Goal: Information Seeking & Learning: Understand process/instructions

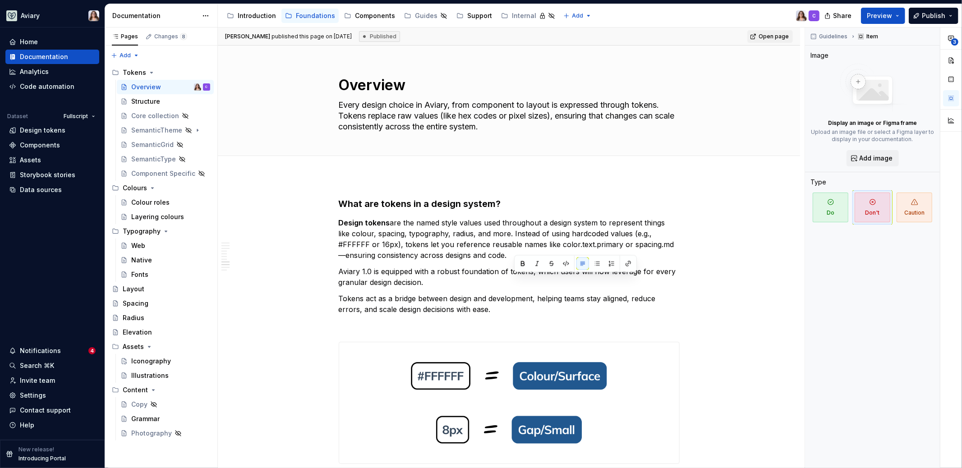
scroll to position [1137, 0]
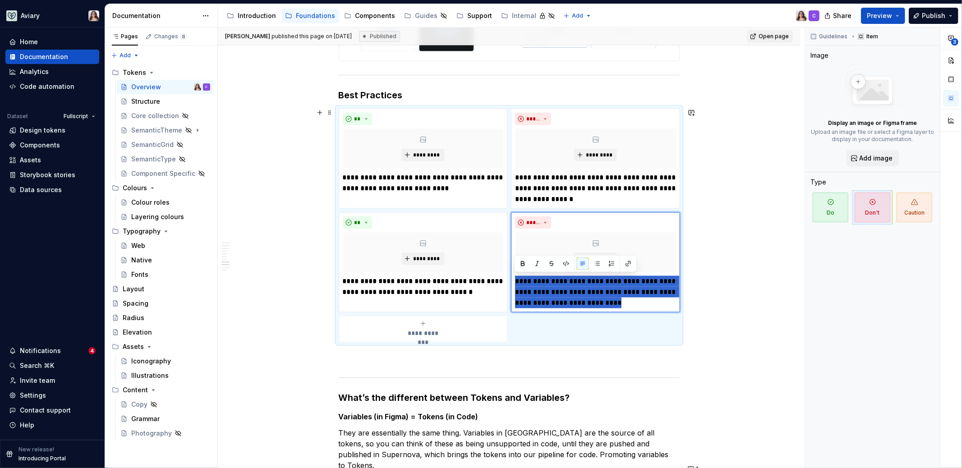
click at [307, 283] on div "[PERSON_NAME] published this page on [DATE] Published Open page Overview Every …" at bounding box center [511, 248] width 587 height 441
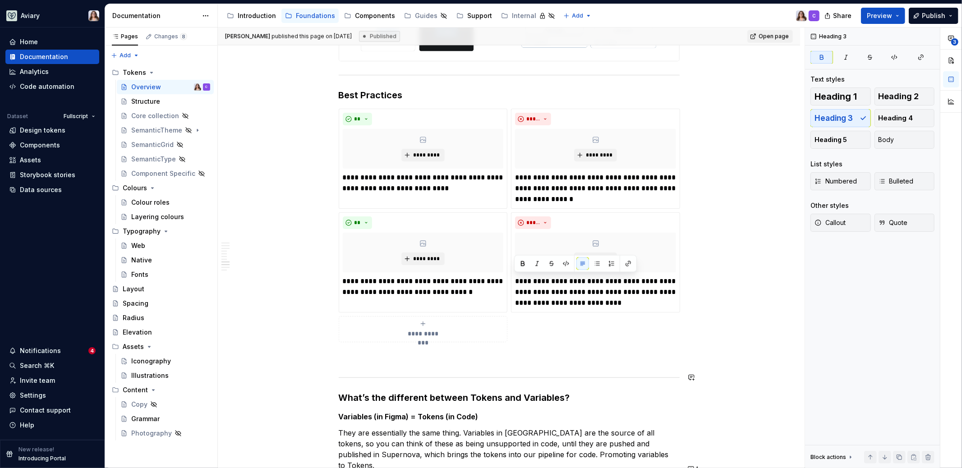
click at [442, 360] on p at bounding box center [509, 358] width 341 height 11
click at [250, 11] on div "Introduction" at bounding box center [257, 15] width 38 height 9
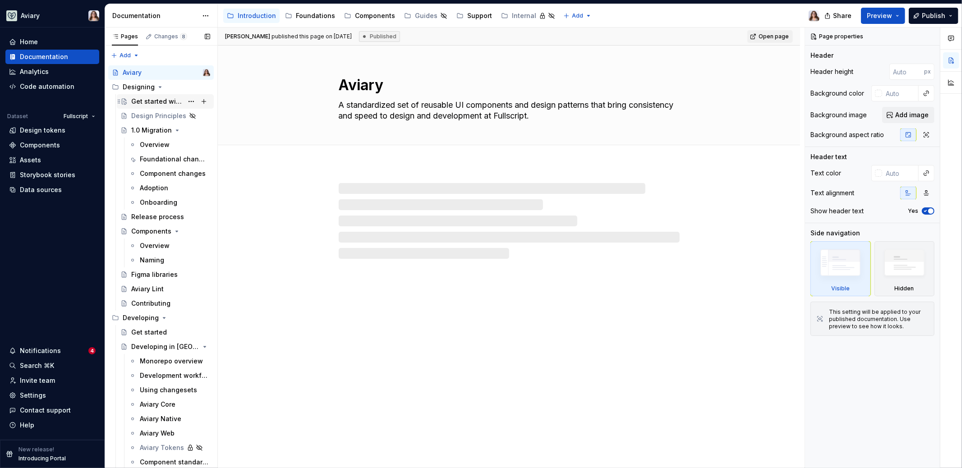
click at [162, 103] on div "Get started with Aviary 1.0" at bounding box center [157, 101] width 52 height 9
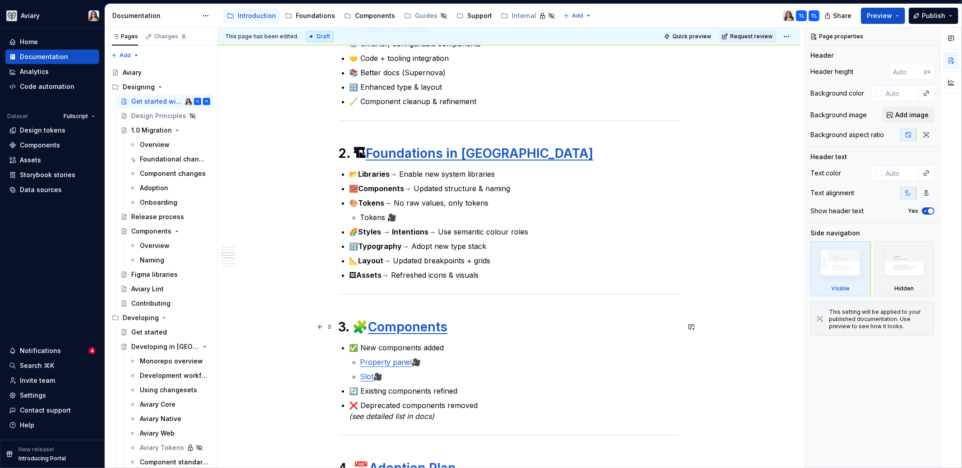
scroll to position [459, 0]
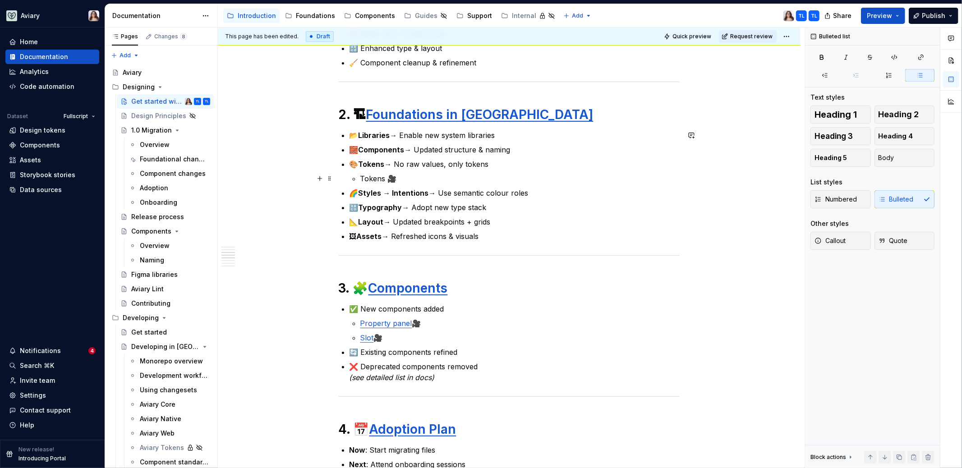
click at [397, 178] on p "Tokens 🎥" at bounding box center [519, 178] width 319 height 11
click at [394, 177] on p "Tokens 🎥" at bounding box center [519, 178] width 319 height 11
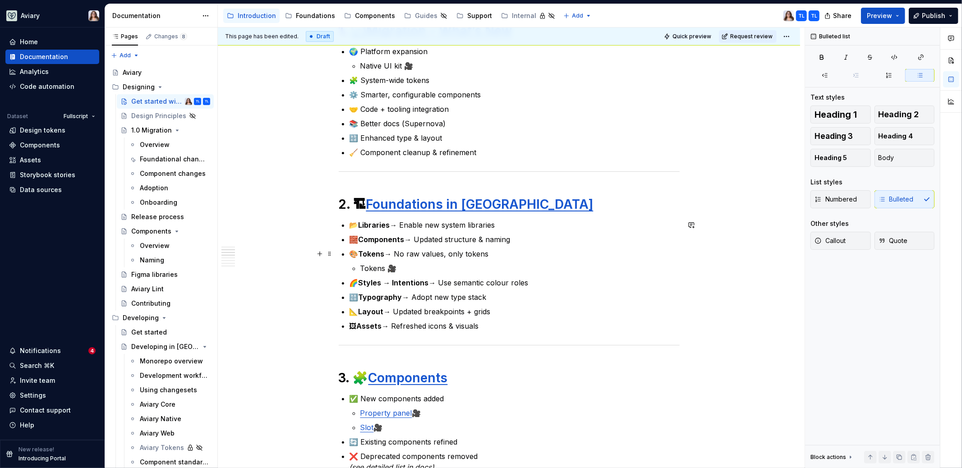
scroll to position [368, 0]
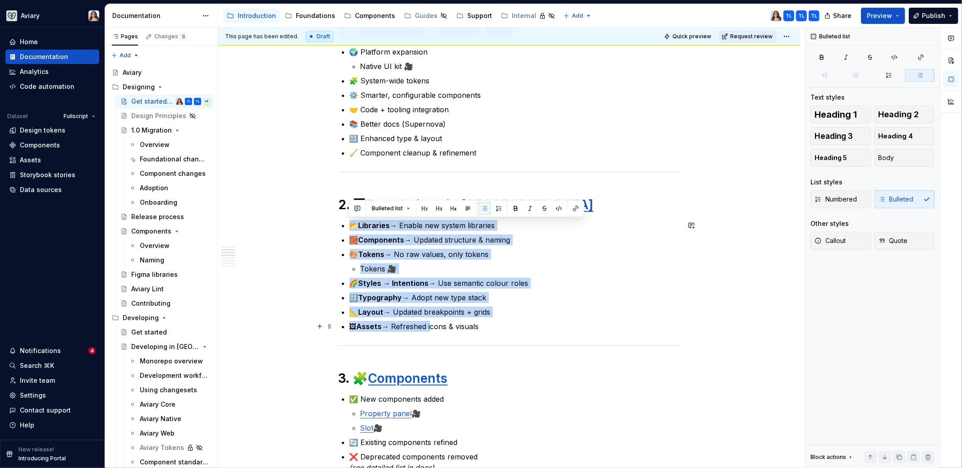
drag, startPoint x: 348, startPoint y: 222, endPoint x: 431, endPoint y: 330, distance: 136.0
click at [431, 330] on div "📌 Tip: Bookmark the [Supernova docs link] for full details. ✅ Your First Steps …" at bounding box center [509, 383] width 341 height 1109
click at [497, 207] on button "button" at bounding box center [498, 208] width 13 height 13
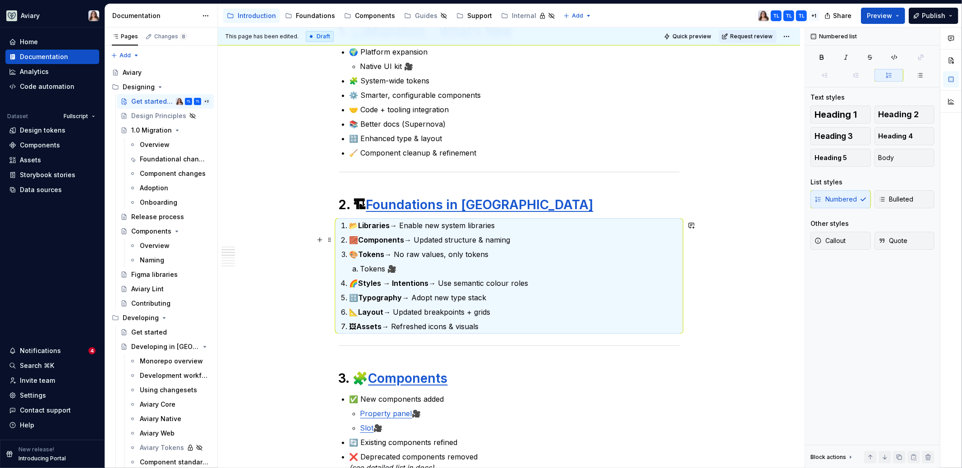
click at [418, 244] on p "🧱 Components → Updated structure & naming" at bounding box center [514, 240] width 330 height 11
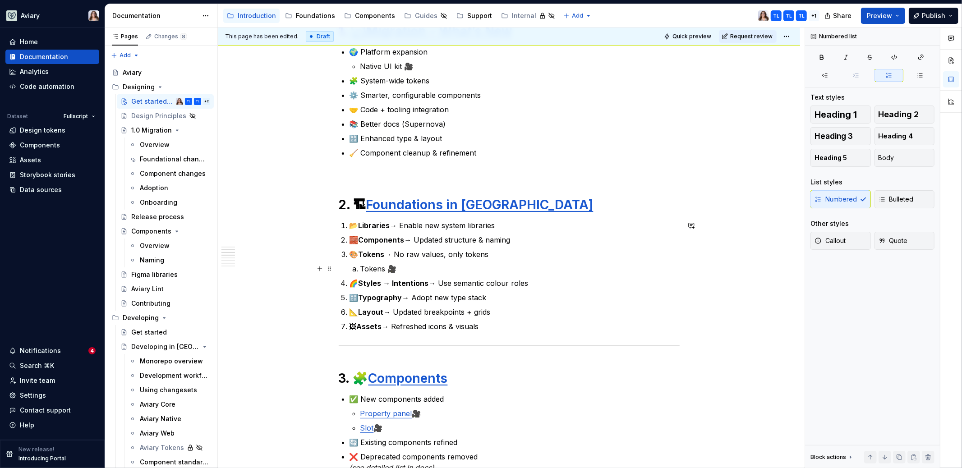
click at [395, 270] on p "Tokens 🎥" at bounding box center [519, 268] width 319 height 11
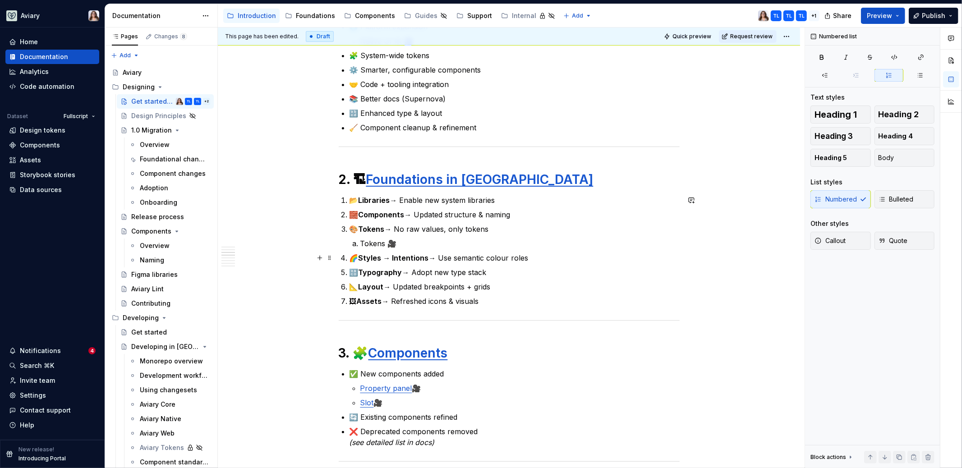
scroll to position [376, 0]
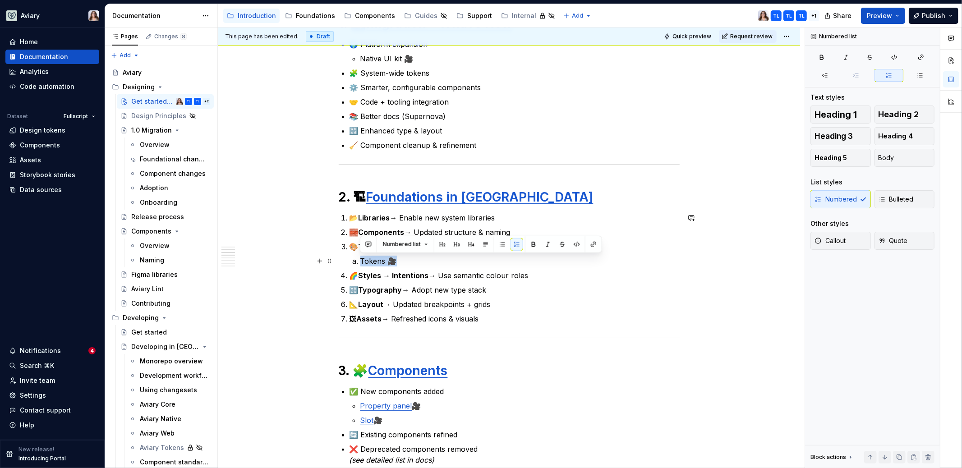
drag, startPoint x: 396, startPoint y: 263, endPoint x: 361, endPoint y: 261, distance: 35.2
click at [360, 261] on p "Tokens 🎥" at bounding box center [519, 261] width 319 height 11
click at [398, 262] on p "Tokens 🎥" at bounding box center [519, 261] width 319 height 11
drag, startPoint x: 405, startPoint y: 261, endPoint x: 359, endPoint y: 260, distance: 46.0
click at [360, 260] on li "Tokens 🎥" at bounding box center [519, 261] width 319 height 11
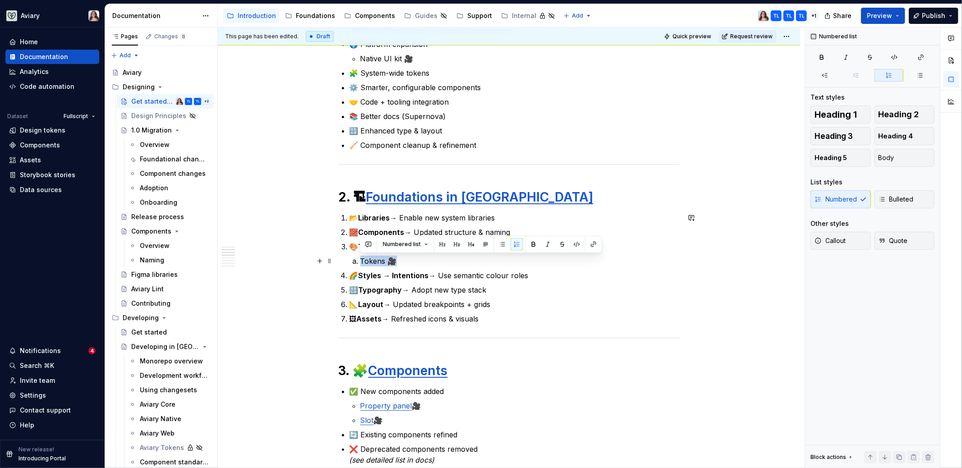
click at [410, 261] on p "Tokens 🎥" at bounding box center [519, 261] width 319 height 11
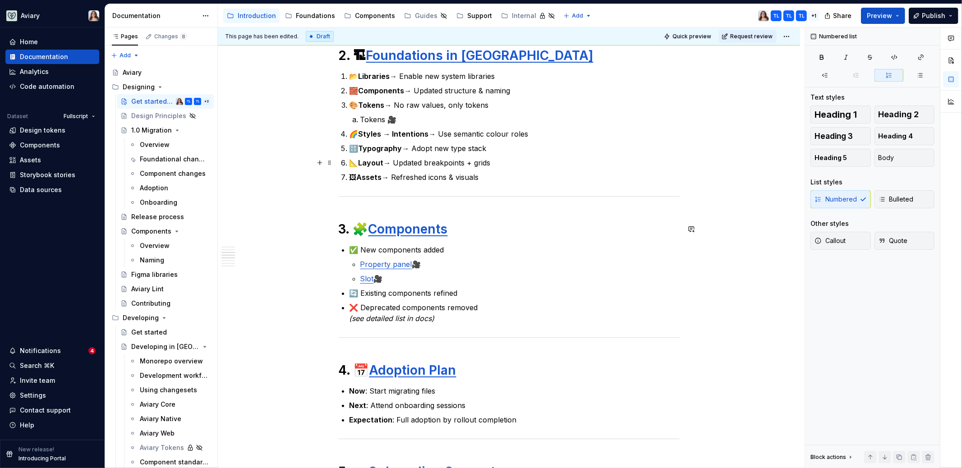
scroll to position [400, 0]
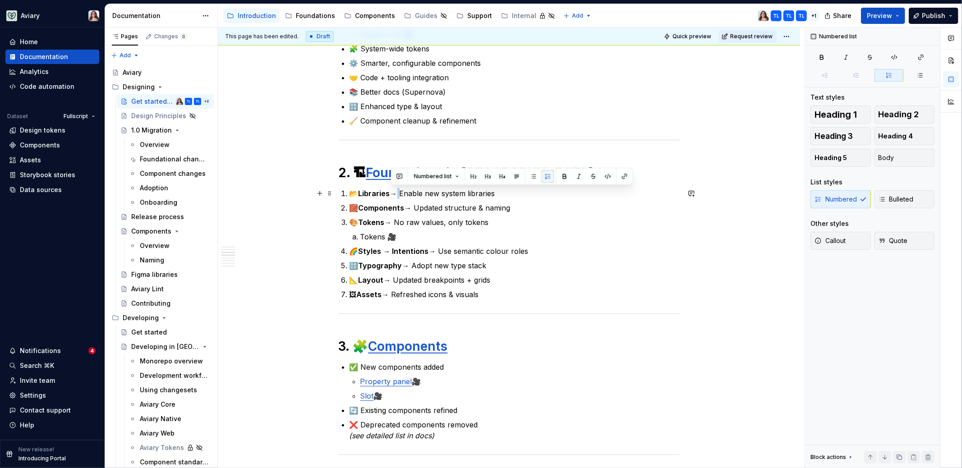
drag, startPoint x: 392, startPoint y: 193, endPoint x: 398, endPoint y: 194, distance: 5.9
click at [398, 194] on p "📂 Libraries → Enable new system libraries" at bounding box center [514, 193] width 330 height 11
click at [405, 281] on p "📐 Layout → Updated breakpoints + grids" at bounding box center [514, 280] width 330 height 11
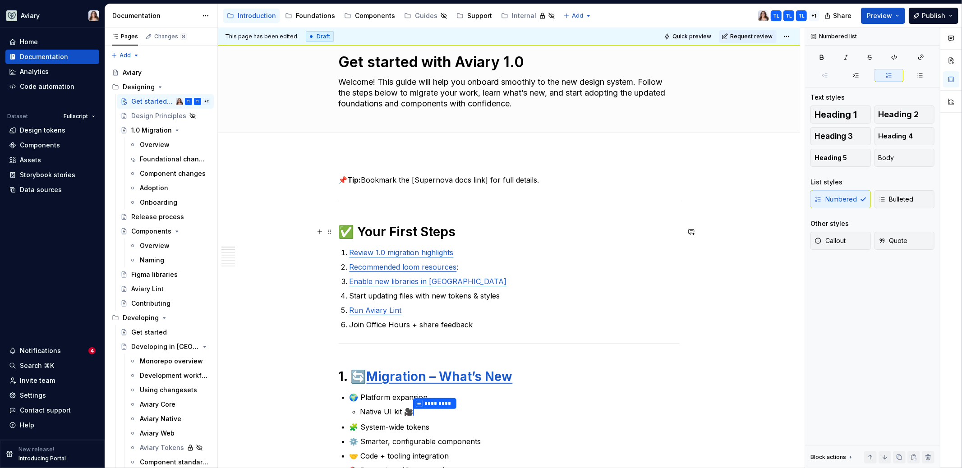
scroll to position [27, 0]
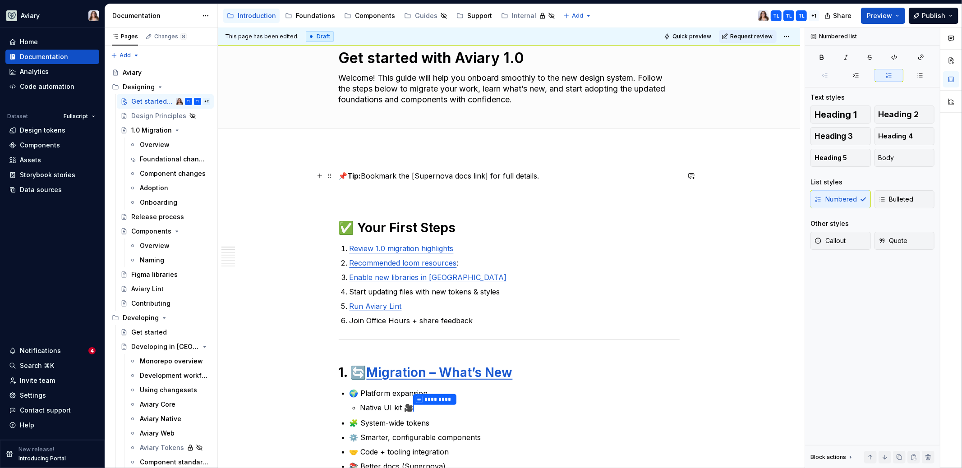
type textarea "*"
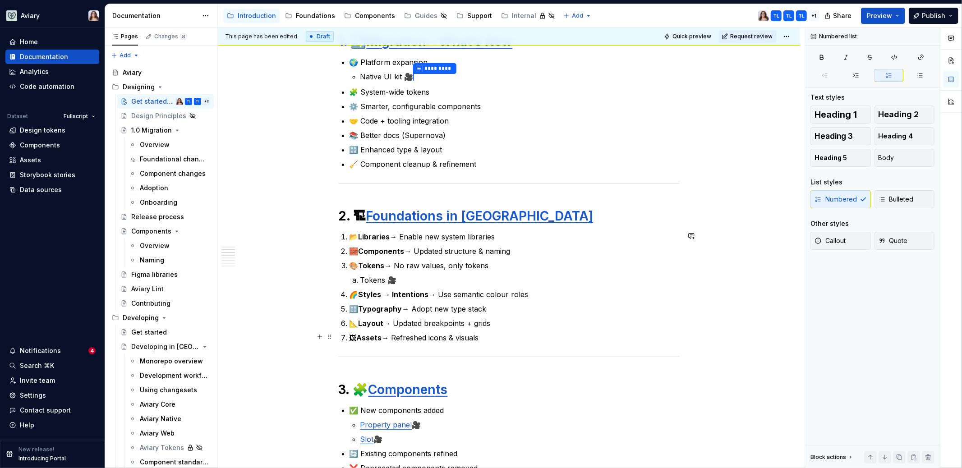
scroll to position [373, 0]
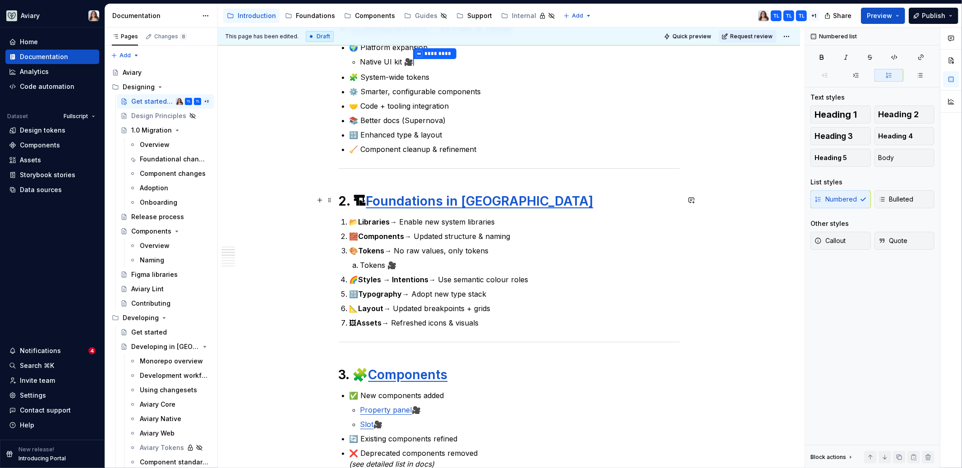
click at [339, 196] on h1 "2. 🏗 Foundations in Figma" at bounding box center [509, 201] width 341 height 16
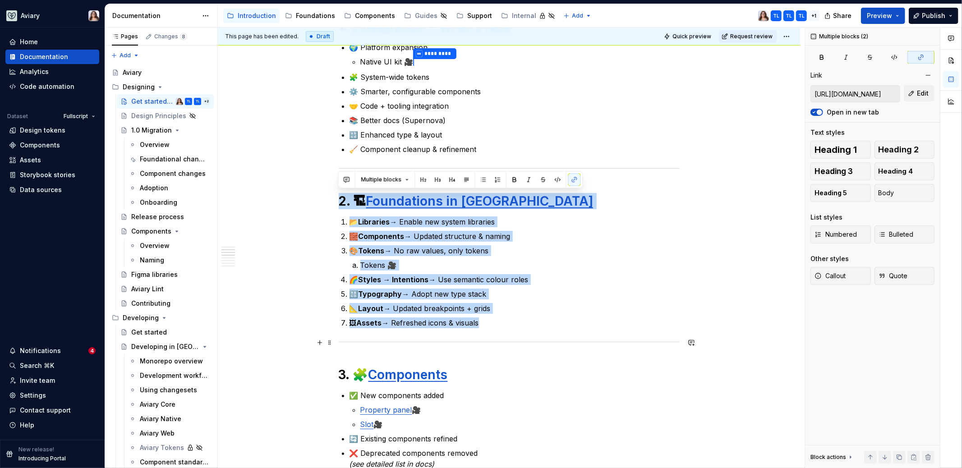
drag, startPoint x: 339, startPoint y: 195, endPoint x: 473, endPoint y: 341, distance: 197.9
click at [473, 341] on div "📌 Tip: Bookmark the [Supernova docs link] for full details. ✅ Your First Steps …" at bounding box center [509, 380] width 341 height 1110
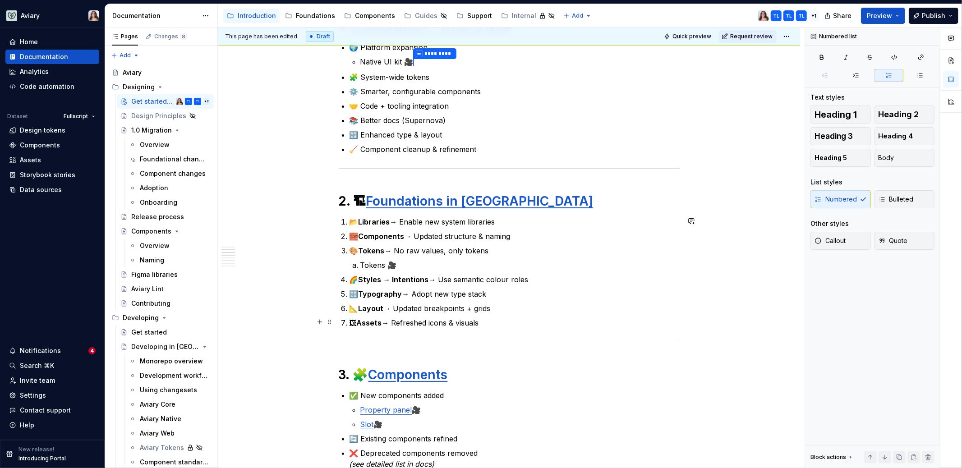
click at [501, 317] on p "🖼 Assets → Refreshed icons & visuals" at bounding box center [514, 322] width 330 height 11
click at [394, 262] on p "Tokens 🎥" at bounding box center [519, 265] width 319 height 11
click at [360, 262] on li "Tokens 101" at bounding box center [519, 265] width 319 height 11
click at [437, 262] on p "Watch the Tokens 101" at bounding box center [519, 265] width 319 height 11
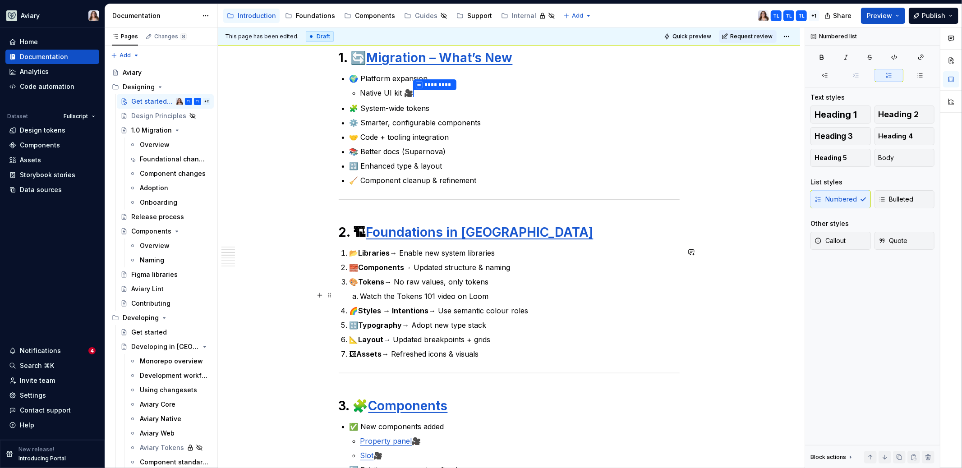
click at [360, 293] on li "Watch the Tokens 101 video on Loom" at bounding box center [519, 296] width 319 height 11
drag, startPoint x: 496, startPoint y: 294, endPoint x: 353, endPoint y: 285, distance: 143.3
click at [352, 284] on li "🎨 Tokens → No raw values, only tokens 🎥 Watch the Tokens 101 video on Loom" at bounding box center [514, 288] width 330 height 25
click at [472, 294] on p "🎥 Watch the Tokens 101 video on Loom" at bounding box center [519, 295] width 319 height 11
click at [360, 297] on p "🎥 Watch the Tokens 101 video on Loom" at bounding box center [519, 295] width 319 height 11
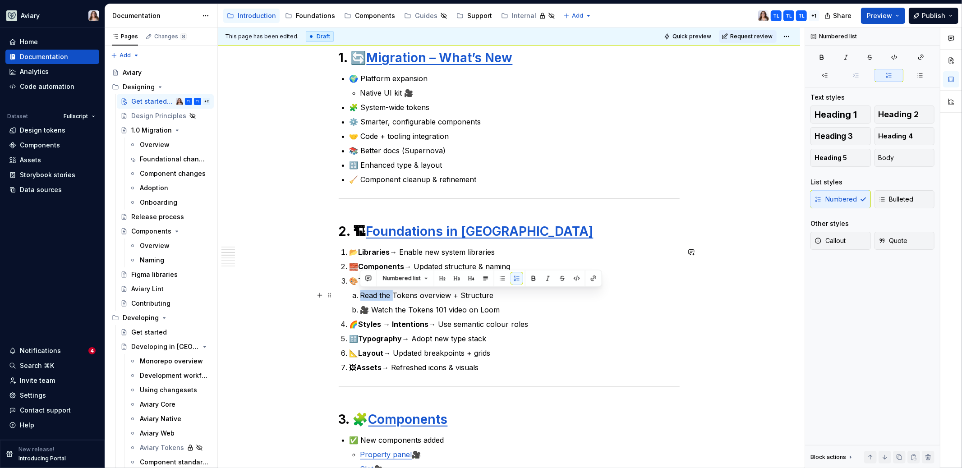
drag, startPoint x: 393, startPoint y: 294, endPoint x: 346, endPoint y: 294, distance: 46.9
click at [346, 294] on div "📌 Tip: Bookmark the [Supernova docs link] for full details. ✅ Your First Steps …" at bounding box center [509, 417] width 341 height 1122
drag, startPoint x: 417, startPoint y: 295, endPoint x: 469, endPoint y: 295, distance: 51.4
click at [469, 295] on p "Tokens overview + Structure" at bounding box center [519, 295] width 319 height 11
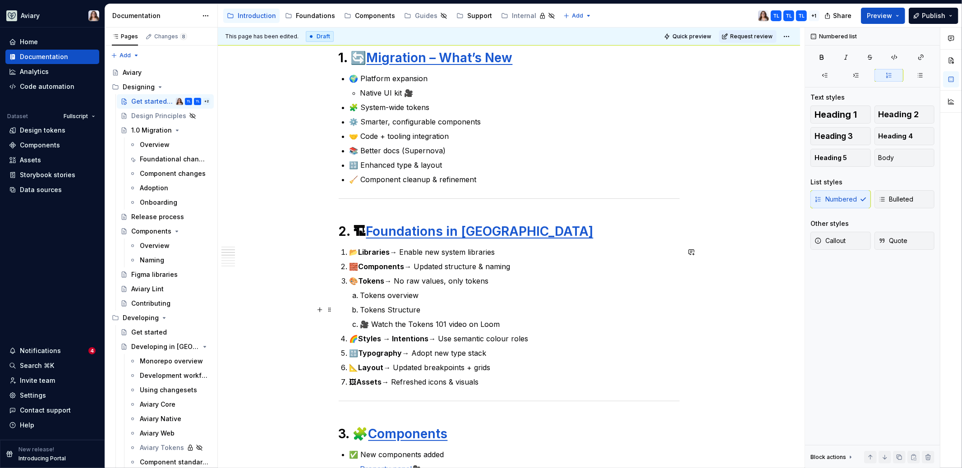
click at [390, 309] on p "Tokens Structure" at bounding box center [519, 309] width 319 height 11
click at [420, 310] on p "Tokens structure" at bounding box center [519, 309] width 319 height 11
click at [418, 291] on p "Tokens overview" at bounding box center [519, 295] width 319 height 11
click at [360, 295] on li "Tokens overview" at bounding box center [519, 295] width 319 height 11
click at [359, 280] on strong "Tokens" at bounding box center [372, 280] width 26 height 9
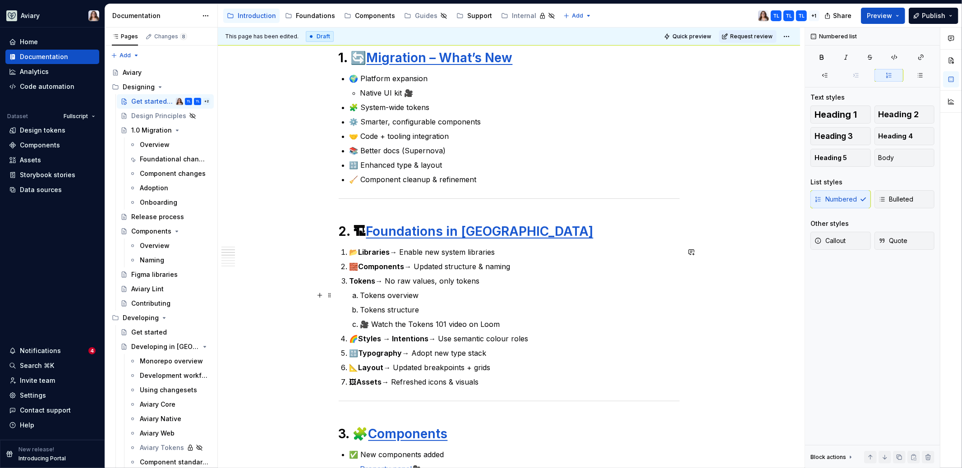
click at [360, 294] on p "Tokens overview" at bounding box center [519, 295] width 319 height 11
click at [361, 308] on p "Tokens structure" at bounding box center [519, 309] width 319 height 11
click at [426, 308] on p "📘 Tokens structure" at bounding box center [519, 309] width 319 height 11
click at [429, 294] on p "📗 Tokens overview" at bounding box center [519, 295] width 319 height 11
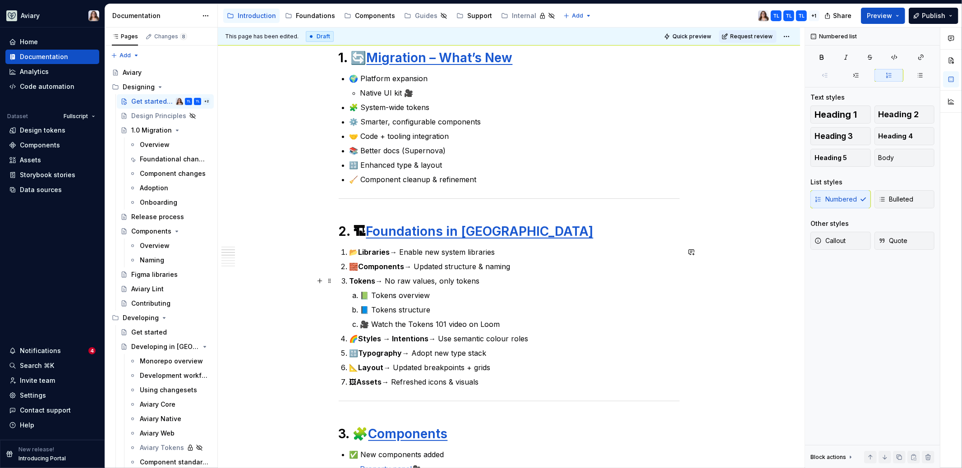
drag, startPoint x: 375, startPoint y: 280, endPoint x: 477, endPoint y: 282, distance: 101.5
click at [477, 282] on p "Tokens → No raw values, only tokens" at bounding box center [514, 281] width 330 height 11
drag, startPoint x: 482, startPoint y: 281, endPoint x: 375, endPoint y: 283, distance: 107.3
click at [375, 283] on p "Tokens → No raw values, only tokens" at bounding box center [514, 281] width 330 height 11
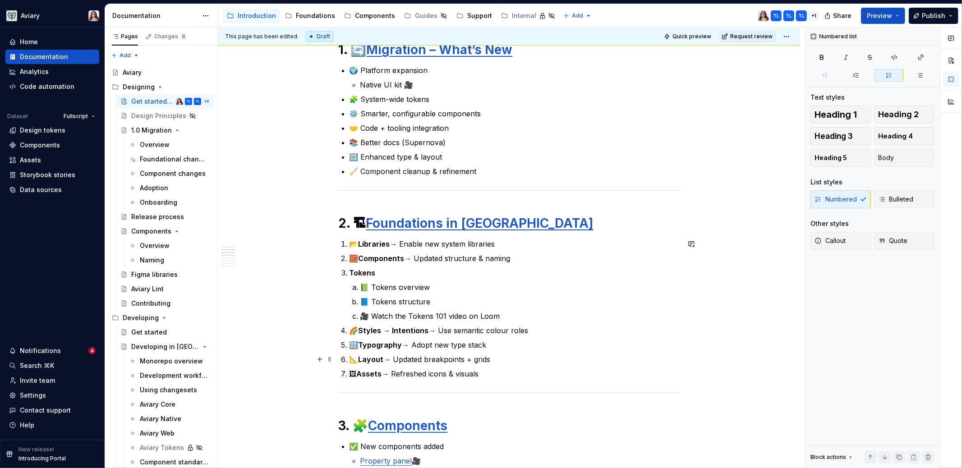
scroll to position [440, 0]
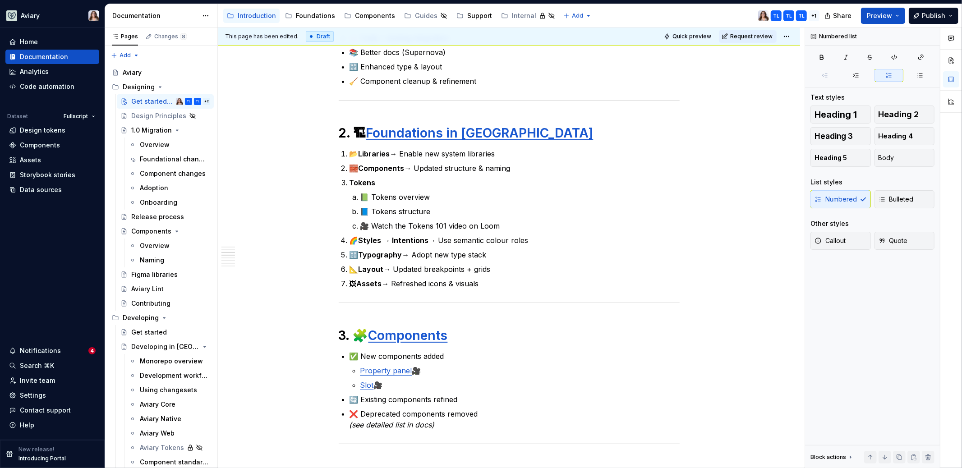
type textarea "*"
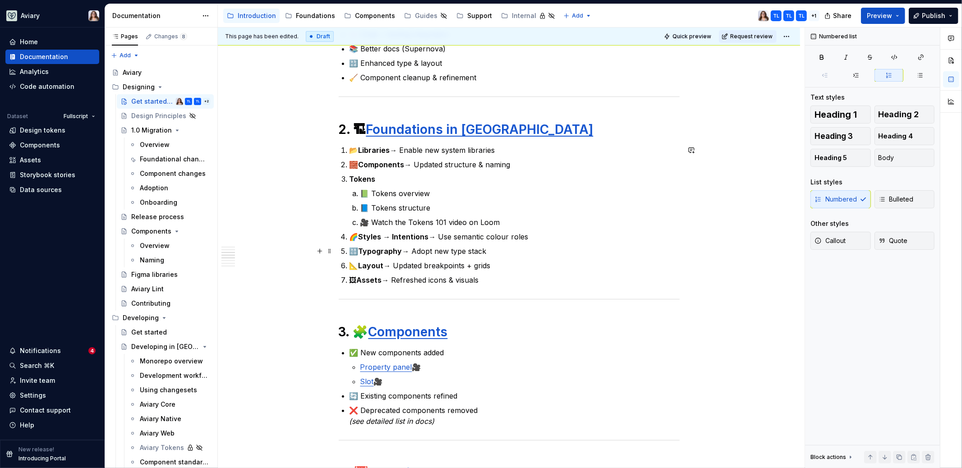
scroll to position [404, 0]
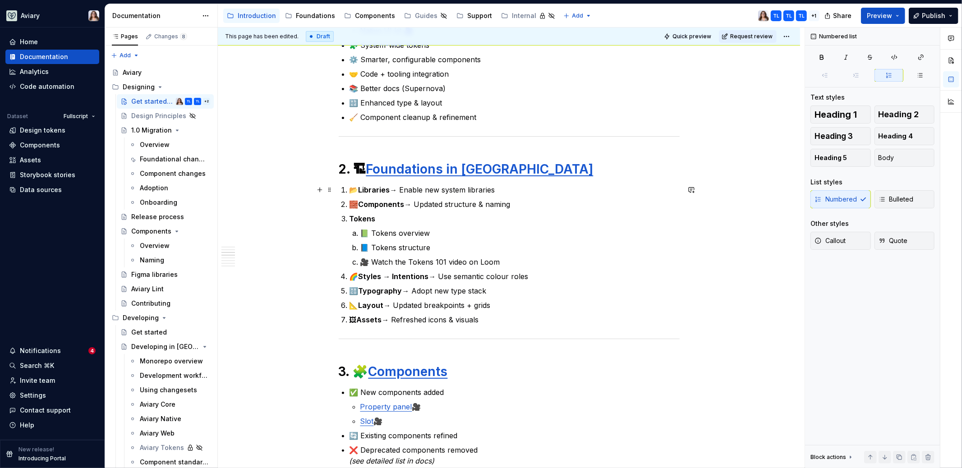
click at [395, 188] on p "📂 Libraries → Enable new system libraries" at bounding box center [514, 189] width 330 height 11
drag, startPoint x: 391, startPoint y: 189, endPoint x: 512, endPoint y: 193, distance: 121.8
click at [512, 194] on p "📂 Libraries → Enable new system libraries" at bounding box center [514, 189] width 330 height 11
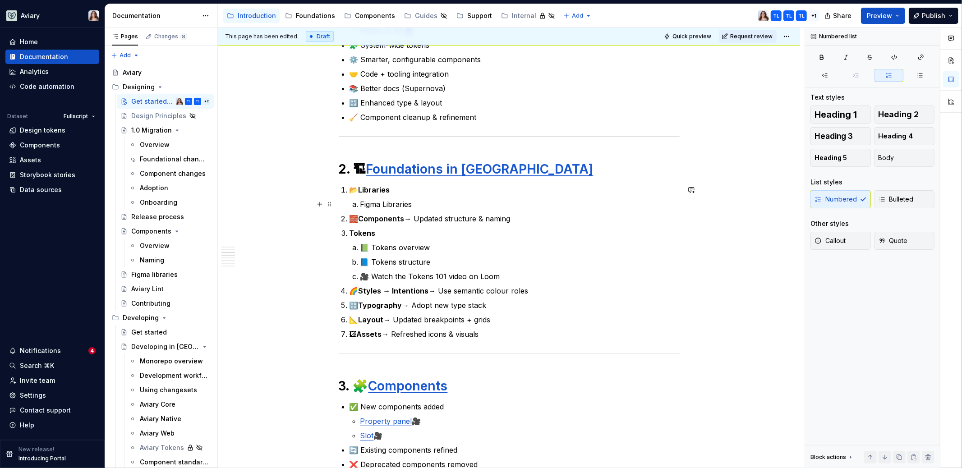
click at [391, 203] on p "Figma Libraries" at bounding box center [519, 204] width 319 height 11
drag, startPoint x: 412, startPoint y: 207, endPoint x: 355, endPoint y: 207, distance: 56.4
click at [360, 207] on li "Figma Libraries" at bounding box center [519, 204] width 319 height 11
click at [596, 185] on button "button" at bounding box center [593, 187] width 13 height 13
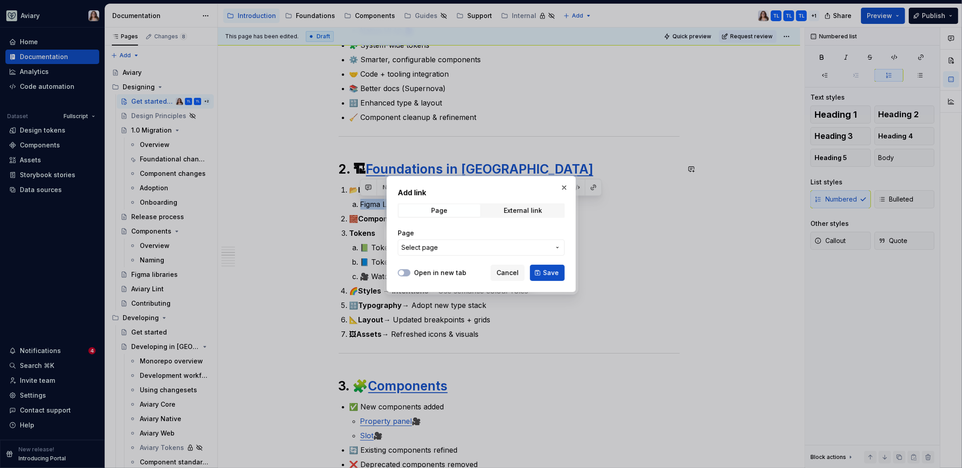
click at [464, 253] on button "Select page" at bounding box center [481, 247] width 167 height 16
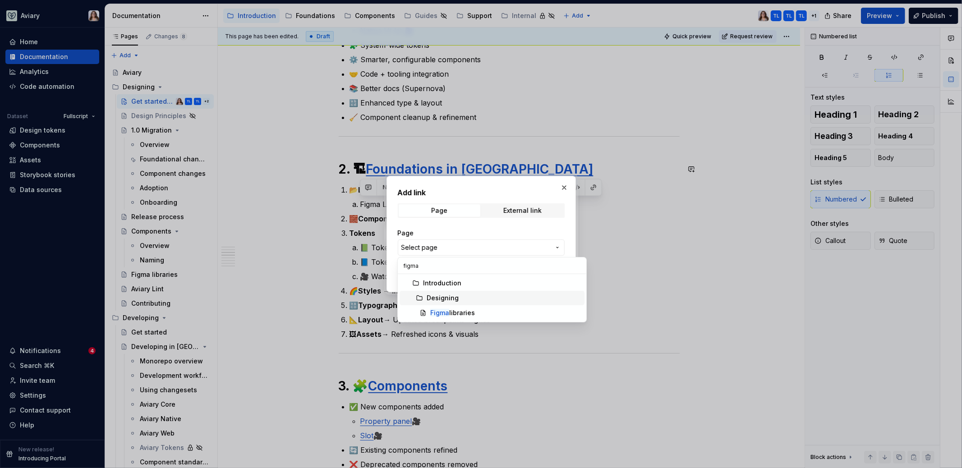
type input "figma"
click at [460, 311] on div "Figma libraries" at bounding box center [452, 312] width 45 height 9
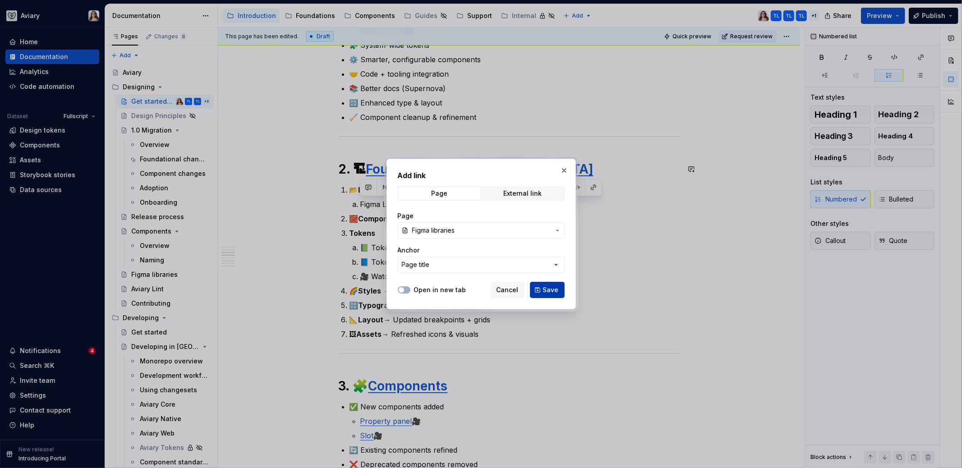
click at [542, 286] on button "Save" at bounding box center [547, 290] width 35 height 16
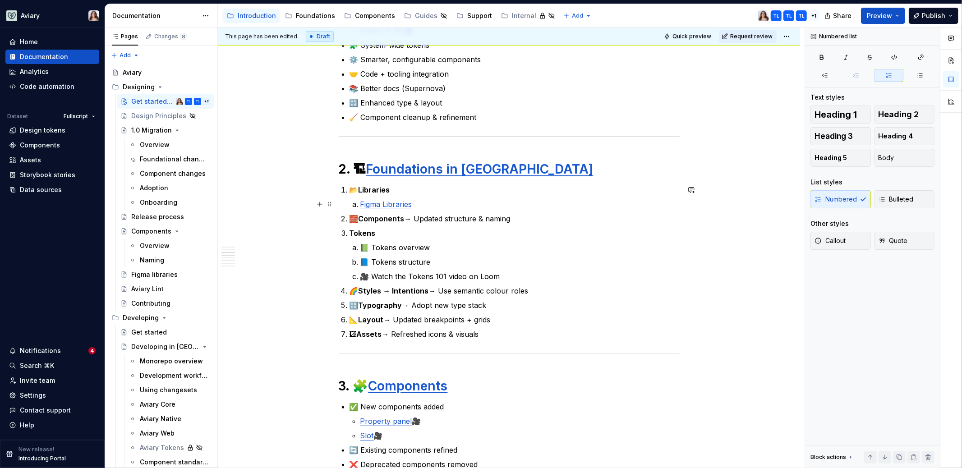
click at [418, 206] on p "Figma Libraries" at bounding box center [519, 204] width 319 height 11
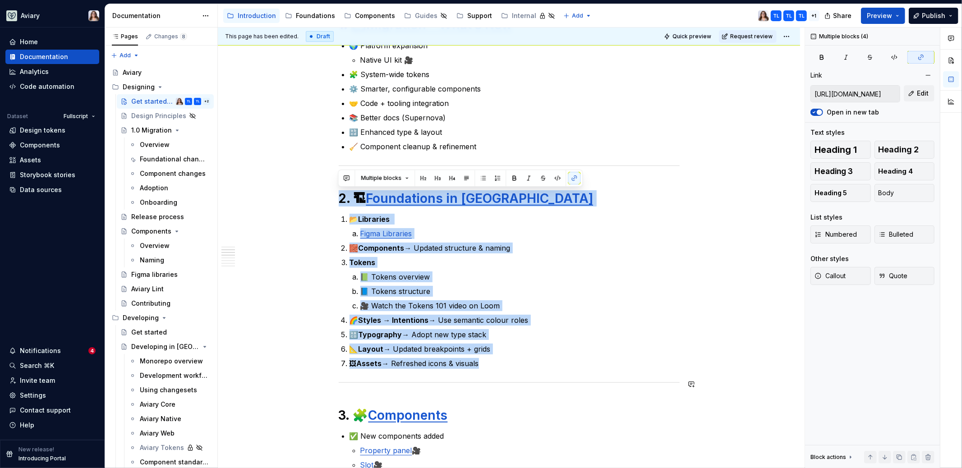
drag, startPoint x: 340, startPoint y: 196, endPoint x: 523, endPoint y: 394, distance: 270.0
click at [523, 394] on div "📌 Tip: Bookmark the [Supernova docs link] for full details. ✅ Your First Steps …" at bounding box center [509, 398] width 341 height 1151
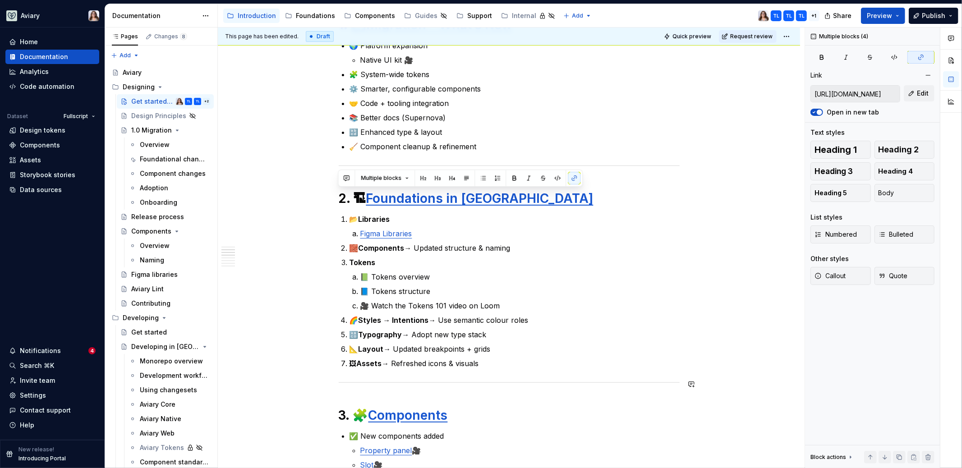
click at [377, 395] on div "📌 Tip: Bookmark the [Supernova docs link] for full details. ✅ Your First Steps …" at bounding box center [509, 398] width 341 height 1151
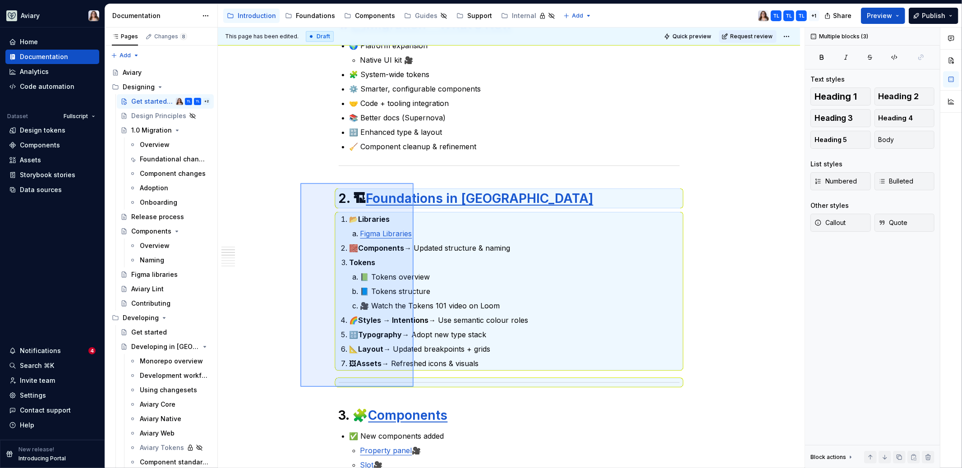
drag, startPoint x: 300, startPoint y: 183, endPoint x: 414, endPoint y: 387, distance: 233.2
click at [414, 387] on div "This page has been edited. Draft Quick preview Request review Get started with …" at bounding box center [511, 248] width 587 height 441
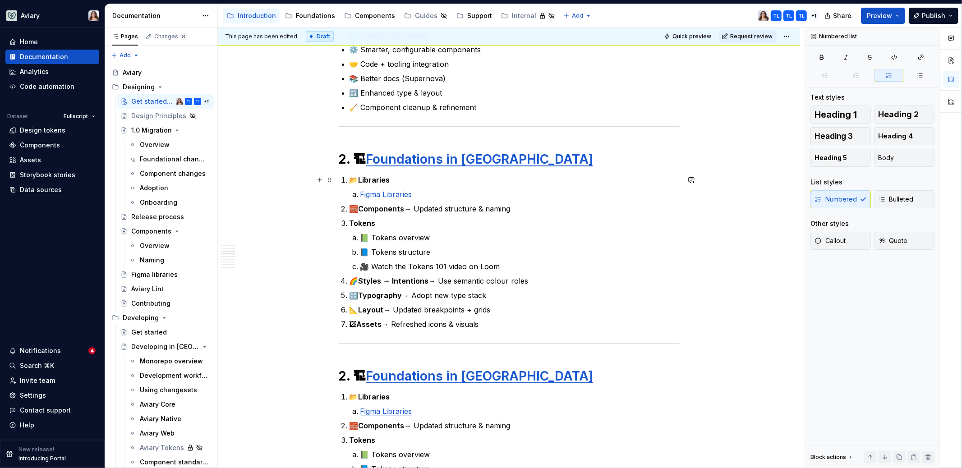
click at [398, 178] on p "📂 Libraries" at bounding box center [514, 180] width 330 height 11
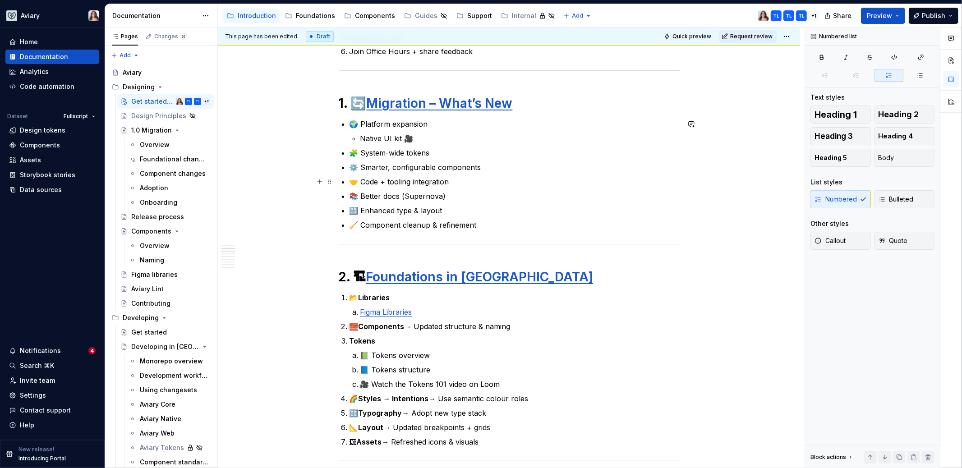
scroll to position [349, 0]
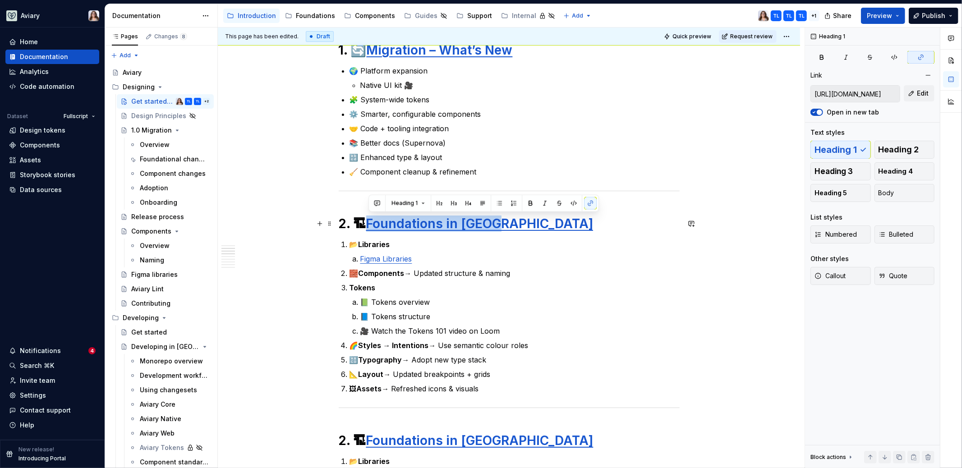
drag, startPoint x: 498, startPoint y: 222, endPoint x: 370, endPoint y: 222, distance: 128.1
click at [370, 222] on link "Foundations in [GEOGRAPHIC_DATA]" at bounding box center [479, 223] width 227 height 15
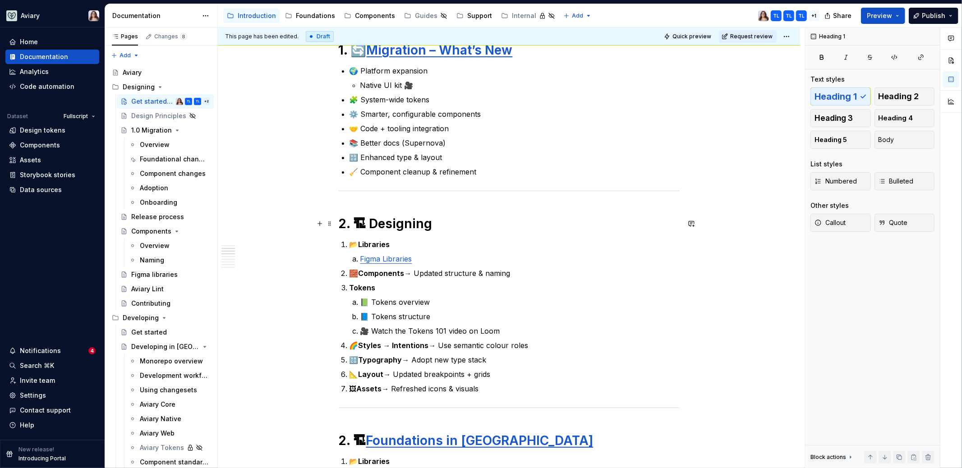
click at [363, 224] on h1 "2. 🏗 Designing" at bounding box center [509, 224] width 341 height 16
click at [465, 228] on h1 "2. Basic of Designing" at bounding box center [509, 224] width 341 height 16
click at [350, 221] on h1 "2. Basic of Designing with Aviary" at bounding box center [509, 224] width 341 height 16
click at [362, 224] on h1 "2. Basic of Designing with Aviary" at bounding box center [509, 224] width 341 height 16
click at [357, 223] on h1 "2. Basic of Designing with Aviary" at bounding box center [509, 224] width 341 height 16
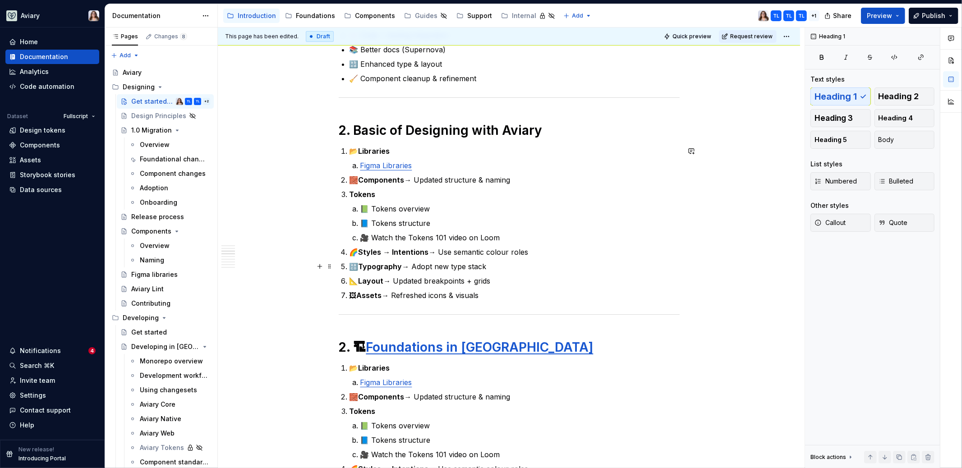
scroll to position [444, 0]
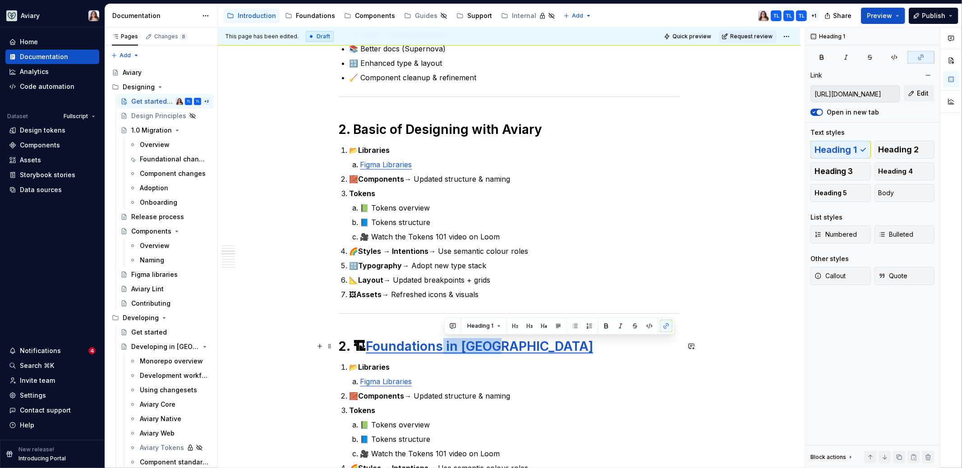
drag, startPoint x: 445, startPoint y: 347, endPoint x: 503, endPoint y: 347, distance: 57.7
click at [503, 348] on h1 "2. 🏗 Foundations in Figma" at bounding box center [509, 346] width 341 height 16
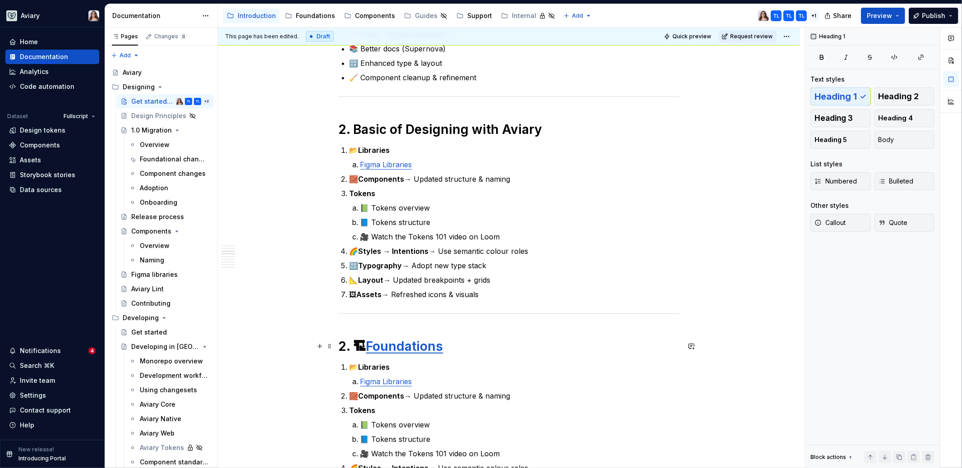
click at [370, 345] on link "Foundations" at bounding box center [404, 346] width 77 height 15
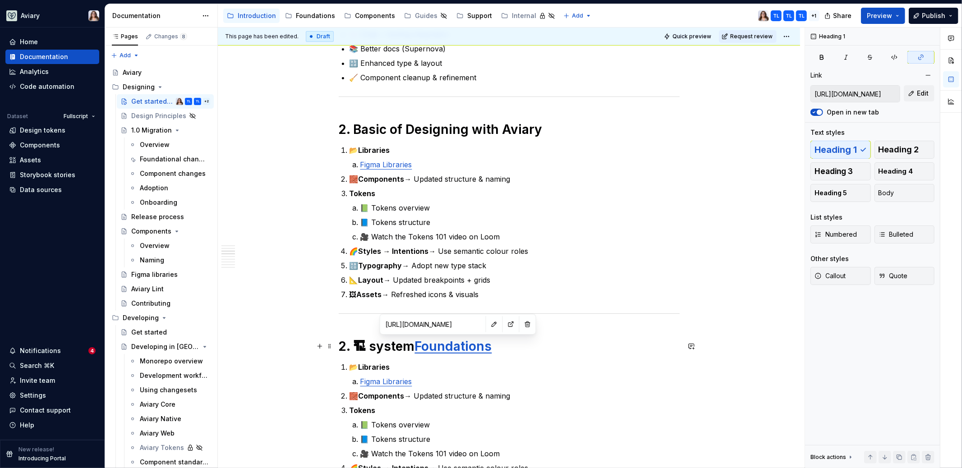
click at [445, 346] on link "Foundations" at bounding box center [453, 346] width 77 height 15
click at [521, 325] on button "button" at bounding box center [527, 324] width 13 height 13
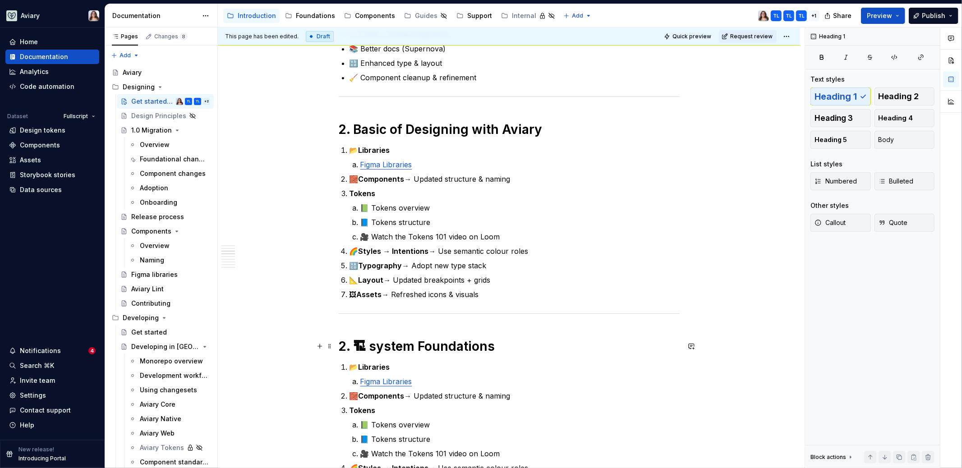
click at [374, 345] on h1 "2. 🏗 system Foundations" at bounding box center [509, 346] width 341 height 16
click at [424, 344] on h1 "2. 🏗 System Foundations" at bounding box center [509, 346] width 341 height 16
click at [366, 345] on h1 "2. 🏗 System Foundations" at bounding box center [509, 346] width 341 height 16
click at [391, 151] on p "📂 Libraries" at bounding box center [514, 150] width 330 height 11
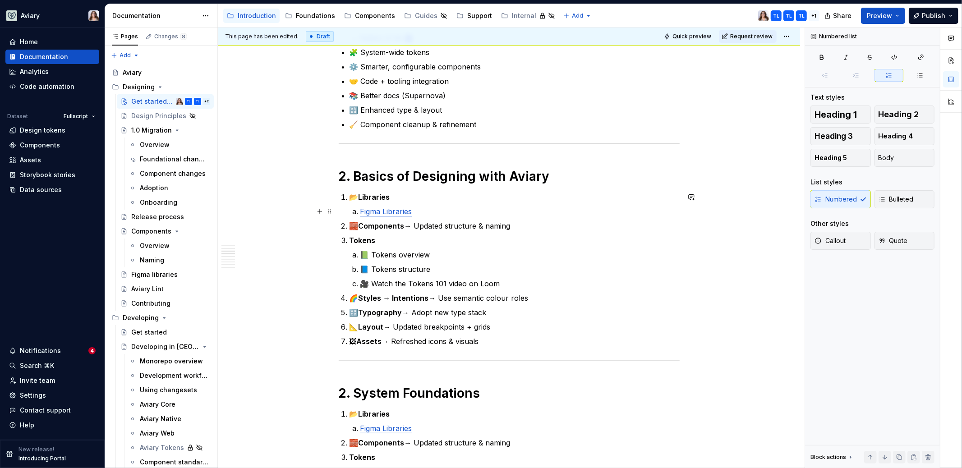
scroll to position [409, 0]
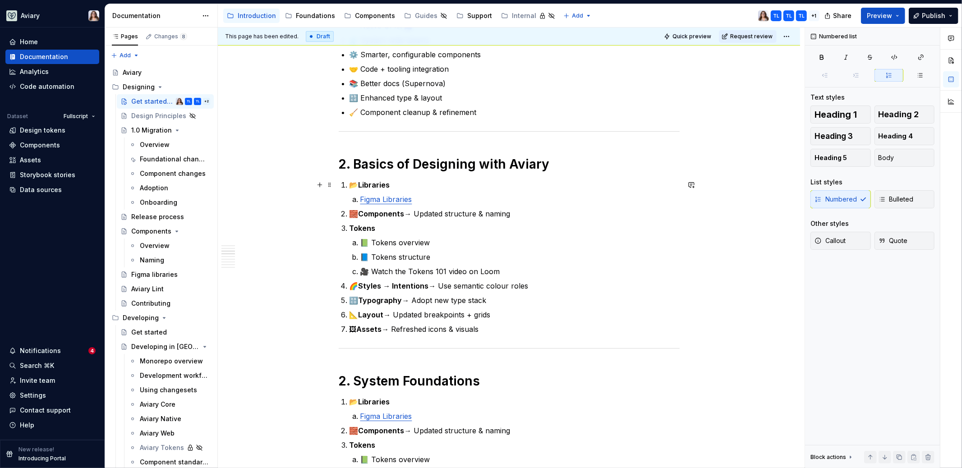
click at [349, 184] on p "📂 Libraries" at bounding box center [514, 184] width 330 height 11
click at [399, 186] on p "📂 Libraries" at bounding box center [514, 184] width 330 height 11
type textarea "*"
click at [356, 184] on p "📂 Libraries" at bounding box center [514, 184] width 330 height 11
drag, startPoint x: 372, startPoint y: 184, endPoint x: 347, endPoint y: 184, distance: 24.4
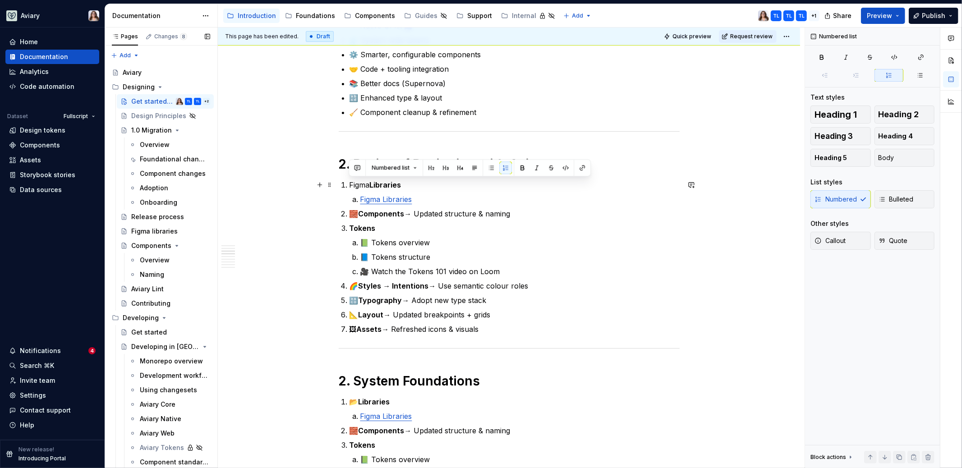
click at [349, 184] on li "Figma Libraries Figma Libraries" at bounding box center [514, 191] width 330 height 25
click at [403, 186] on p "Figma Libraries" at bounding box center [514, 184] width 330 height 11
drag, startPoint x: 407, startPoint y: 186, endPoint x: 339, endPoint y: 185, distance: 68.1
click at [339, 185] on div "📌 Tip: Bookmark the [Supernova docs link] for full details. ✅ Your First Steps …" at bounding box center [509, 472] width 341 height 1368
click at [576, 166] on button "button" at bounding box center [582, 167] width 13 height 13
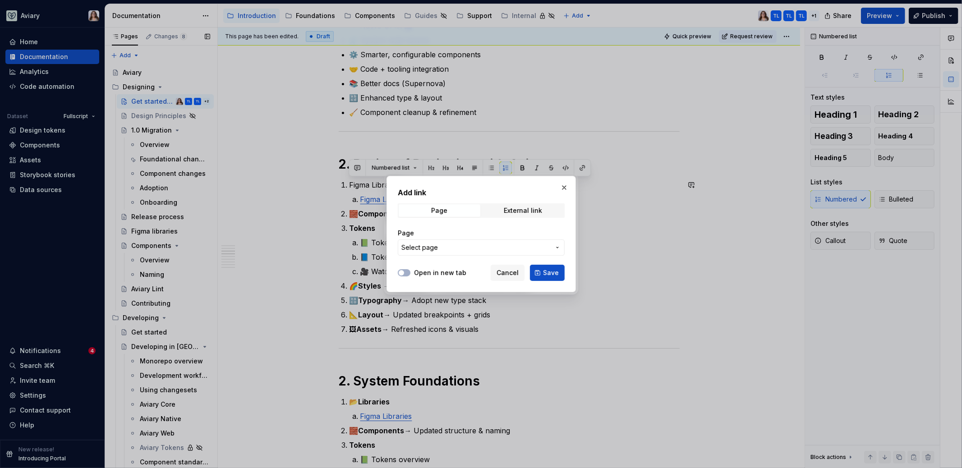
click at [481, 248] on span "Select page" at bounding box center [475, 247] width 149 height 9
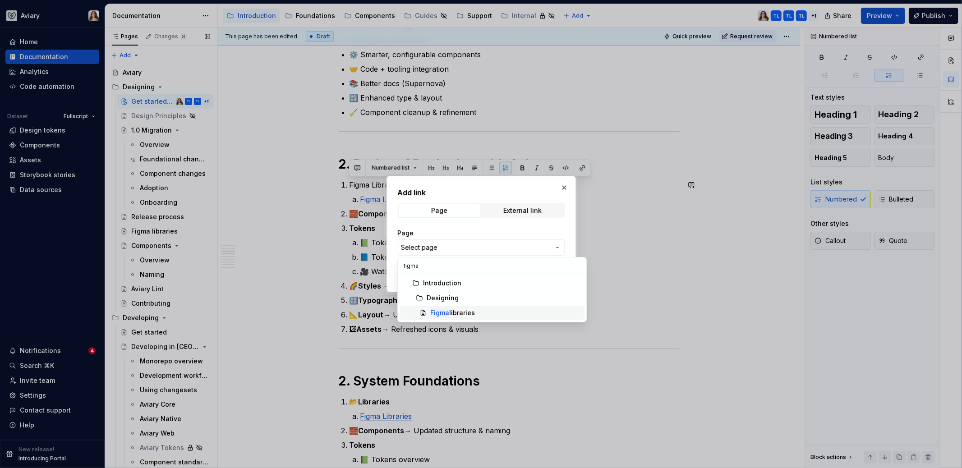
type input "figma"
click at [470, 308] on div "Figma libraries" at bounding box center [452, 312] width 45 height 9
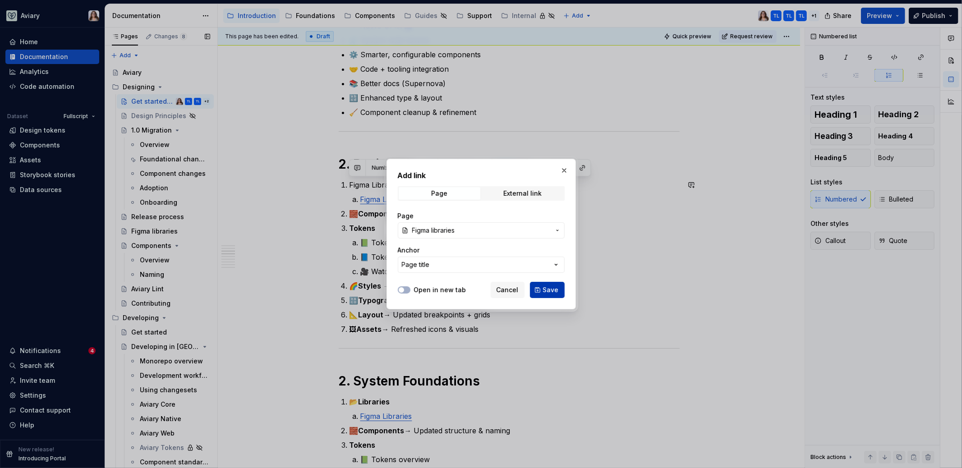
click at [548, 291] on span "Save" at bounding box center [551, 289] width 16 height 9
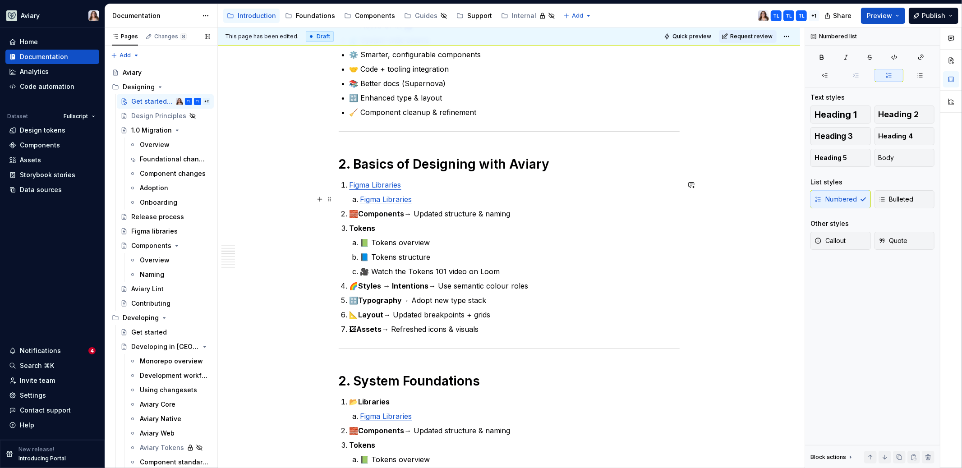
click at [413, 198] on p "Figma Libraries" at bounding box center [519, 199] width 319 height 11
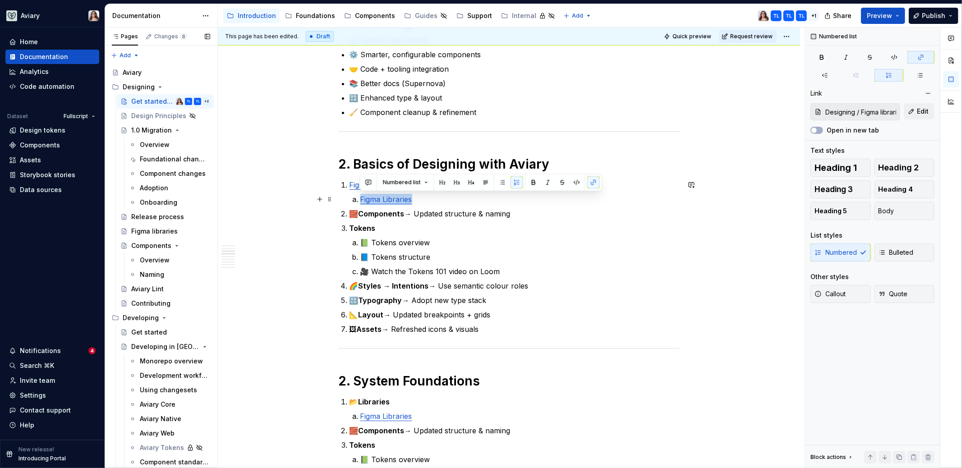
drag, startPoint x: 413, startPoint y: 198, endPoint x: 346, endPoint y: 198, distance: 67.2
click at [346, 198] on div "📌 Tip: Bookmark the [Supernova docs link] for full details. ✅ Your First Steps …" at bounding box center [509, 472] width 341 height 1368
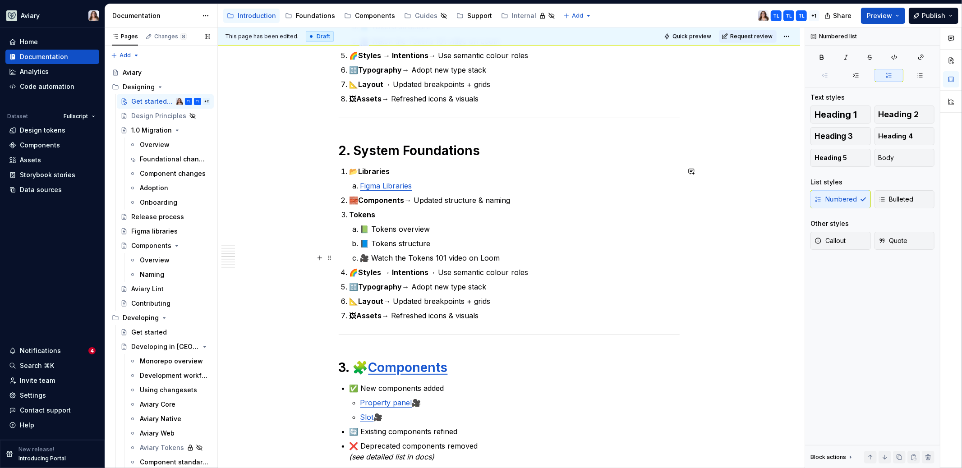
scroll to position [622, 0]
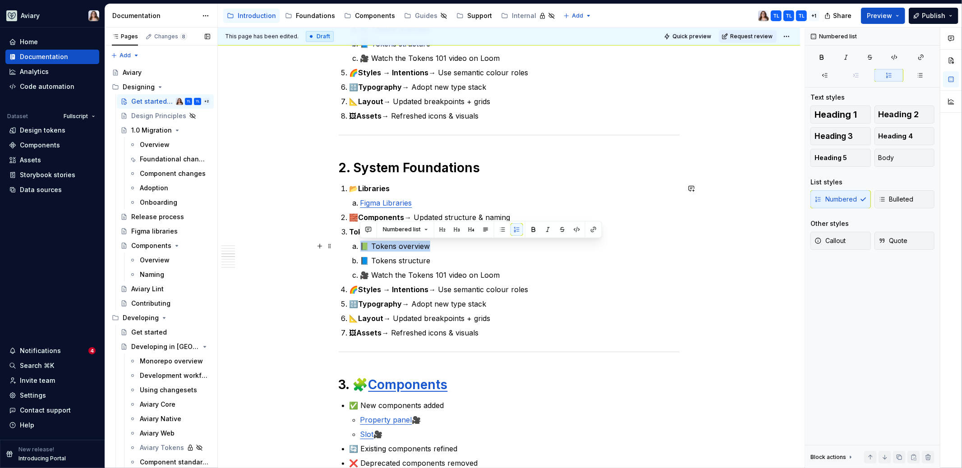
drag, startPoint x: 428, startPoint y: 245, endPoint x: 361, endPoint y: 244, distance: 66.3
click at [361, 244] on p "📗 Tokens overview" at bounding box center [519, 246] width 319 height 11
click at [590, 228] on button "button" at bounding box center [593, 229] width 13 height 13
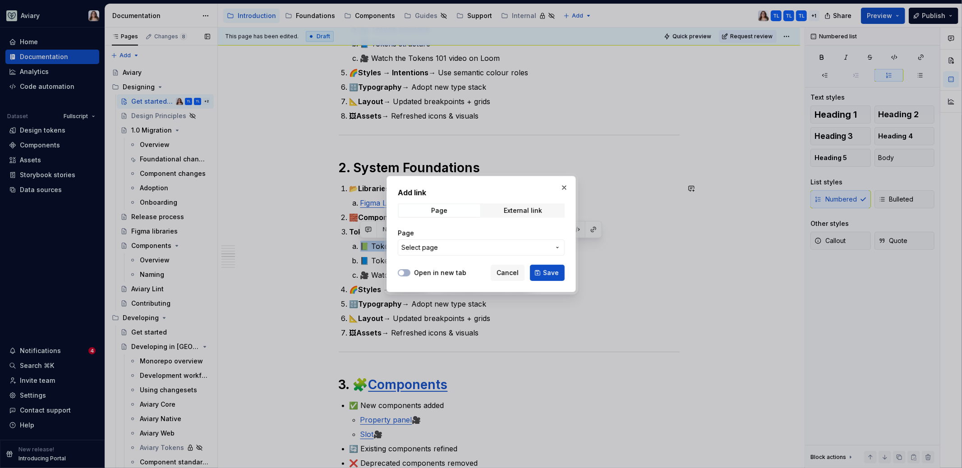
click at [482, 244] on span "Select page" at bounding box center [475, 247] width 149 height 9
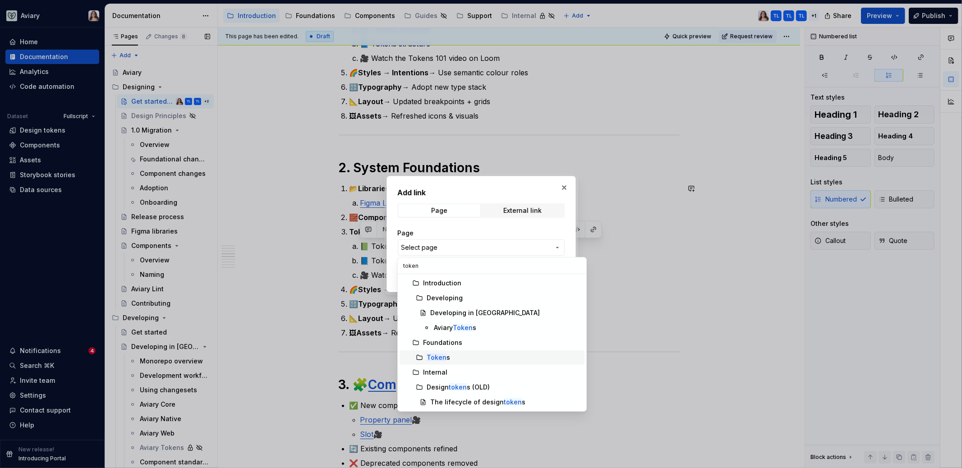
type input "token"
click at [461, 357] on div "Token s" at bounding box center [504, 357] width 154 height 9
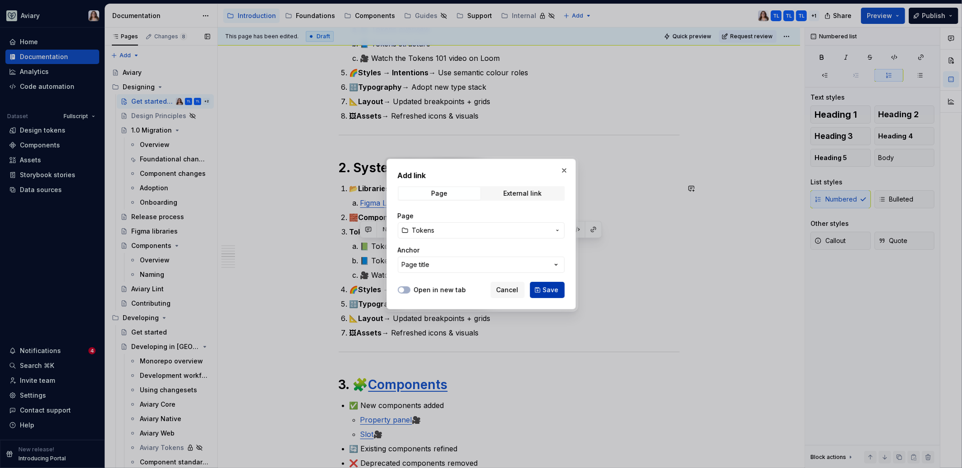
click at [548, 290] on span "Save" at bounding box center [551, 289] width 16 height 9
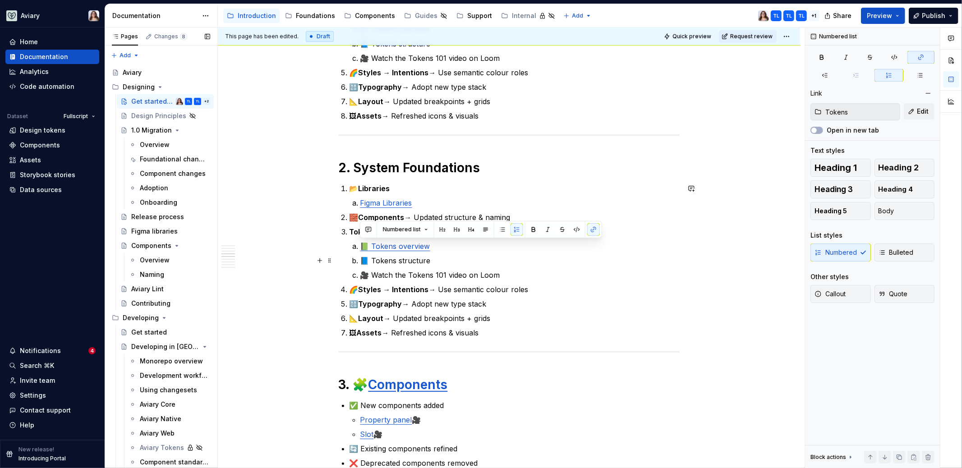
click at [426, 260] on p "📘 Tokens structure" at bounding box center [519, 260] width 319 height 11
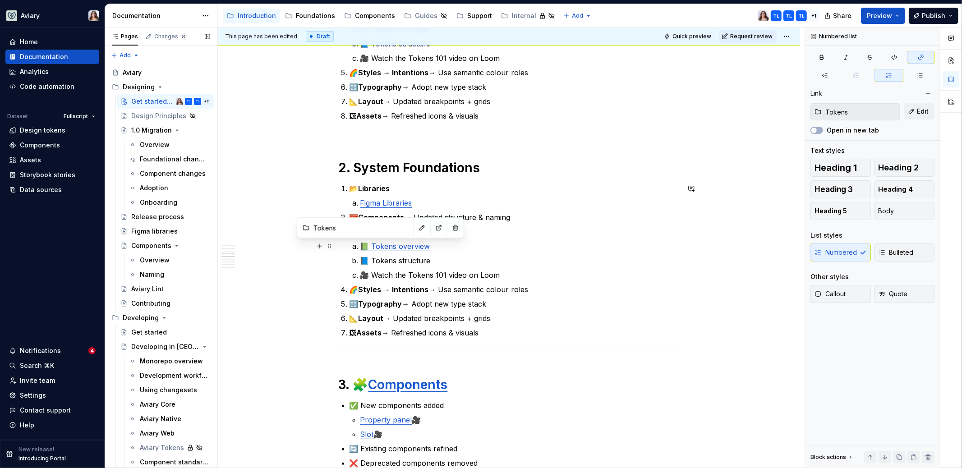
click at [371, 245] on link "📗 Tokens overview" at bounding box center [395, 246] width 70 height 9
click at [423, 246] on link "📗 Tokens overview" at bounding box center [395, 246] width 70 height 9
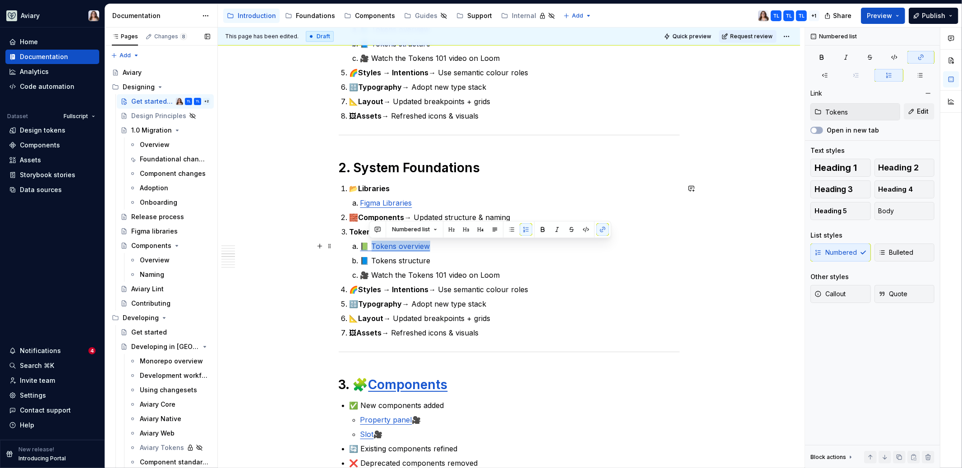
drag, startPoint x: 430, startPoint y: 245, endPoint x: 370, endPoint y: 244, distance: 60.4
click at [370, 244] on p "📗 Tokens overview" at bounding box center [519, 246] width 319 height 11
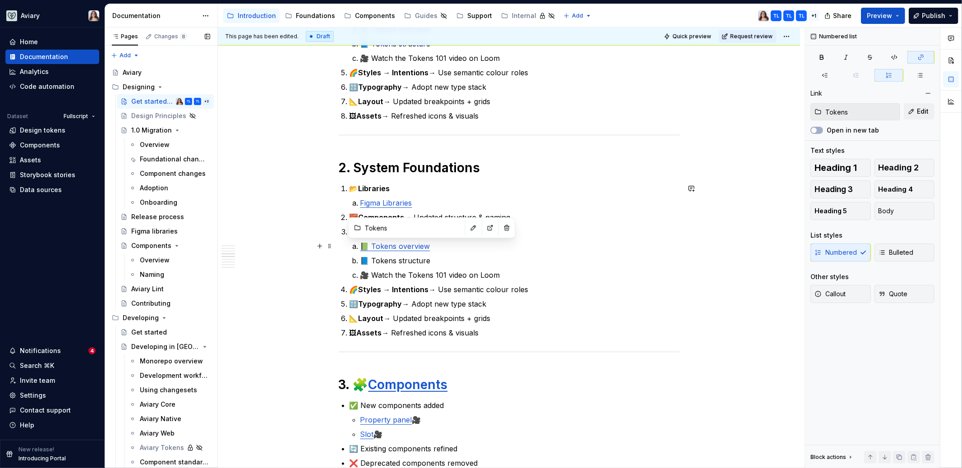
click at [423, 247] on link "📗 Tokens overview" at bounding box center [395, 246] width 70 height 9
click at [501, 230] on button "button" at bounding box center [507, 227] width 13 height 13
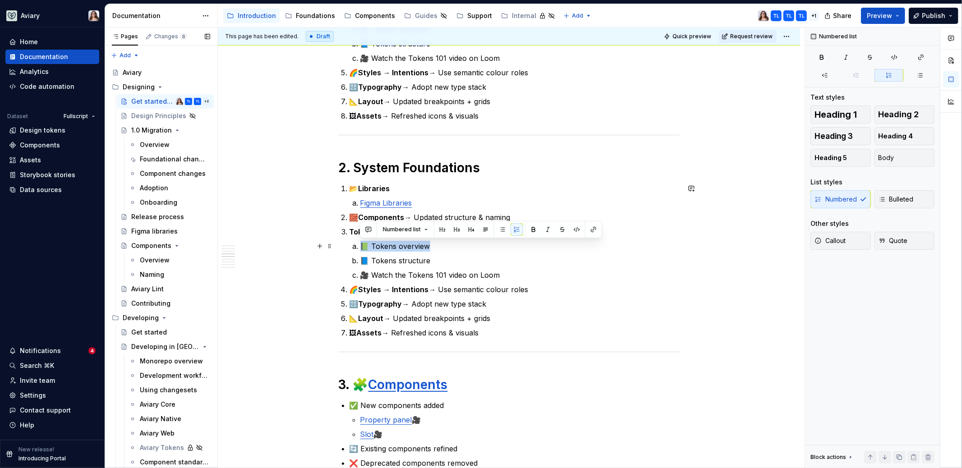
drag, startPoint x: 429, startPoint y: 244, endPoint x: 359, endPoint y: 243, distance: 70.4
click at [360, 243] on li "📗 Tokens overview" at bounding box center [519, 246] width 319 height 11
click at [437, 247] on p "📗 Tokens overview" at bounding box center [519, 246] width 319 height 11
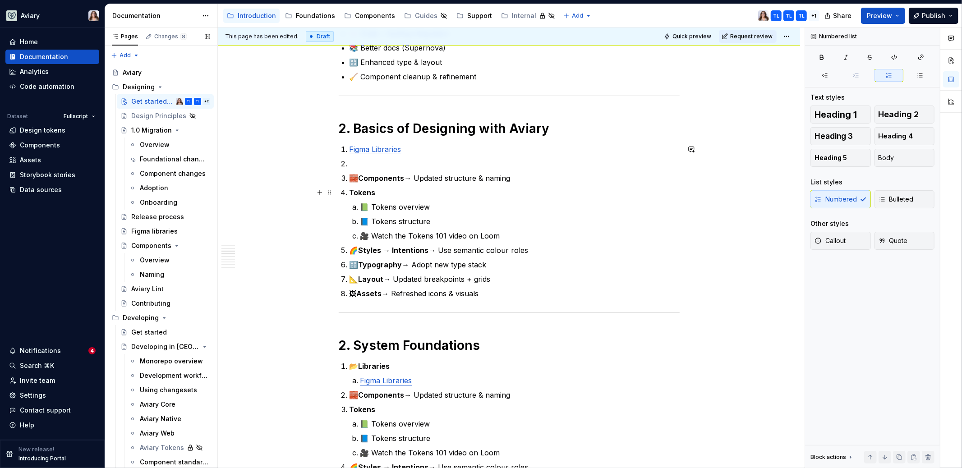
scroll to position [410, 0]
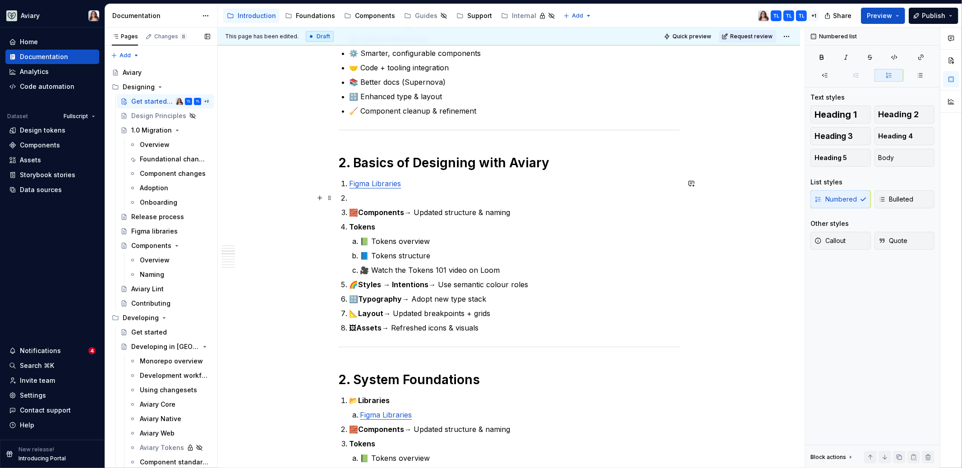
click at [355, 196] on p at bounding box center [514, 198] width 330 height 11
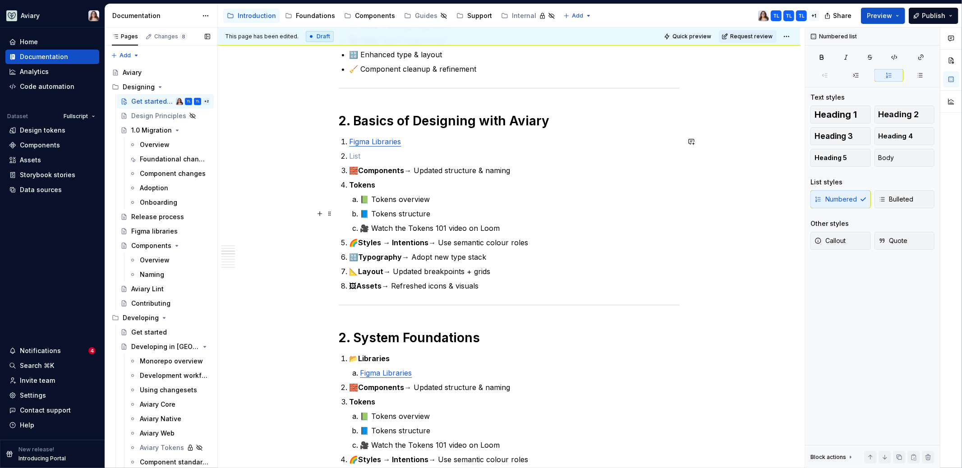
scroll to position [453, 0]
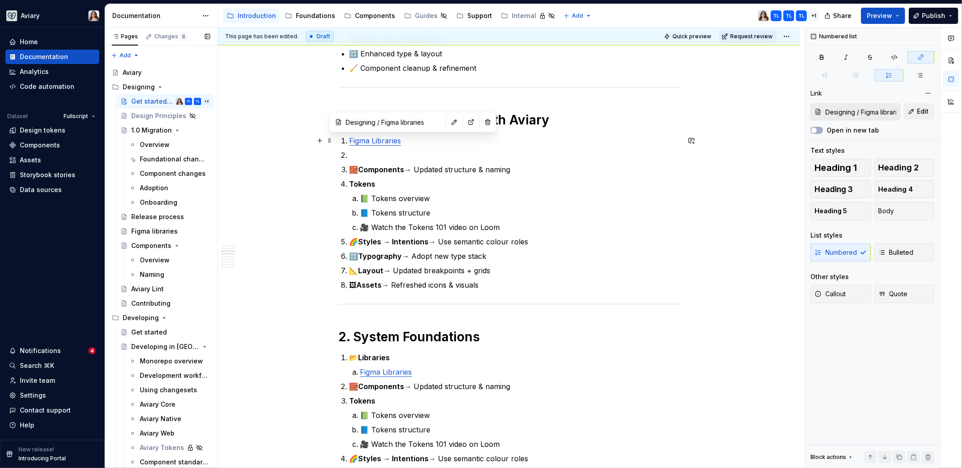
click at [401, 142] on link "Figma Libraries" at bounding box center [375, 140] width 52 height 9
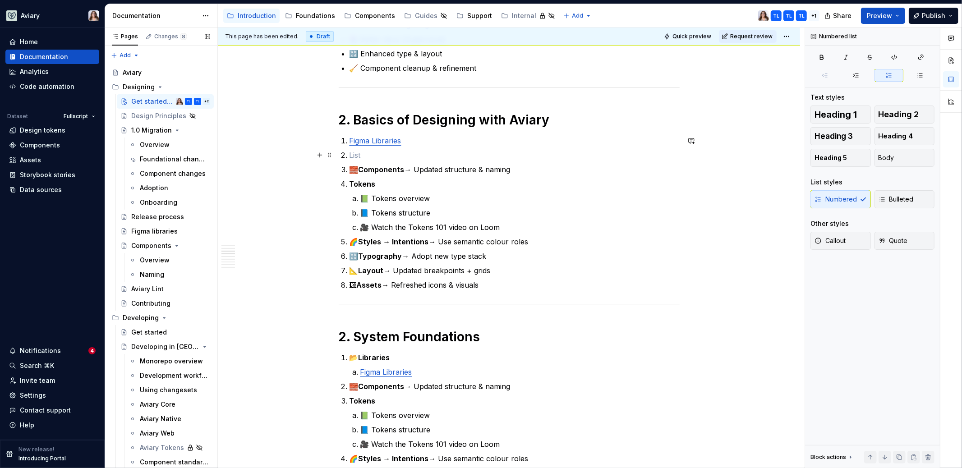
click at [349, 155] on li at bounding box center [514, 155] width 330 height 11
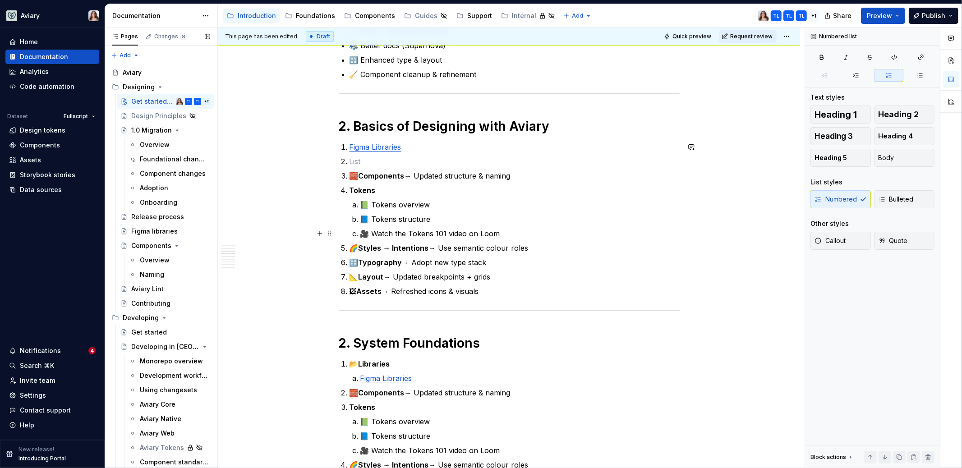
scroll to position [409, 0]
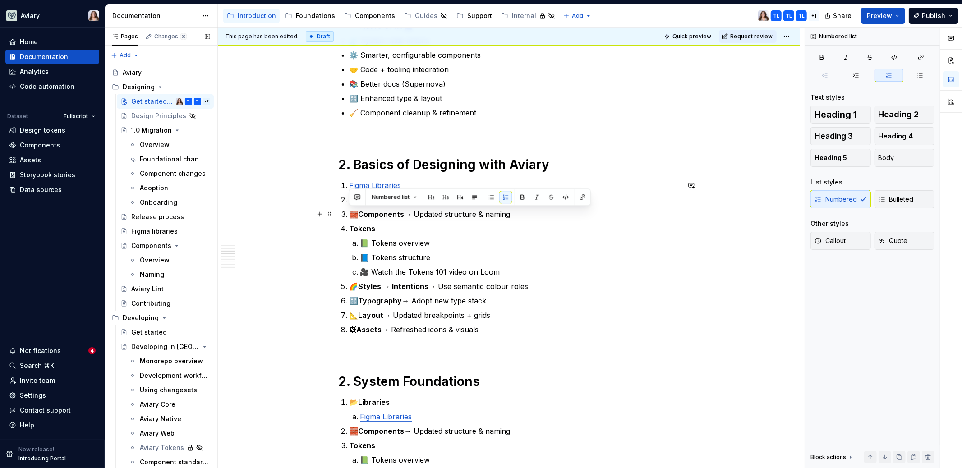
drag, startPoint x: 483, startPoint y: 329, endPoint x: 336, endPoint y: 205, distance: 192.3
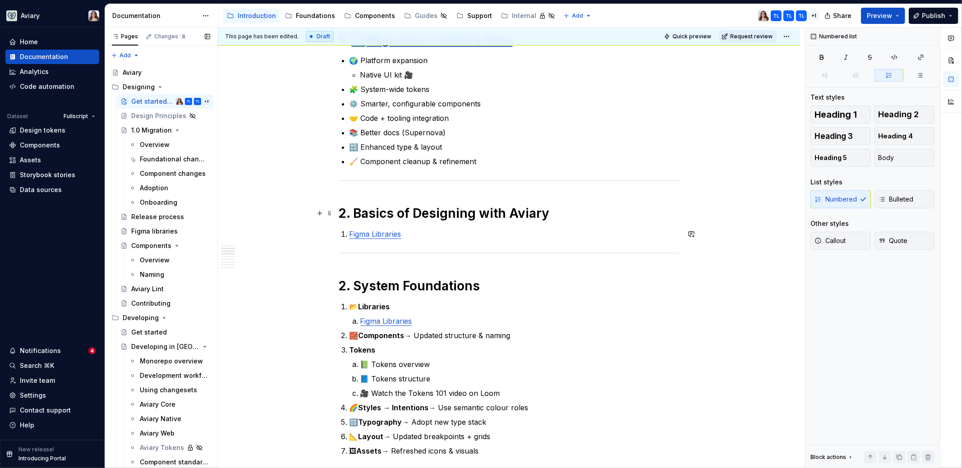
scroll to position [359, 0]
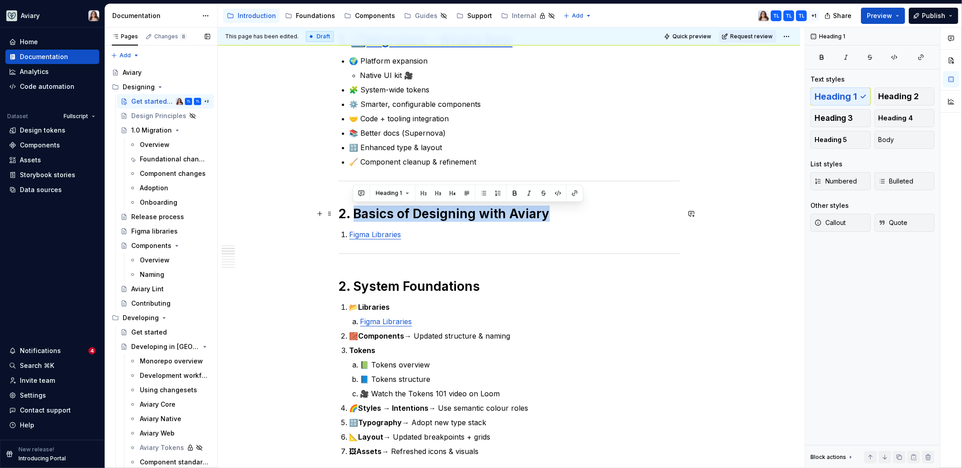
drag, startPoint x: 354, startPoint y: 213, endPoint x: 576, endPoint y: 215, distance: 221.4
click at [576, 215] on h1 "2. Basics of Designing with Aviary" at bounding box center [509, 214] width 341 height 16
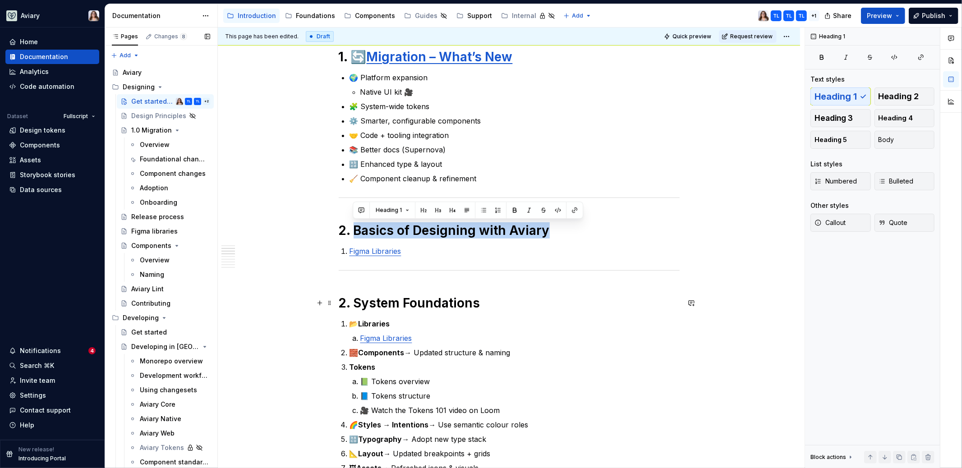
scroll to position [342, 0]
click at [411, 264] on div "📌 Tip: Bookmark the [Supernova docs link] for full details. ✅ Your First Steps …" at bounding box center [509, 468] width 341 height 1224
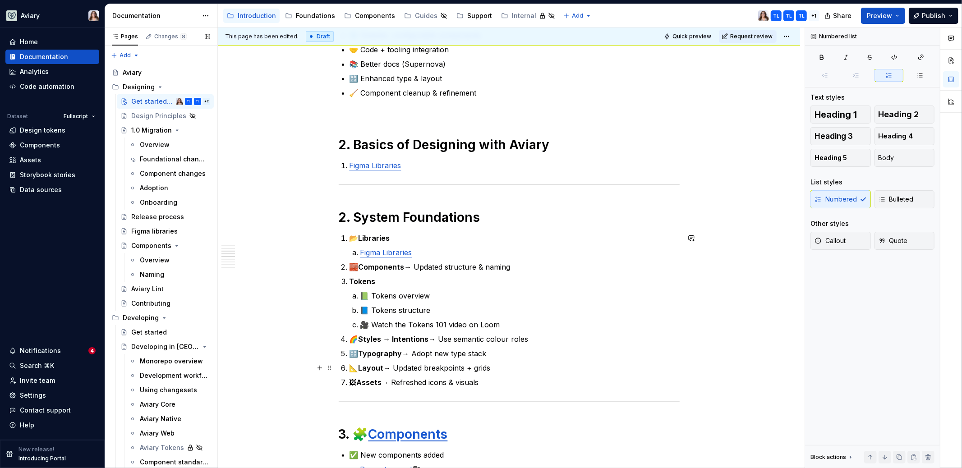
scroll to position [431, 0]
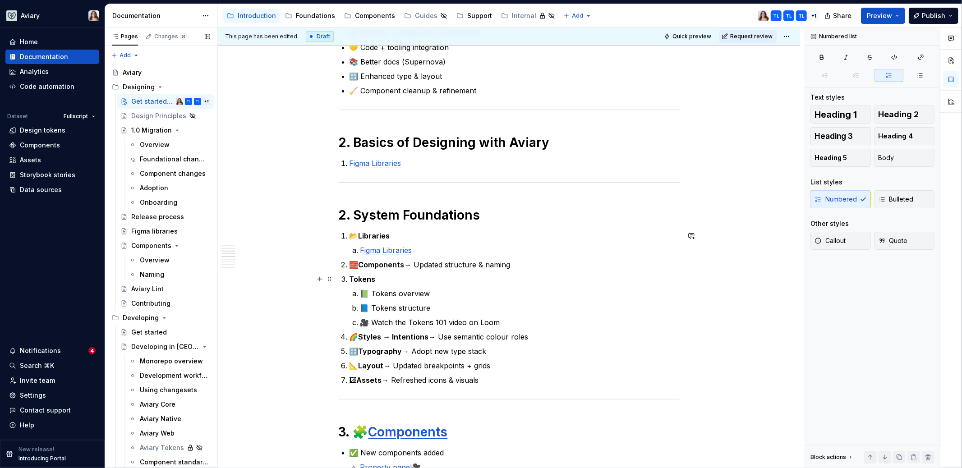
click at [379, 278] on p "Tokens" at bounding box center [514, 279] width 330 height 11
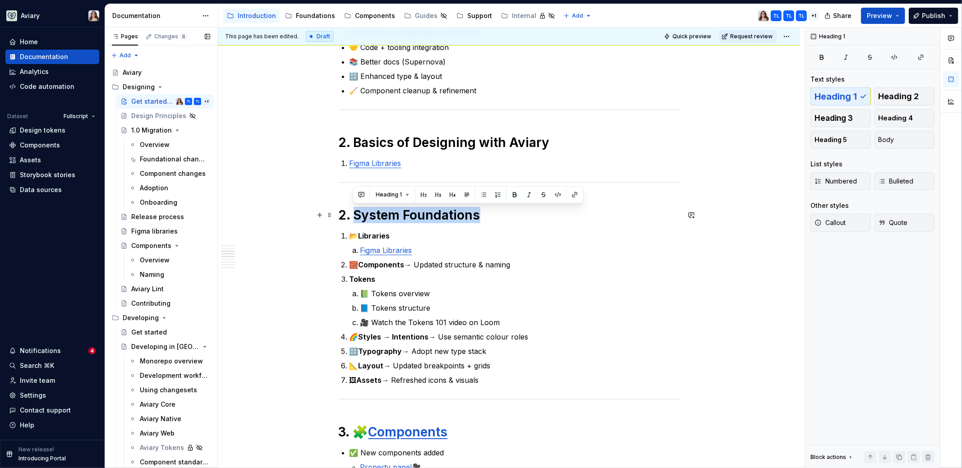
drag, startPoint x: 476, startPoint y: 216, endPoint x: 354, endPoint y: 215, distance: 121.3
click at [355, 215] on h1 "2. System Foundations" at bounding box center [509, 215] width 341 height 16
click at [407, 148] on h1 "2. Basics of Designing with Aviary" at bounding box center [509, 142] width 341 height 16
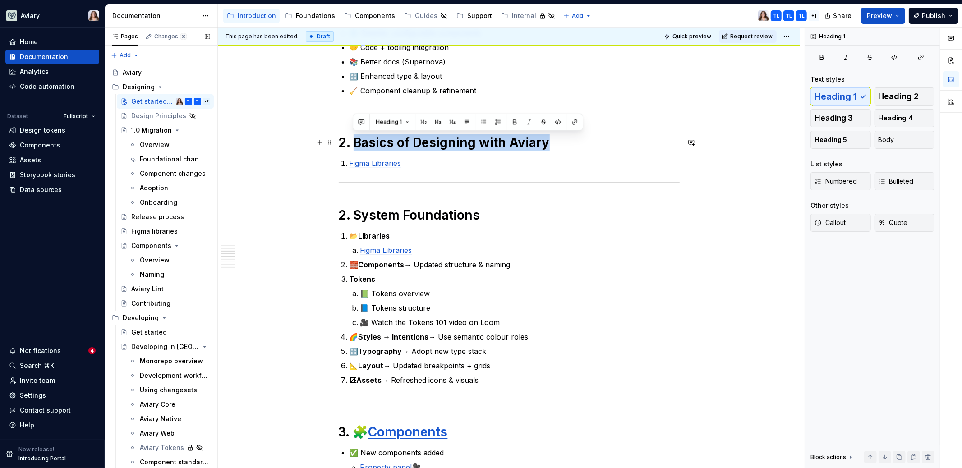
drag, startPoint x: 354, startPoint y: 143, endPoint x: 542, endPoint y: 143, distance: 188.1
click at [542, 144] on h1 "2. Basics of Designing with Aviary" at bounding box center [509, 142] width 341 height 16
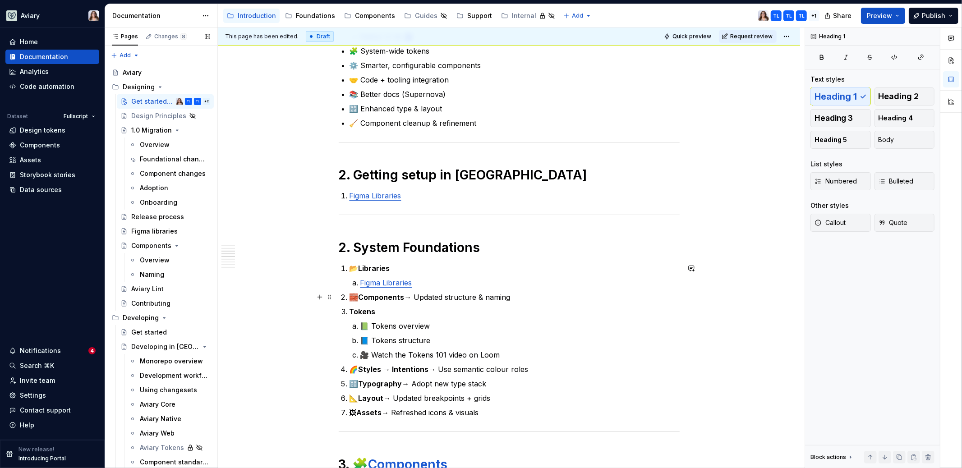
scroll to position [402, 0]
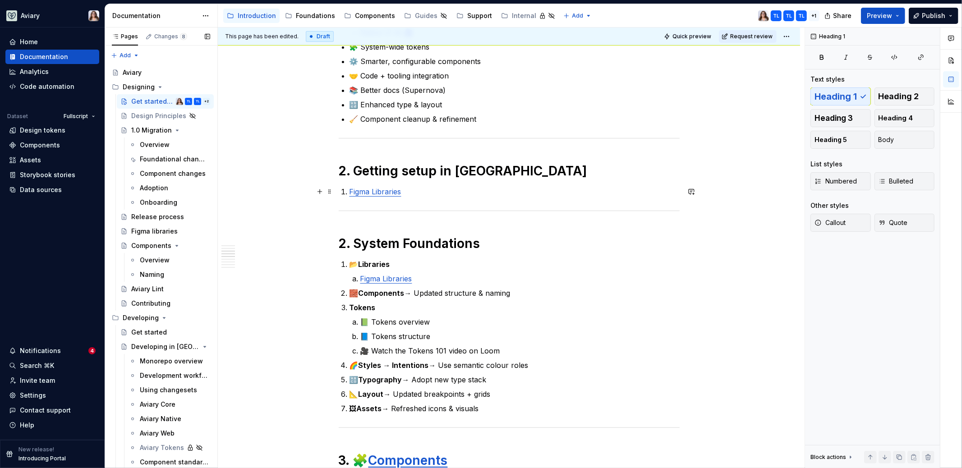
click at [406, 192] on p "Figma Libraries" at bounding box center [514, 191] width 330 height 11
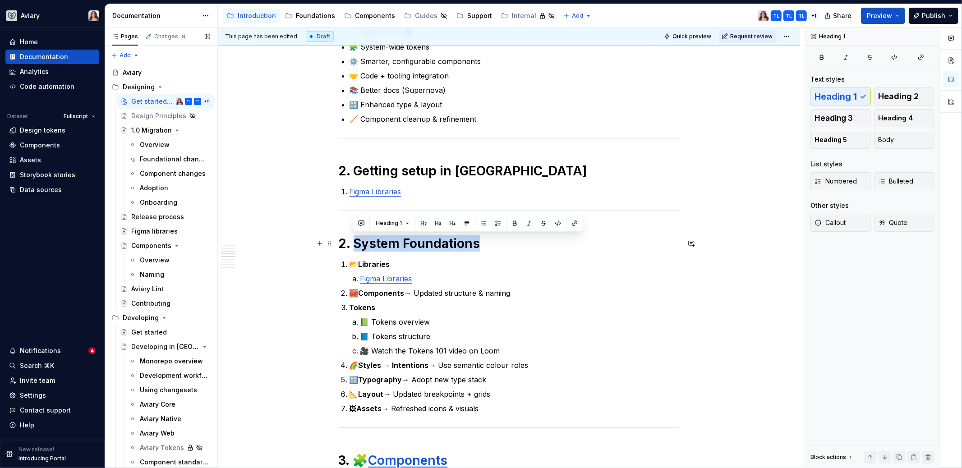
drag, startPoint x: 354, startPoint y: 242, endPoint x: 478, endPoint y: 248, distance: 125.1
click at [479, 248] on h1 "2. System Foundations" at bounding box center [509, 243] width 341 height 16
click at [481, 248] on h1 "2. System Foundations" at bounding box center [509, 243] width 341 height 16
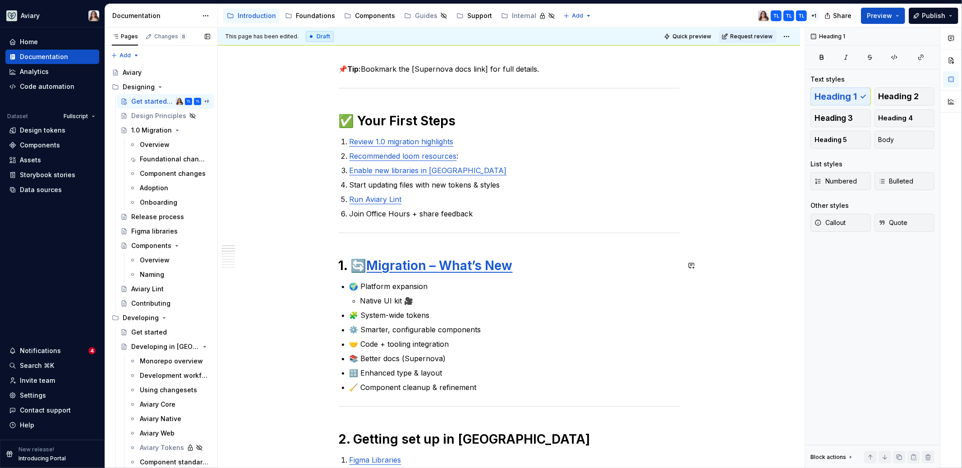
scroll to position [133, 0]
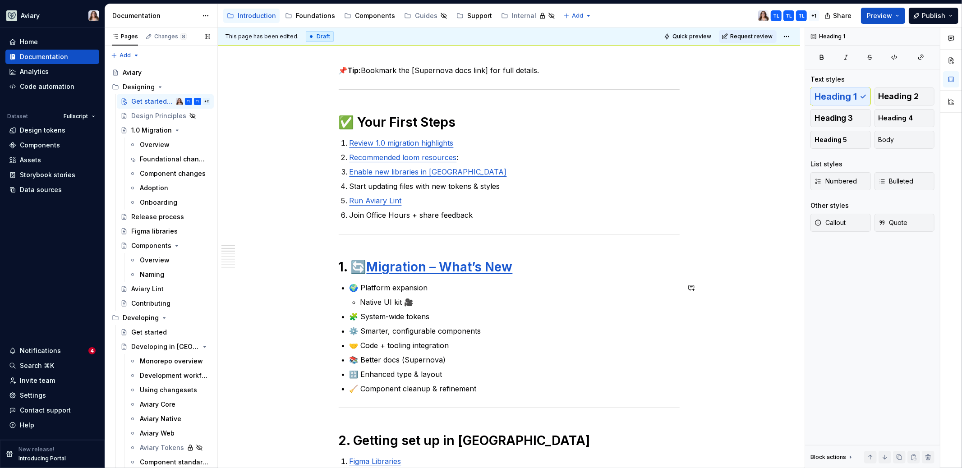
click at [406, 270] on link "Migration – What’s New" at bounding box center [440, 266] width 146 height 15
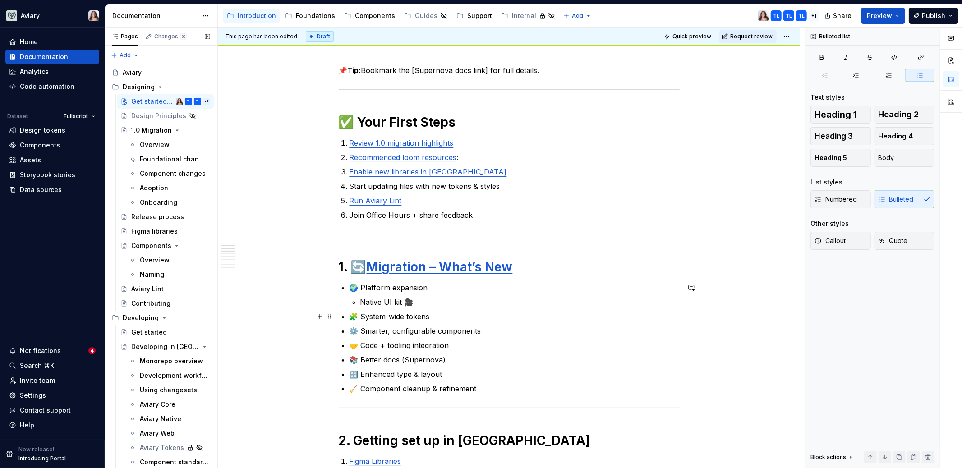
click at [443, 312] on p "🧩 System-wide tokens" at bounding box center [514, 316] width 330 height 11
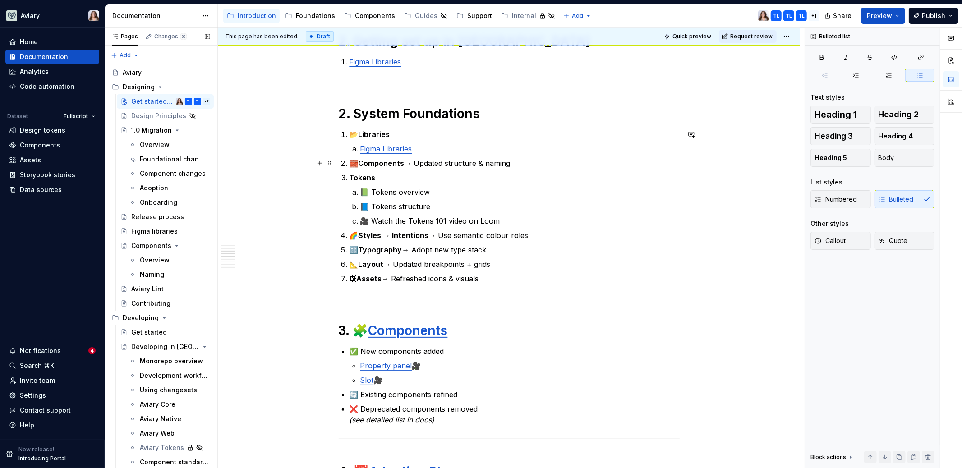
scroll to position [433, 0]
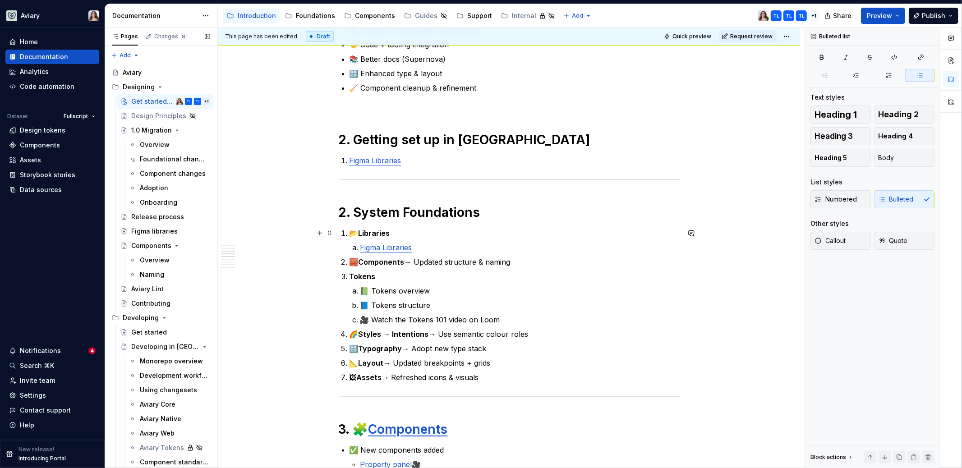
click at [494, 239] on li "📂 Libraries Figma Libraries" at bounding box center [514, 240] width 330 height 25
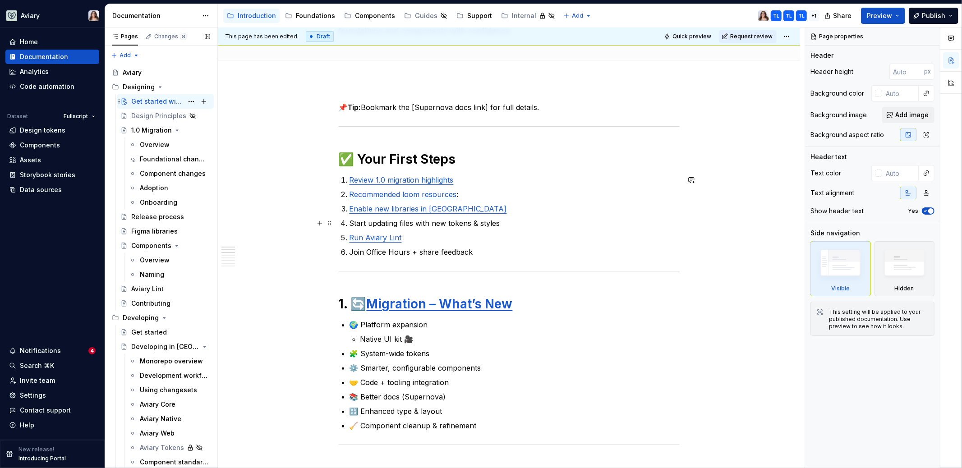
scroll to position [92, 0]
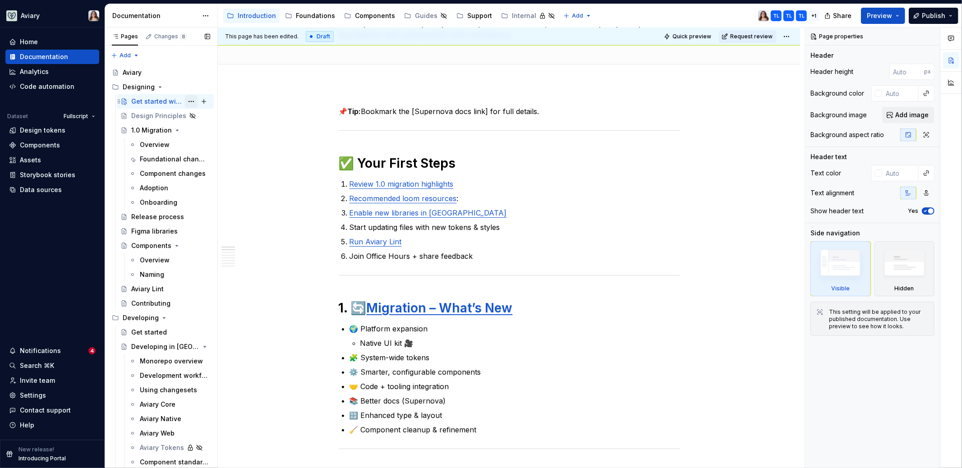
click at [186, 101] on button "Page tree" at bounding box center [191, 101] width 13 height 13
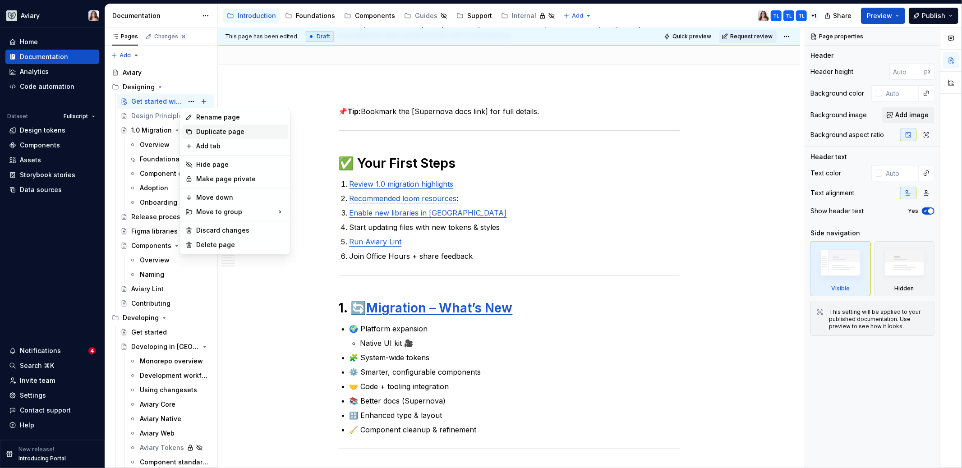
click at [201, 131] on div "Duplicate page" at bounding box center [240, 131] width 88 height 9
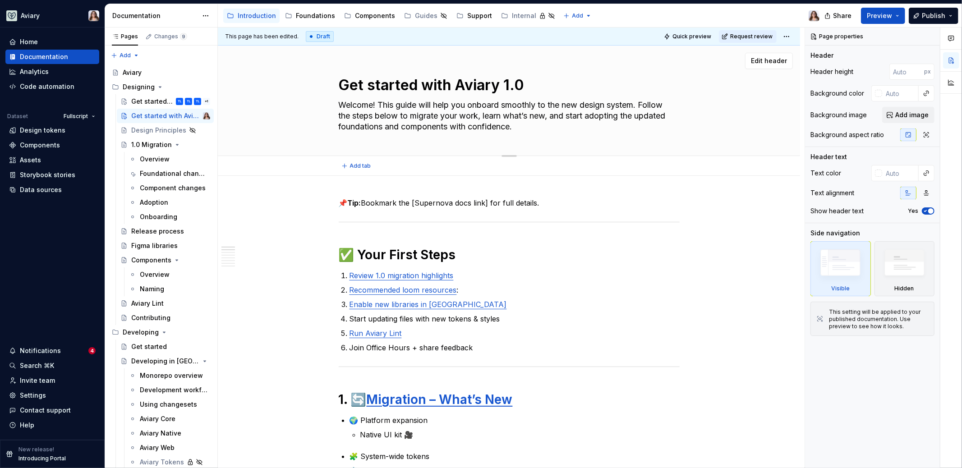
click at [391, 83] on textarea "Get started with Aviary 1.0" at bounding box center [507, 85] width 341 height 22
type textarea "*"
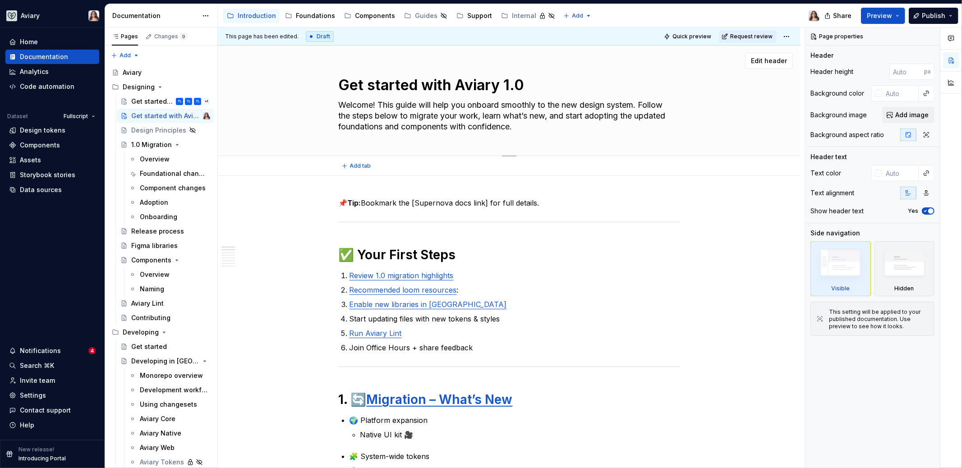
type textarea "D"
type textarea "*"
type textarea "Dr"
type textarea "*"
type textarea "Draf"
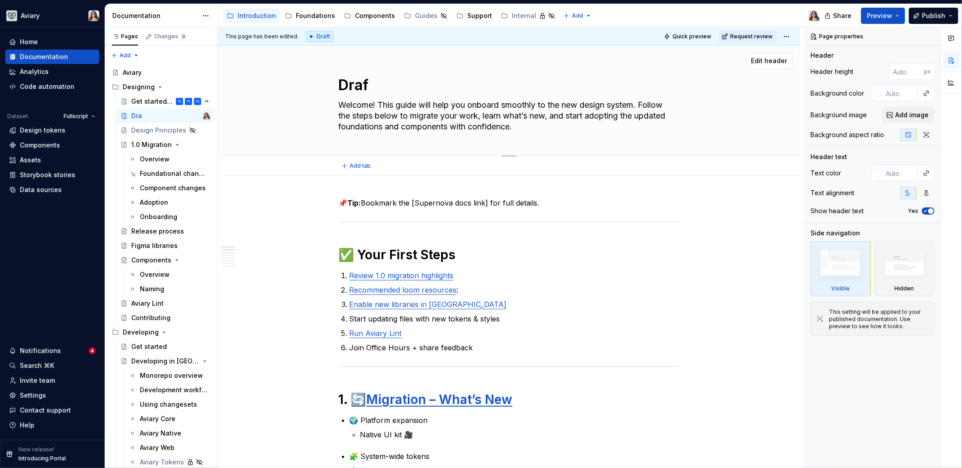
type textarea "*"
type textarea "Draft"
type textarea "*"
type textarea "Draft"
type textarea "*"
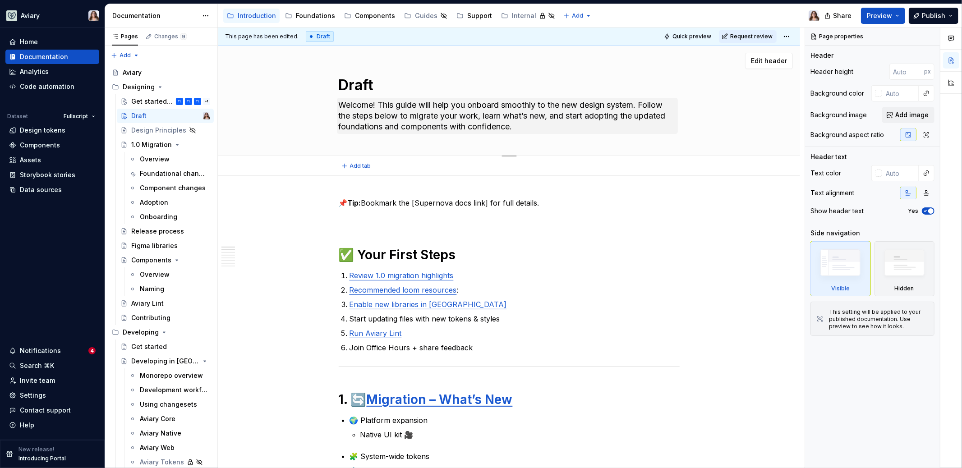
type textarea "Draft"
click at [388, 121] on textarea "Welcome! This guide will help you onboard smoothly to the new design system. Fo…" at bounding box center [507, 116] width 341 height 36
click at [528, 128] on textarea "Welcome! This guide will help you onboard smoothly to the new design system. Fo…" at bounding box center [507, 116] width 341 height 36
drag, startPoint x: 585, startPoint y: 105, endPoint x: 549, endPoint y: 104, distance: 36.1
click at [549, 104] on textarea "Welcome! This guide will help you onboard smoothly to the new design system. Fo…" at bounding box center [507, 116] width 341 height 36
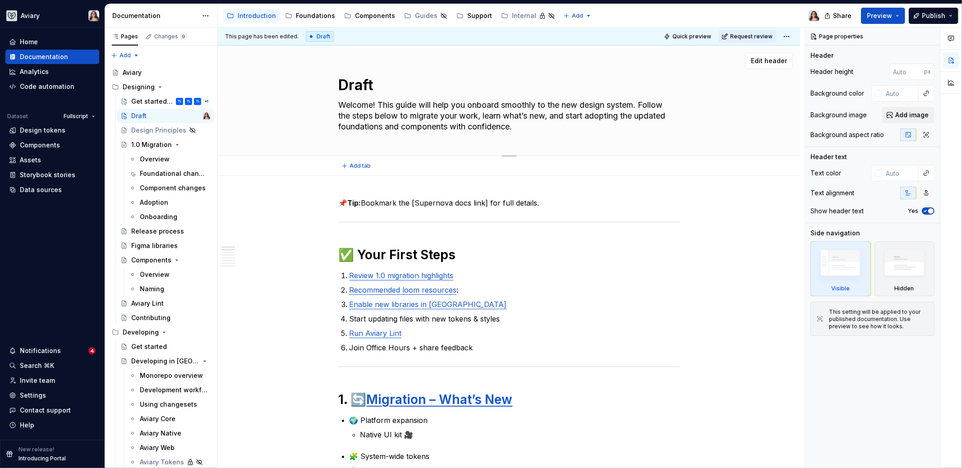
type textarea "*"
type textarea "Welcome! This guide will help you onboard smoothly todesign system. Follow the …"
type textarea "*"
type textarea "Welcome! This guide will help you onboard smoothly to design system. Follow the…"
drag, startPoint x: 553, startPoint y: 104, endPoint x: 605, endPoint y: 103, distance: 52.3
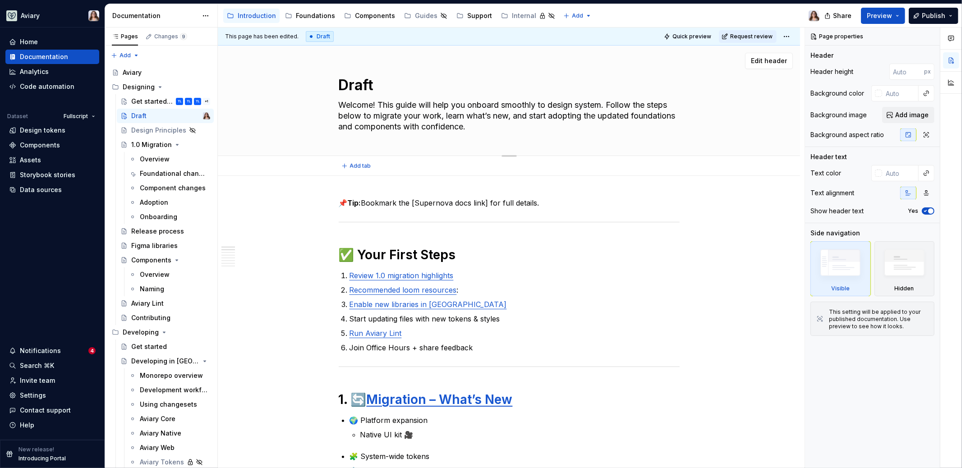
click at [605, 103] on textarea "Welcome! This guide will help you onboard smoothly to design system. Follow the…" at bounding box center [507, 116] width 341 height 36
type textarea "*"
type textarea "Welcome! This guide will help you onboard smoothly to A. Follow the steps below…"
type textarea "*"
type textarea "Welcome! This guide will help you onboard smoothly to Av. Follow the steps belo…"
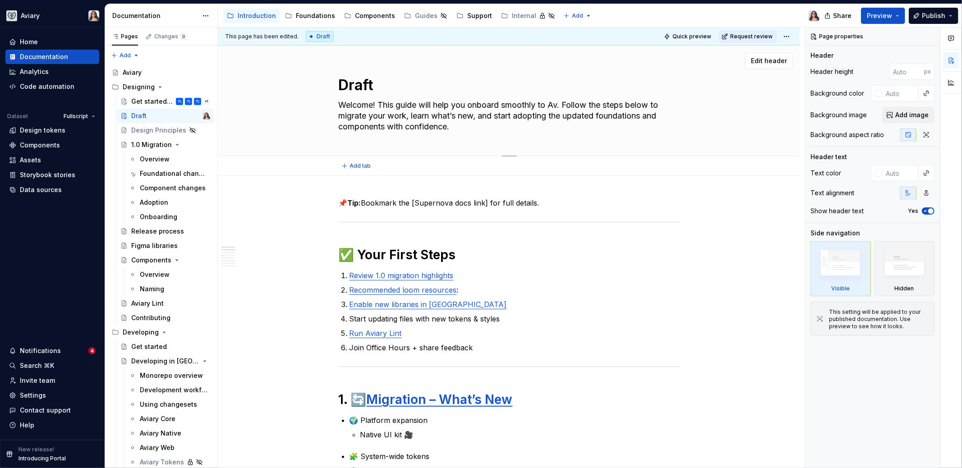
type textarea "*"
type textarea "Welcome! This guide will help you onboard smoothly to Avi. Follow the steps bel…"
type textarea "*"
type textarea "Welcome! This guide will help you onboard smoothly to Avia. Follow the steps be…"
type textarea "*"
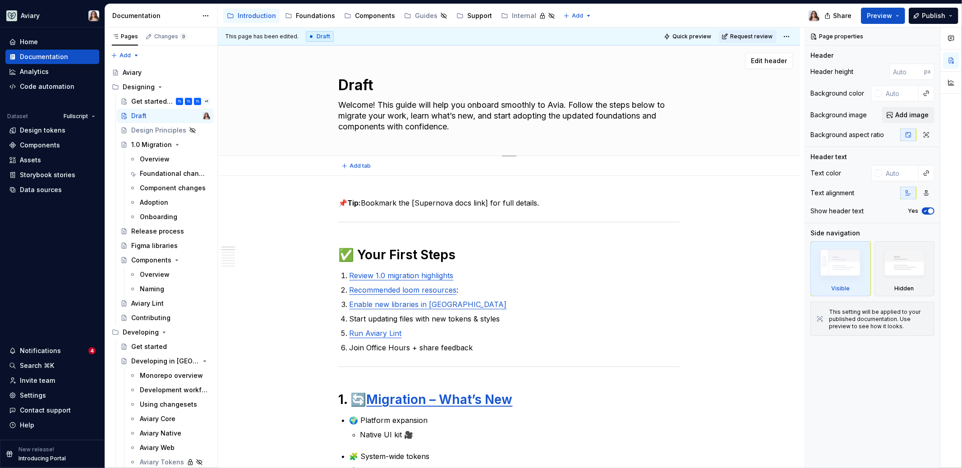
type textarea "Welcome! This guide will help you onboard smoothly to Aviar. Follow the steps b…"
type textarea "*"
type textarea "Welcome! This guide will help you onboard smoothly to Aviary. Follow the steps …"
click at [451, 127] on textarea "Welcome! This guide will help you onboard smoothly to Aviary. Follow the steps …" at bounding box center [507, 116] width 341 height 36
drag, startPoint x: 455, startPoint y: 125, endPoint x: 582, endPoint y: 104, distance: 128.6
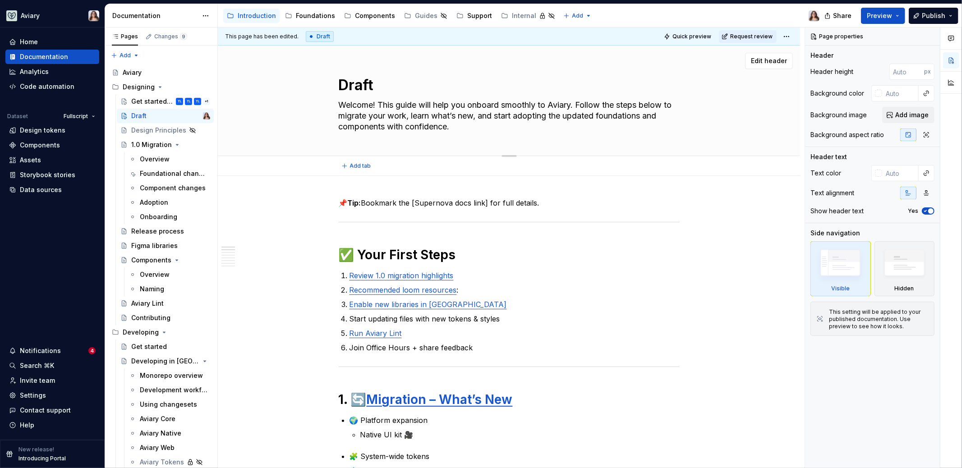
click at [582, 104] on textarea "Welcome! This guide will help you onboard smoothly to Aviary. Follow the steps …" at bounding box center [507, 116] width 341 height 36
type textarea "*"
type textarea "Welcome! This guide will help you onboard smoothly to Aviary."
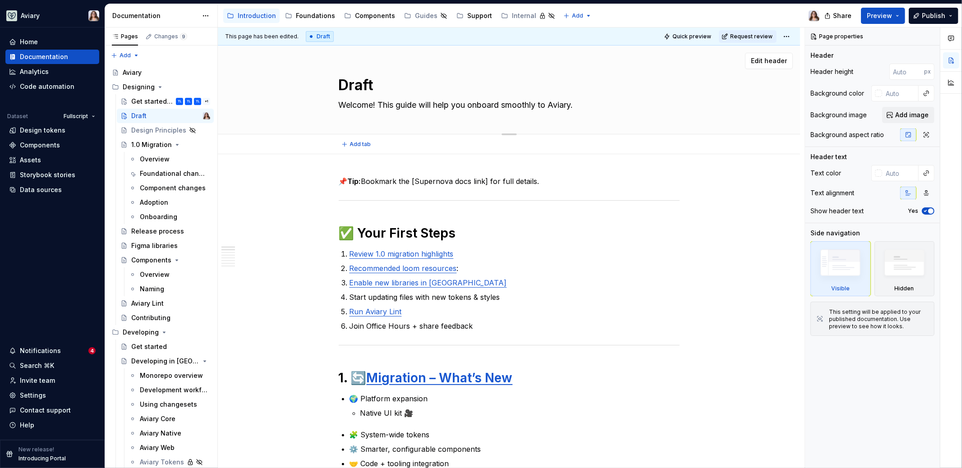
type textarea "*"
type textarea "Welcome! This guide will help you onboard smoothly to Aviary."
type textarea "*"
type textarea "Welcome! This guide will help you onboard smoothly to Aviary."
click at [547, 179] on p "📌 Tip: Bookmark the [Supernova docs link] for full details." at bounding box center [509, 181] width 341 height 11
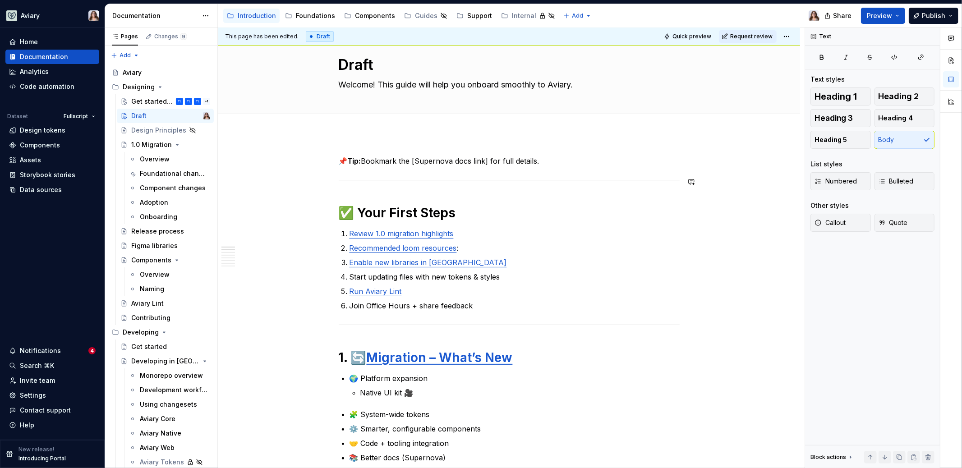
scroll to position [27, 0]
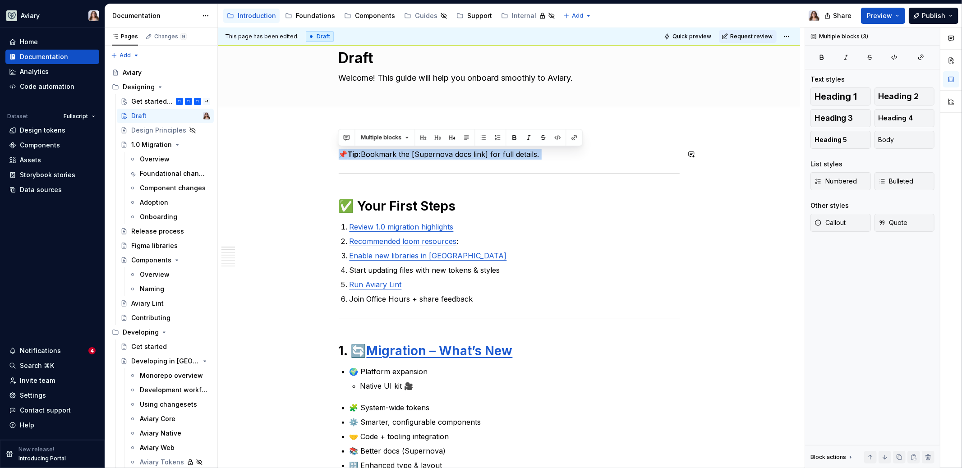
drag, startPoint x: 348, startPoint y: 188, endPoint x: 335, endPoint y: 147, distance: 42.6
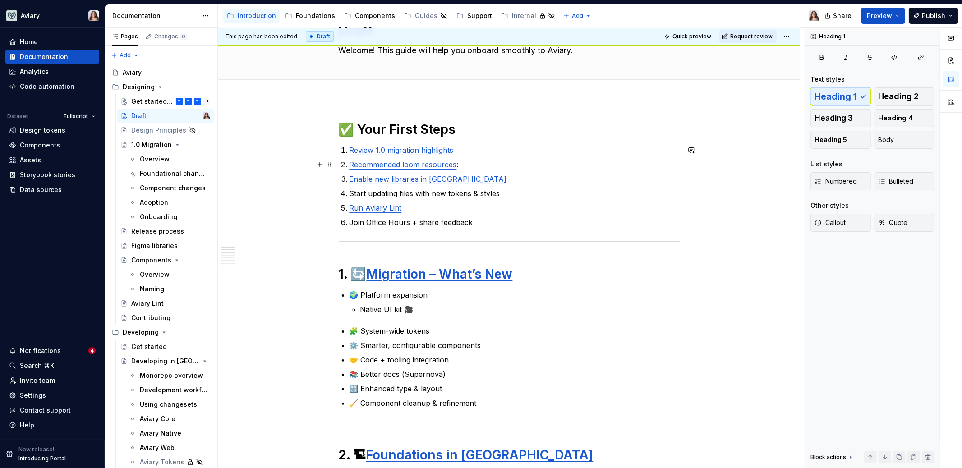
scroll to position [0, 0]
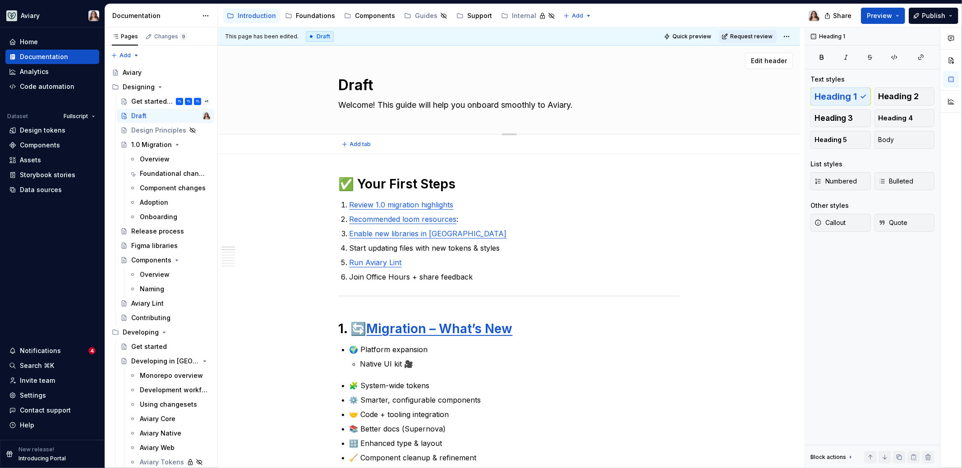
click at [374, 87] on textarea "Draft" at bounding box center [507, 85] width 341 height 22
click at [390, 85] on textarea "Draft" at bounding box center [507, 85] width 341 height 22
click at [456, 188] on h1 "✅ Your First Steps" at bounding box center [509, 184] width 341 height 16
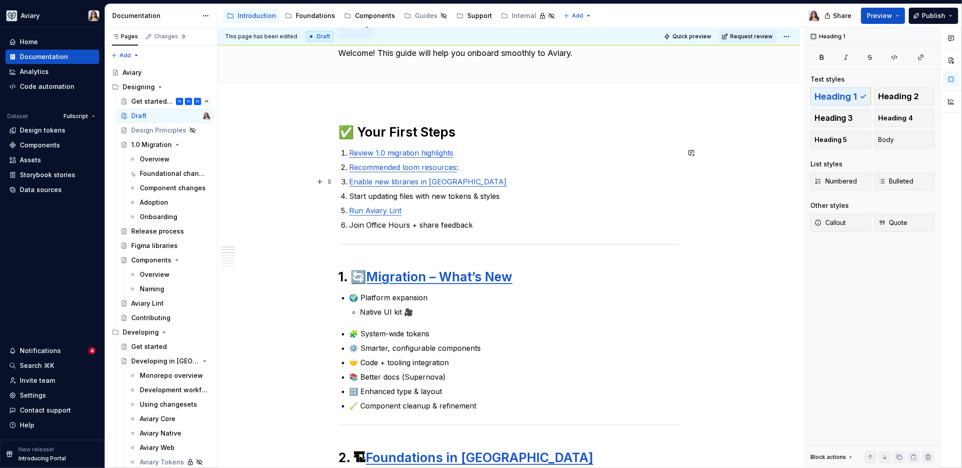
scroll to position [46, 0]
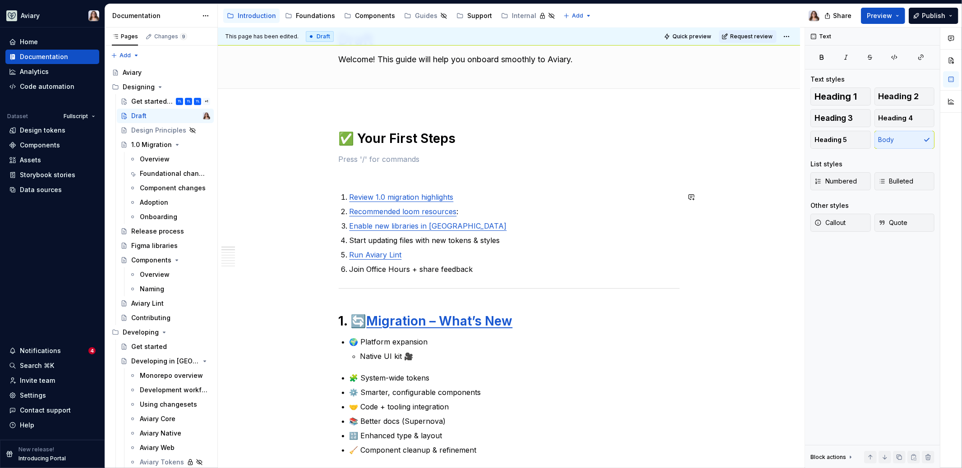
type textarea "*"
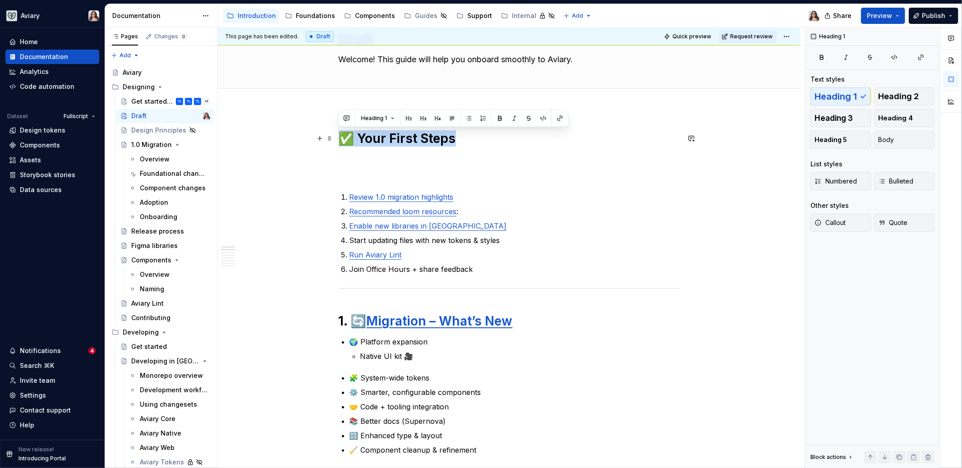
drag, startPoint x: 451, startPoint y: 139, endPoint x: 341, endPoint y: 139, distance: 109.6
click at [341, 139] on h1 "✅ Your First Steps" at bounding box center [509, 138] width 341 height 16
click at [383, 138] on h1 "Step 1: 1.0 Migration" at bounding box center [509, 138] width 341 height 16
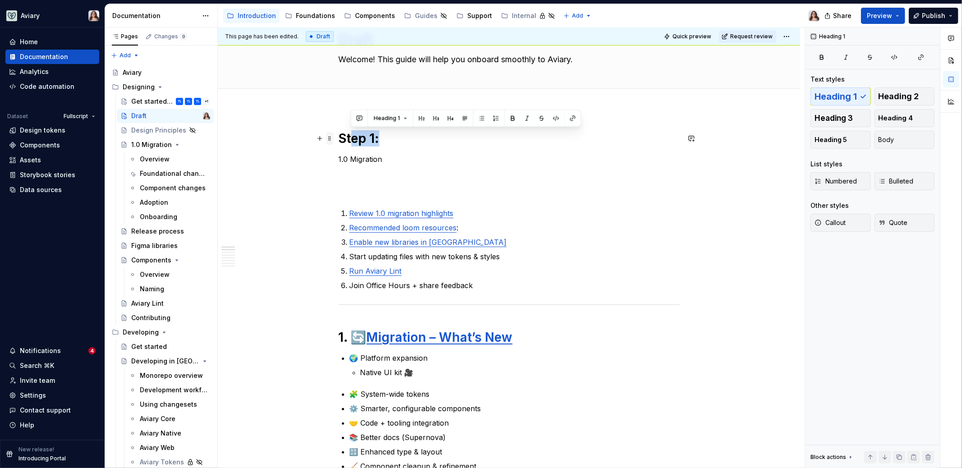
drag, startPoint x: 379, startPoint y: 139, endPoint x: 329, endPoint y: 139, distance: 50.1
click at [339, 158] on p "1.0 Migration" at bounding box center [509, 159] width 341 height 11
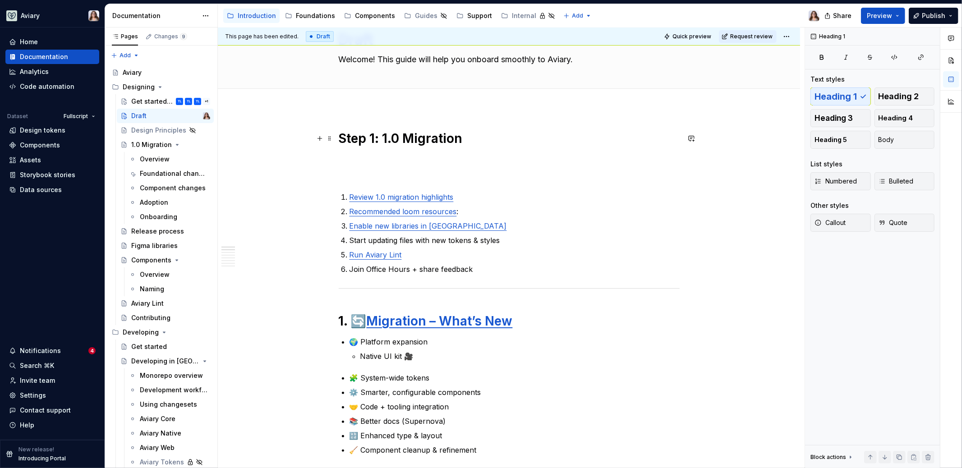
click at [461, 142] on h1 "Step 1: 1.0 Migration" at bounding box center [509, 138] width 341 height 16
click at [382, 154] on p at bounding box center [509, 159] width 341 height 11
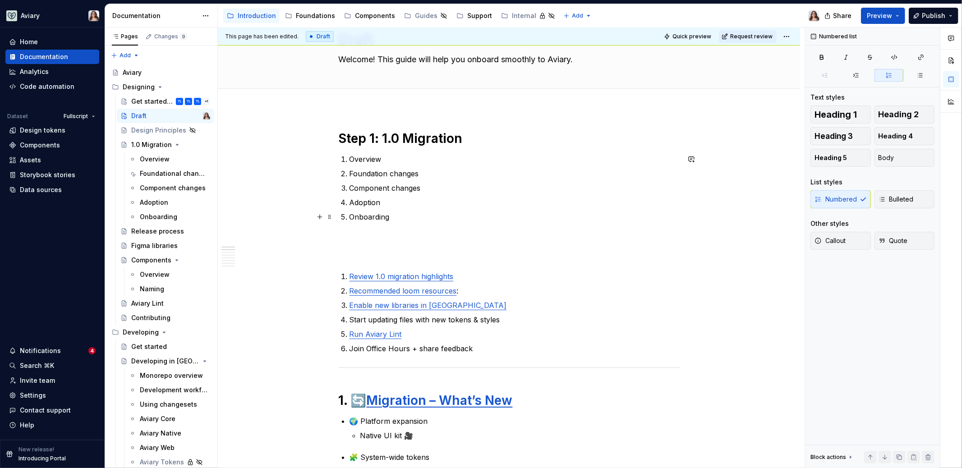
click at [389, 219] on p "Onboarding" at bounding box center [514, 217] width 330 height 11
drag, startPoint x: 420, startPoint y: 175, endPoint x: 347, endPoint y: 175, distance: 72.6
click at [349, 175] on li "Foundation changes" at bounding box center [514, 173] width 330 height 11
click at [576, 157] on button "button" at bounding box center [582, 157] width 13 height 13
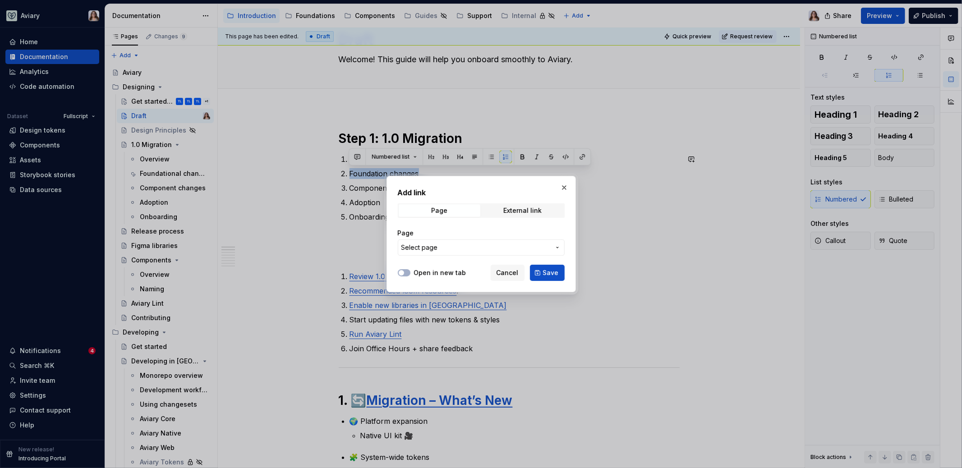
click at [502, 248] on span "Select page" at bounding box center [475, 247] width 149 height 9
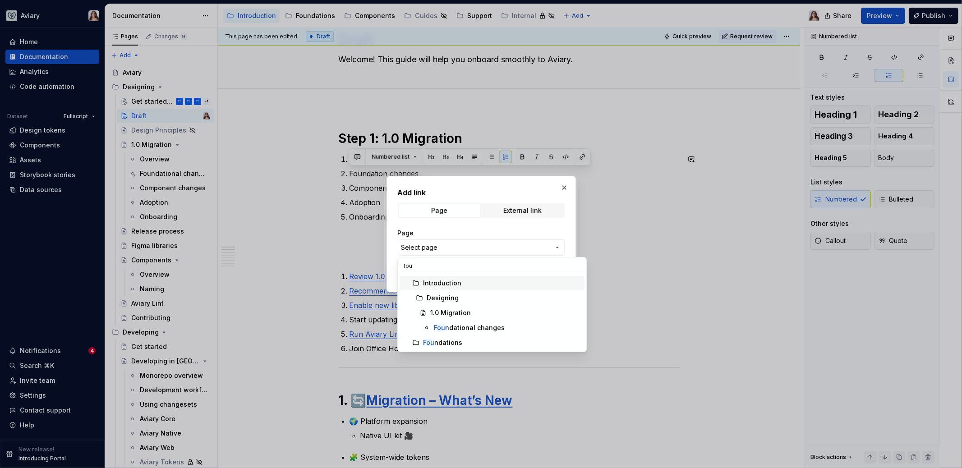
type input "foun"
click at [487, 325] on div "Foun dational changes" at bounding box center [469, 327] width 71 height 9
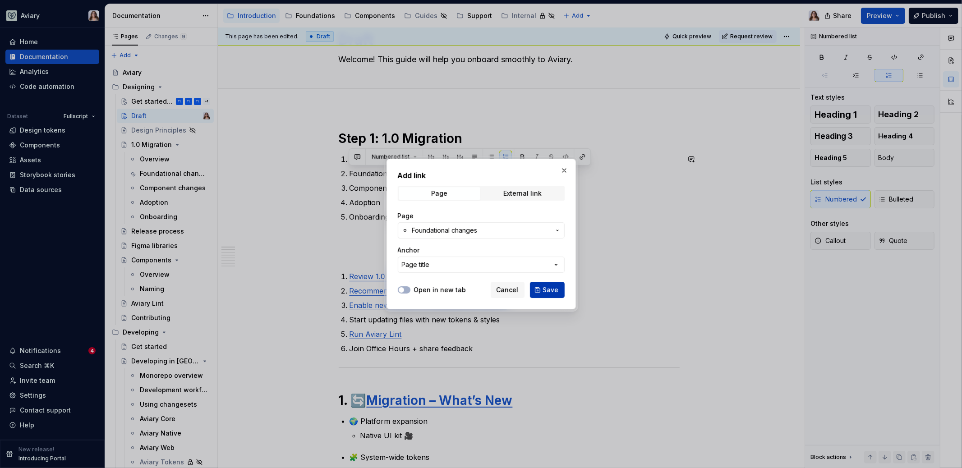
click at [535, 286] on button "Save" at bounding box center [547, 290] width 35 height 16
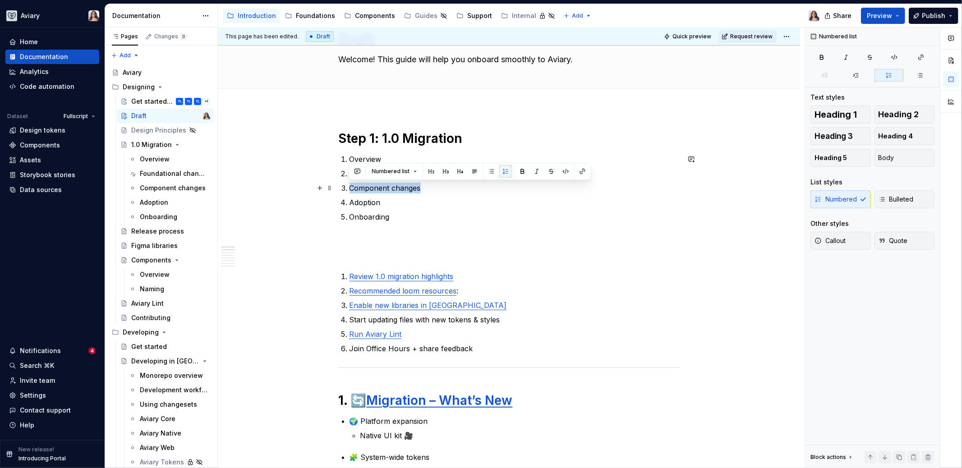
drag, startPoint x: 418, startPoint y: 190, endPoint x: 348, endPoint y: 188, distance: 70.4
click at [349, 188] on li "Component changes" at bounding box center [514, 188] width 330 height 11
click at [579, 167] on button "button" at bounding box center [582, 171] width 13 height 13
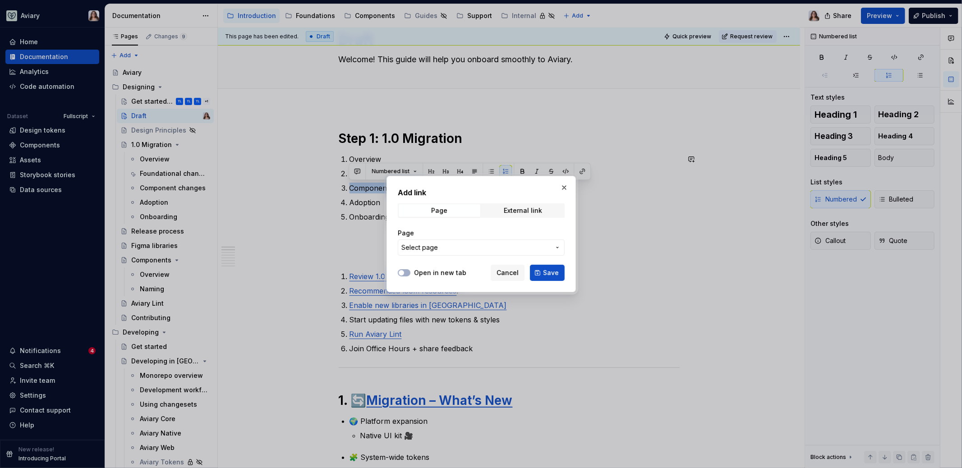
click at [466, 246] on span "Select page" at bounding box center [475, 247] width 149 height 9
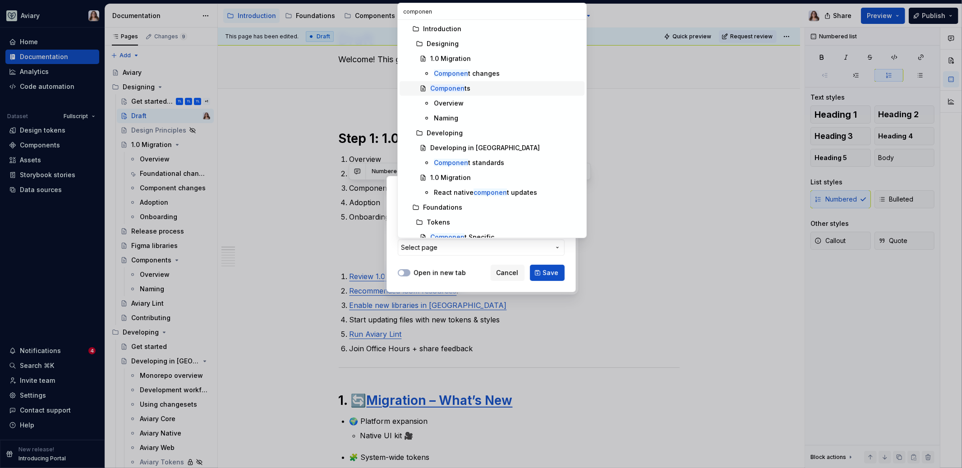
type input "componen"
click at [483, 79] on span "Componen t changes" at bounding box center [492, 73] width 185 height 14
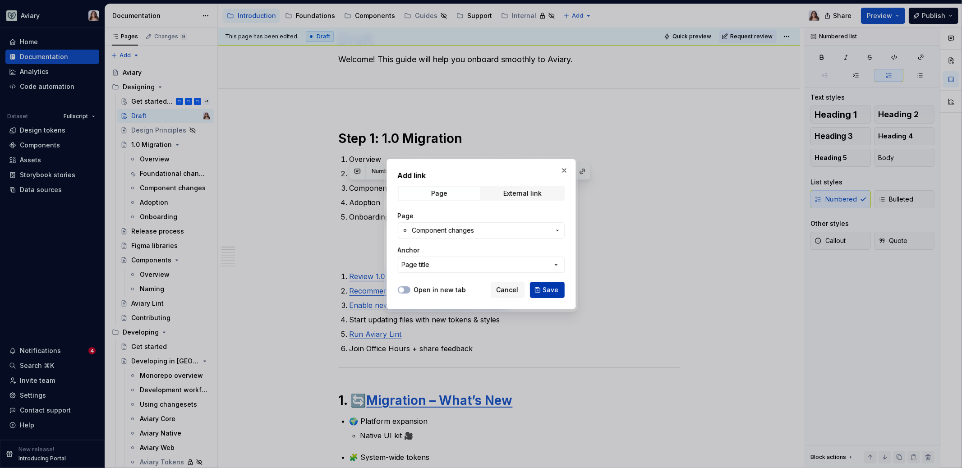
click at [545, 286] on span "Save" at bounding box center [551, 289] width 16 height 9
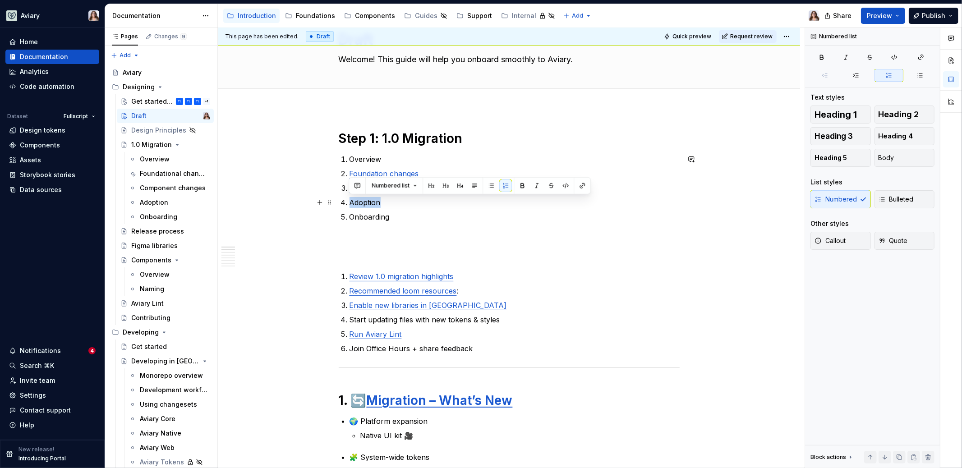
drag, startPoint x: 379, startPoint y: 204, endPoint x: 349, endPoint y: 203, distance: 30.7
click at [349, 203] on p "Adoption" at bounding box center [514, 202] width 330 height 11
click at [583, 184] on button "button" at bounding box center [582, 185] width 13 height 13
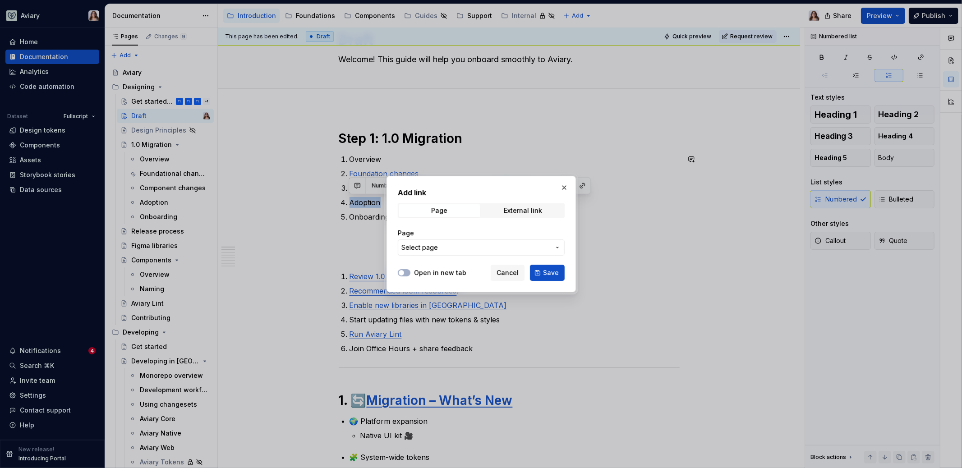
click at [485, 241] on button "Select page" at bounding box center [481, 247] width 167 height 16
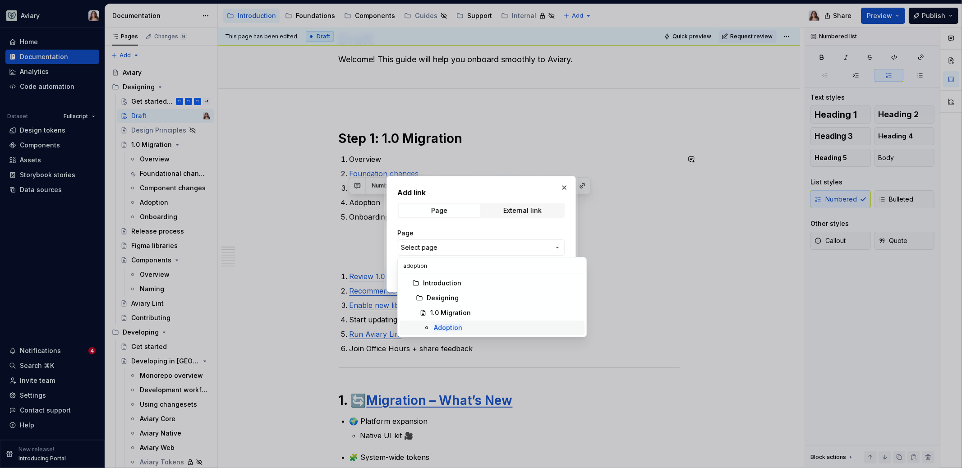
type input "adoption"
click at [460, 328] on mark "Adoption" at bounding box center [448, 328] width 28 height 8
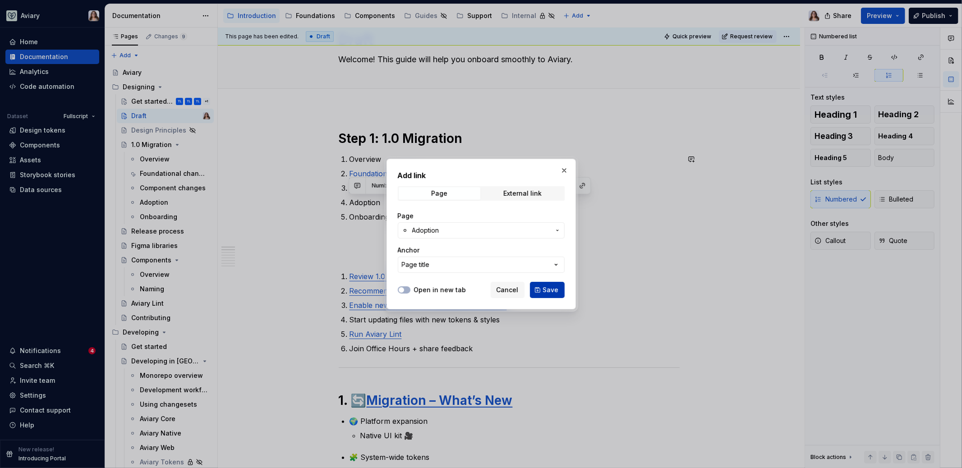
click at [548, 291] on span "Save" at bounding box center [551, 289] width 16 height 9
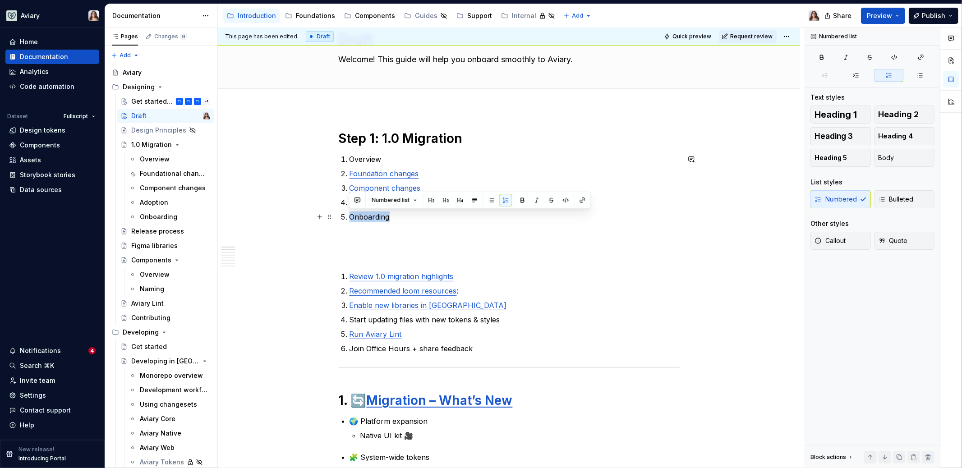
drag, startPoint x: 388, startPoint y: 219, endPoint x: 343, endPoint y: 219, distance: 45.5
click at [349, 219] on li "Onboarding" at bounding box center [514, 217] width 330 height 11
click at [579, 201] on button "button" at bounding box center [582, 200] width 13 height 13
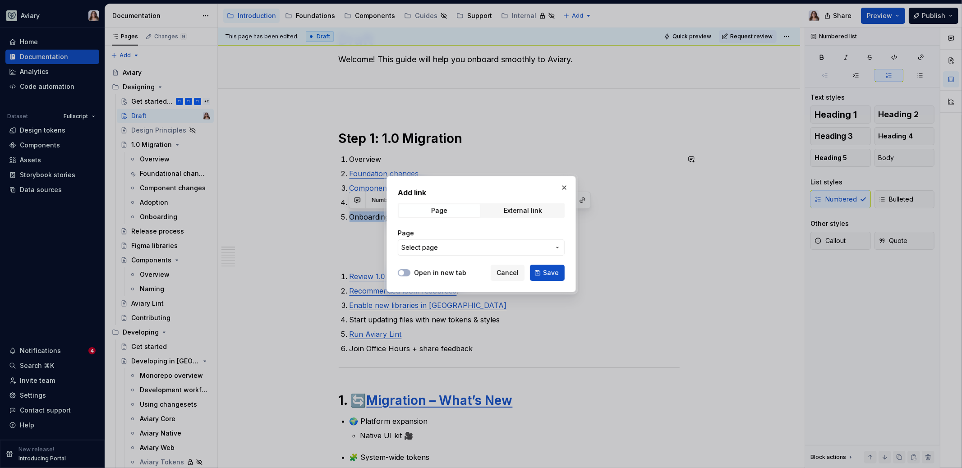
click at [489, 248] on span "Select page" at bounding box center [475, 247] width 149 height 9
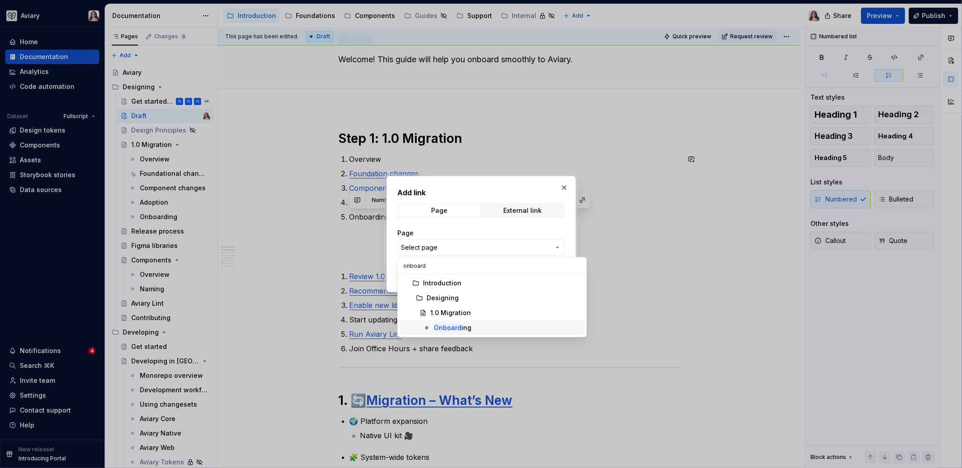
type input "onboard"
click at [467, 330] on div "Onboard ing" at bounding box center [452, 327] width 37 height 9
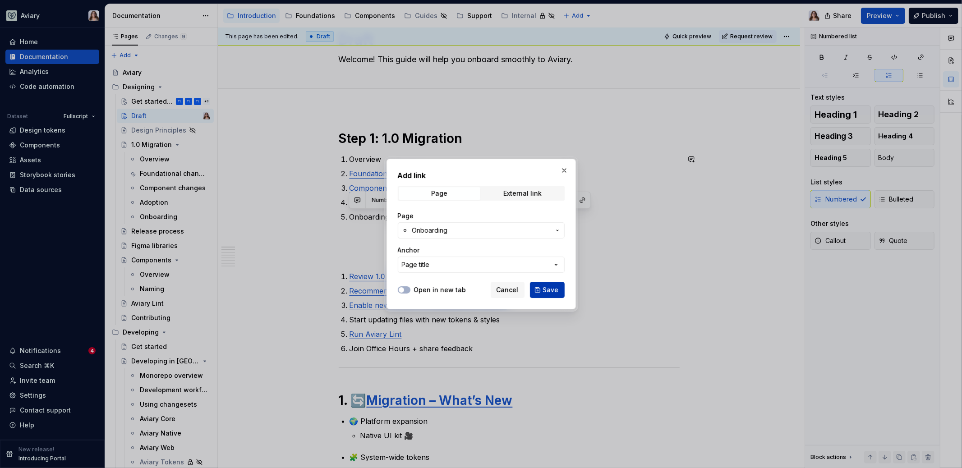
click at [540, 292] on button "Save" at bounding box center [547, 290] width 35 height 16
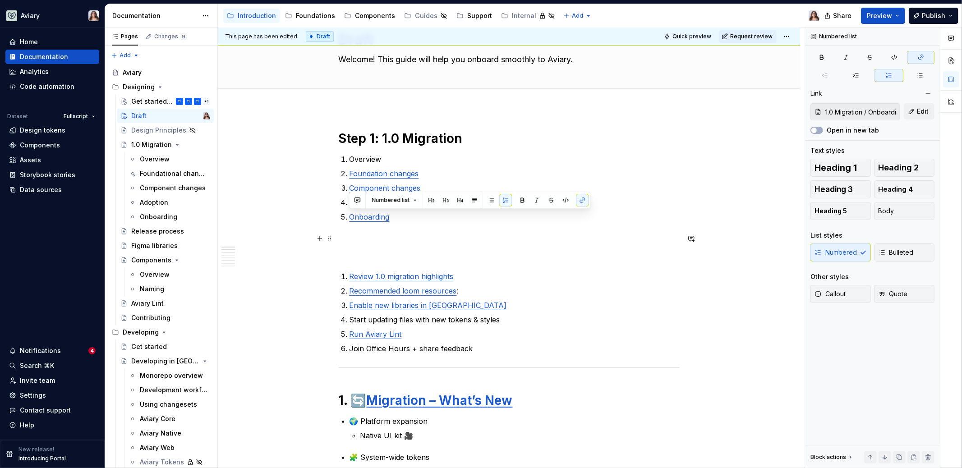
click at [415, 240] on p at bounding box center [509, 238] width 341 height 11
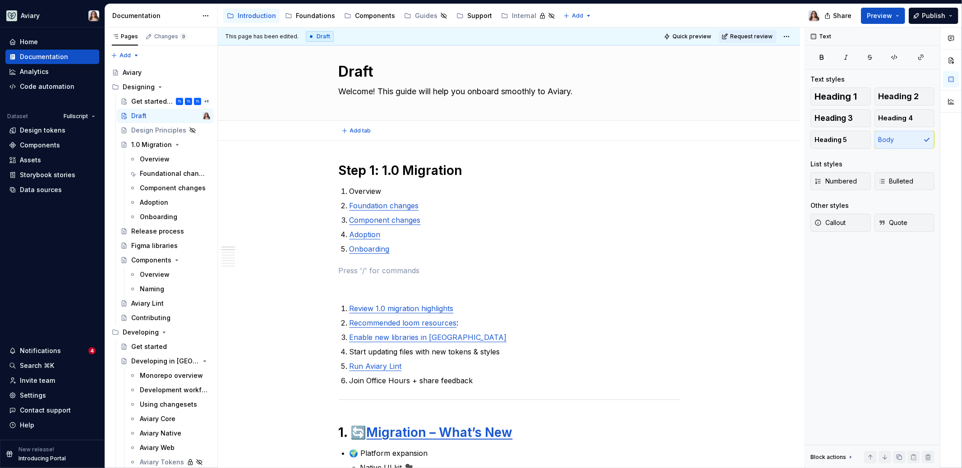
scroll to position [1, 0]
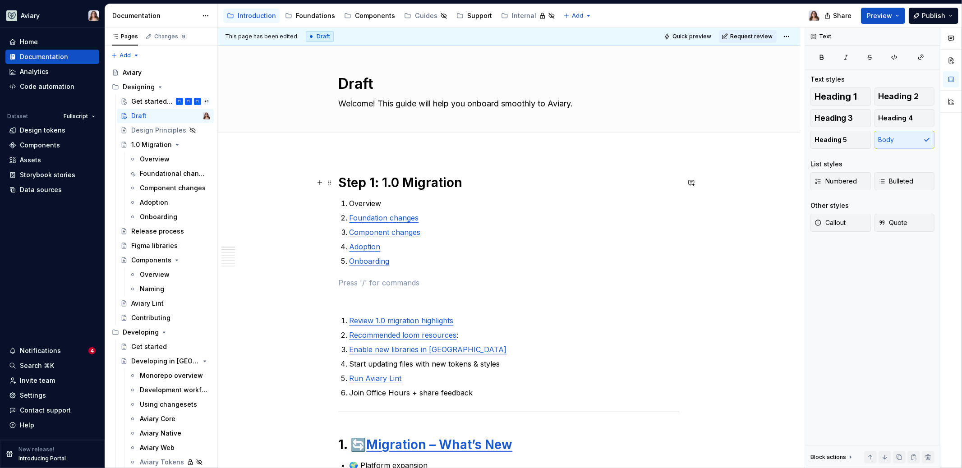
click at [341, 179] on h1 "Step 1: 1.0 Migration" at bounding box center [509, 183] width 341 height 16
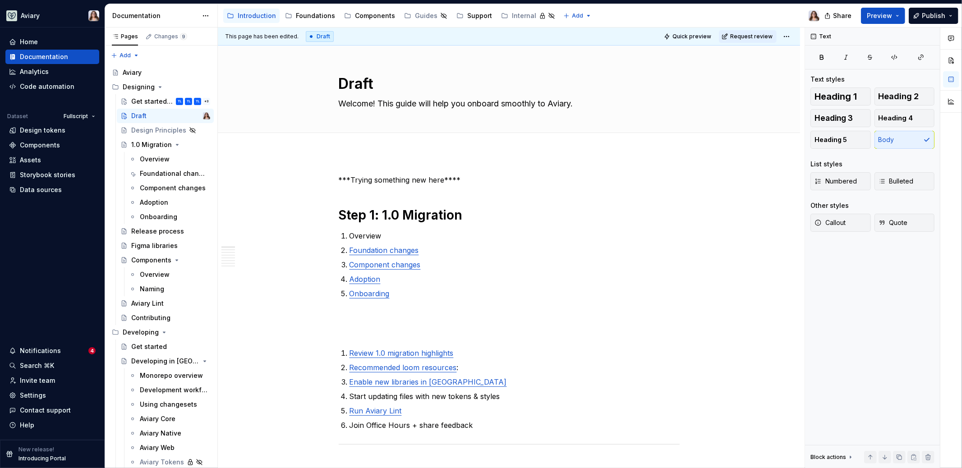
type textarea "*"
drag, startPoint x: 460, startPoint y: 180, endPoint x: 333, endPoint y: 179, distance: 127.6
click at [464, 179] on p "***Trying something new here****" at bounding box center [509, 180] width 341 height 11
click at [441, 178] on em "***Trying something new here****" at bounding box center [397, 179] width 117 height 9
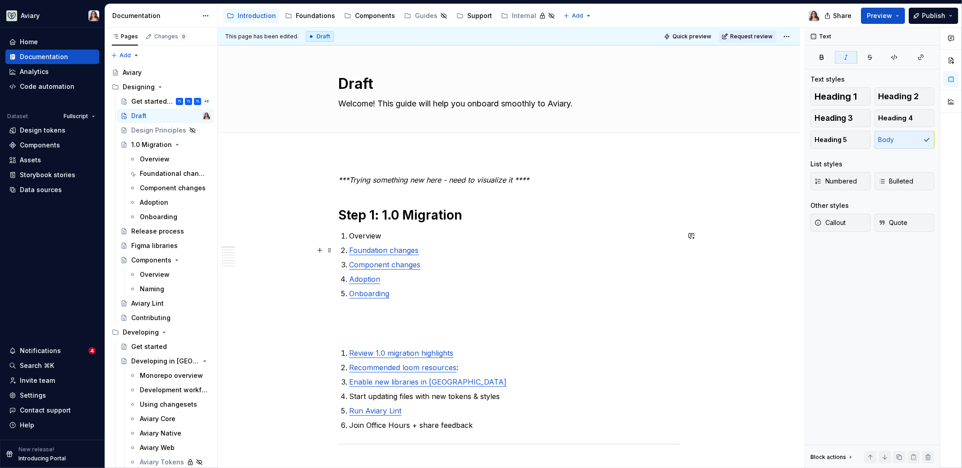
click at [460, 249] on p "Foundation changes" at bounding box center [514, 250] width 330 height 11
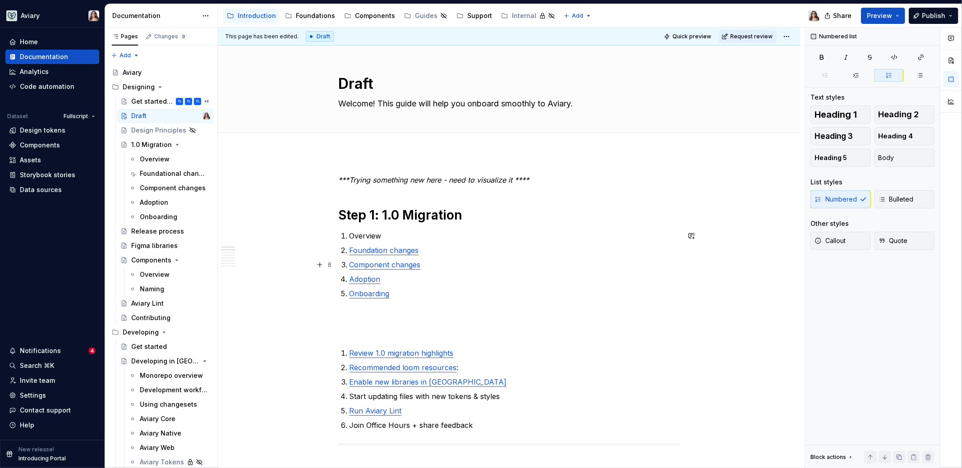
scroll to position [26, 0]
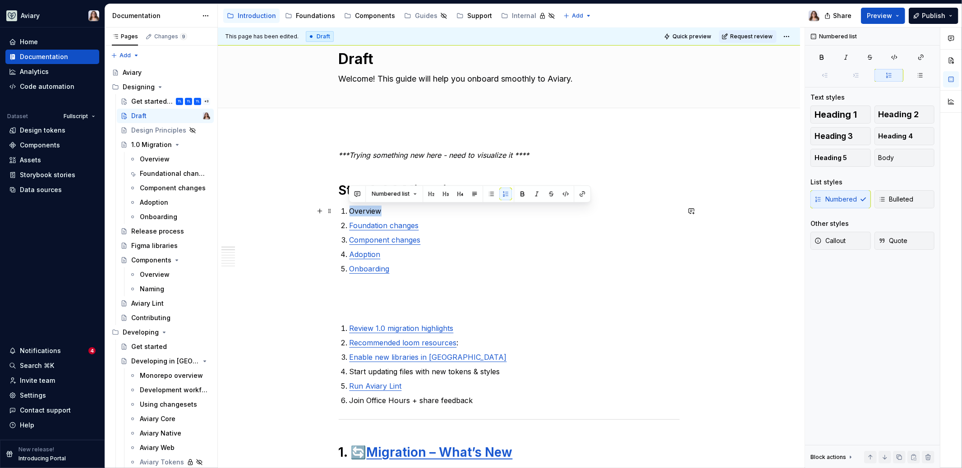
drag, startPoint x: 382, startPoint y: 210, endPoint x: 340, endPoint y: 210, distance: 42.8
click at [579, 192] on button "button" at bounding box center [582, 194] width 13 height 13
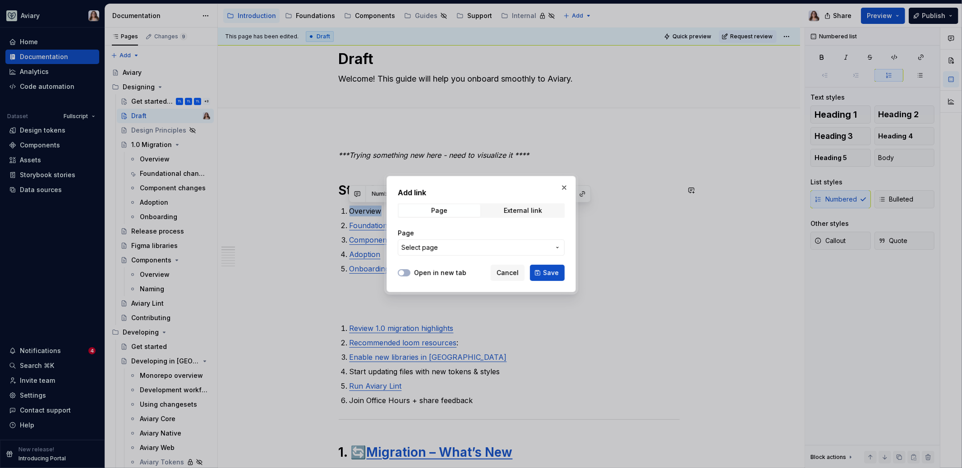
click at [468, 241] on button "Select page" at bounding box center [481, 247] width 167 height 16
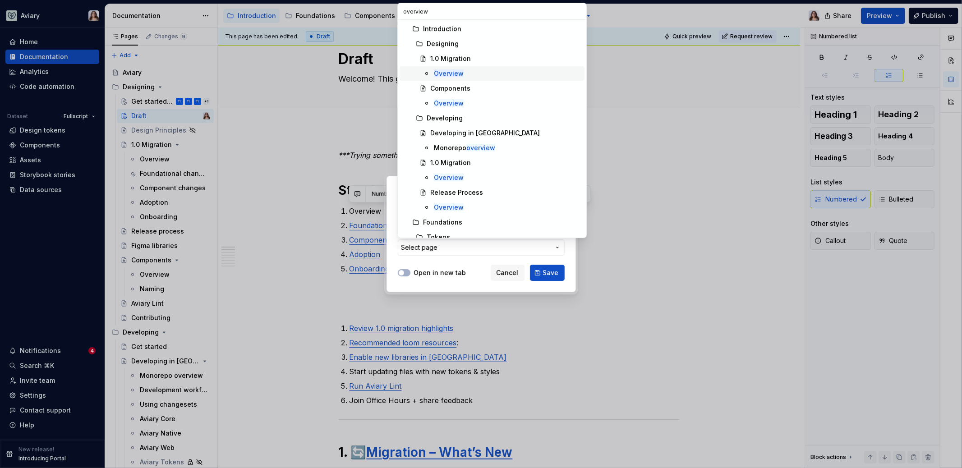
type input "overview"
click at [465, 74] on div "Overview" at bounding box center [507, 73] width 147 height 9
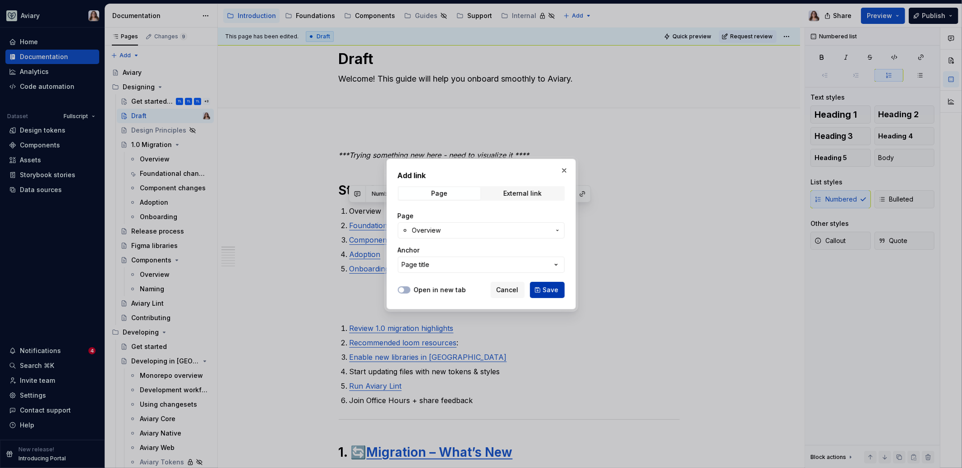
click at [547, 287] on span "Save" at bounding box center [551, 289] width 16 height 9
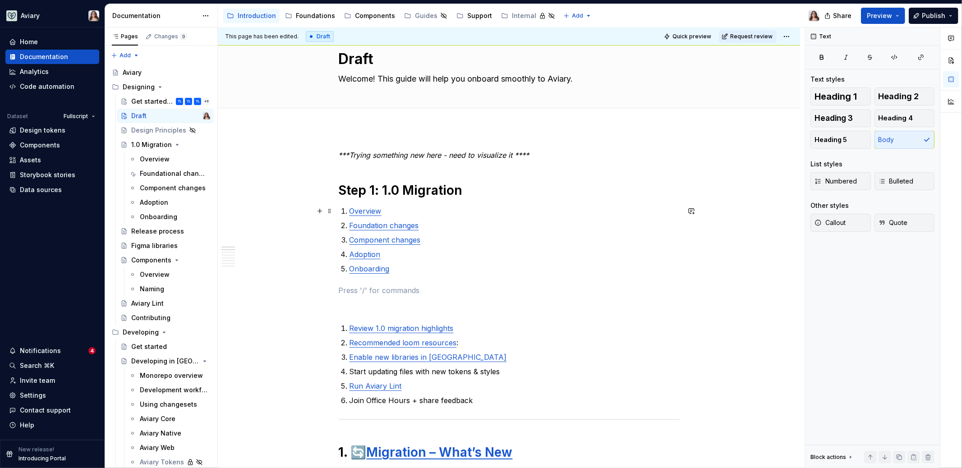
click at [392, 212] on p "Overview" at bounding box center [514, 211] width 330 height 11
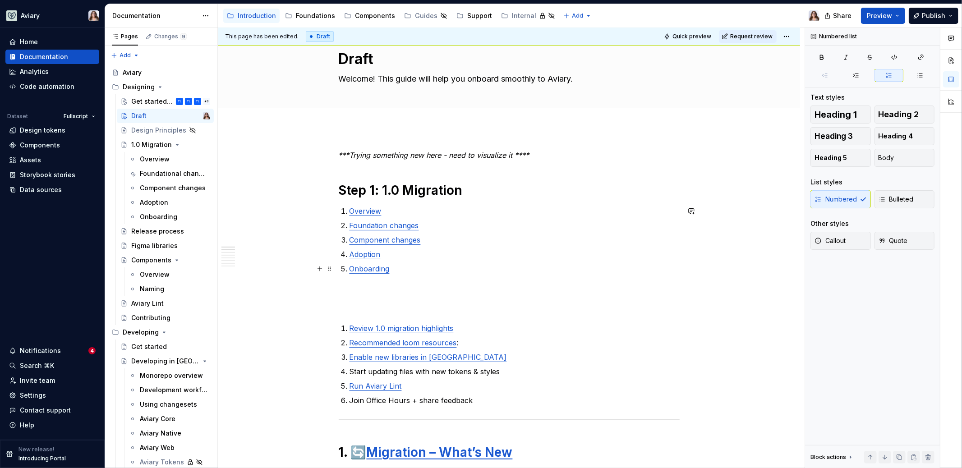
click at [393, 272] on p "Onboarding" at bounding box center [514, 268] width 330 height 11
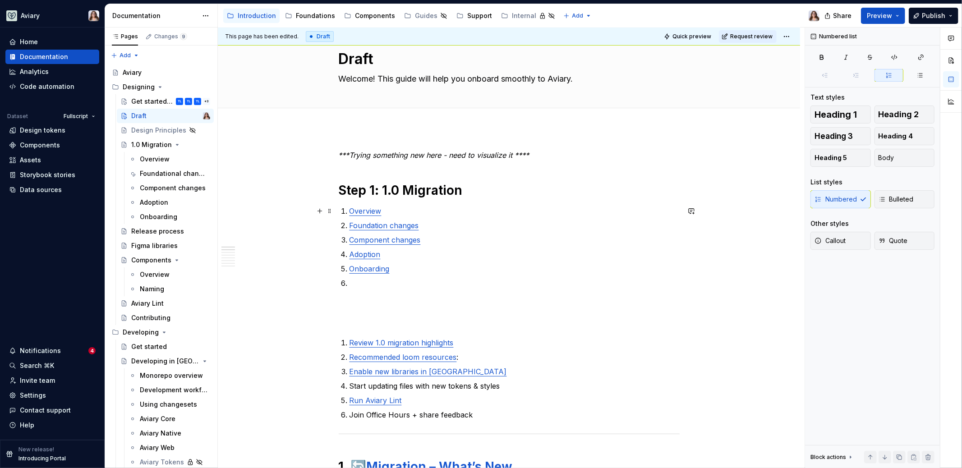
click at [349, 212] on li "Overview" at bounding box center [514, 211] width 330 height 11
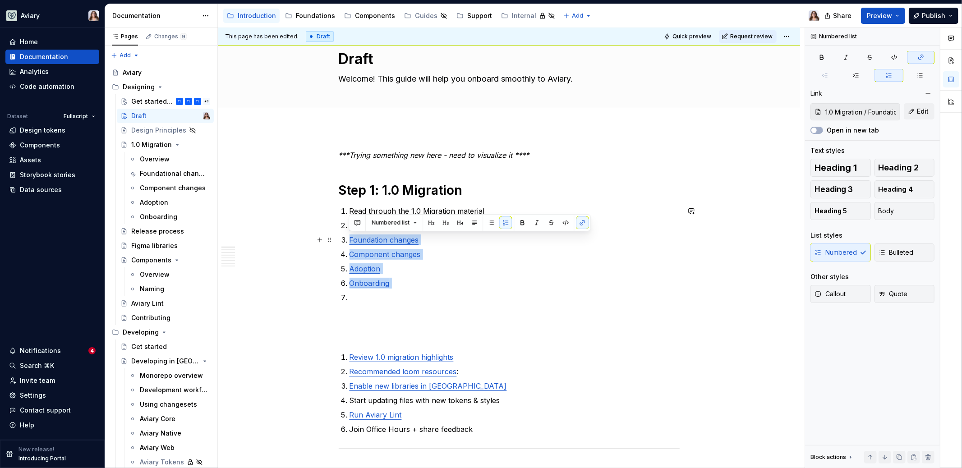
type input "1.0 Migration / Overview"
drag, startPoint x: 394, startPoint y: 283, endPoint x: 345, endPoint y: 228, distance: 73.5
click at [349, 228] on ol "Read through the 1.0 Migration material Overview Foundation changes Component c…" at bounding box center [514, 254] width 330 height 97
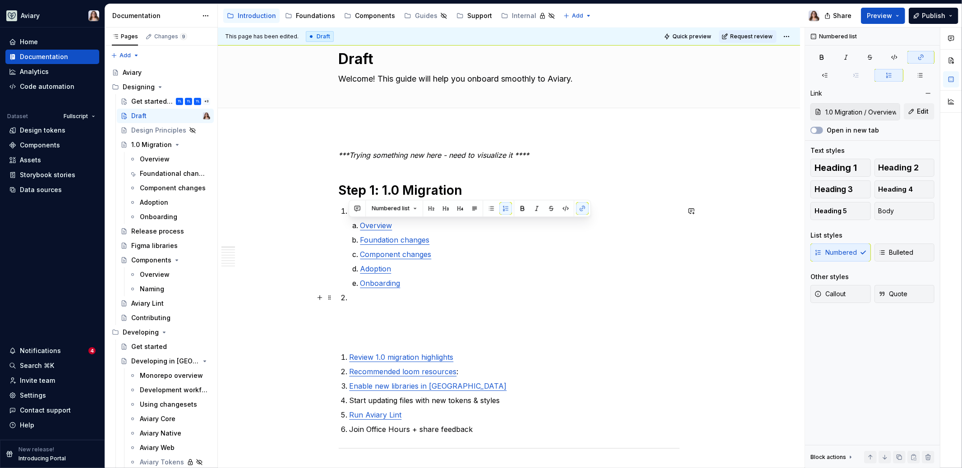
click at [352, 295] on p at bounding box center [514, 297] width 330 height 11
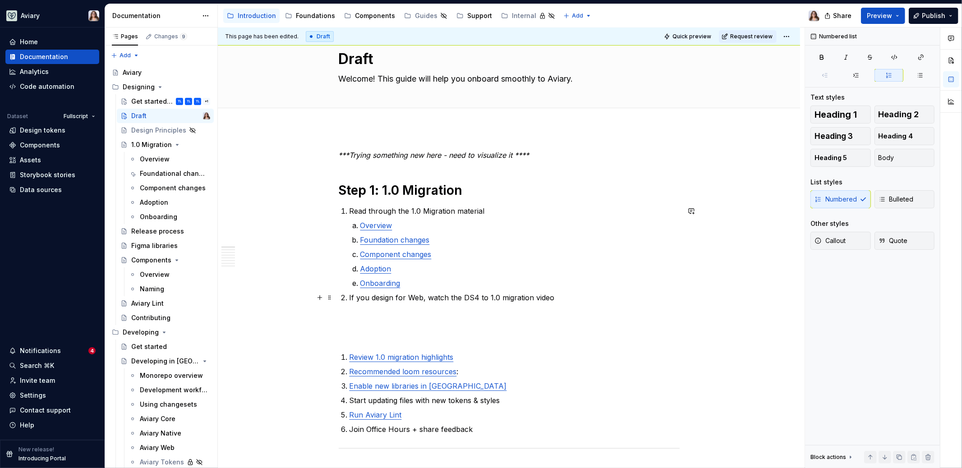
click at [461, 297] on p "If you design for Web, watch the DS4 to 1.0 migration video" at bounding box center [514, 297] width 330 height 11
drag, startPoint x: 423, startPoint y: 297, endPoint x: 349, endPoint y: 295, distance: 74.0
click at [349, 295] on p "If you design for Web, watch the Web DS4 to 1.0 migration video" at bounding box center [514, 297] width 330 height 11
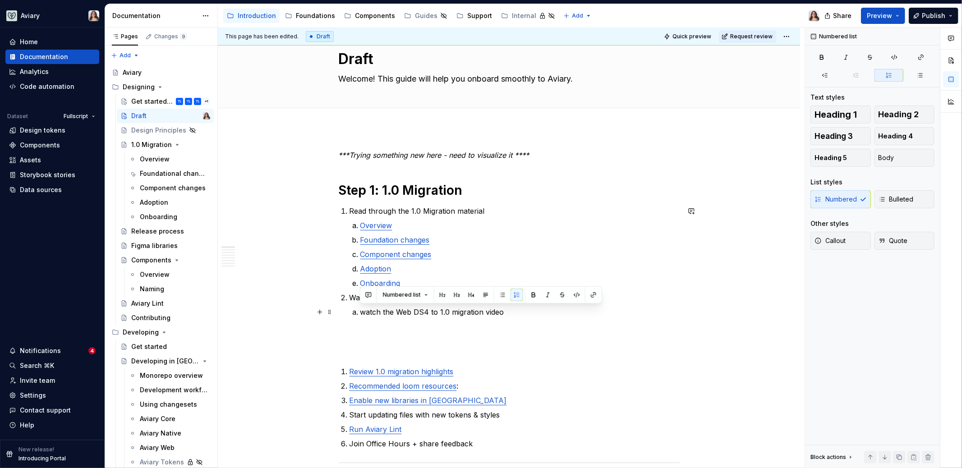
drag, startPoint x: 506, startPoint y: 313, endPoint x: 358, endPoint y: 313, distance: 147.9
click at [360, 313] on li "watch the Web DS4 to 1.0 migration video" at bounding box center [519, 312] width 319 height 11
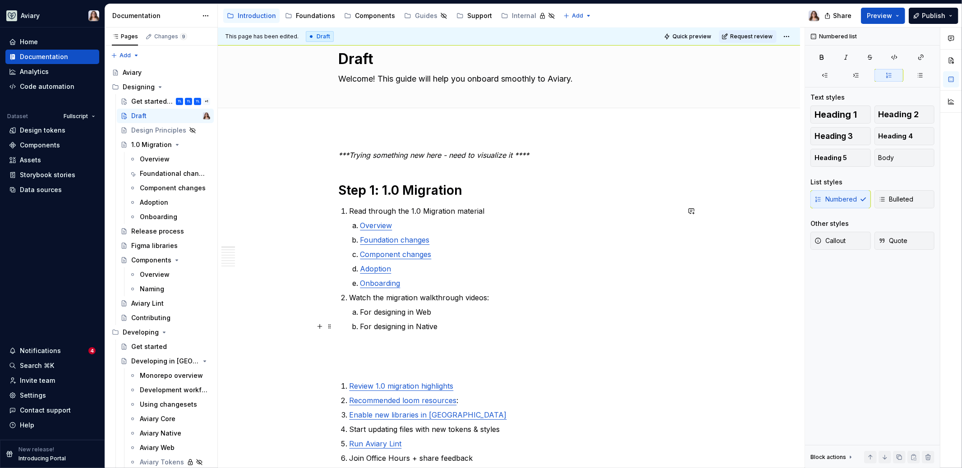
click at [386, 325] on p "For designing in Native" at bounding box center [519, 326] width 319 height 11
click at [453, 326] on p "For designing in Native" at bounding box center [519, 326] width 319 height 11
click at [351, 211] on p "Read through the 1.0 Migration material" at bounding box center [514, 211] width 330 height 11
click at [486, 212] on p "Read through the 1.0 Migration material" at bounding box center [514, 211] width 330 height 11
click at [349, 208] on p "Read through the 1.0 Migration material" at bounding box center [514, 211] width 330 height 11
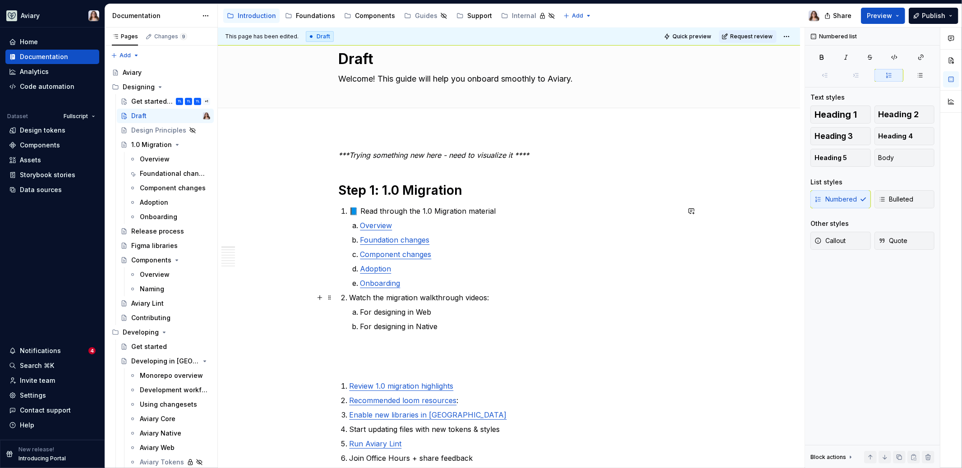
click at [349, 298] on p "Watch the migration walkthrough videos:" at bounding box center [514, 297] width 330 height 11
click at [451, 311] on p "For designing in Web" at bounding box center [519, 312] width 319 height 11
click at [444, 326] on p "For designing in Native" at bounding box center [519, 326] width 319 height 11
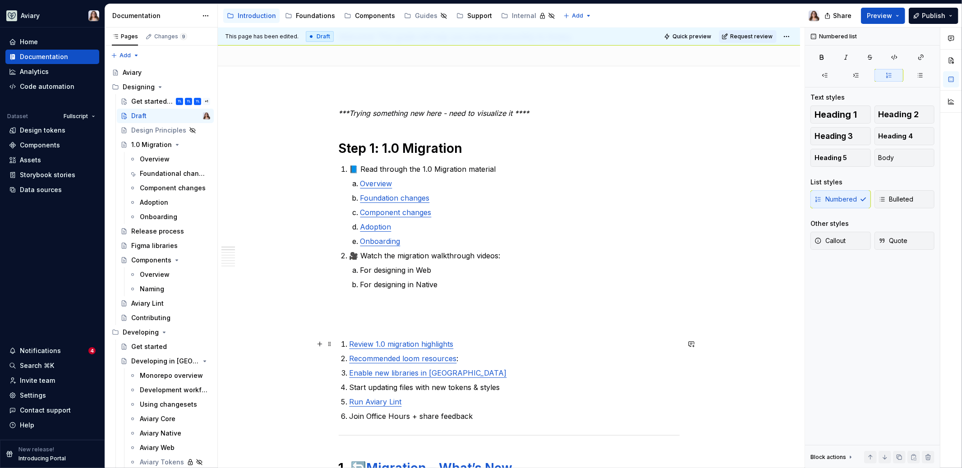
scroll to position [70, 0]
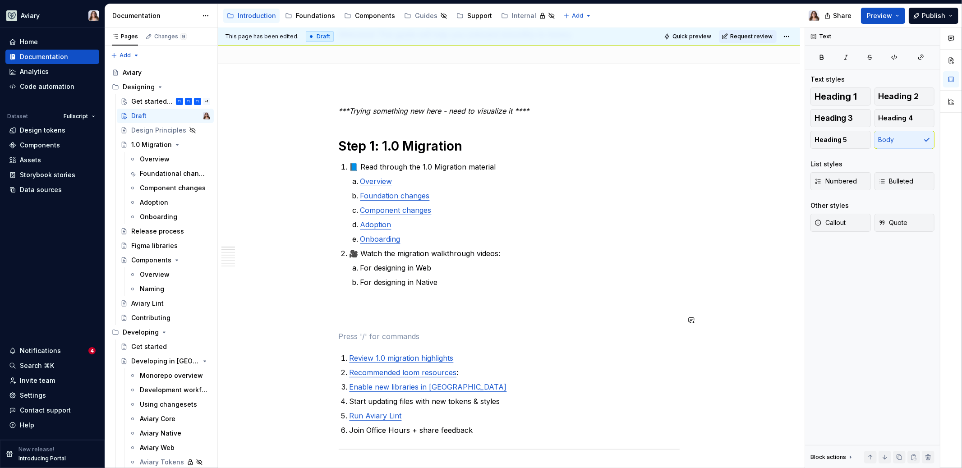
scroll to position [132, 0]
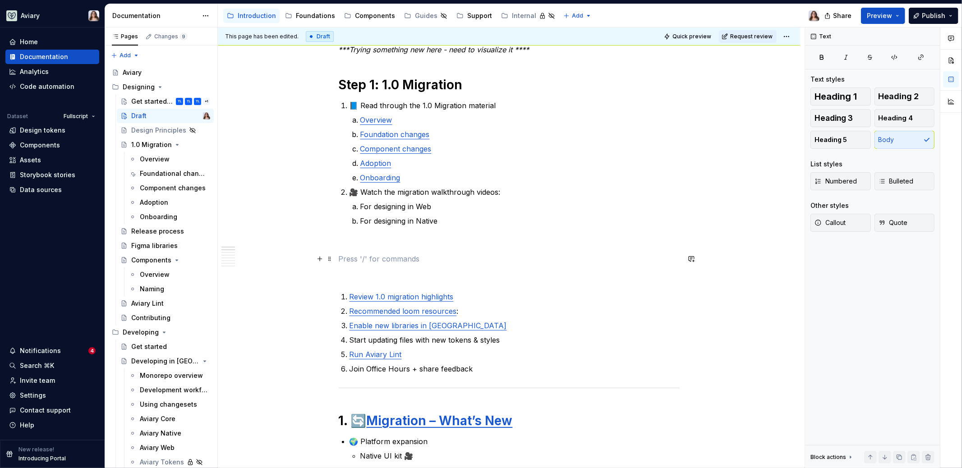
click at [354, 262] on p at bounding box center [509, 258] width 341 height 11
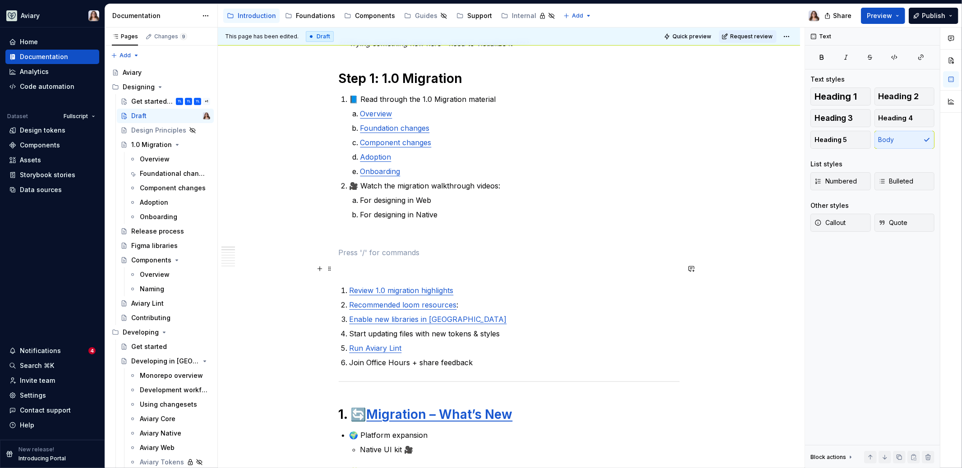
scroll to position [138, 0]
click at [357, 238] on p at bounding box center [509, 235] width 341 height 11
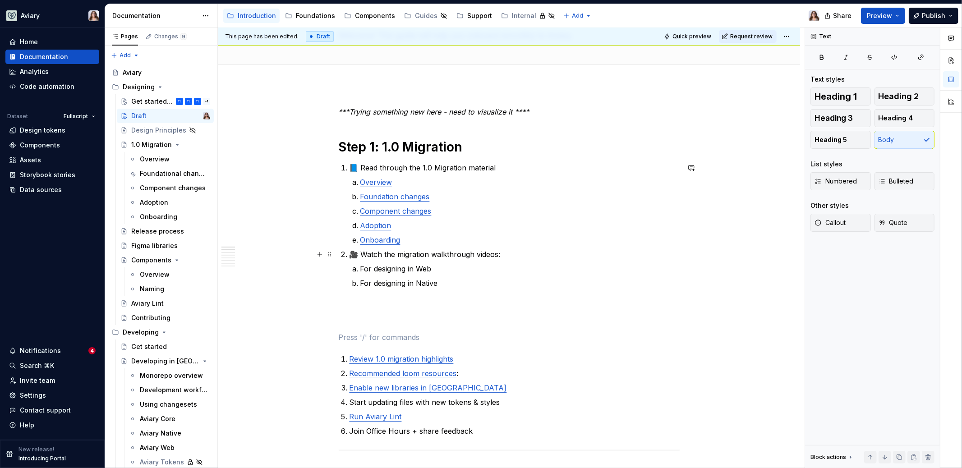
scroll to position [80, 0]
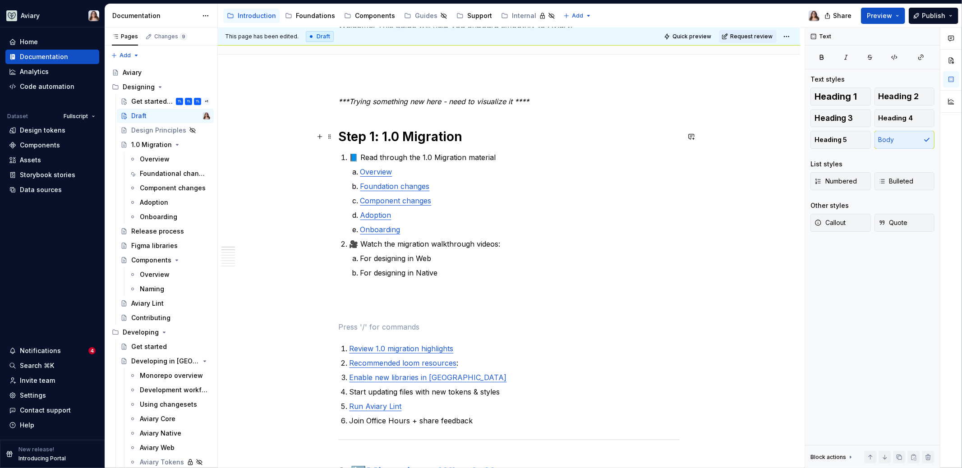
click at [381, 137] on h1 "Step 1: 1.0 Migration" at bounding box center [509, 137] width 341 height 16
click at [467, 140] on h1 "Step 1: 1.0 Migration" at bounding box center [509, 137] width 341 height 16
click at [384, 136] on h1 "Step 1: 1.0 Migration" at bounding box center [509, 137] width 341 height 16
click at [465, 137] on h1 "Step 1: 1.0 Migration" at bounding box center [509, 137] width 341 height 16
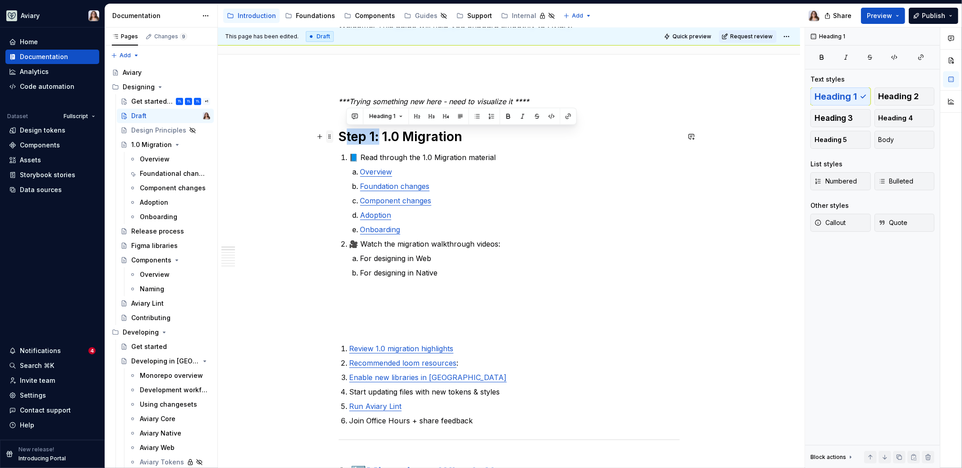
drag, startPoint x: 378, startPoint y: 138, endPoint x: 327, endPoint y: 138, distance: 51.4
click at [385, 141] on h1 "Step 1: 1.0 Migration" at bounding box center [509, 137] width 341 height 16
drag, startPoint x: 382, startPoint y: 136, endPoint x: 469, endPoint y: 136, distance: 87.0
click at [469, 136] on h1 "Step 1: 1.0 Migration" at bounding box center [509, 137] width 341 height 16
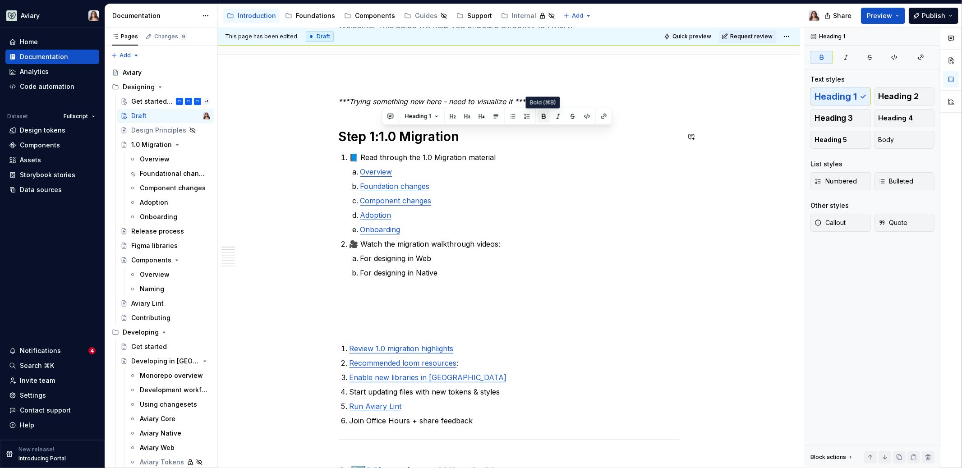
click at [543, 117] on button "button" at bounding box center [544, 116] width 13 height 13
click at [543, 118] on button "button" at bounding box center [544, 116] width 13 height 13
click at [544, 114] on button "button" at bounding box center [544, 116] width 13 height 13
click at [462, 141] on h1 "Step 1: 1.0 Migration" at bounding box center [509, 137] width 341 height 16
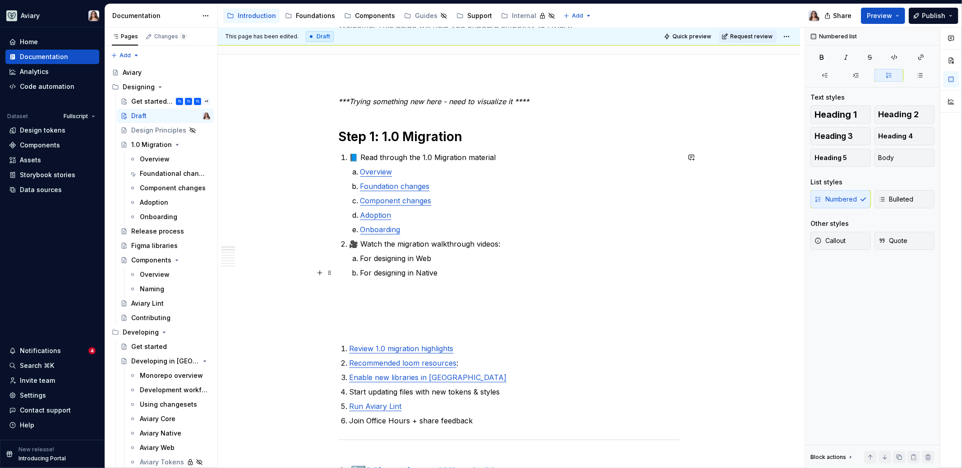
click at [446, 269] on p "For designing in Native" at bounding box center [519, 272] width 319 height 11
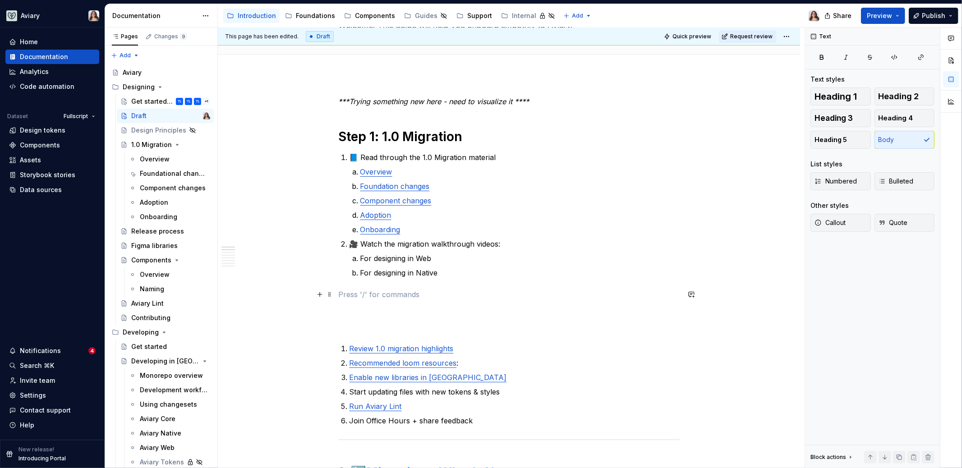
click at [390, 294] on p at bounding box center [509, 294] width 341 height 11
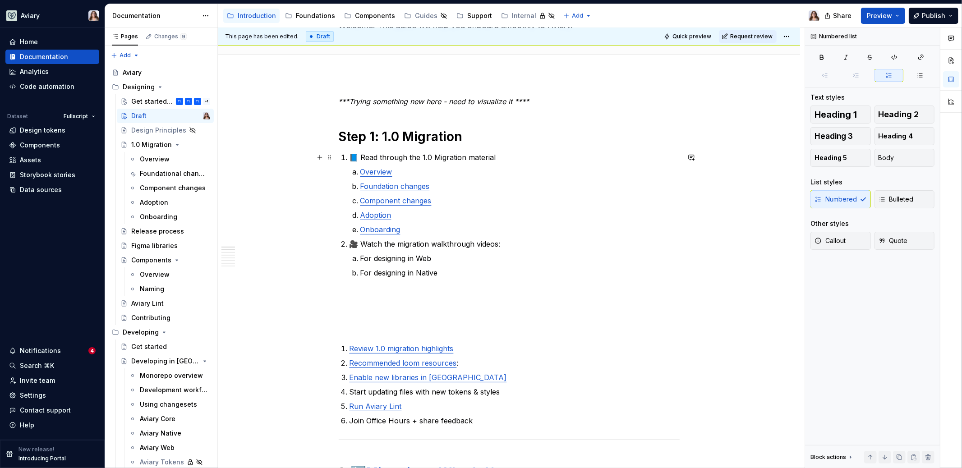
click at [358, 156] on p "📘 Read through the 1.0 Migration material" at bounding box center [514, 157] width 330 height 11
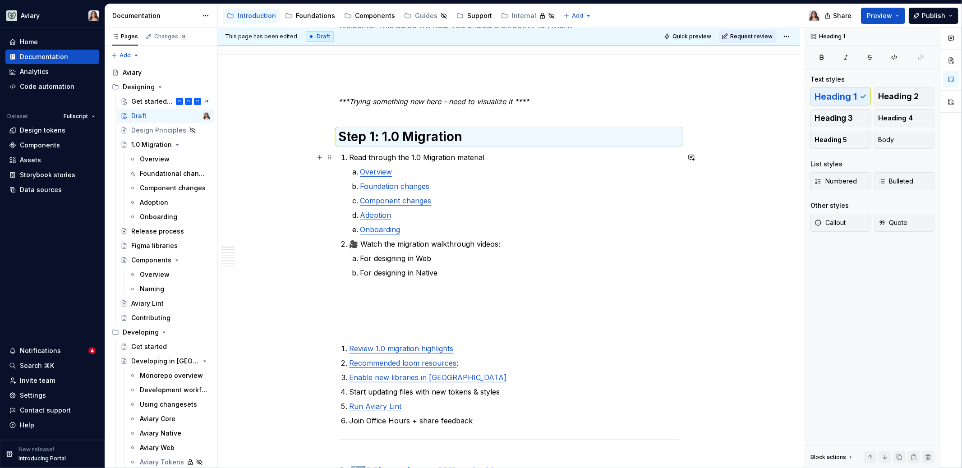
click at [351, 155] on p "Read through the 1.0 Migration material" at bounding box center [514, 157] width 330 height 11
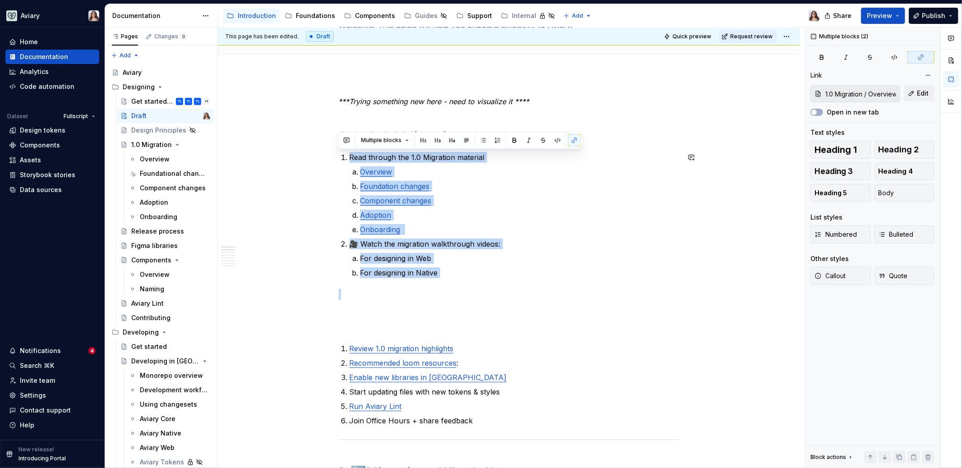
drag, startPoint x: 348, startPoint y: 157, endPoint x: 443, endPoint y: 279, distance: 154.5
click at [441, 258] on p "For designing in Web" at bounding box center [519, 258] width 319 height 11
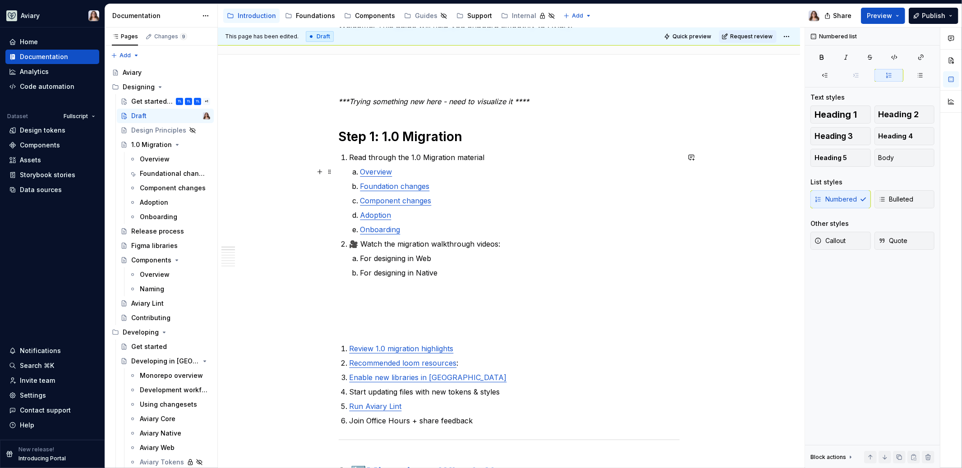
type textarea "*"
click at [484, 156] on p "Read through the 1.0 Migration material" at bounding box center [514, 157] width 330 height 11
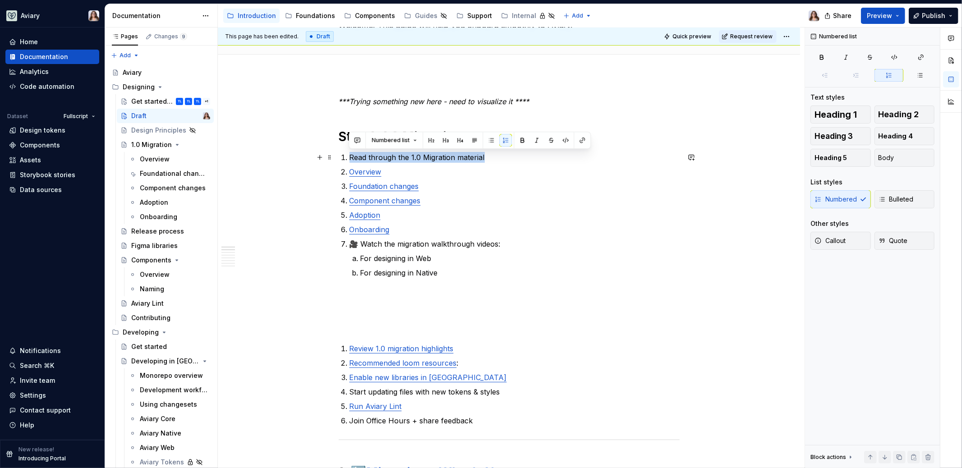
drag, startPoint x: 486, startPoint y: 157, endPoint x: 345, endPoint y: 156, distance: 140.7
click at [349, 156] on li "Read through the 1.0 Migration material" at bounding box center [514, 157] width 330 height 11
click at [457, 144] on button "button" at bounding box center [460, 140] width 13 height 13
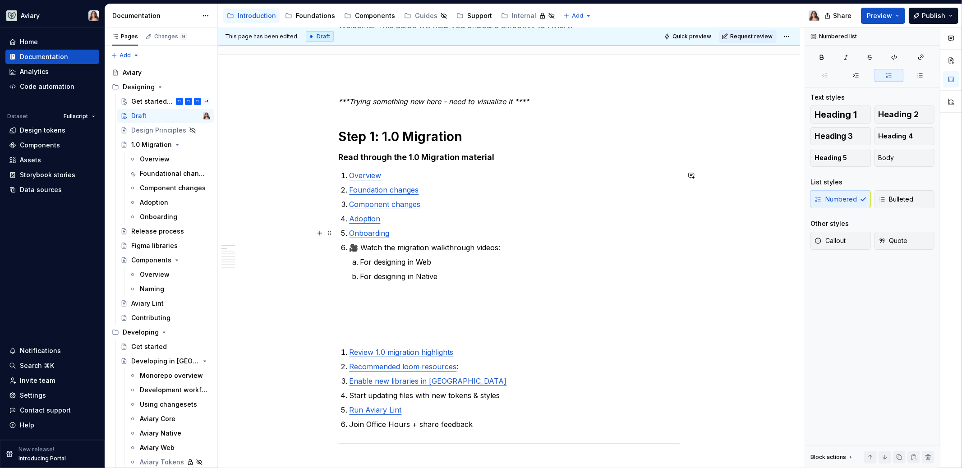
click at [396, 231] on p "Onboarding" at bounding box center [514, 233] width 330 height 11
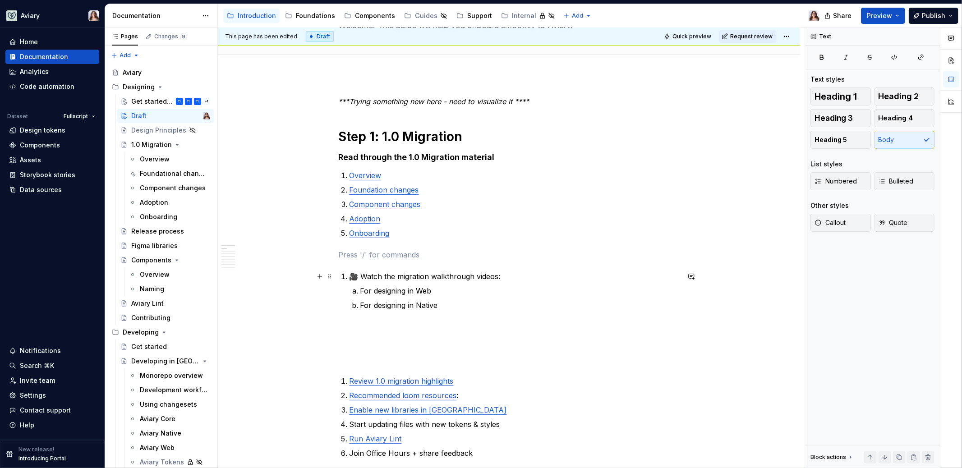
click at [500, 278] on p "🎥 Watch the migration walkthrough videos:" at bounding box center [514, 276] width 330 height 11
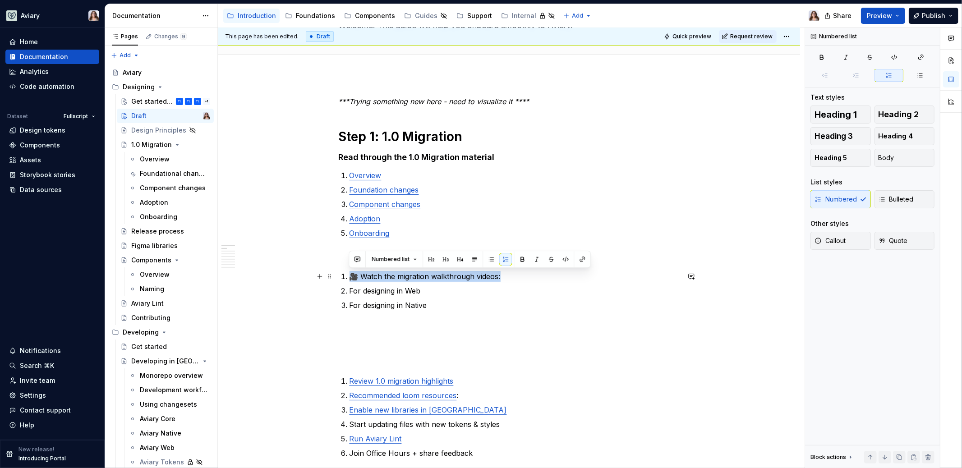
drag, startPoint x: 502, startPoint y: 280, endPoint x: 311, endPoint y: 279, distance: 190.8
click at [455, 259] on button "button" at bounding box center [460, 259] width 13 height 13
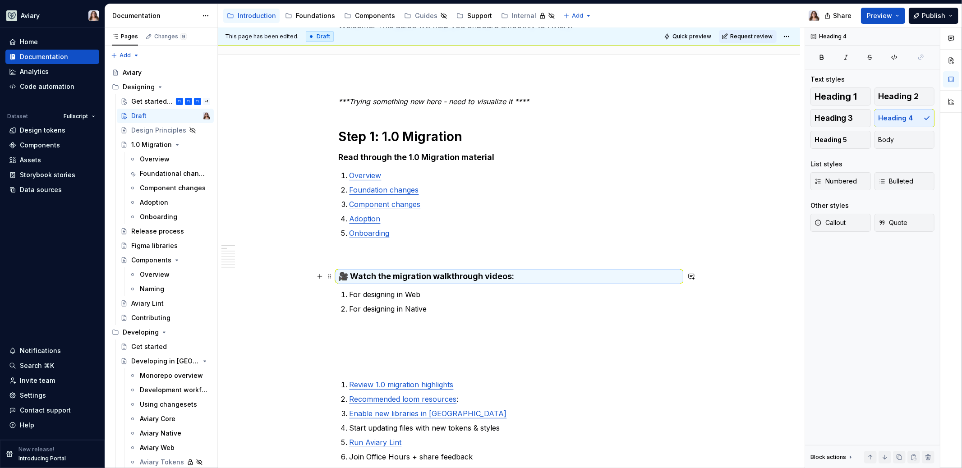
click at [360, 258] on p at bounding box center [509, 254] width 341 height 11
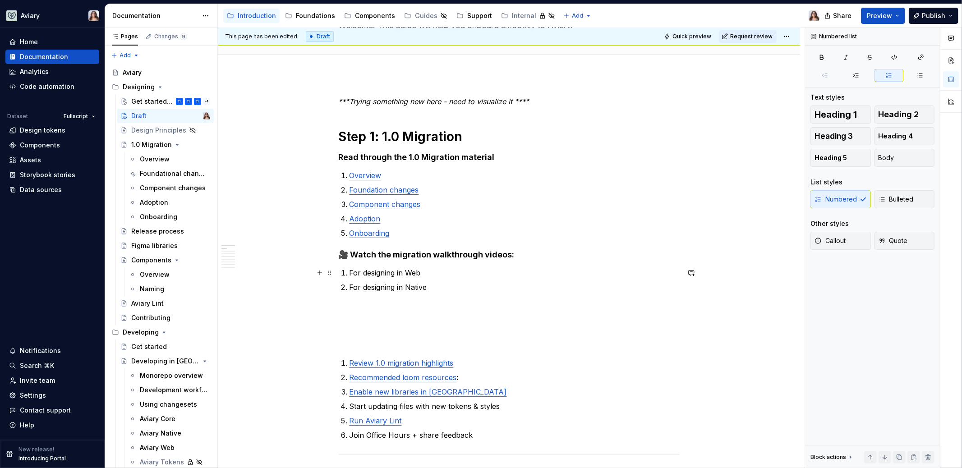
click at [349, 273] on p "For designing in Web" at bounding box center [514, 272] width 330 height 11
click at [430, 286] on p "For designing in Native" at bounding box center [514, 287] width 330 height 11
click at [423, 270] on p "For designing in Web" at bounding box center [514, 272] width 330 height 11
click at [428, 287] on p "For designing in Native" at bounding box center [514, 287] width 330 height 11
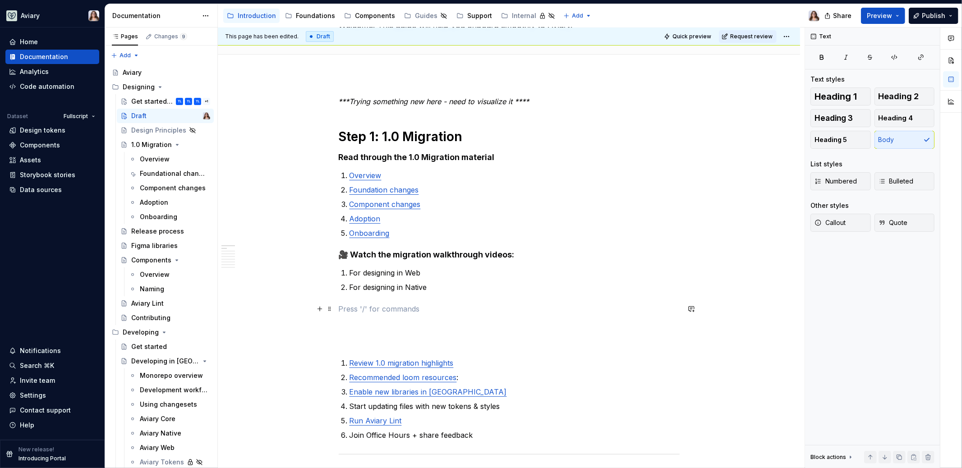
click at [402, 308] on p at bounding box center [509, 308] width 341 height 11
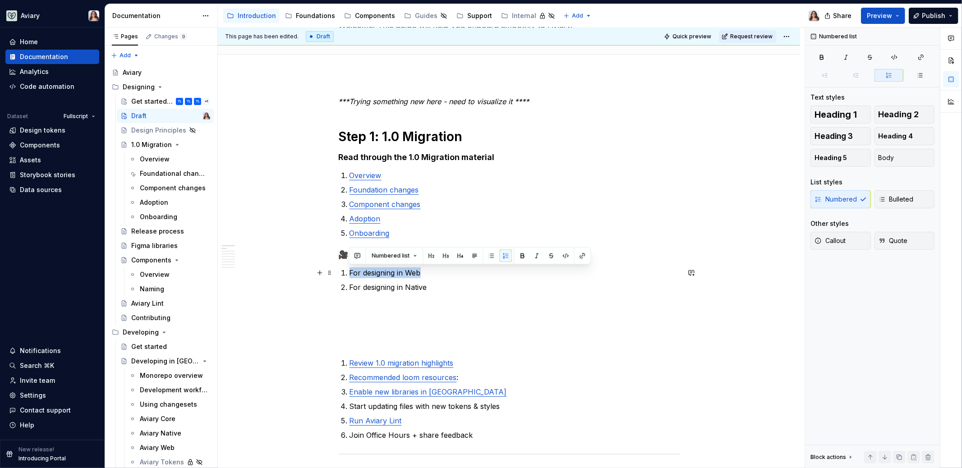
drag, startPoint x: 350, startPoint y: 272, endPoint x: 420, endPoint y: 271, distance: 69.9
click at [420, 272] on p "For designing in Web" at bounding box center [514, 272] width 330 height 11
click at [424, 273] on p "For designing in Web" at bounding box center [514, 272] width 330 height 11
drag, startPoint x: 423, startPoint y: 271, endPoint x: 349, endPoint y: 271, distance: 74.0
click at [349, 271] on p "For designing in Web" at bounding box center [514, 272] width 330 height 11
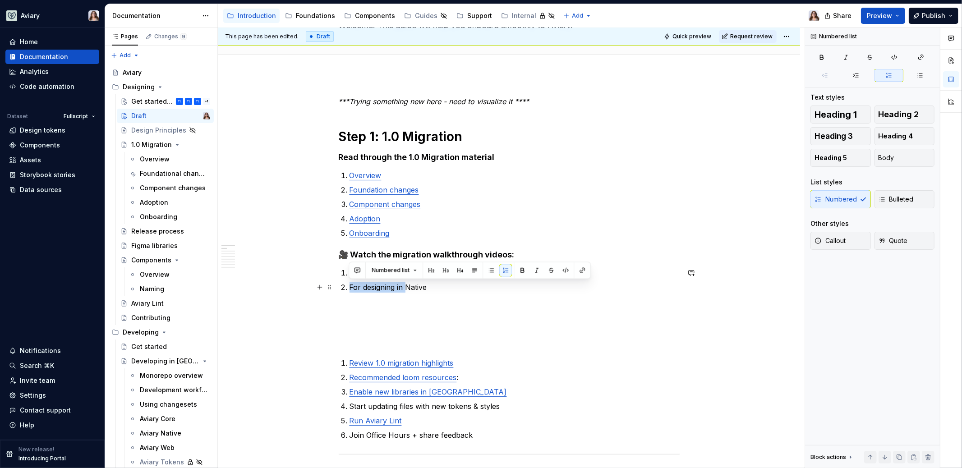
drag, startPoint x: 406, startPoint y: 287, endPoint x: 349, endPoint y: 286, distance: 56.8
click at [349, 286] on p "For designing in Native" at bounding box center [514, 287] width 330 height 11
click at [372, 285] on p "Native" at bounding box center [514, 287] width 330 height 11
click at [382, 287] on p "Native turorial" at bounding box center [514, 287] width 330 height 11
click at [408, 286] on p "Native tutorial" at bounding box center [514, 287] width 330 height 11
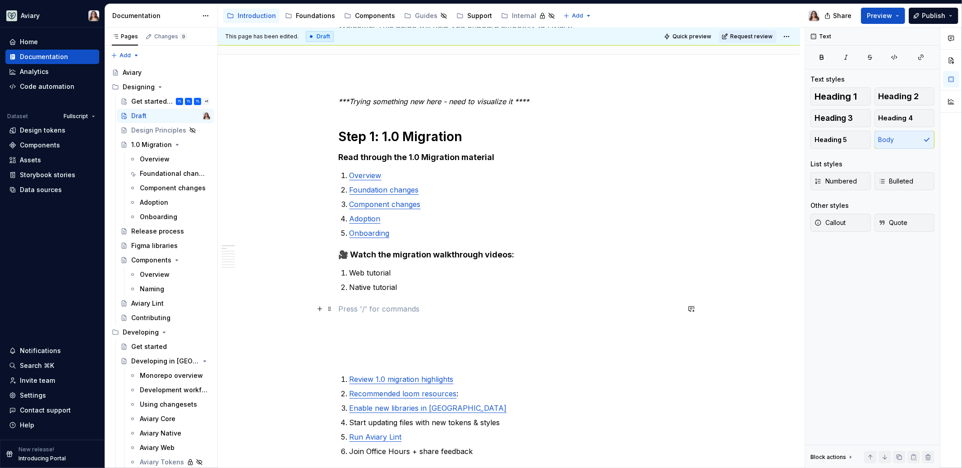
click at [350, 304] on p at bounding box center [509, 308] width 341 height 11
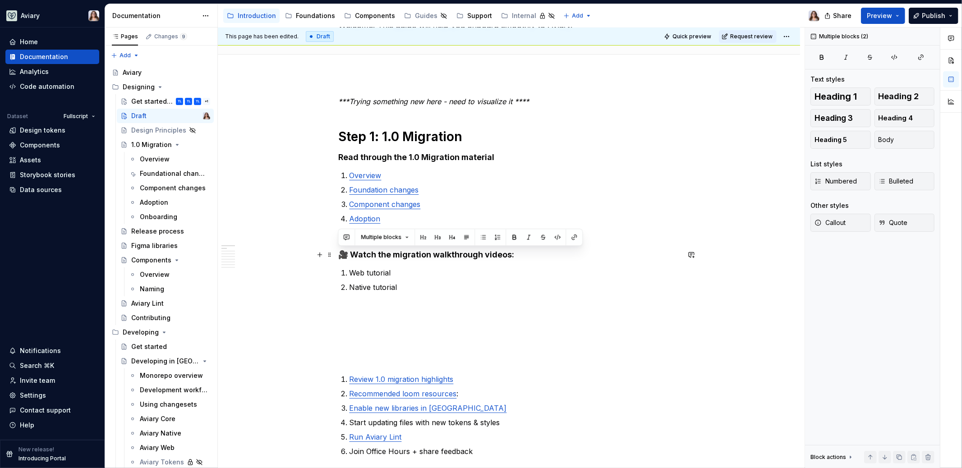
drag, startPoint x: 400, startPoint y: 287, endPoint x: 335, endPoint y: 252, distance: 74.3
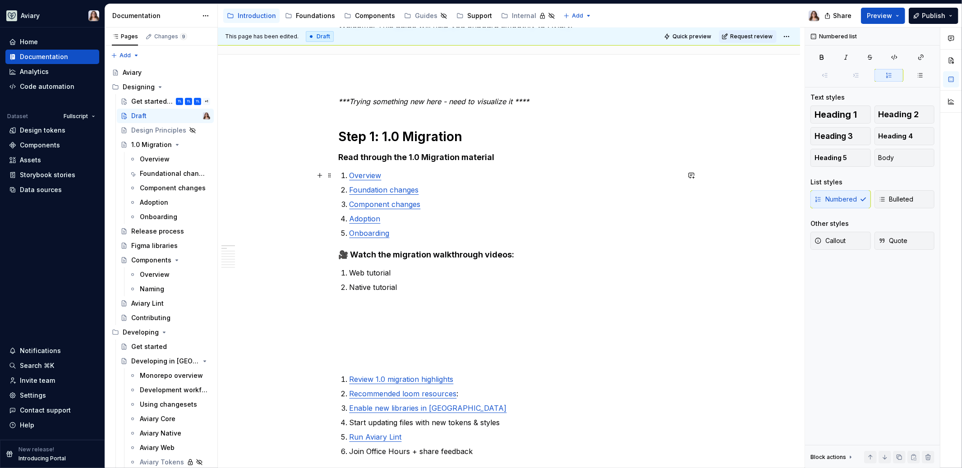
click at [400, 177] on p "Overview" at bounding box center [514, 175] width 330 height 11
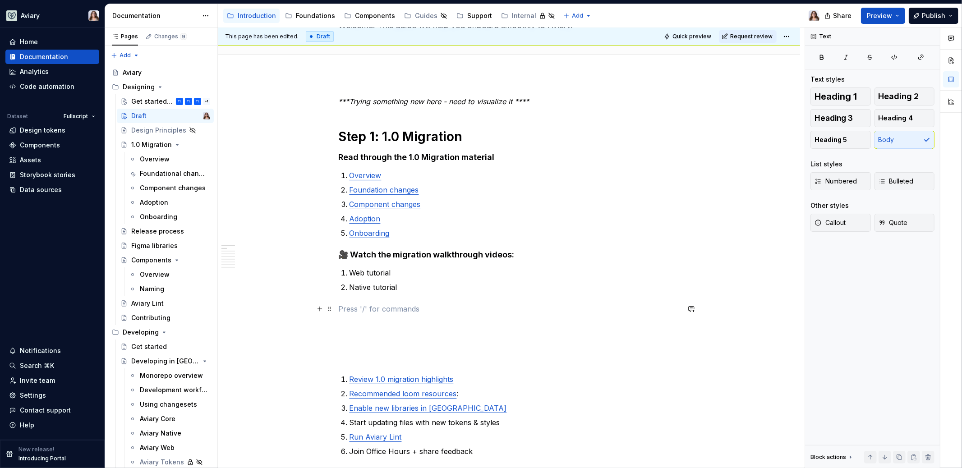
click at [382, 313] on p at bounding box center [509, 308] width 341 height 11
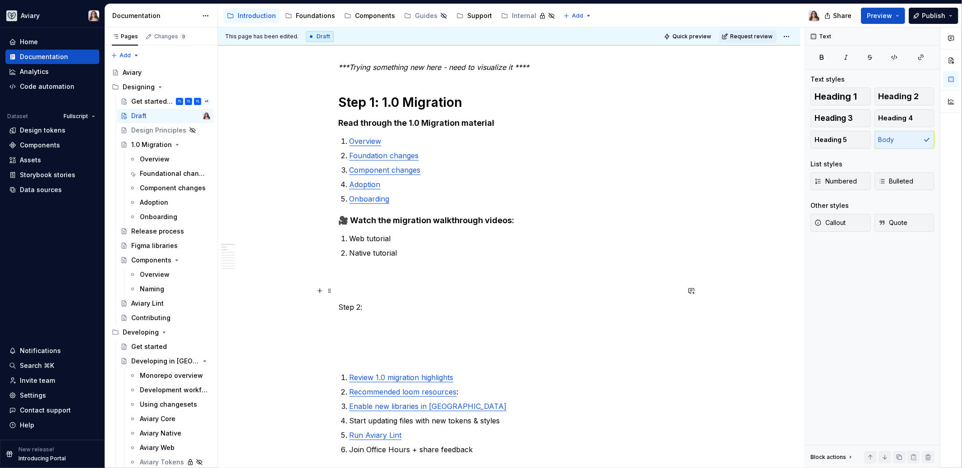
scroll to position [113, 0]
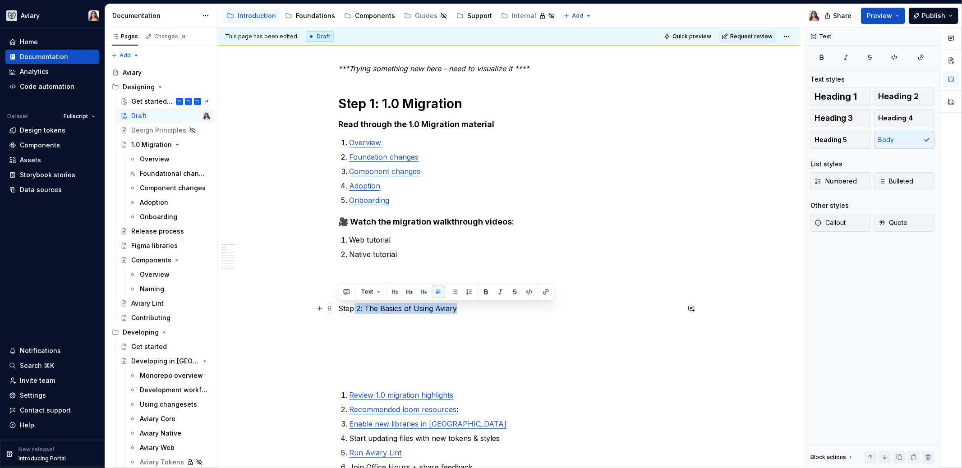
drag, startPoint x: 456, startPoint y: 309, endPoint x: 332, endPoint y: 309, distance: 124.0
click at [394, 293] on button "Text" at bounding box center [386, 291] width 28 height 13
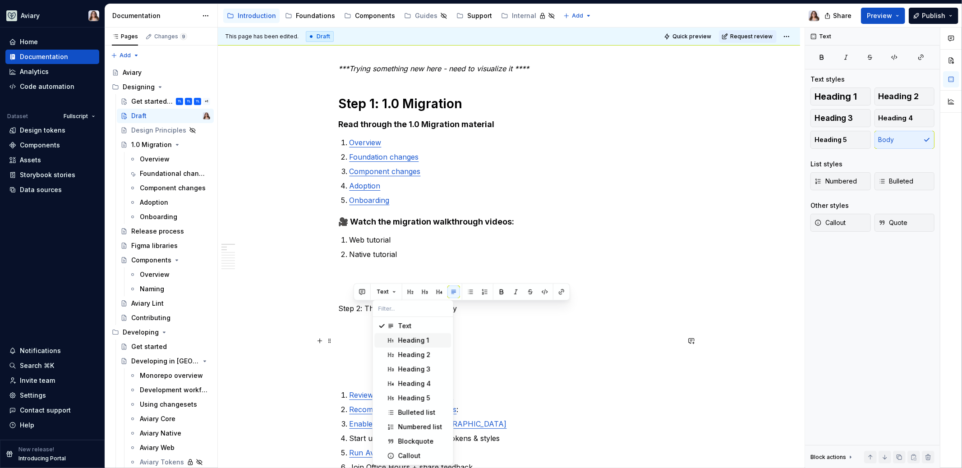
click at [403, 340] on div "Heading 1" at bounding box center [413, 340] width 31 height 9
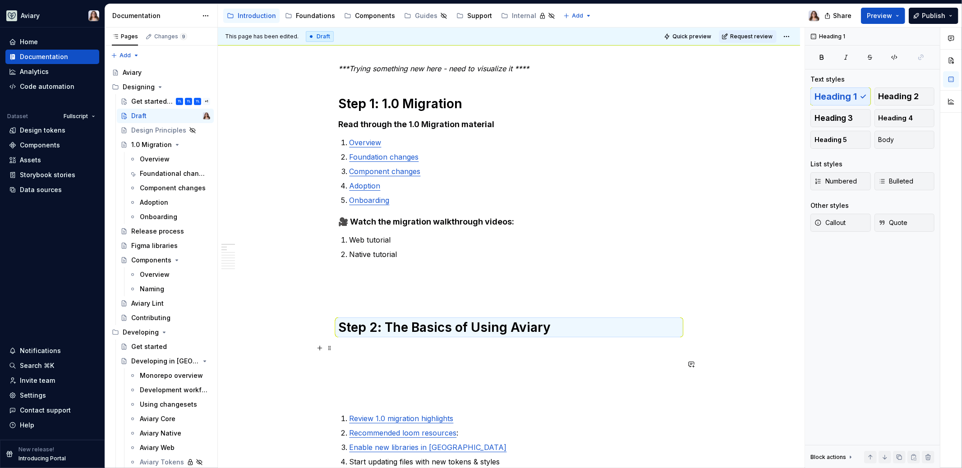
click at [363, 350] on p at bounding box center [509, 348] width 341 height 11
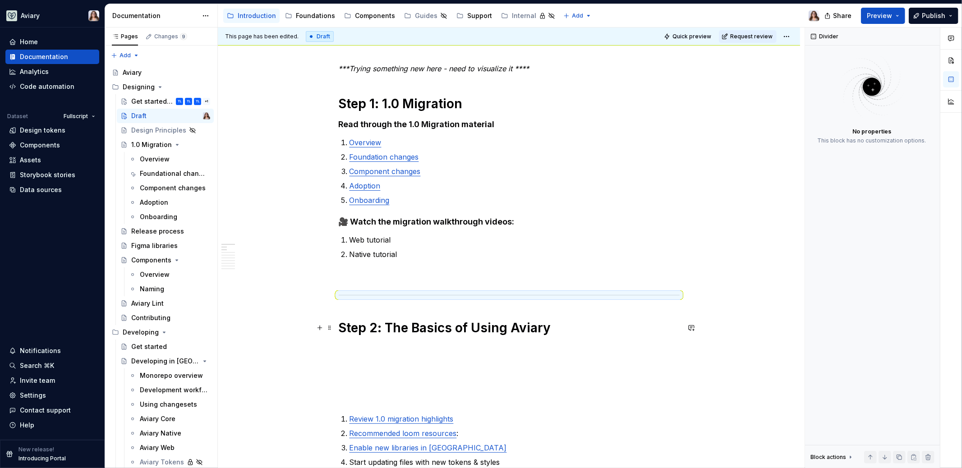
click at [561, 326] on h1 "Step 2: The Basics of Using Aviary" at bounding box center [509, 328] width 341 height 16
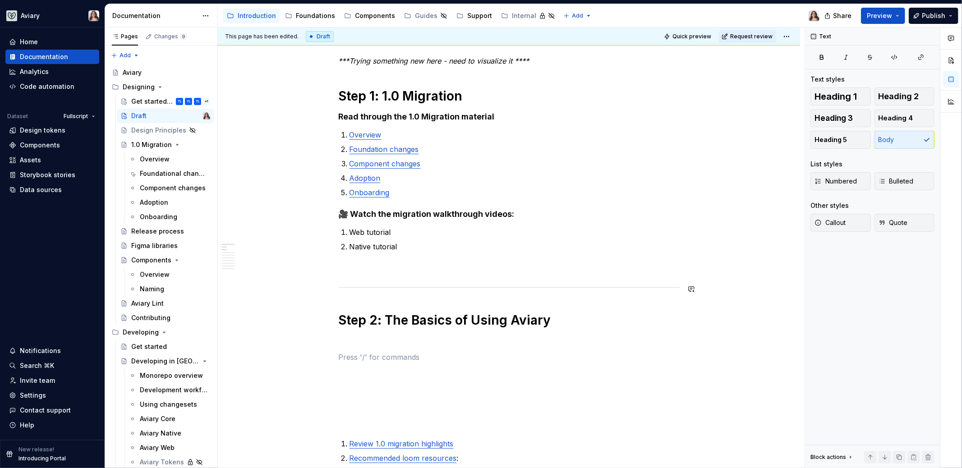
scroll to position [118, 0]
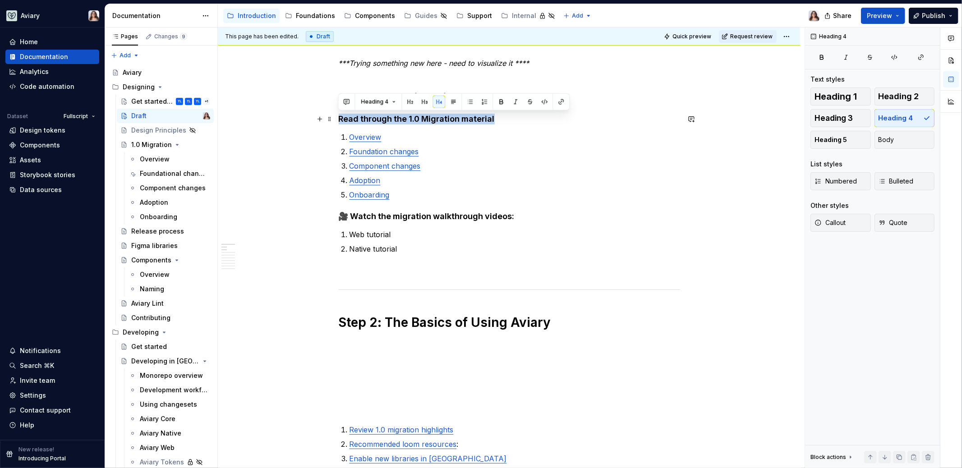
drag, startPoint x: 493, startPoint y: 120, endPoint x: 337, endPoint y: 119, distance: 156.0
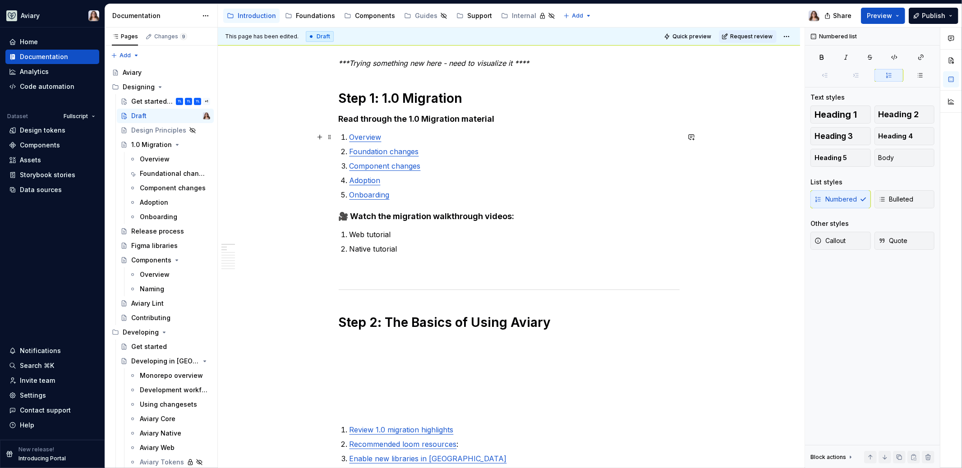
click at [396, 133] on p "Overview" at bounding box center [514, 137] width 330 height 11
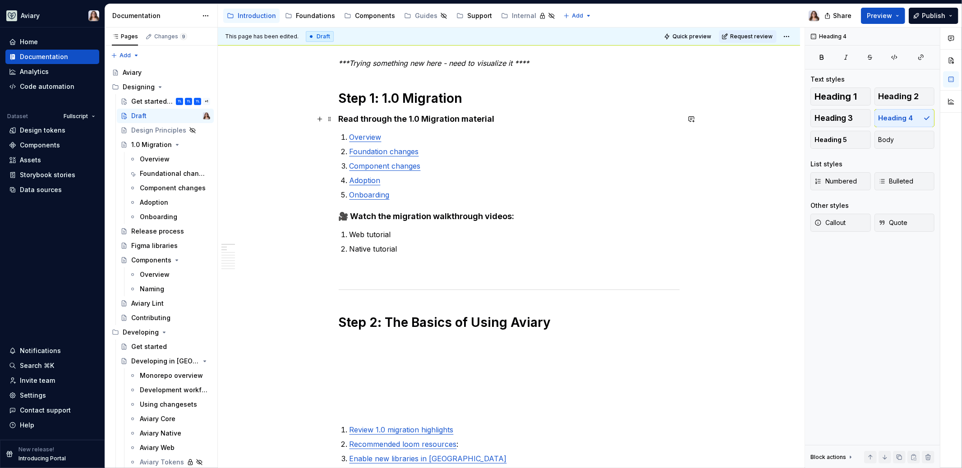
click at [339, 119] on h4 "Read through the 1.0 Migration material" at bounding box center [509, 119] width 341 height 11
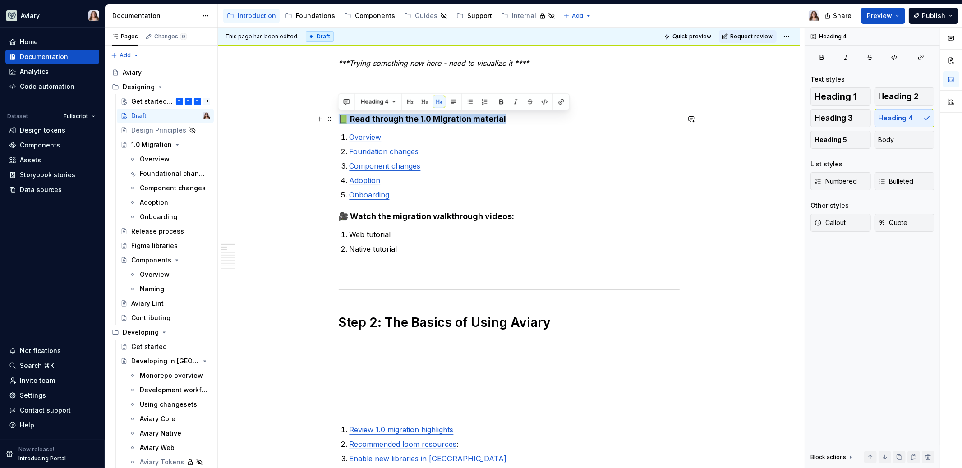
drag, startPoint x: 506, startPoint y: 120, endPoint x: 339, endPoint y: 119, distance: 167.3
click at [339, 119] on h4 "📗 Read through the 1.0 Migration material" at bounding box center [509, 119] width 341 height 11
copy h4 "📗 Read through the 1.0 Migration material"
click at [374, 344] on p at bounding box center [509, 343] width 341 height 11
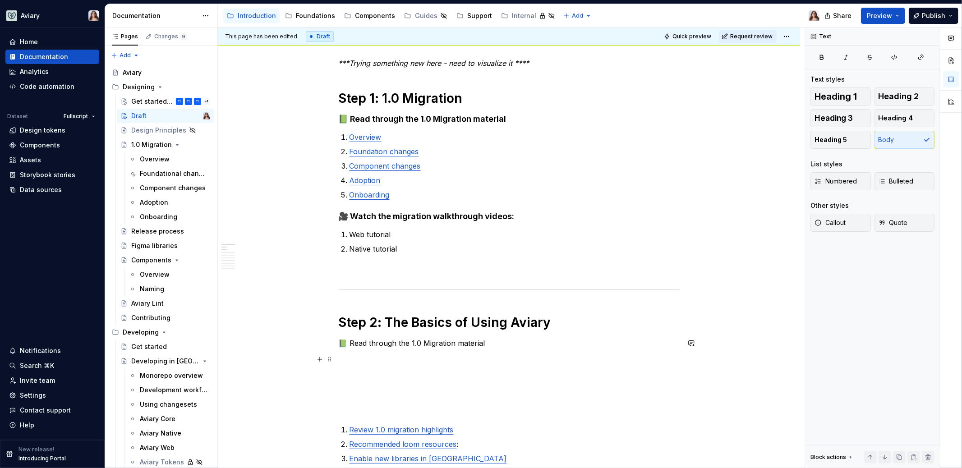
scroll to position [142, 0]
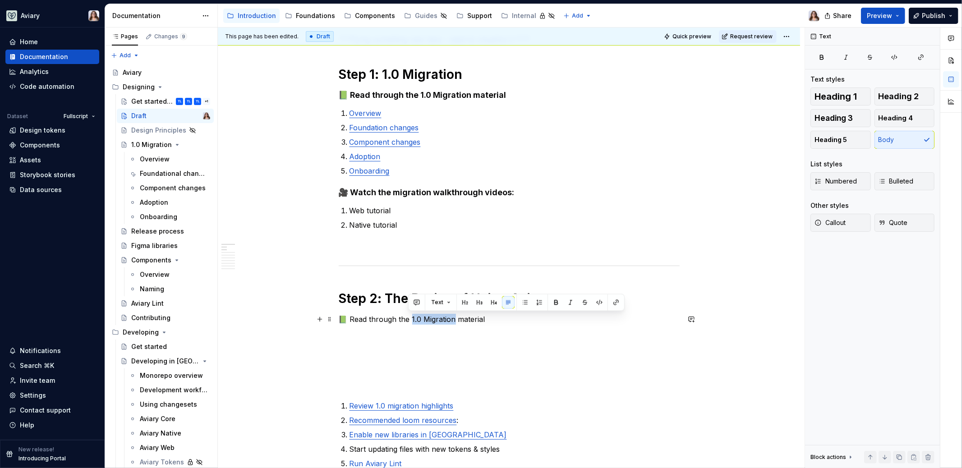
drag, startPoint x: 408, startPoint y: 318, endPoint x: 451, endPoint y: 317, distance: 43.8
click at [451, 317] on p "📗 Read through the 1.0 Migration material" at bounding box center [509, 319] width 341 height 11
click at [405, 335] on p at bounding box center [509, 335] width 341 height 11
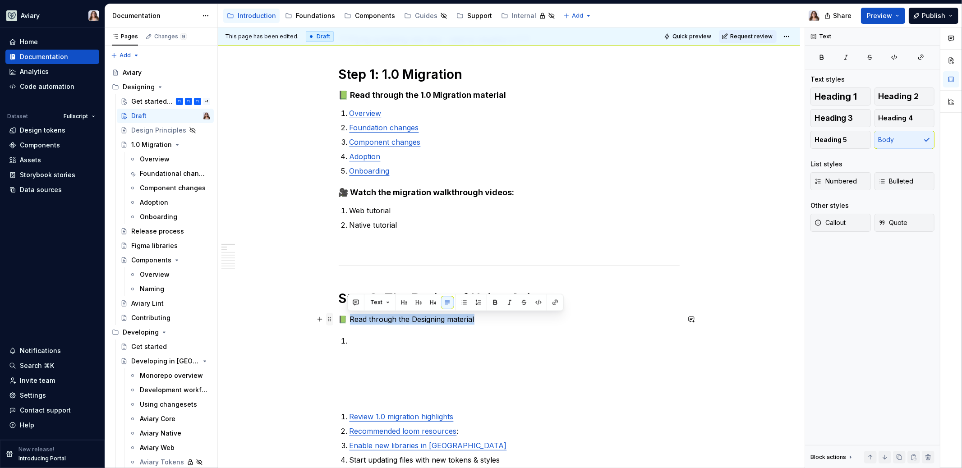
drag, startPoint x: 477, startPoint y: 318, endPoint x: 328, endPoint y: 318, distance: 148.8
click at [432, 303] on button "button" at bounding box center [433, 302] width 13 height 13
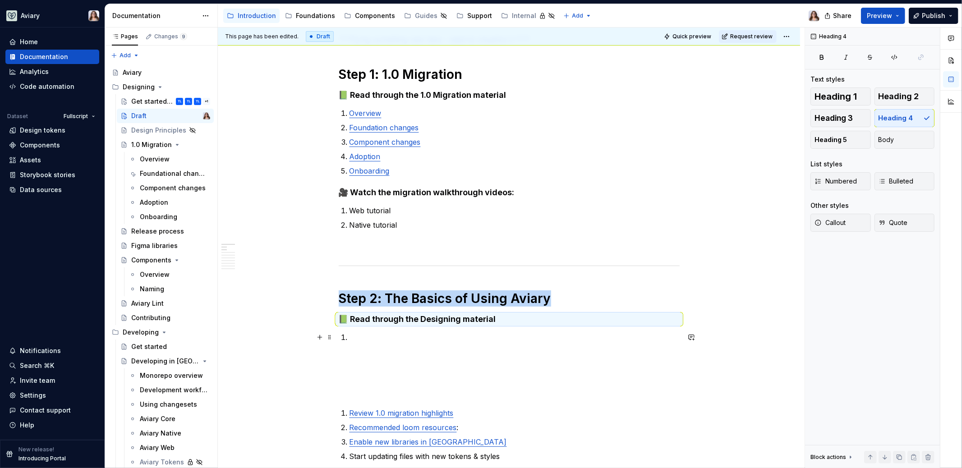
click at [356, 338] on p at bounding box center [514, 337] width 330 height 11
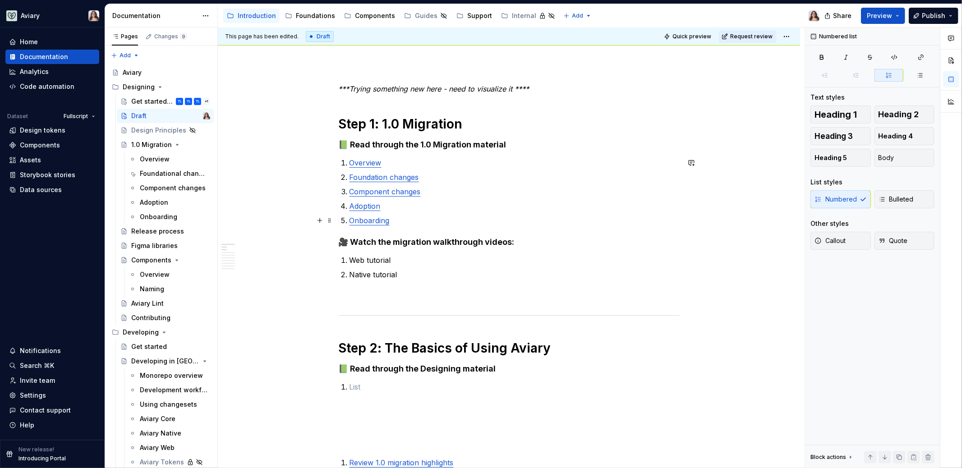
scroll to position [78, 0]
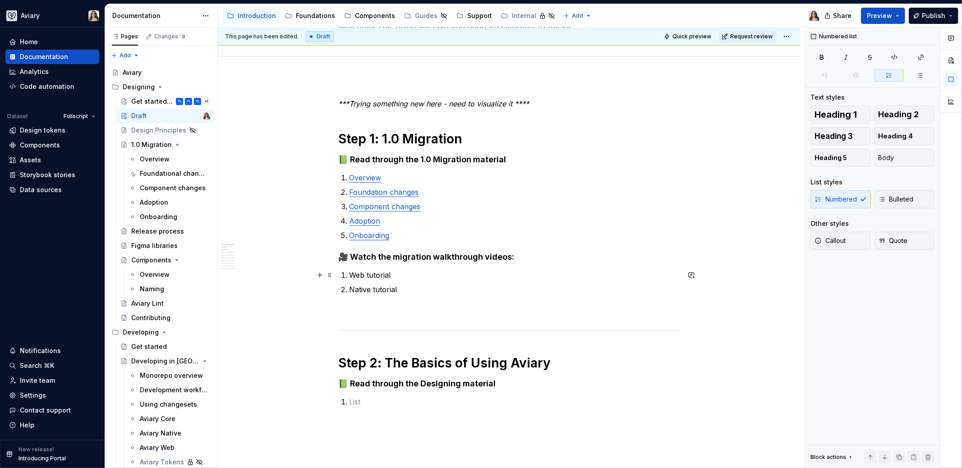
click at [391, 274] on p "Web tutorial" at bounding box center [514, 275] width 330 height 11
drag, startPoint x: 427, startPoint y: 275, endPoint x: 390, endPoint y: 275, distance: 37.0
click at [390, 275] on p "Web tutorial [add link]" at bounding box center [514, 275] width 330 height 11
copy p "[add link]"
click at [403, 288] on p "Native tutorial" at bounding box center [514, 289] width 330 height 11
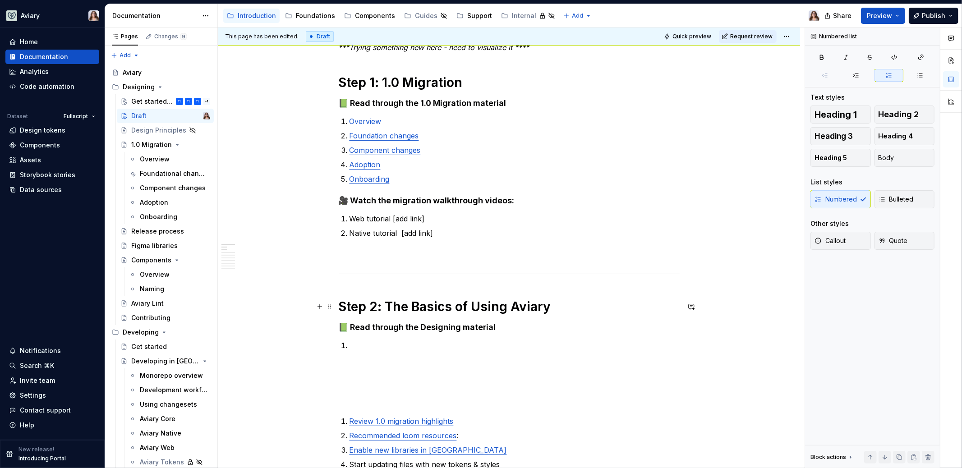
scroll to position [141, 0]
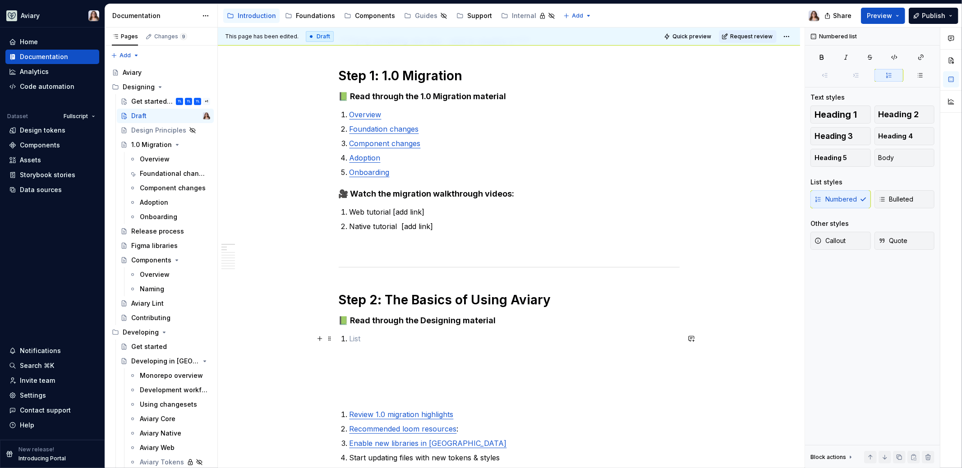
click at [351, 339] on p at bounding box center [514, 338] width 330 height 11
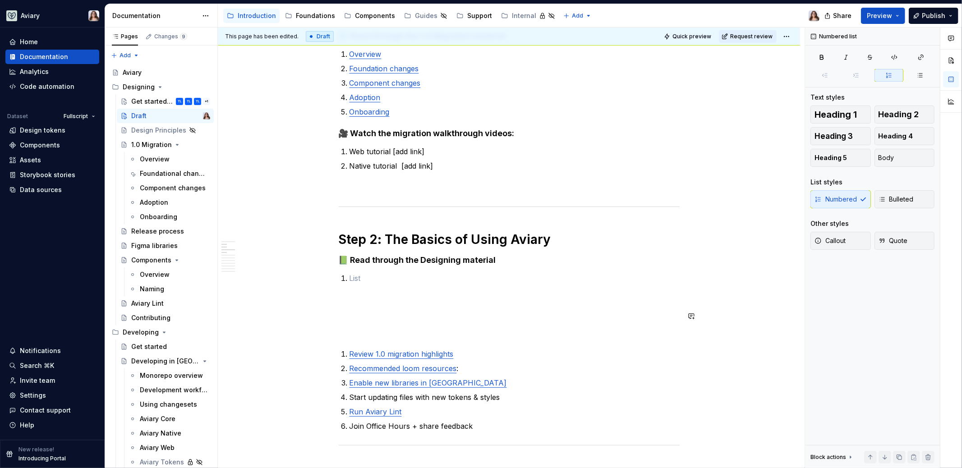
scroll to position [234, 0]
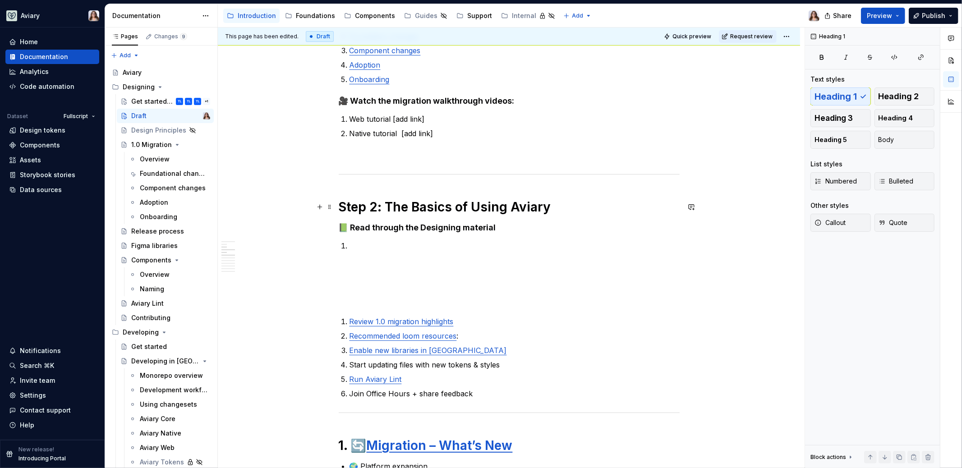
click at [476, 208] on h1 "Step 2: The Basics of Using Aviary" at bounding box center [509, 207] width 341 height 16
click at [352, 245] on p at bounding box center [514, 245] width 330 height 11
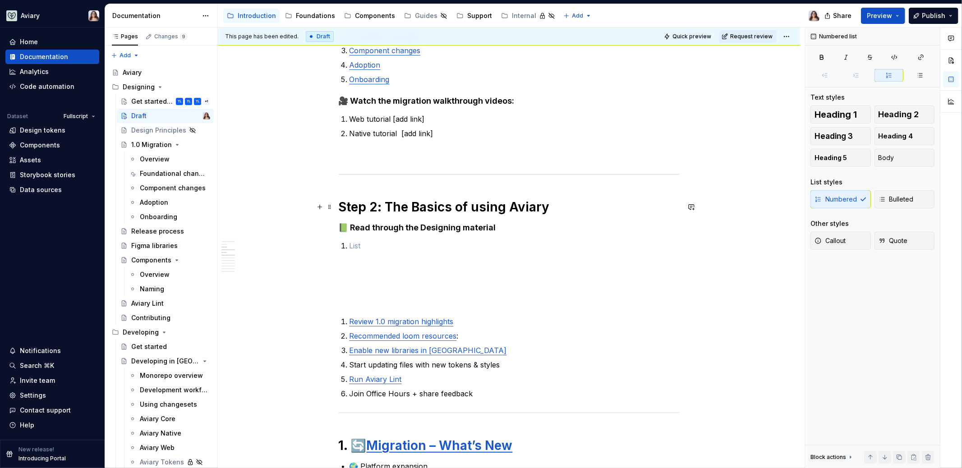
click at [416, 211] on h1 "Step 2: The Basics of using Aviary" at bounding box center [509, 207] width 341 height 16
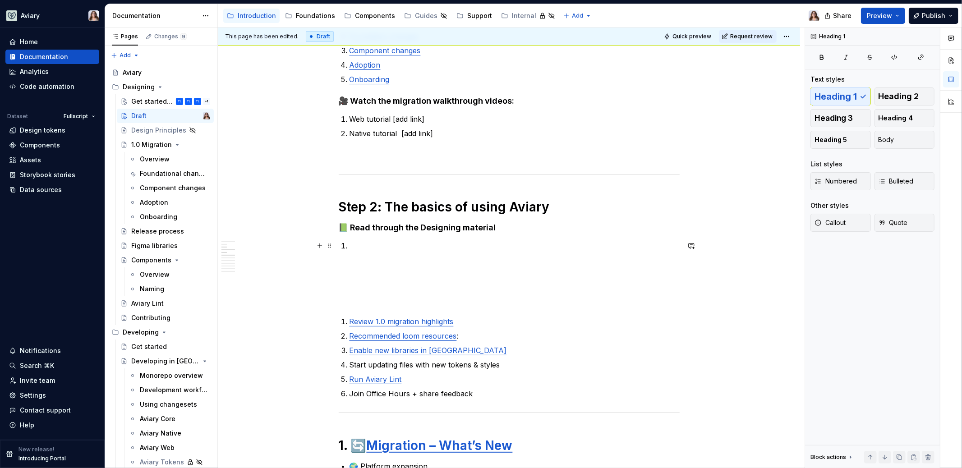
click at [358, 249] on p at bounding box center [514, 245] width 330 height 11
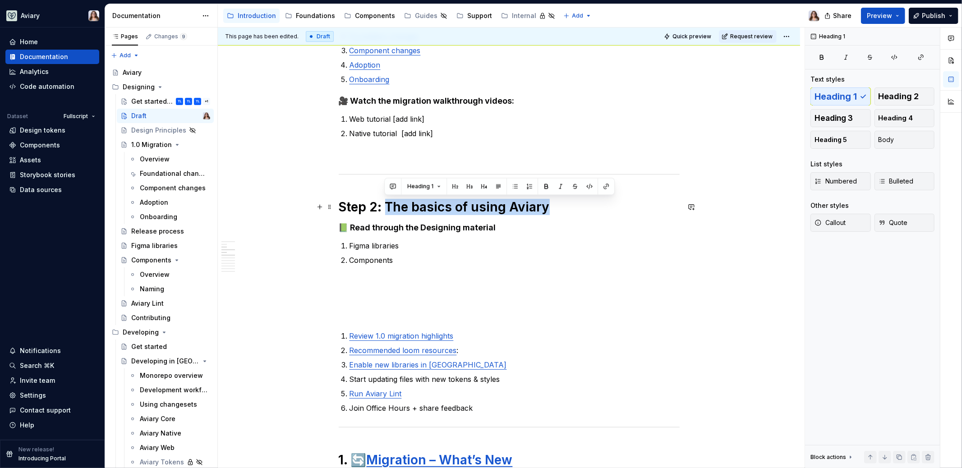
drag, startPoint x: 386, startPoint y: 205, endPoint x: 543, endPoint y: 207, distance: 157.8
click at [543, 207] on h1 "Step 2: The basics of using Aviary" at bounding box center [509, 207] width 341 height 16
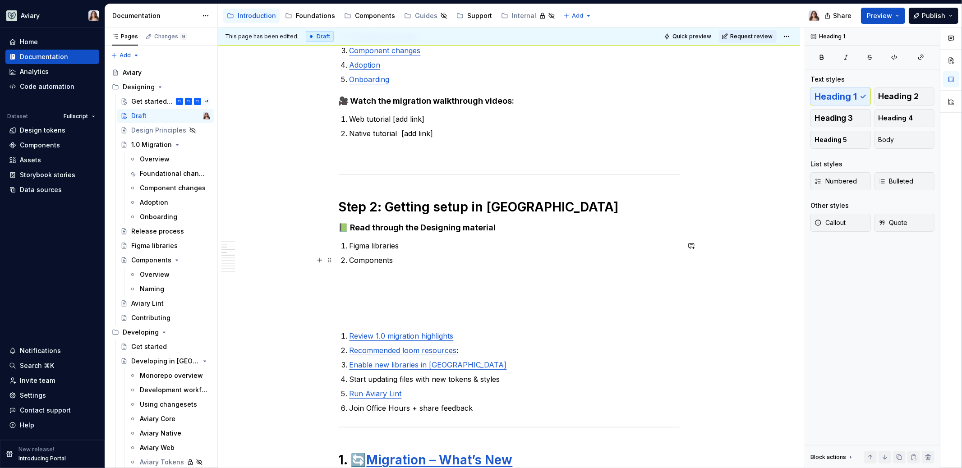
click at [393, 259] on p "Components" at bounding box center [514, 260] width 330 height 11
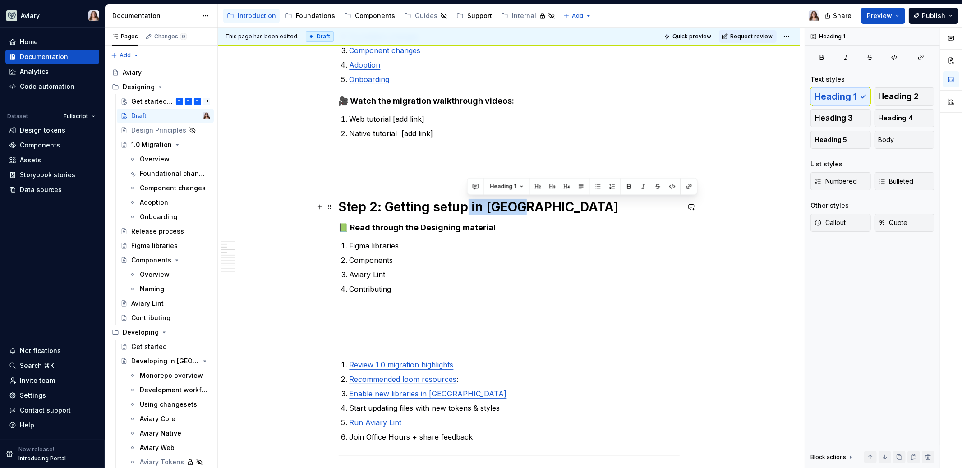
drag, startPoint x: 467, startPoint y: 207, endPoint x: 518, endPoint y: 205, distance: 51.0
click at [519, 207] on h1 "Step 2: Getting setup in Figma" at bounding box center [509, 207] width 341 height 16
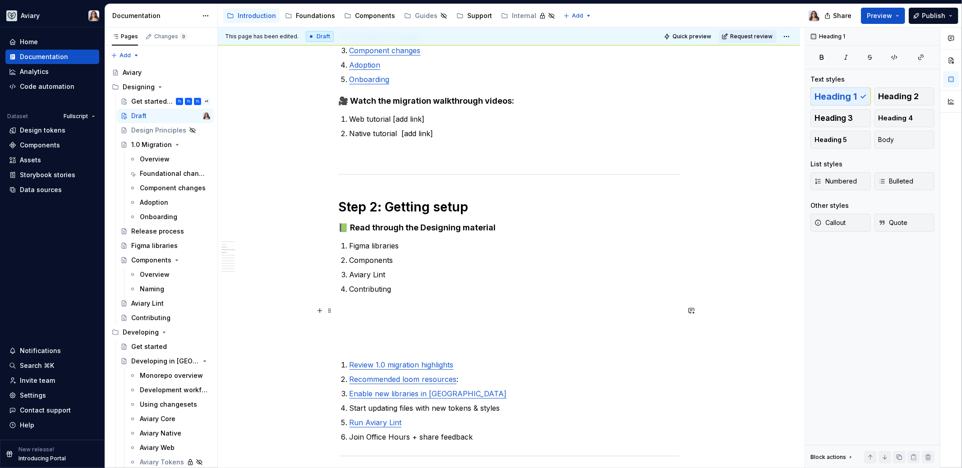
click at [361, 315] on p at bounding box center [509, 310] width 341 height 11
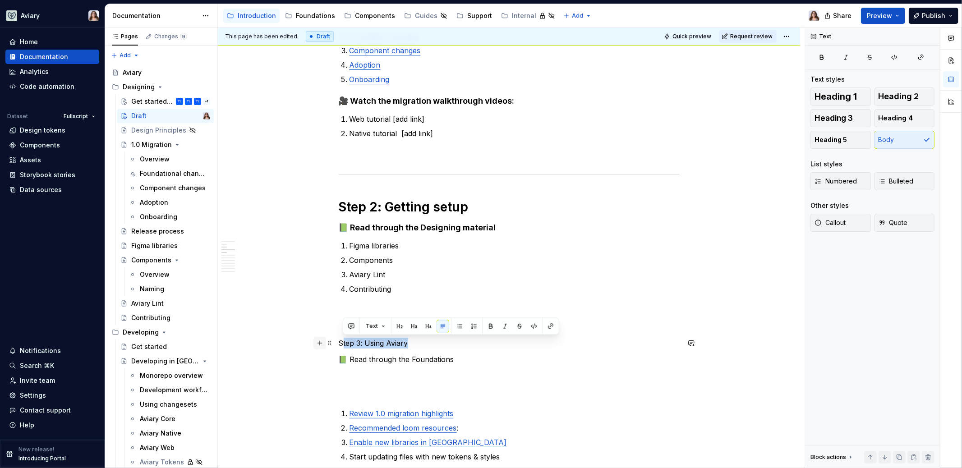
drag, startPoint x: 412, startPoint y: 341, endPoint x: 325, endPoint y: 343, distance: 87.5
click at [381, 326] on button "Text" at bounding box center [378, 326] width 28 height 13
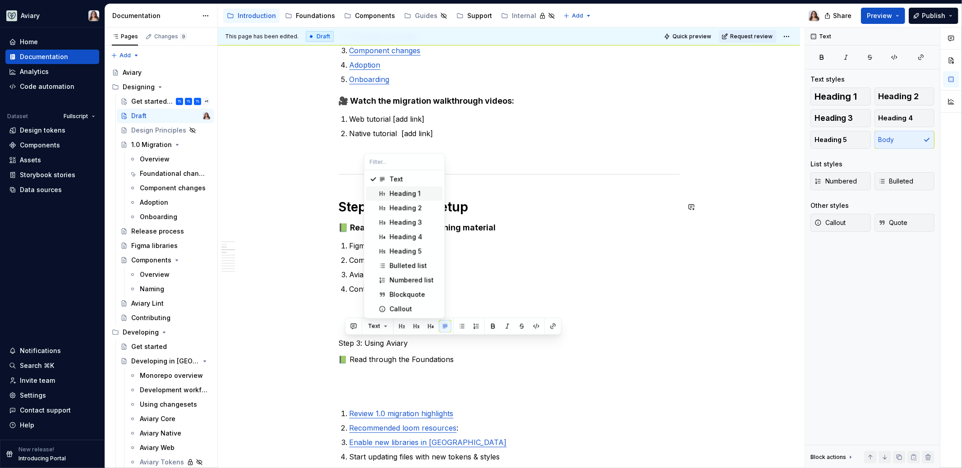
click at [398, 190] on div "Heading 1" at bounding box center [405, 193] width 31 height 9
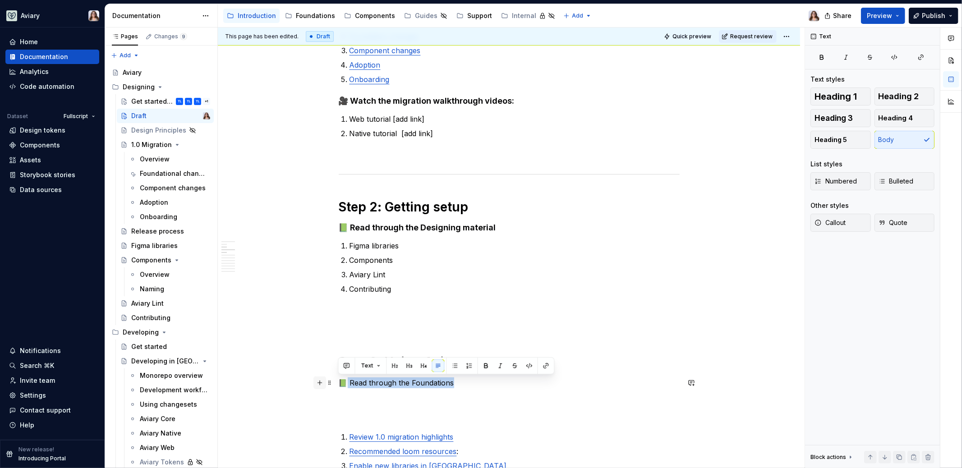
drag, startPoint x: 456, startPoint y: 384, endPoint x: 322, endPoint y: 384, distance: 134.8
click at [426, 364] on button "button" at bounding box center [431, 365] width 13 height 13
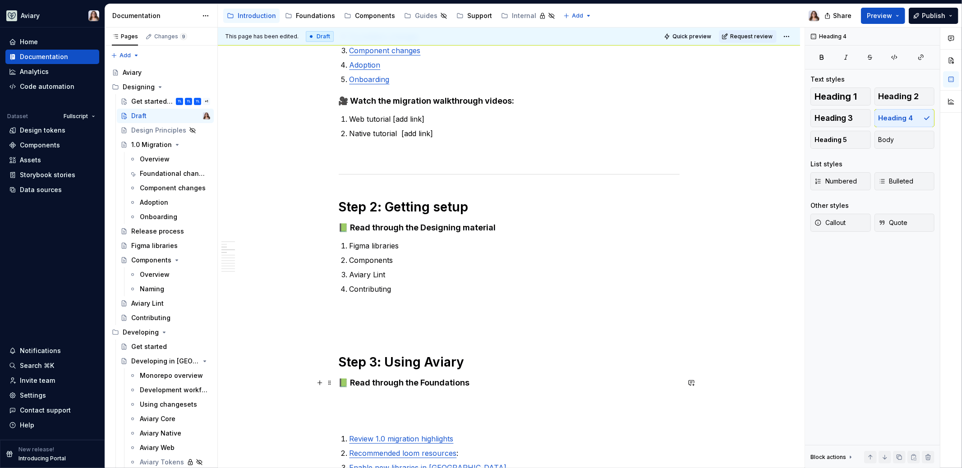
click at [476, 385] on h4 "📗 Read through the Foundations" at bounding box center [509, 382] width 341 height 11
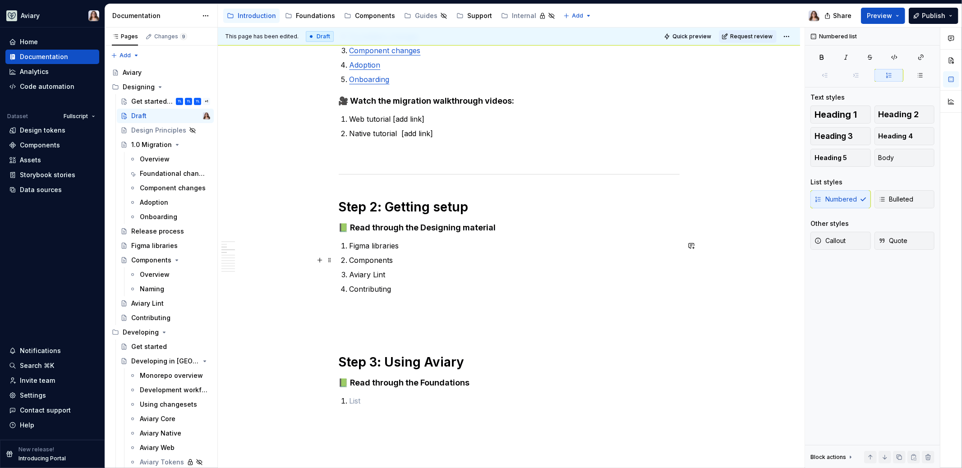
scroll to position [185, 0]
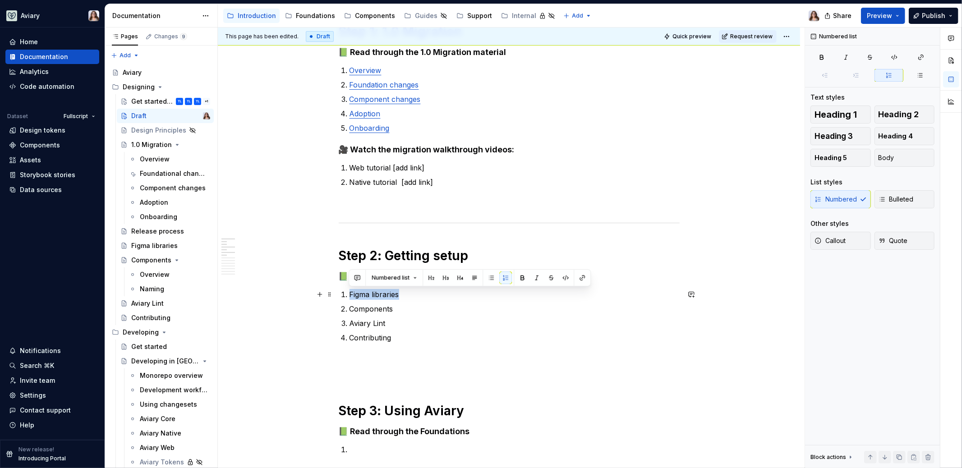
drag, startPoint x: 399, startPoint y: 294, endPoint x: 343, endPoint y: 293, distance: 55.9
click at [349, 294] on li "Figma libraries" at bounding box center [514, 294] width 330 height 11
click at [579, 276] on button "button" at bounding box center [582, 277] width 13 height 13
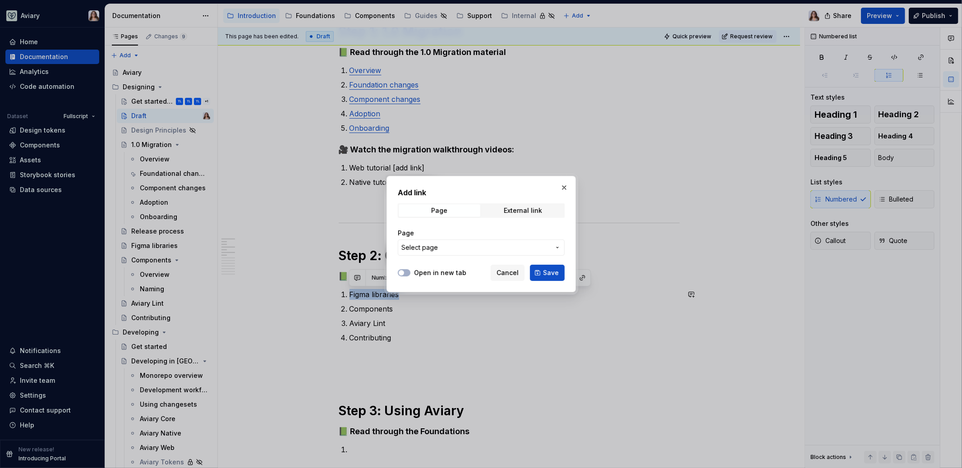
click at [464, 252] on span "Select page" at bounding box center [475, 247] width 149 height 9
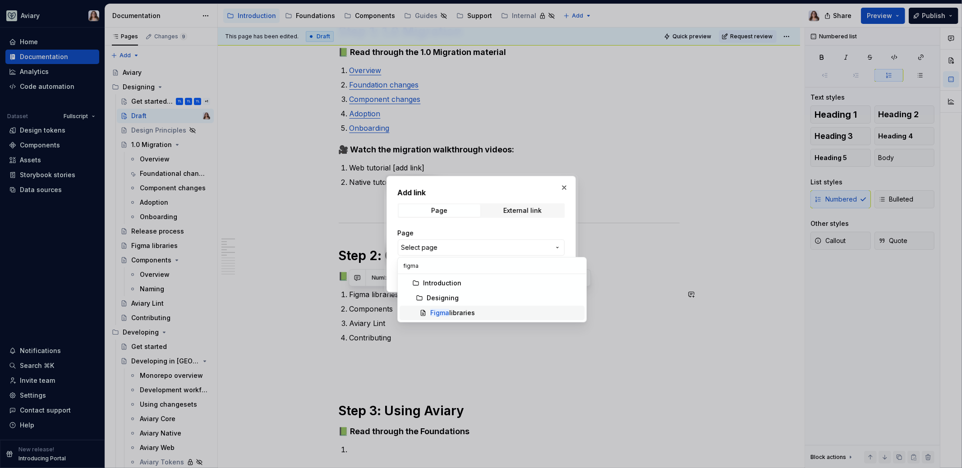
type input "figma"
click at [466, 309] on div "Figma libraries" at bounding box center [452, 312] width 45 height 9
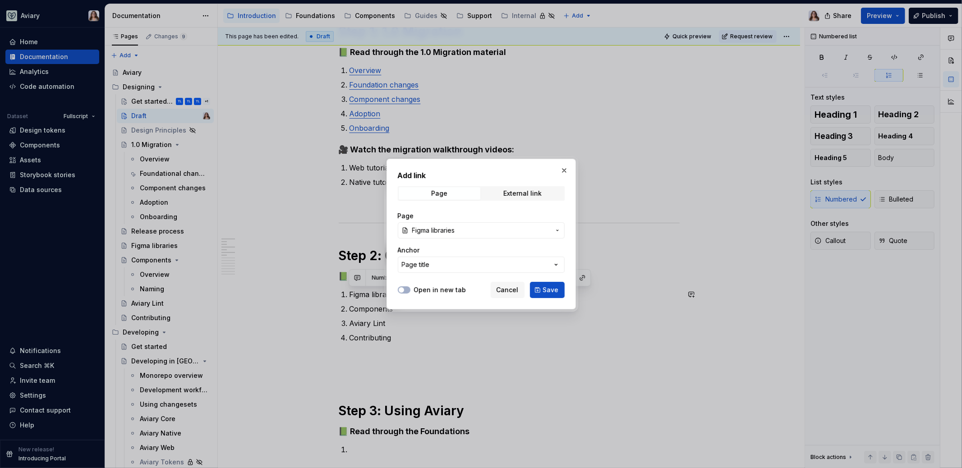
click at [551, 289] on span "Save" at bounding box center [551, 289] width 16 height 9
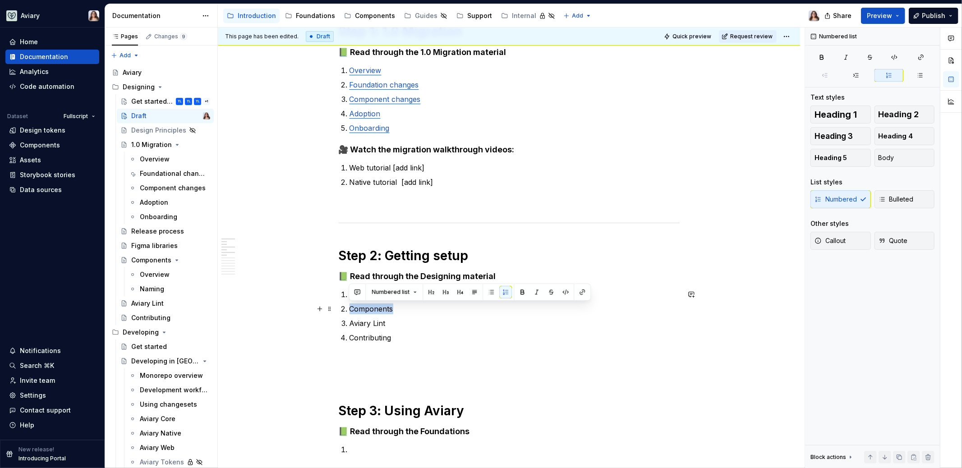
drag, startPoint x: 392, startPoint y: 310, endPoint x: 349, endPoint y: 309, distance: 43.3
click at [349, 309] on p "Components" at bounding box center [514, 308] width 330 height 11
click at [579, 293] on button "button" at bounding box center [582, 292] width 13 height 13
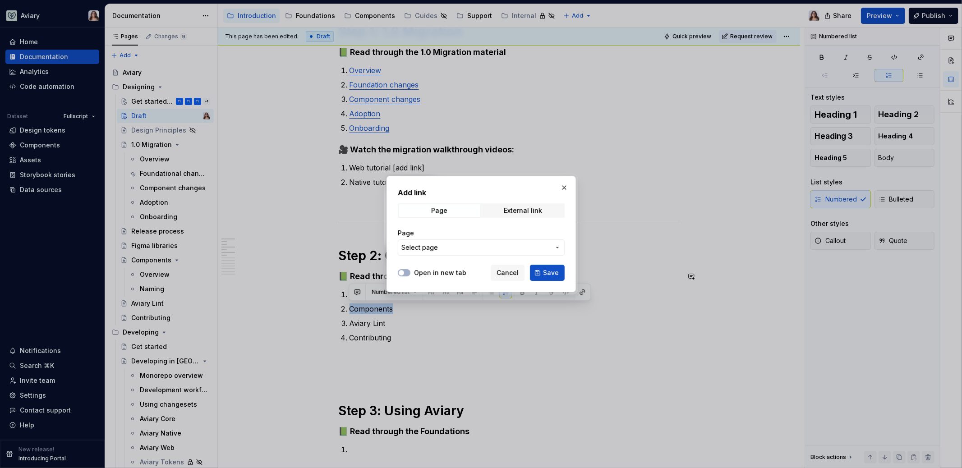
click at [463, 251] on span "Select page" at bounding box center [475, 247] width 149 height 9
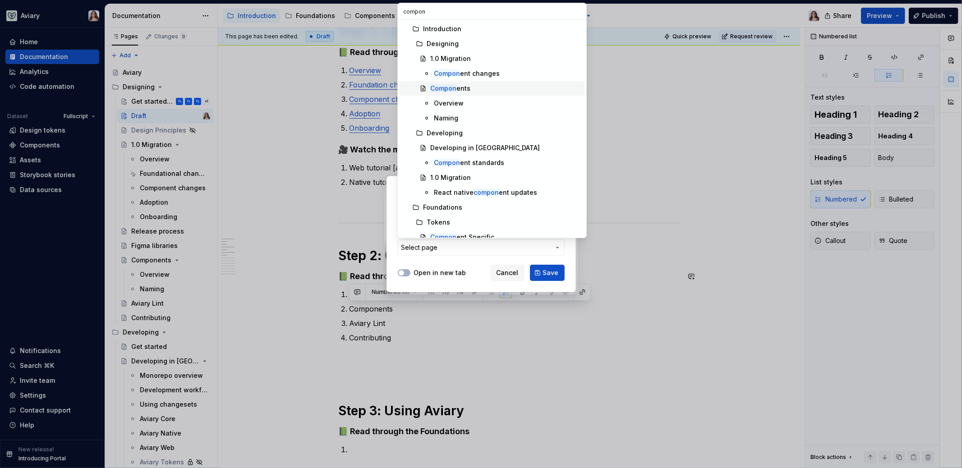
type input "compon"
click at [470, 89] on div "Compon ents" at bounding box center [505, 88] width 151 height 9
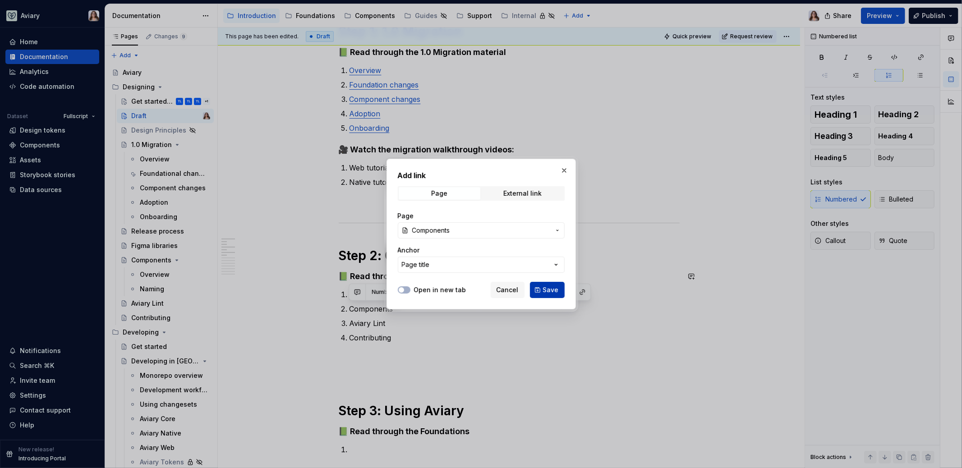
click at [544, 289] on span "Save" at bounding box center [551, 289] width 16 height 9
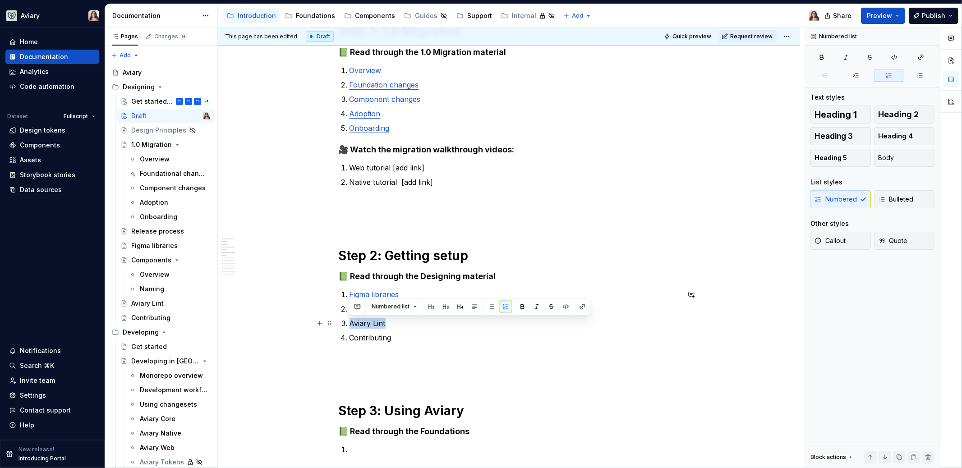
drag, startPoint x: 386, startPoint y: 324, endPoint x: 349, endPoint y: 324, distance: 37.9
click at [349, 324] on p "Aviary Lint" at bounding box center [514, 323] width 330 height 11
click at [580, 306] on button "button" at bounding box center [582, 306] width 13 height 13
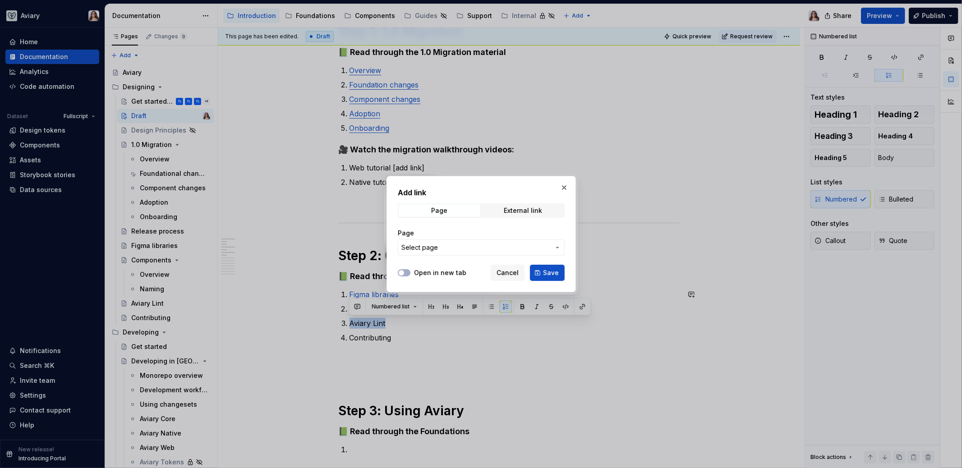
click at [462, 246] on span "Select page" at bounding box center [475, 247] width 149 height 9
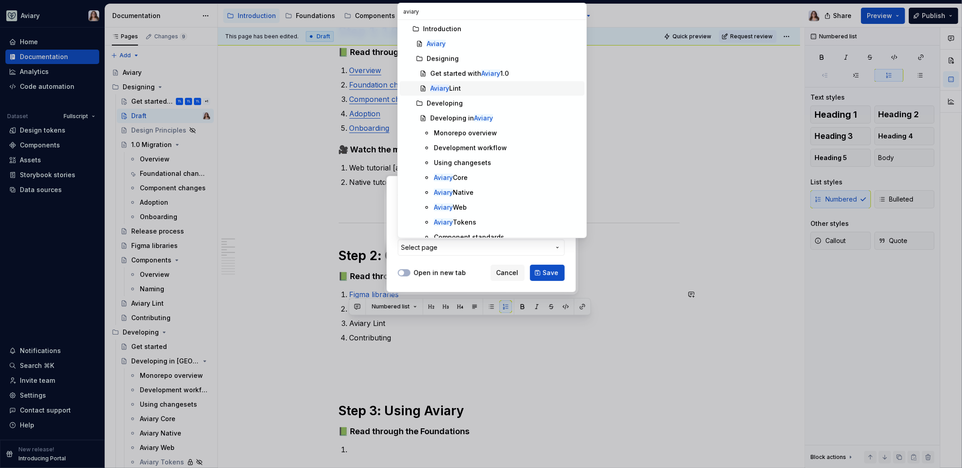
type input "aviary"
click at [464, 88] on div "Aviary Lint" at bounding box center [505, 88] width 151 height 9
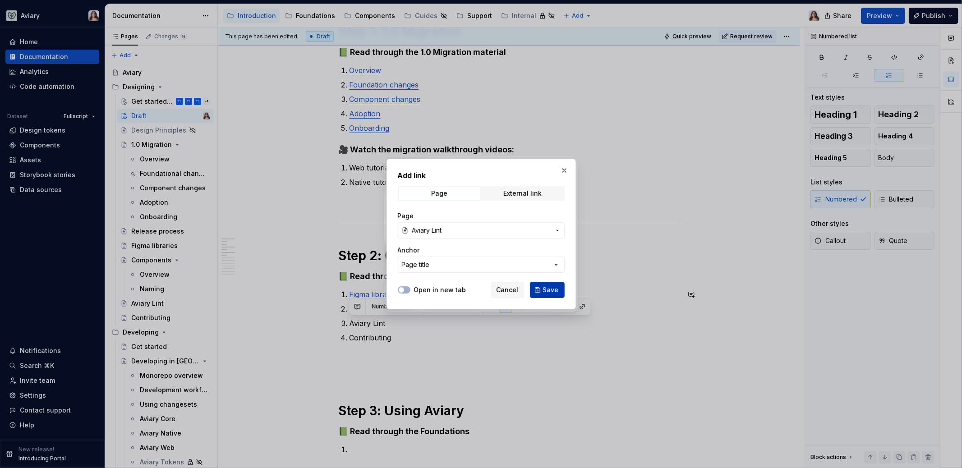
click at [547, 288] on span "Save" at bounding box center [551, 289] width 16 height 9
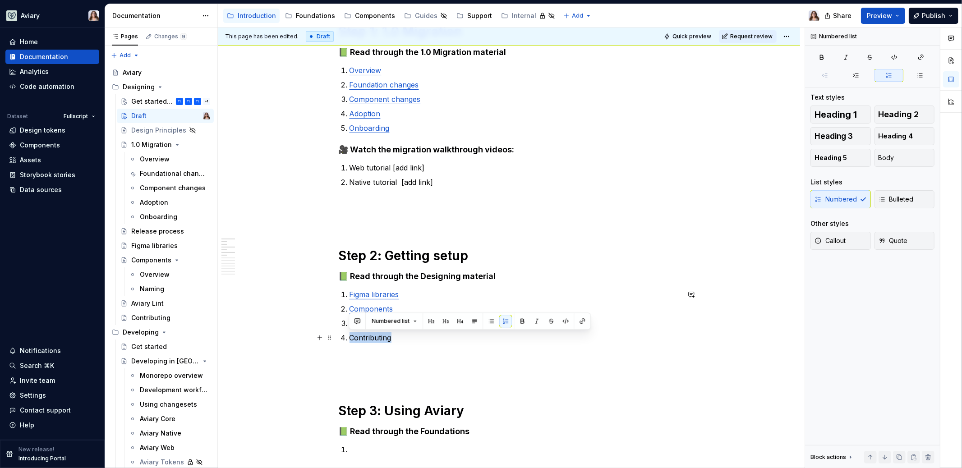
drag, startPoint x: 391, startPoint y: 340, endPoint x: 347, endPoint y: 340, distance: 43.7
click at [349, 340] on li "Contributing" at bounding box center [514, 337] width 330 height 11
click at [580, 321] on button "button" at bounding box center [582, 321] width 13 height 13
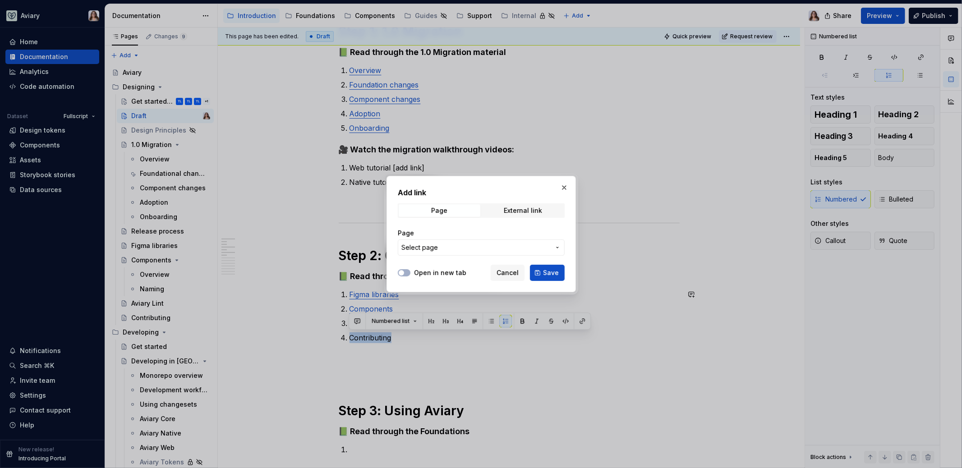
click at [504, 240] on button "Select page" at bounding box center [481, 247] width 167 height 16
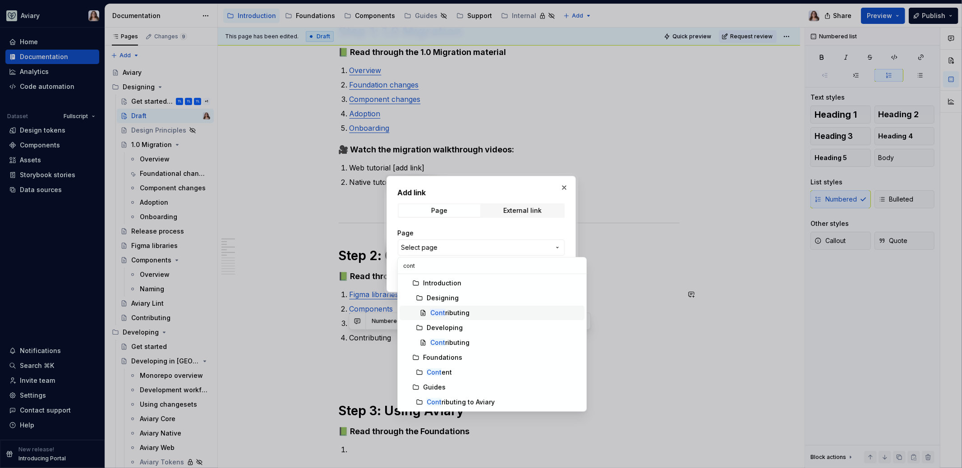
type input "cont"
click at [474, 313] on div "Cont ributing" at bounding box center [505, 312] width 151 height 9
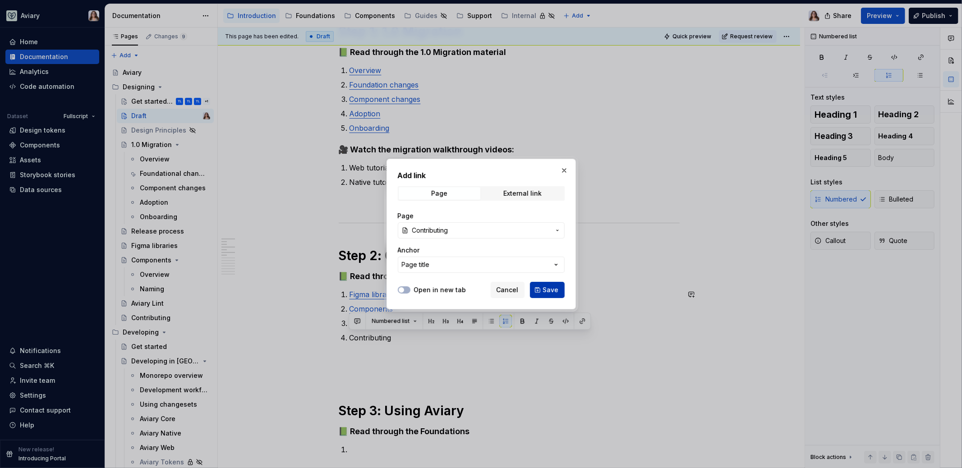
click at [546, 291] on span "Save" at bounding box center [551, 289] width 16 height 9
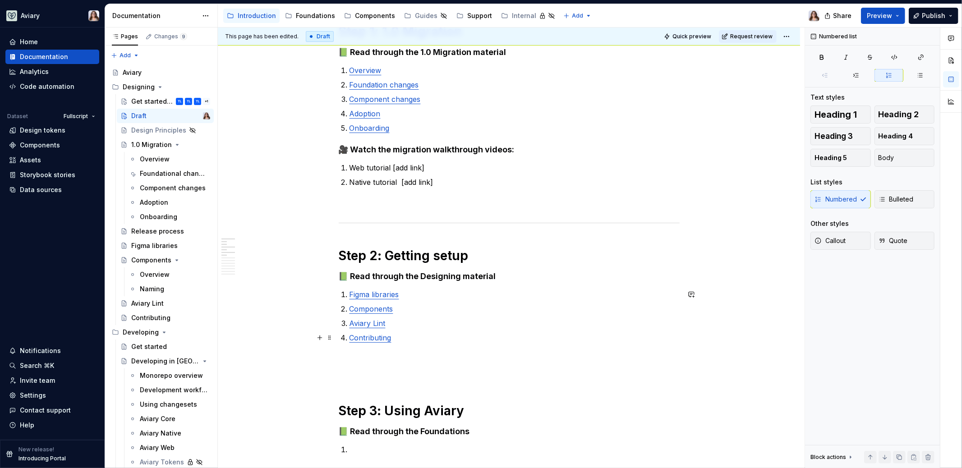
click at [405, 340] on p "Contributing" at bounding box center [514, 337] width 330 height 11
drag, startPoint x: 443, startPoint y: 339, endPoint x: 392, endPoint y: 339, distance: 51.0
click at [392, 339] on p "Contributing (coming soon)" at bounding box center [514, 337] width 330 height 11
click at [449, 340] on p "Contributing (coming soon)" at bounding box center [514, 337] width 330 height 11
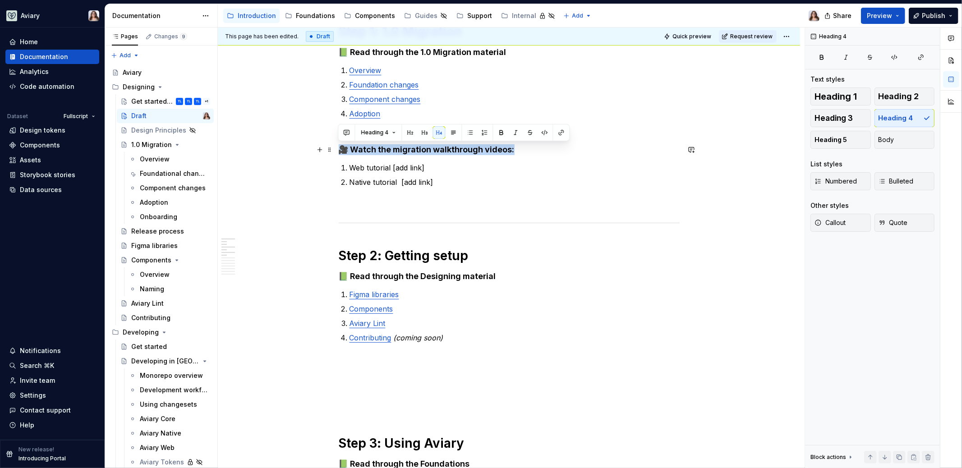
drag, startPoint x: 339, startPoint y: 147, endPoint x: 509, endPoint y: 149, distance: 170.5
click at [509, 149] on h4 "🎥 Watch the migration walkthrough videos:" at bounding box center [509, 149] width 341 height 11
copy h4 "🎥 Watch the migration walkthrough videos:"
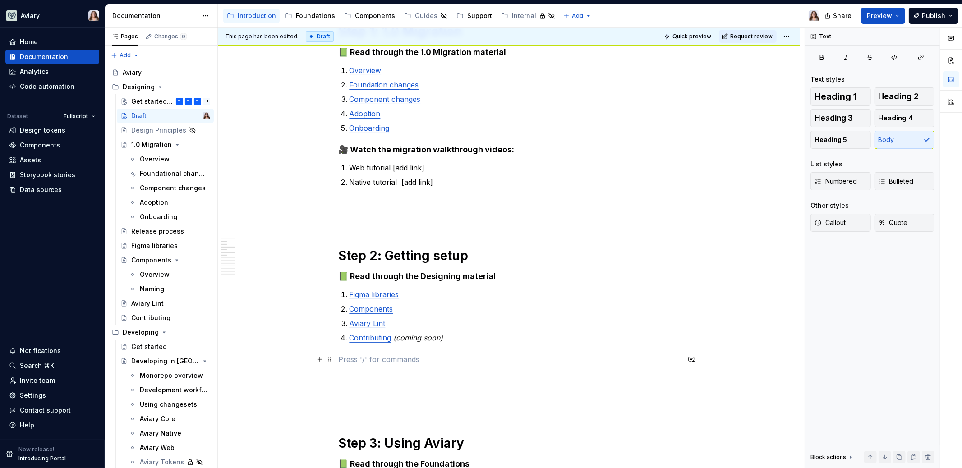
click at [358, 356] on p at bounding box center [509, 359] width 341 height 11
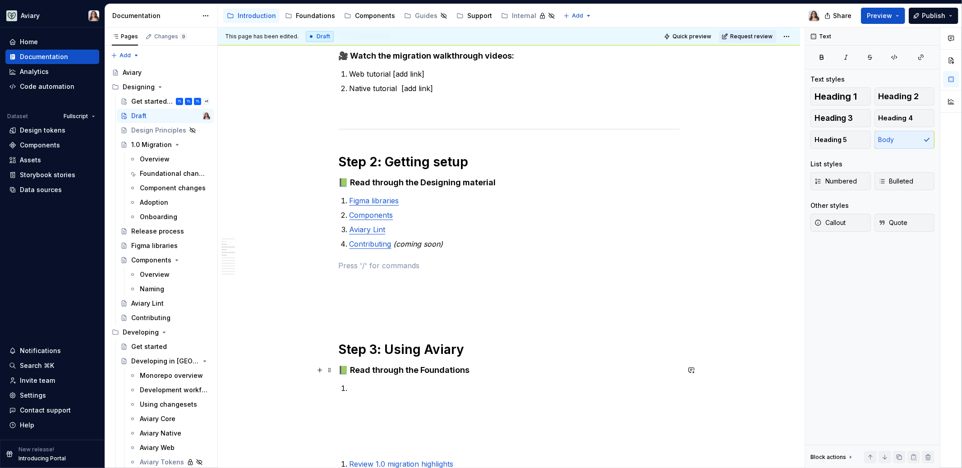
scroll to position [280, 0]
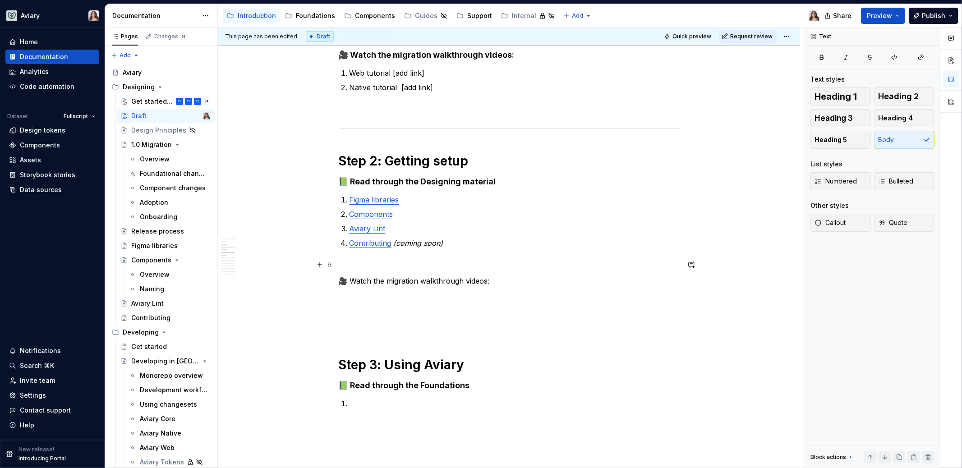
click at [363, 264] on p at bounding box center [509, 264] width 341 height 11
drag, startPoint x: 485, startPoint y: 280, endPoint x: 336, endPoint y: 282, distance: 148.8
click at [419, 266] on button "button" at bounding box center [423, 264] width 13 height 13
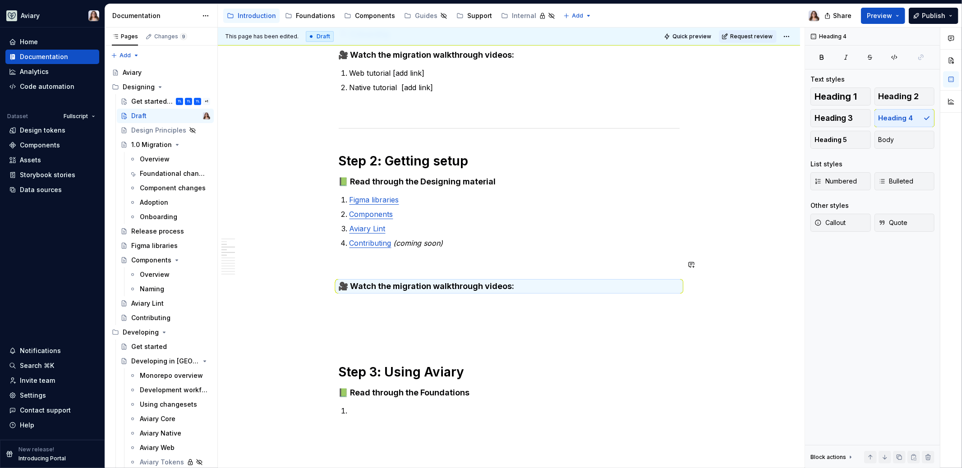
click at [384, 300] on p at bounding box center [509, 304] width 341 height 11
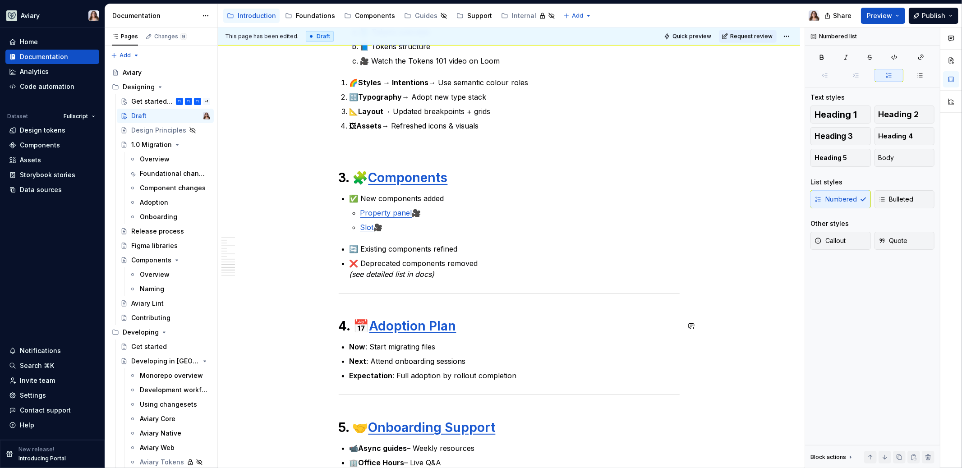
scroll to position [1121, 0]
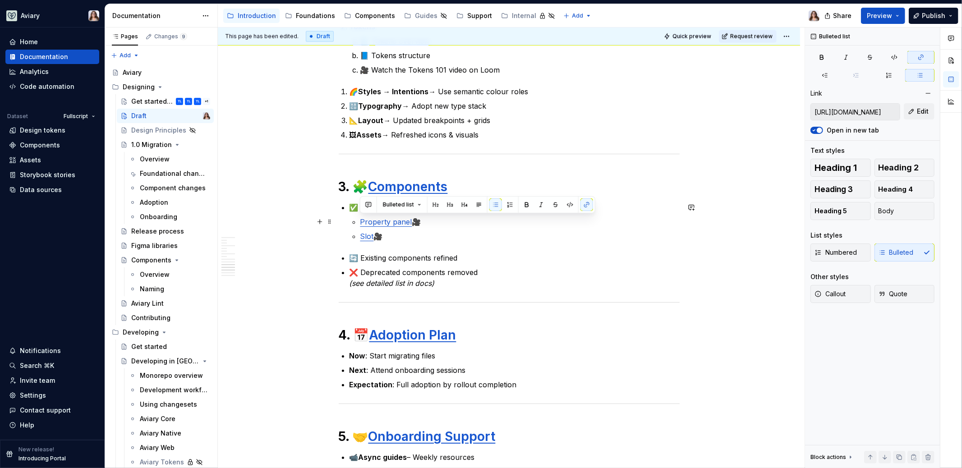
drag, startPoint x: 393, startPoint y: 239, endPoint x: 359, endPoint y: 221, distance: 38.5
click at [359, 221] on li "✅ New components added Property panel 🎥 Slot 🎥" at bounding box center [514, 222] width 330 height 40
copy ul "Property panel 🎥 Slot 🎥"
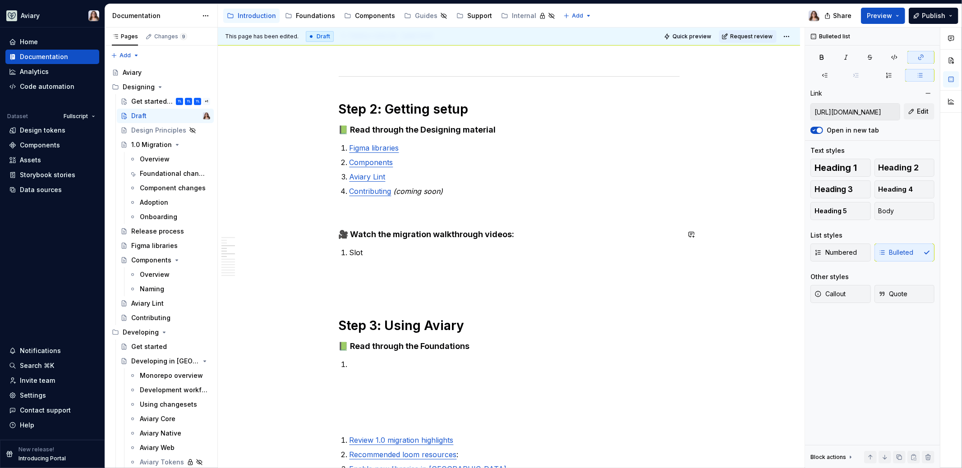
scroll to position [329, 0]
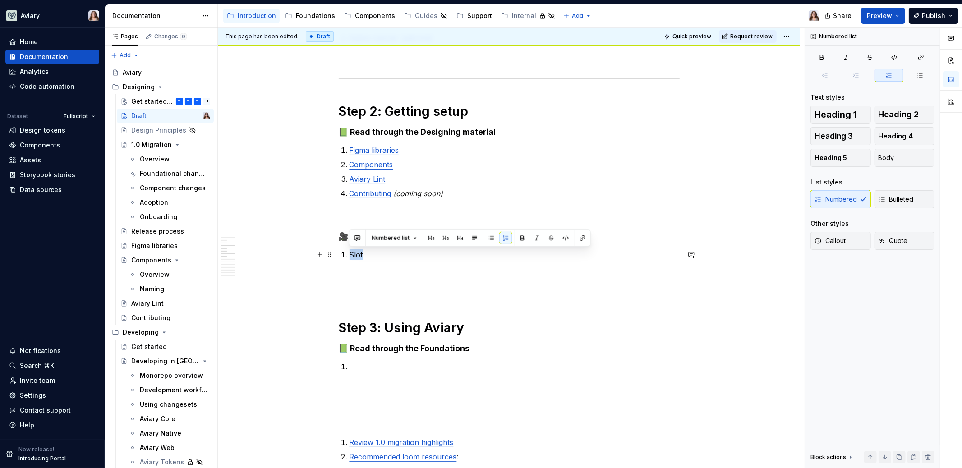
drag, startPoint x: 366, startPoint y: 254, endPoint x: 347, endPoint y: 254, distance: 18.9
click at [349, 254] on li "Slot" at bounding box center [514, 254] width 330 height 11
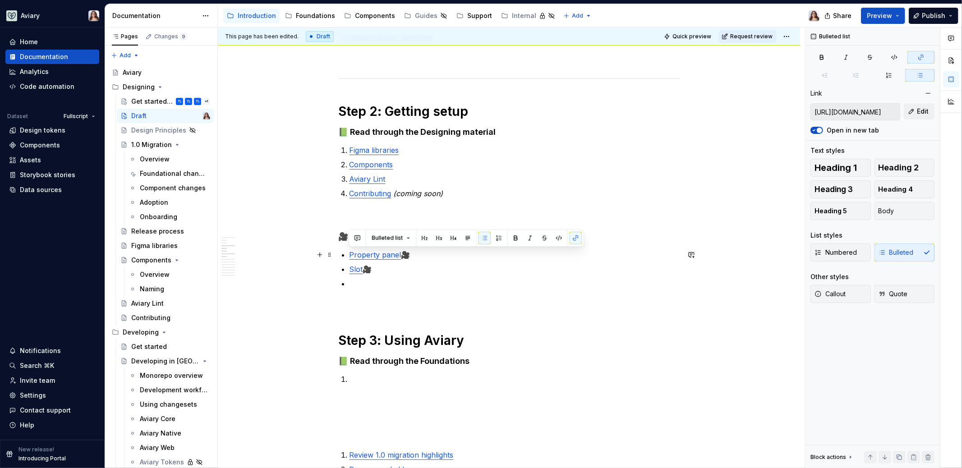
drag, startPoint x: 384, startPoint y: 264, endPoint x: 350, endPoint y: 255, distance: 35.0
click at [350, 255] on ul "Property panel 🎥 Slot 🎥" at bounding box center [514, 269] width 330 height 40
click at [855, 254] on span "Numbered" at bounding box center [835, 252] width 42 height 9
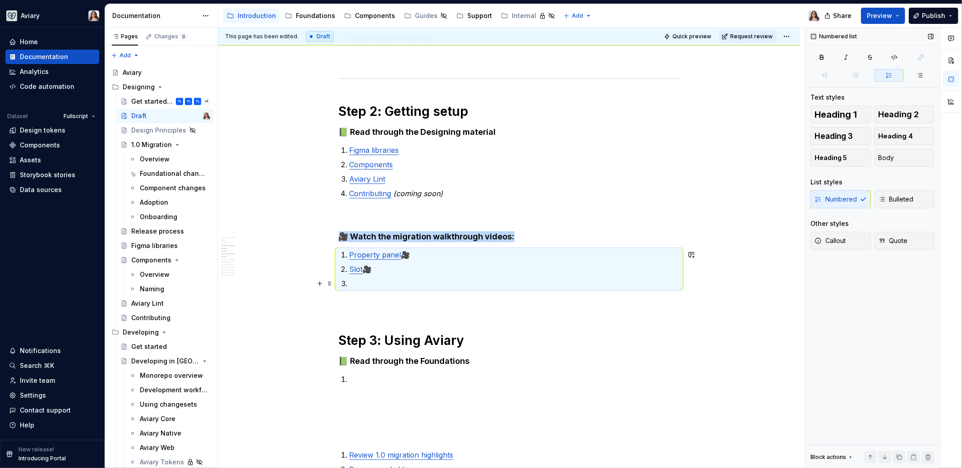
click at [355, 282] on p at bounding box center [514, 283] width 330 height 11
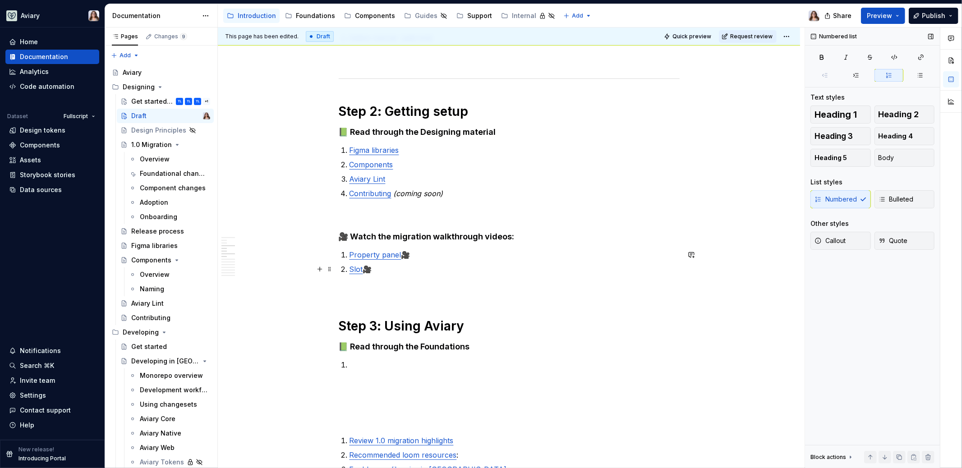
click at [362, 269] on p "Slot 🎥" at bounding box center [514, 269] width 330 height 11
click at [350, 269] on link "Slot" at bounding box center [356, 269] width 14 height 9
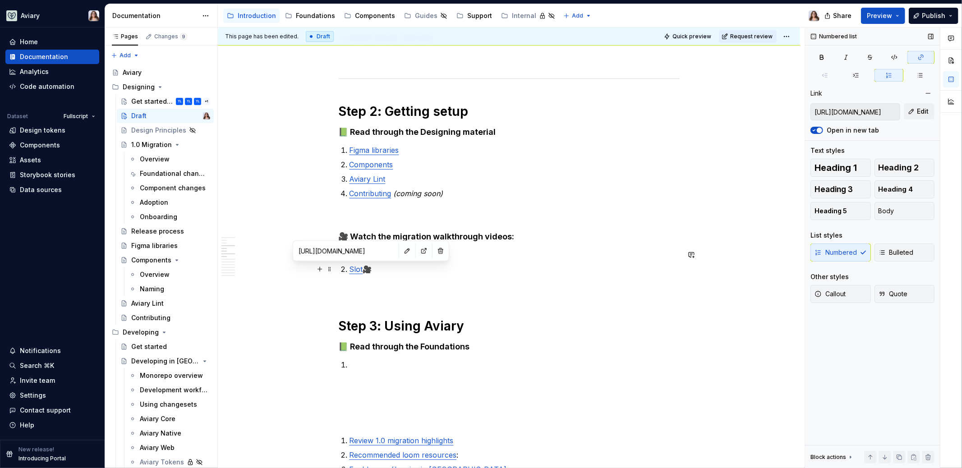
click at [358, 269] on link "Slot" at bounding box center [356, 269] width 14 height 9
click at [401, 251] on button "button" at bounding box center [407, 250] width 13 height 13
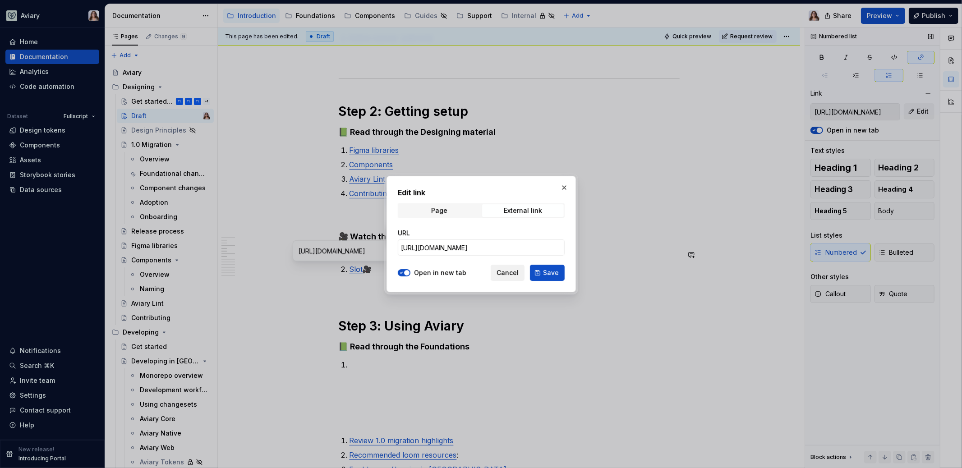
click at [514, 270] on span "Cancel" at bounding box center [508, 272] width 22 height 9
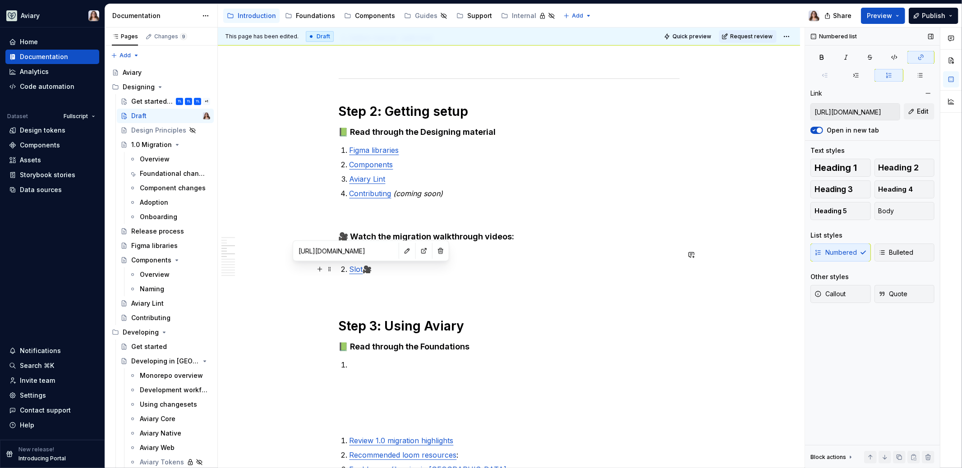
click at [349, 270] on link "Slot" at bounding box center [356, 269] width 14 height 9
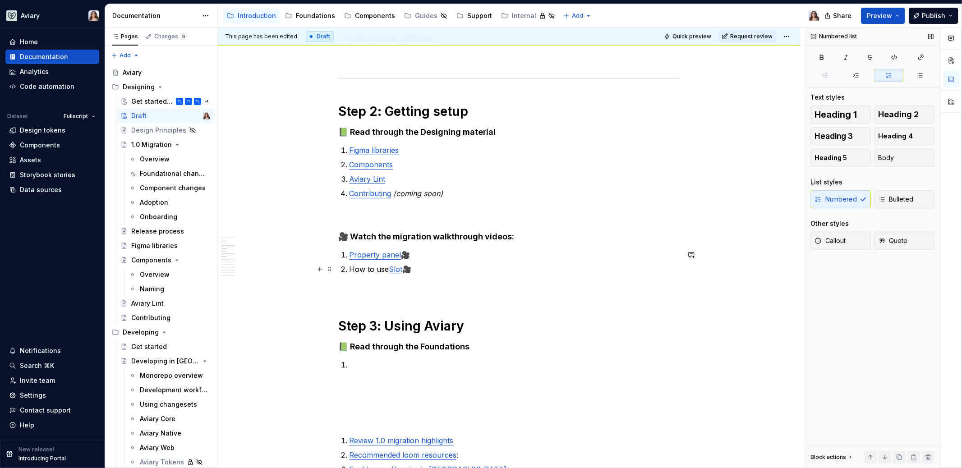
click at [402, 270] on p "How to use Slot 🎥" at bounding box center [514, 269] width 330 height 11
click at [427, 271] on p "How to use Slot s 🎥" at bounding box center [514, 269] width 330 height 11
click at [400, 255] on p "Property panel 🎥" at bounding box center [514, 254] width 330 height 11
click at [419, 268] on p "How to use Slot s 🎥" at bounding box center [514, 269] width 330 height 11
click at [389, 254] on link "Property panel" at bounding box center [375, 254] width 52 height 9
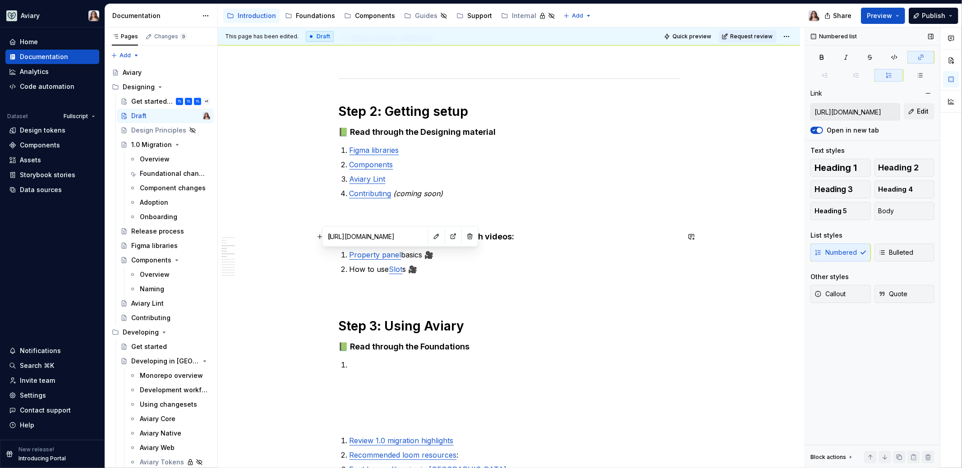
click at [384, 236] on input "https://www.loom.com/share/dc43798fcd004b32bce7aa66ecee9372?sid=7da00a17-9b15-4…" at bounding box center [375, 236] width 102 height 16
click at [430, 236] on button "button" at bounding box center [436, 236] width 13 height 13
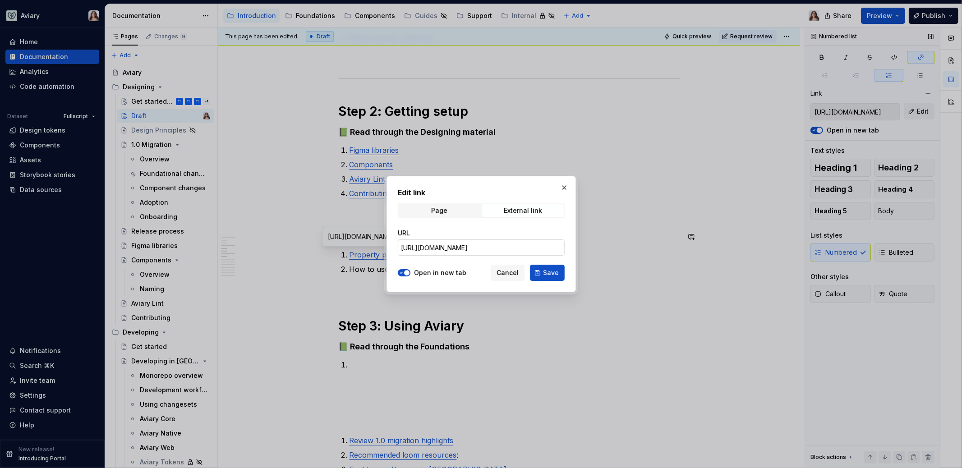
click at [445, 249] on input "https://www.loom.com/share/dc43798fcd004b32bce7aa66ecee9372?sid=7da00a17-9b15-4…" at bounding box center [481, 247] width 167 height 16
click at [515, 275] on span "Cancel" at bounding box center [508, 272] width 22 height 9
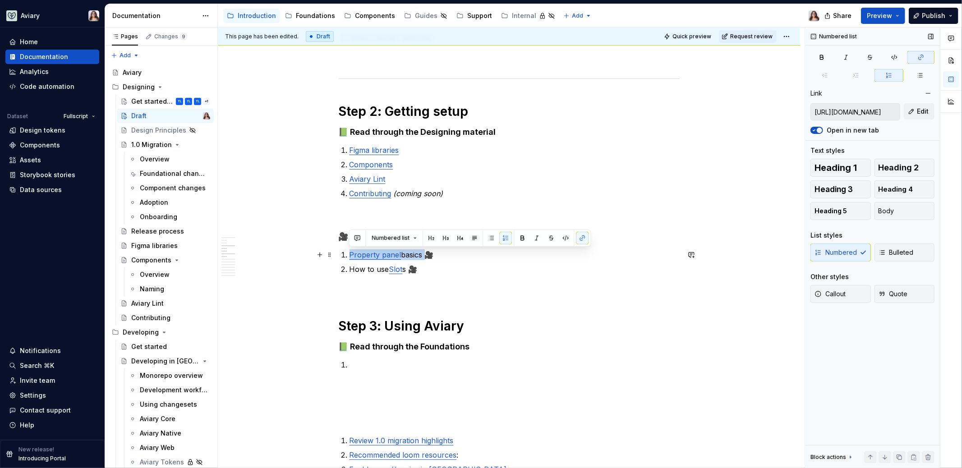
drag, startPoint x: 423, startPoint y: 256, endPoint x: 346, endPoint y: 256, distance: 76.2
click at [349, 256] on li "Property panel basics 🎥" at bounding box center [514, 254] width 330 height 11
click at [578, 239] on button "button" at bounding box center [582, 238] width 13 height 13
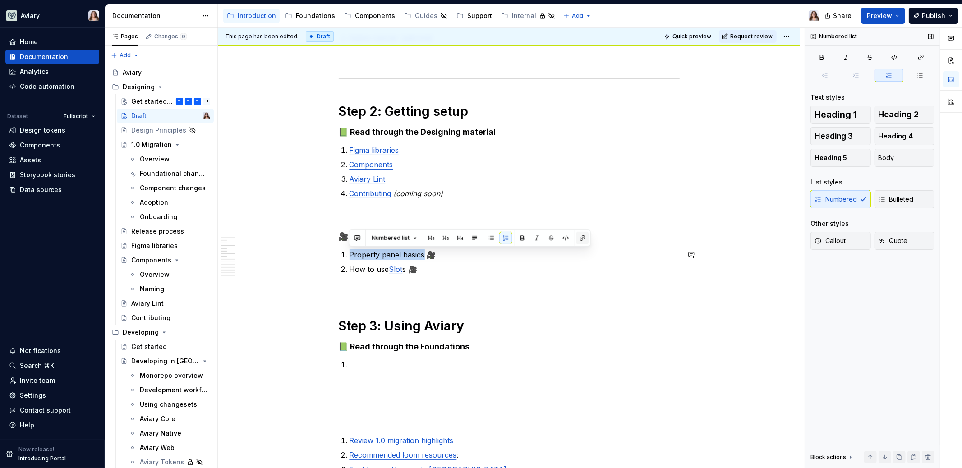
click at [579, 239] on button "button" at bounding box center [582, 238] width 13 height 13
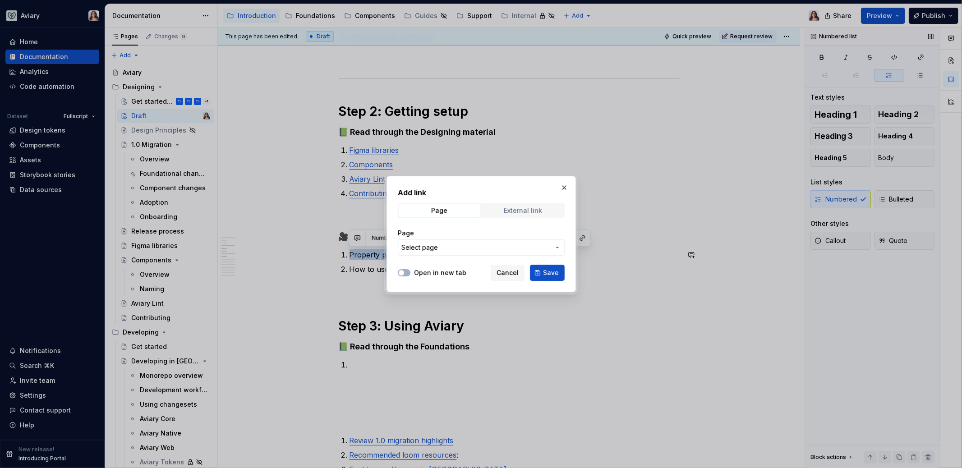
click at [515, 213] on div "External link" at bounding box center [523, 210] width 38 height 7
click at [449, 248] on input "URL" at bounding box center [481, 247] width 167 height 16
paste input "https://www.loom.com/share/dc43798fcd004b32bce7aa66ecee9372?sid=7da00a17-9b15-4…"
type input "https://www.loom.com/share/dc43798fcd004b32bce7aa66ecee9372?sid=7da00a17-9b15-4…"
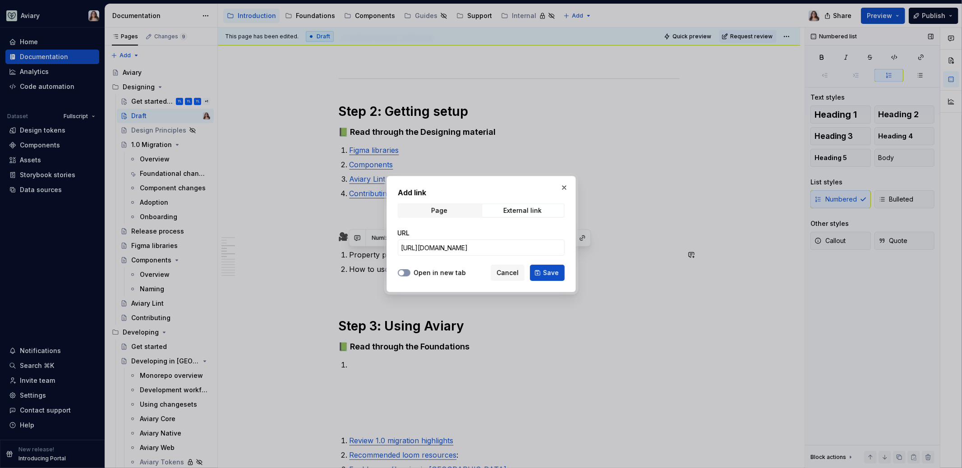
click at [405, 272] on icon "button" at bounding box center [401, 272] width 7 height 5
click at [541, 273] on button "Save" at bounding box center [547, 273] width 35 height 16
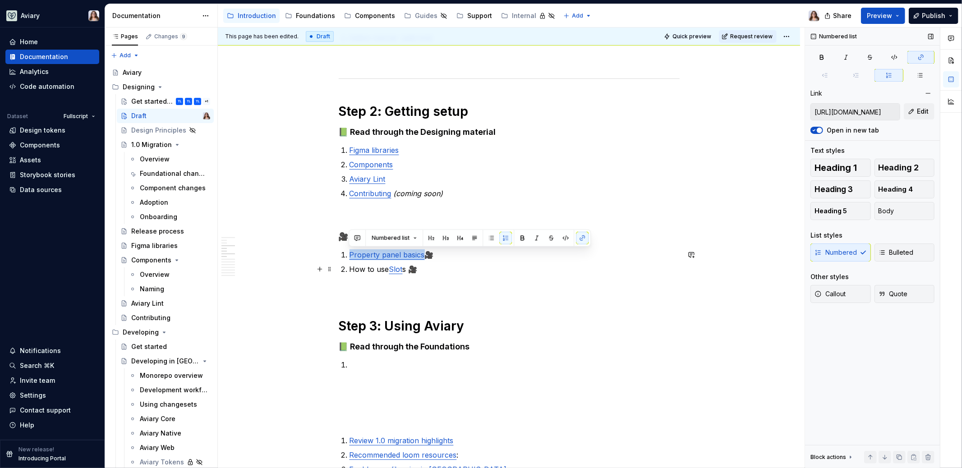
type input "https://www.loom.com/share/425d60bf927f422aa8eaa96424dd3ca5?sid=a5ca57a6-08c9-4…"
click at [392, 270] on link "Slot" at bounding box center [396, 269] width 14 height 9
click at [435, 249] on button "button" at bounding box center [441, 250] width 13 height 13
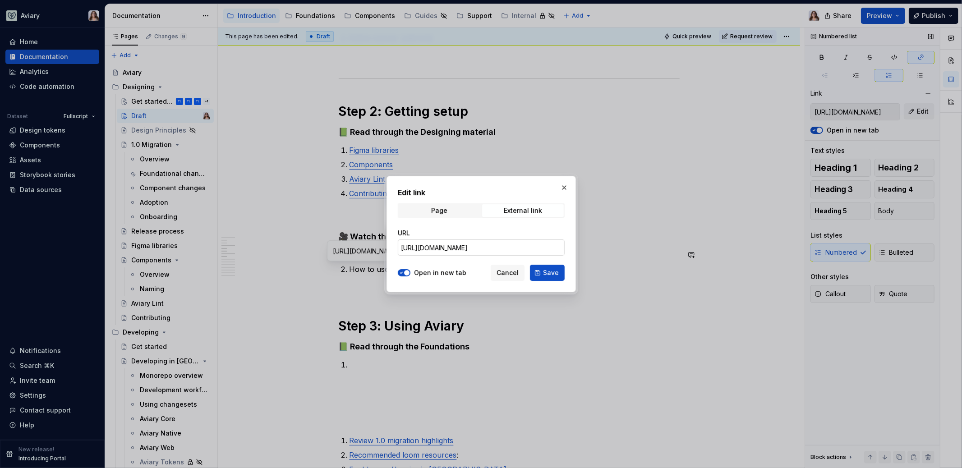
click at [431, 244] on input "https://www.loom.com/share/425d60bf927f422aa8eaa96424dd3ca5?sid=a5ca57a6-08c9-4…" at bounding box center [481, 247] width 167 height 16
click at [516, 269] on span "Cancel" at bounding box center [508, 272] width 22 height 9
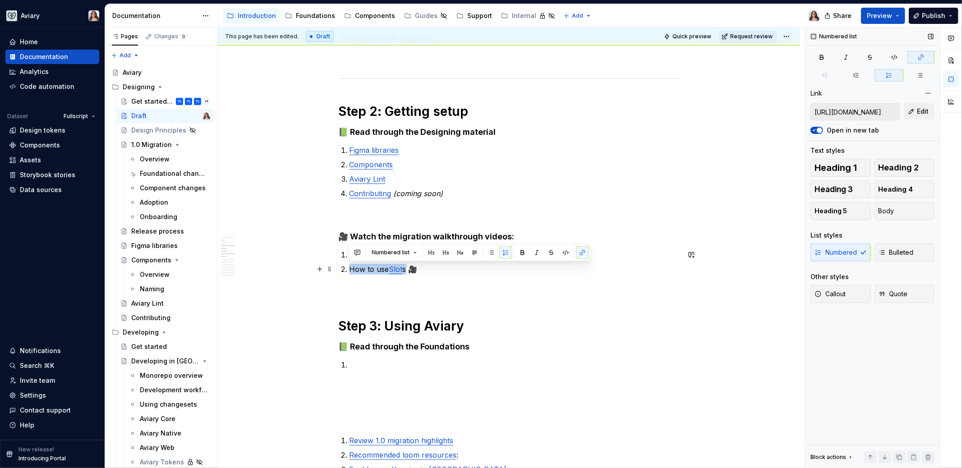
drag, startPoint x: 405, startPoint y: 268, endPoint x: 347, endPoint y: 268, distance: 58.2
click at [349, 268] on li "How to use Slot s 🎥" at bounding box center [514, 269] width 330 height 11
click at [580, 249] on button "button" at bounding box center [582, 252] width 13 height 13
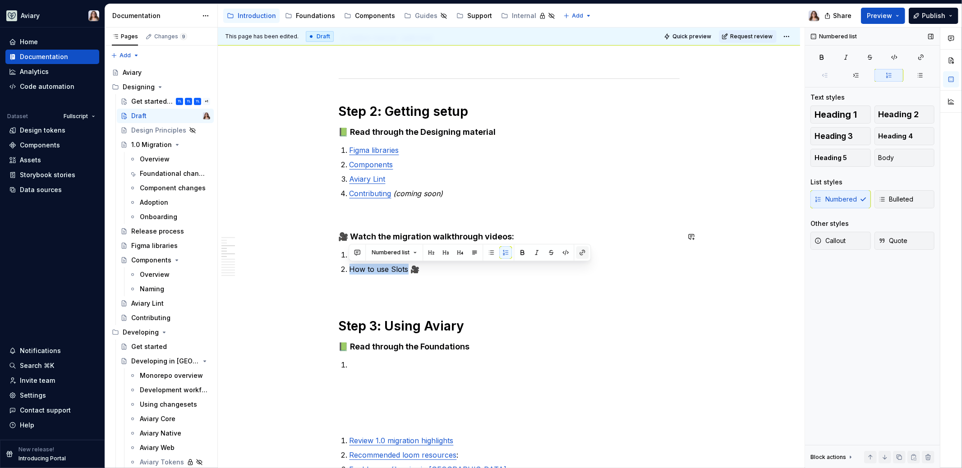
click at [579, 251] on button "button" at bounding box center [582, 252] width 13 height 13
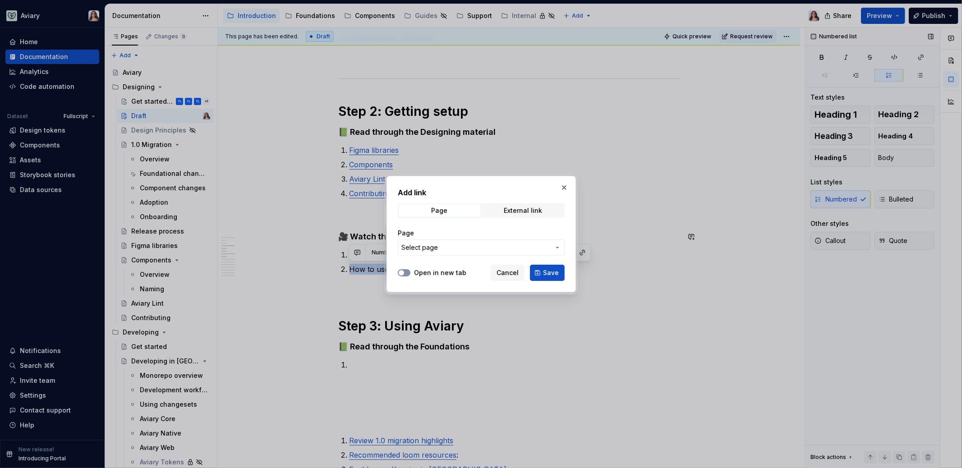
click at [407, 269] on button "Open in new tab" at bounding box center [404, 272] width 13 height 7
click at [496, 212] on span "External link" at bounding box center [523, 210] width 82 height 13
click at [401, 274] on span "button" at bounding box center [401, 272] width 5 height 5
click at [427, 248] on input "URL" at bounding box center [481, 247] width 167 height 16
paste input "https://www.loom.com/share/425d60bf927f422aa8eaa96424dd3ca5?sid=a5ca57a6-08c9-4…"
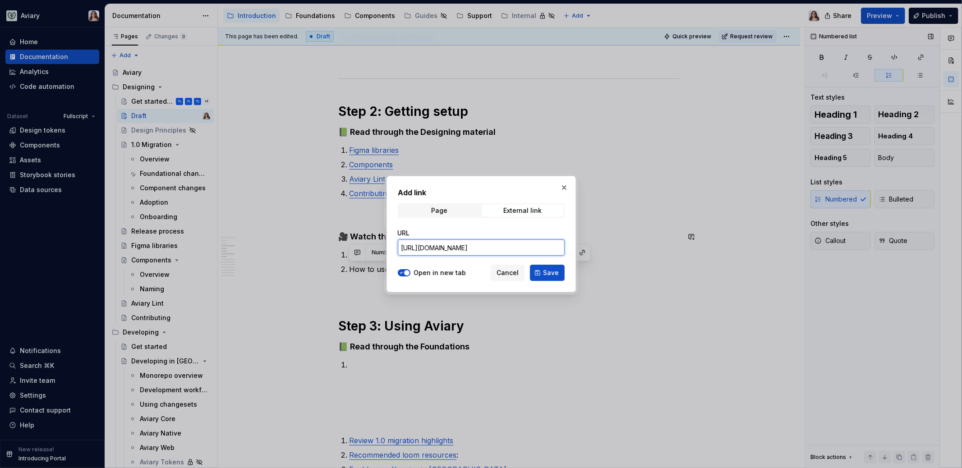
scroll to position [0, 189]
type input "https://www.loom.com/share/425d60bf927f422aa8eaa96424dd3ca5?sid=a5ca57a6-08c9-4…"
click at [534, 274] on button "Save" at bounding box center [547, 273] width 35 height 16
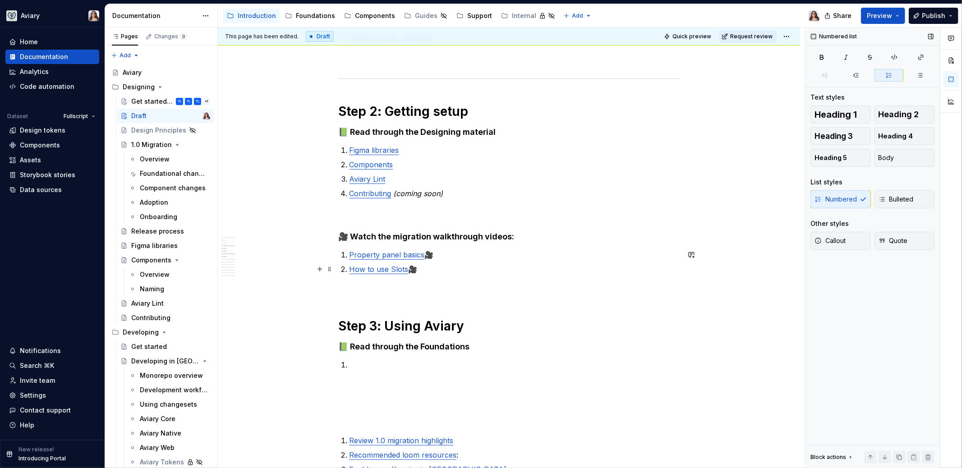
click at [419, 269] on p "How to use Slots 🎥" at bounding box center [514, 269] width 330 height 11
click at [397, 292] on p at bounding box center [509, 290] width 341 height 11
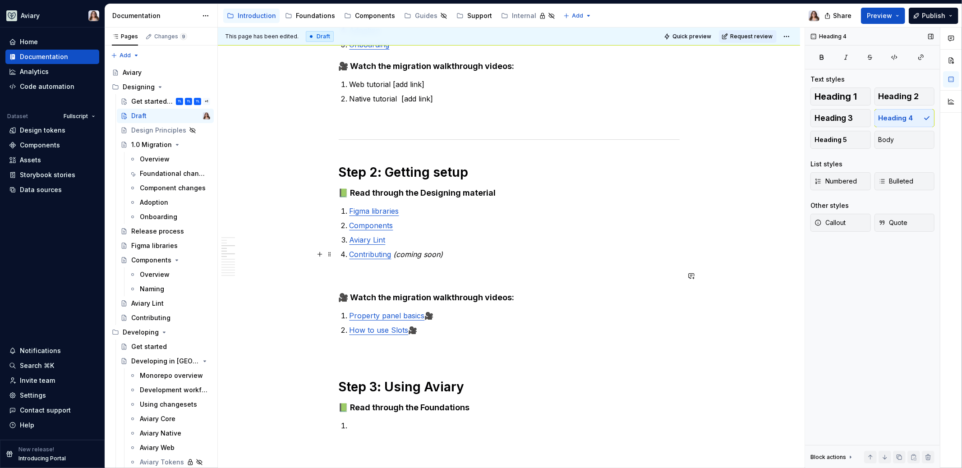
scroll to position [253, 0]
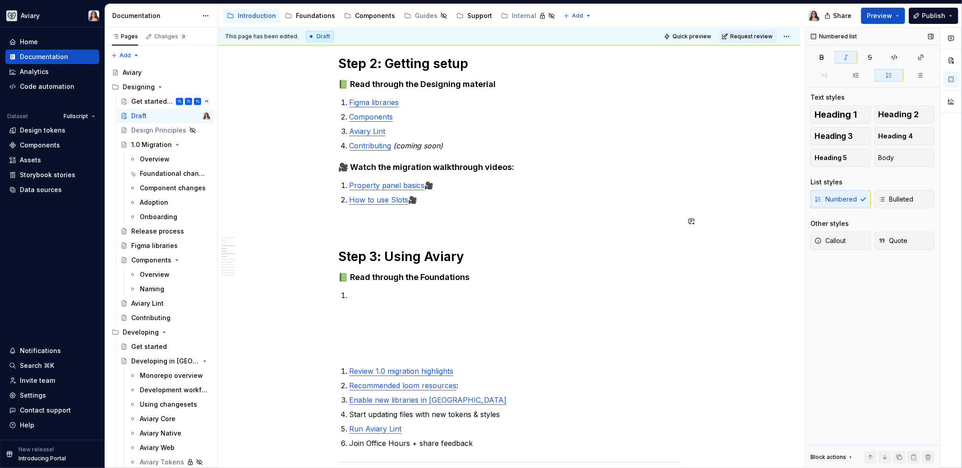
scroll to position [382, 0]
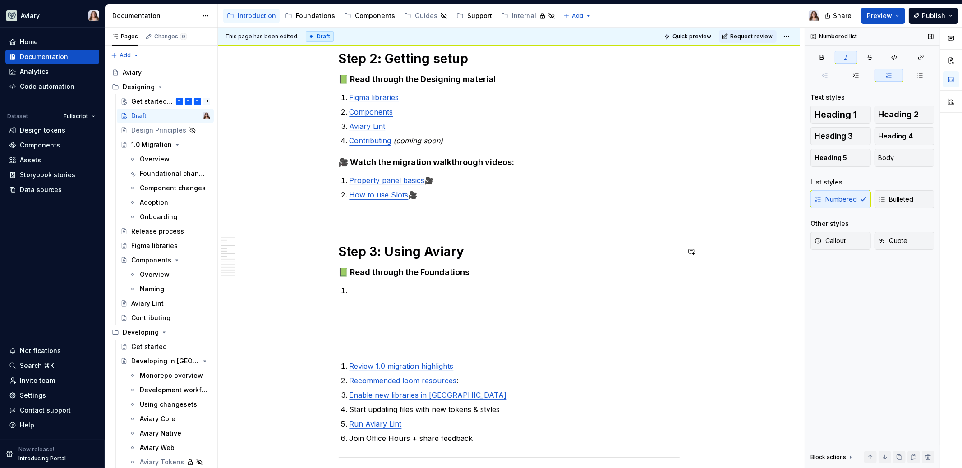
click at [350, 221] on p at bounding box center [509, 216] width 341 height 11
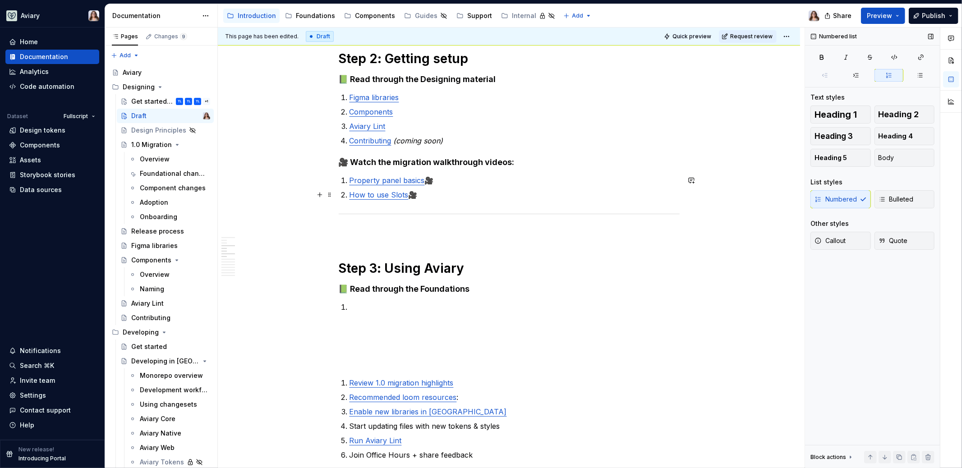
click at [425, 199] on p "How to use Slots 🎥" at bounding box center [514, 194] width 330 height 11
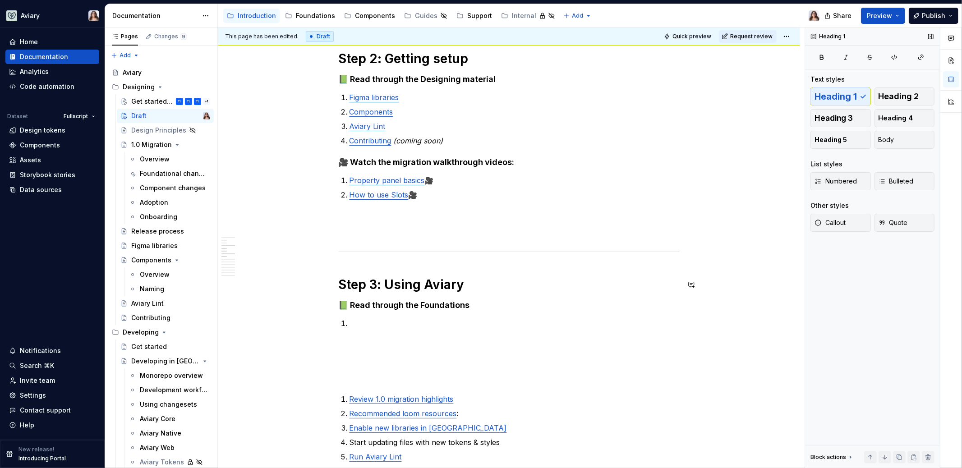
click at [345, 232] on p at bounding box center [509, 232] width 341 height 11
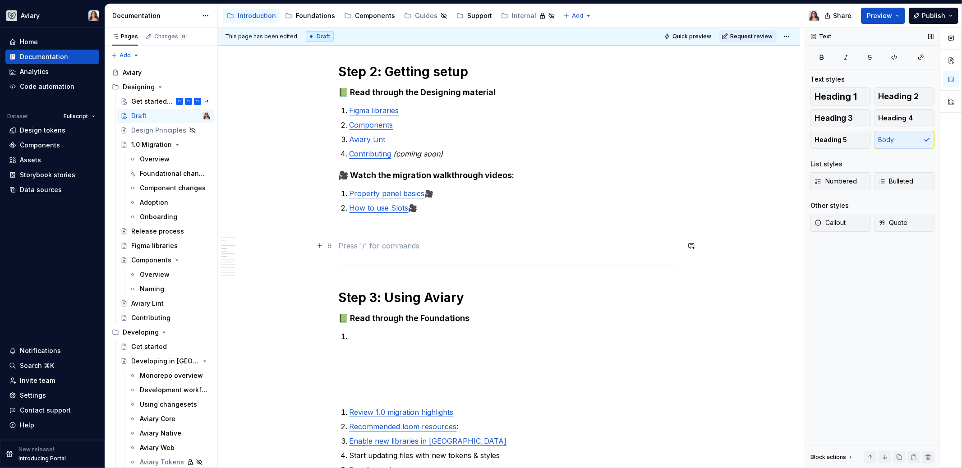
scroll to position [371, 0]
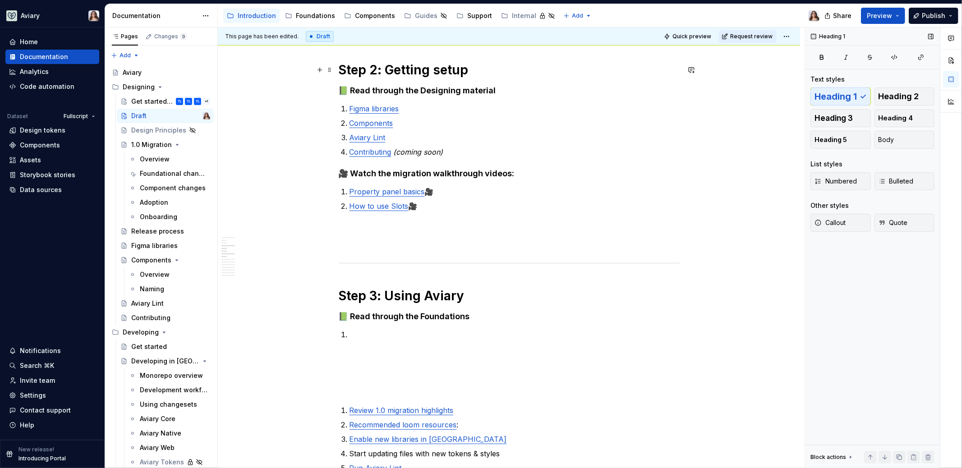
click at [451, 70] on h1 "Step 2: Getting setup" at bounding box center [509, 70] width 341 height 16
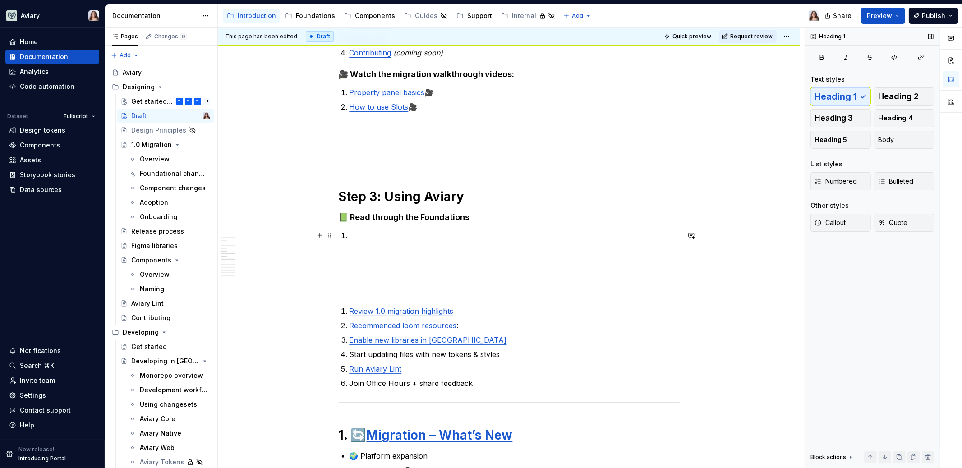
click at [356, 235] on p at bounding box center [514, 235] width 330 height 11
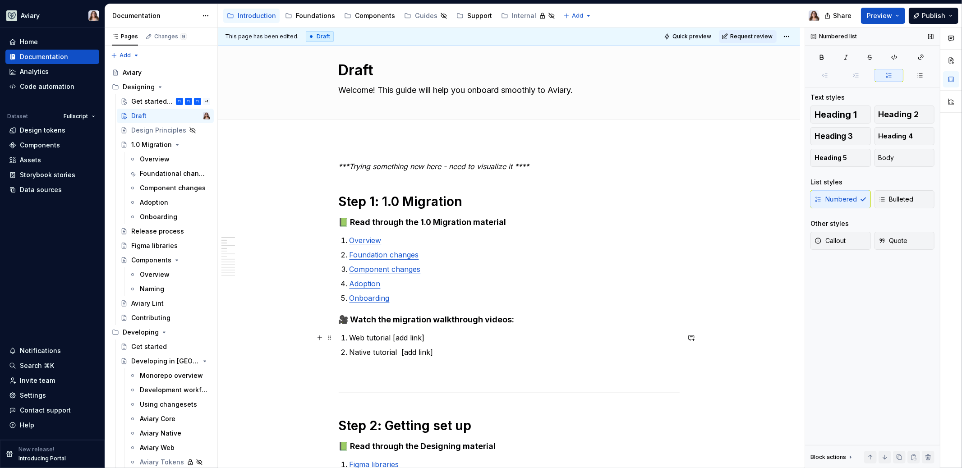
scroll to position [0, 0]
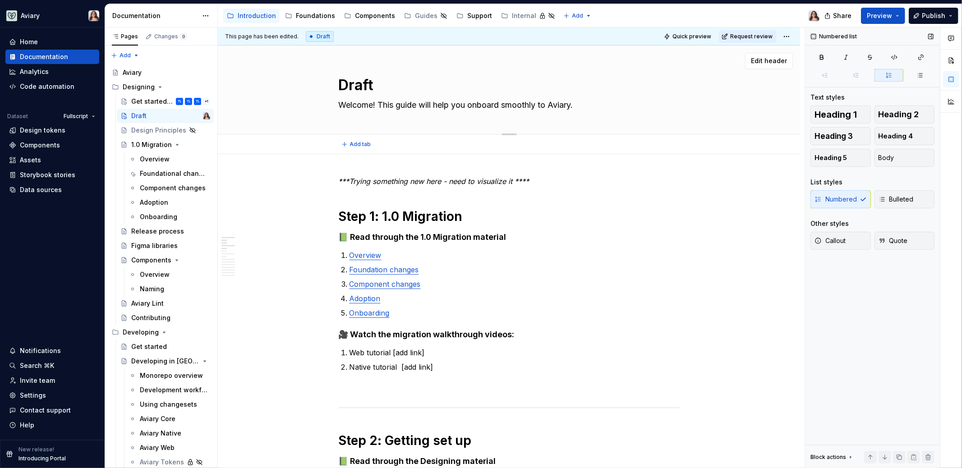
click at [341, 89] on textarea "Draft" at bounding box center [507, 85] width 341 height 22
type textarea "*"
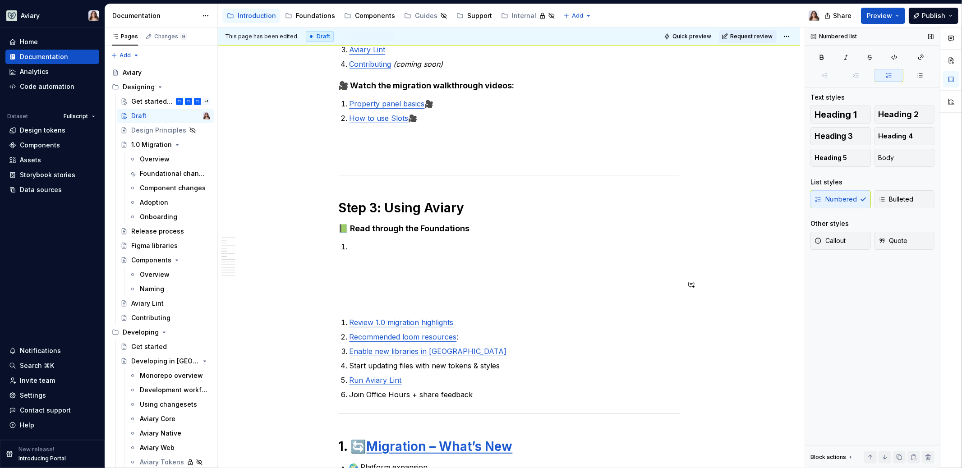
scroll to position [462, 0]
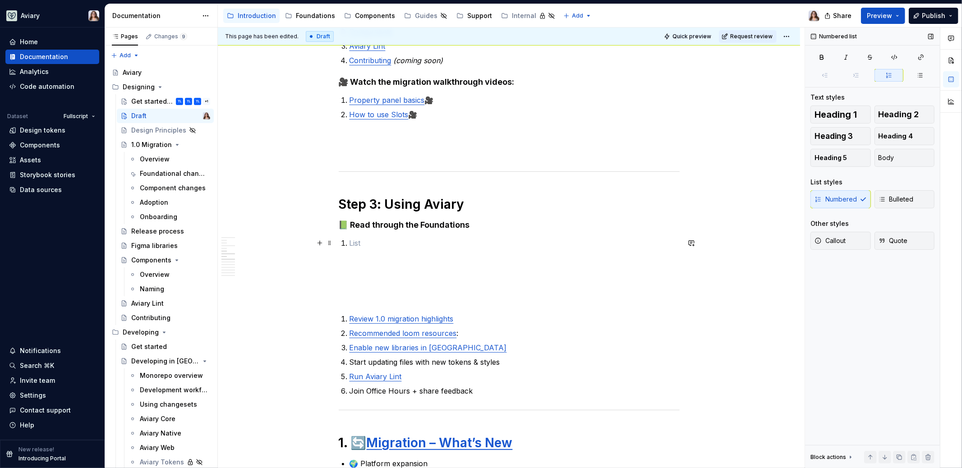
click at [352, 241] on p at bounding box center [514, 243] width 330 height 11
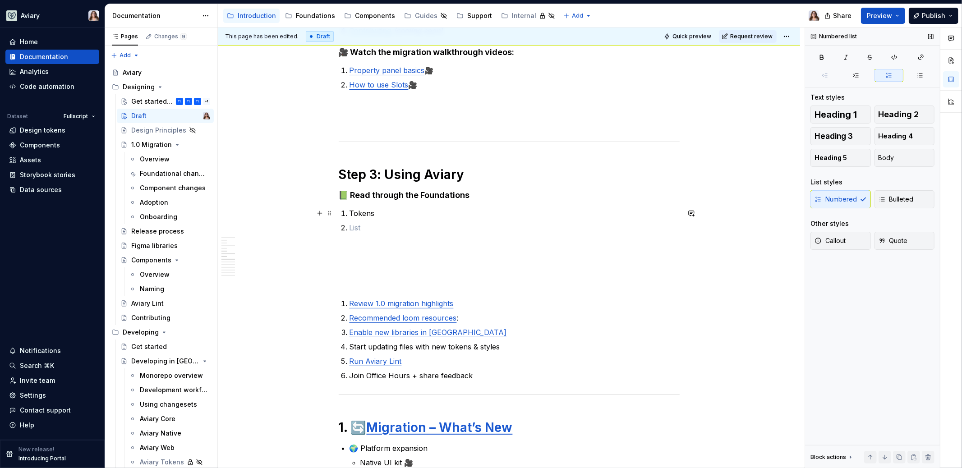
scroll to position [460, 0]
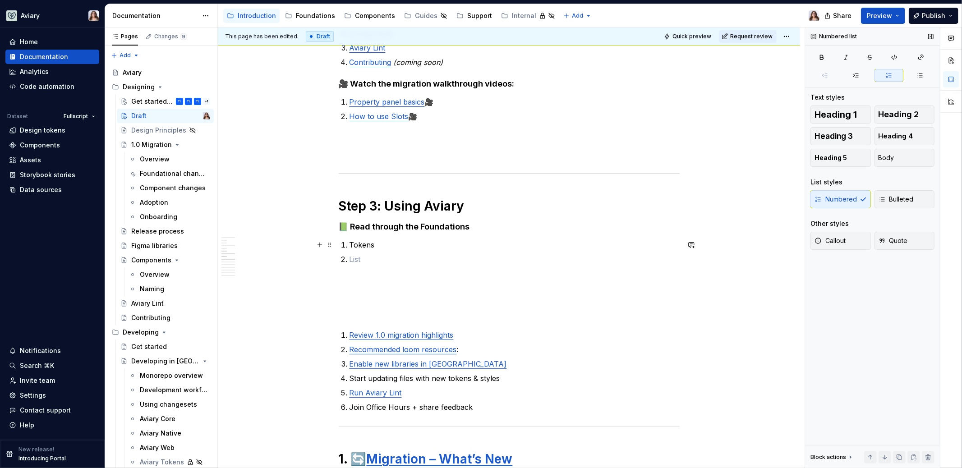
click at [377, 244] on p "Tokens" at bounding box center [514, 244] width 330 height 11
click at [359, 255] on p at bounding box center [514, 259] width 330 height 11
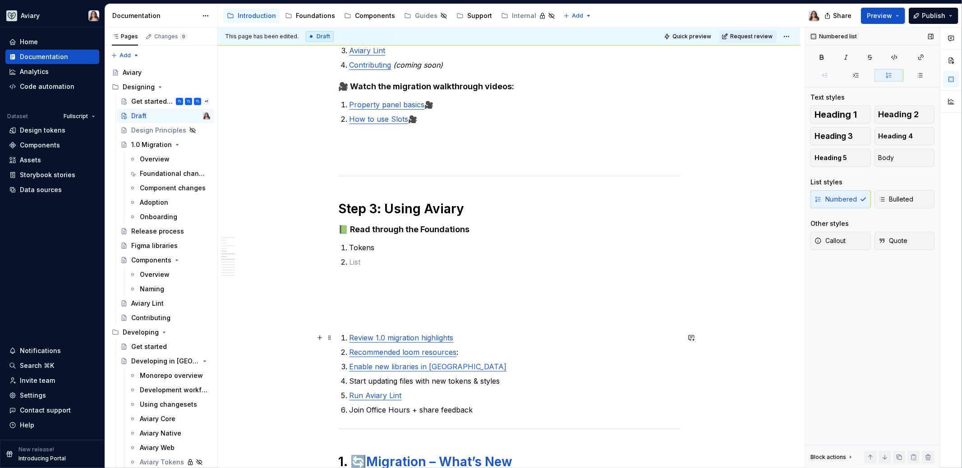
scroll to position [477, 0]
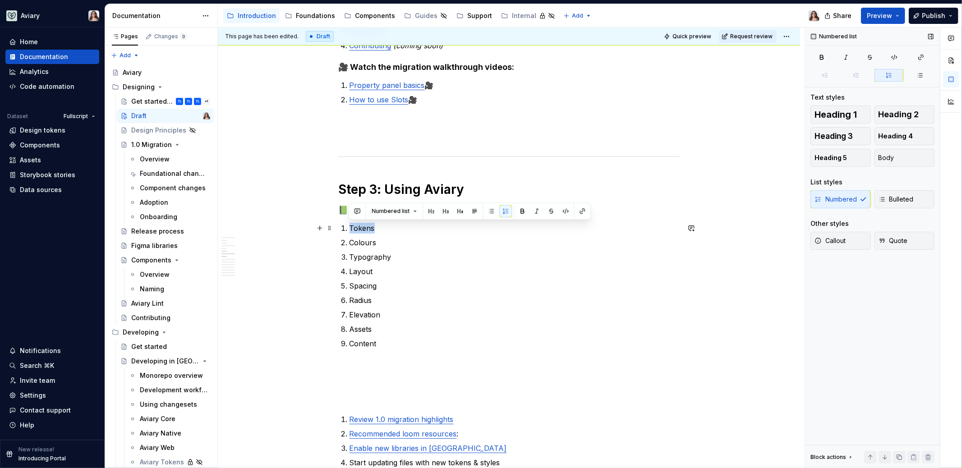
drag, startPoint x: 372, startPoint y: 230, endPoint x: 349, endPoint y: 230, distance: 23.0
click at [349, 230] on p "Tokens" at bounding box center [514, 228] width 330 height 11
click at [580, 213] on button "button" at bounding box center [582, 211] width 13 height 13
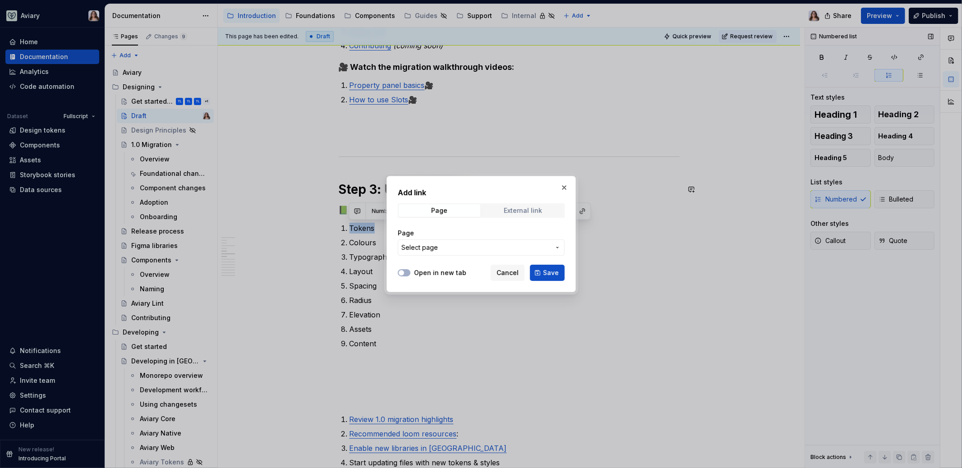
click at [525, 210] on div "External link" at bounding box center [523, 210] width 38 height 7
click at [441, 212] on div "Page" at bounding box center [439, 210] width 16 height 7
click at [469, 244] on span "Select page" at bounding box center [475, 247] width 149 height 9
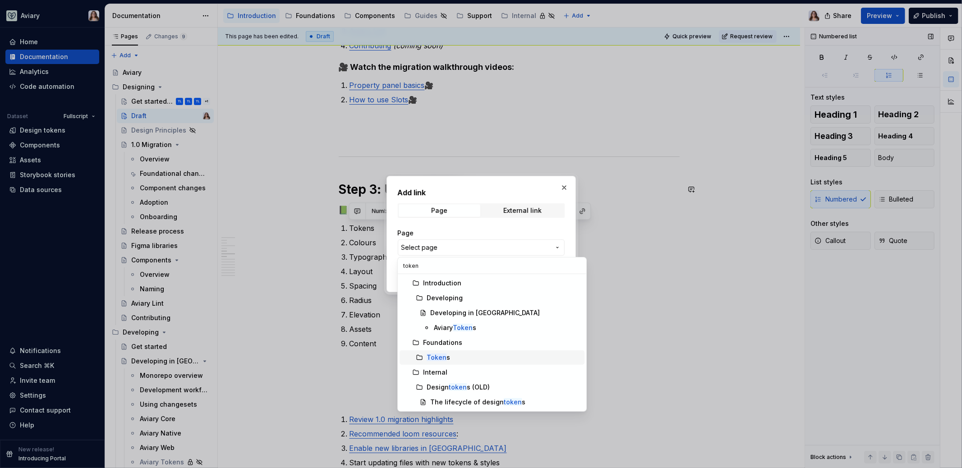
type input "token"
click at [452, 356] on div "Token s" at bounding box center [504, 357] width 154 height 9
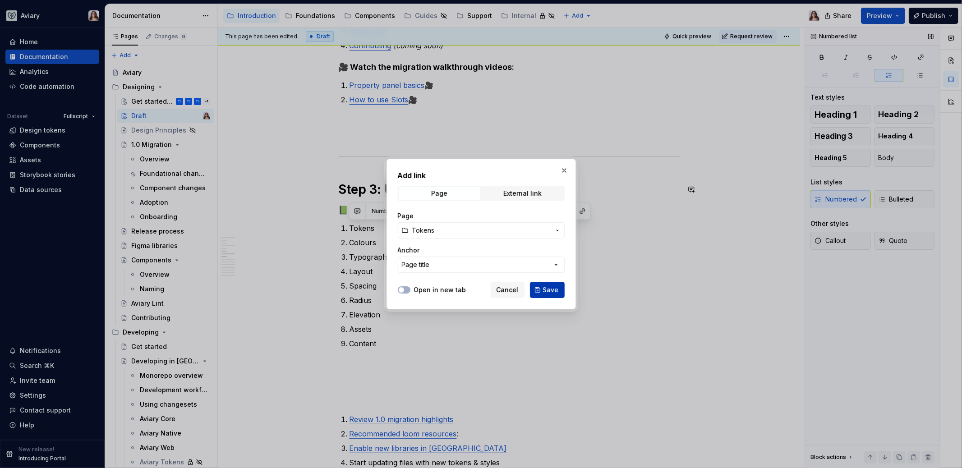
click at [546, 287] on span "Save" at bounding box center [551, 289] width 16 height 9
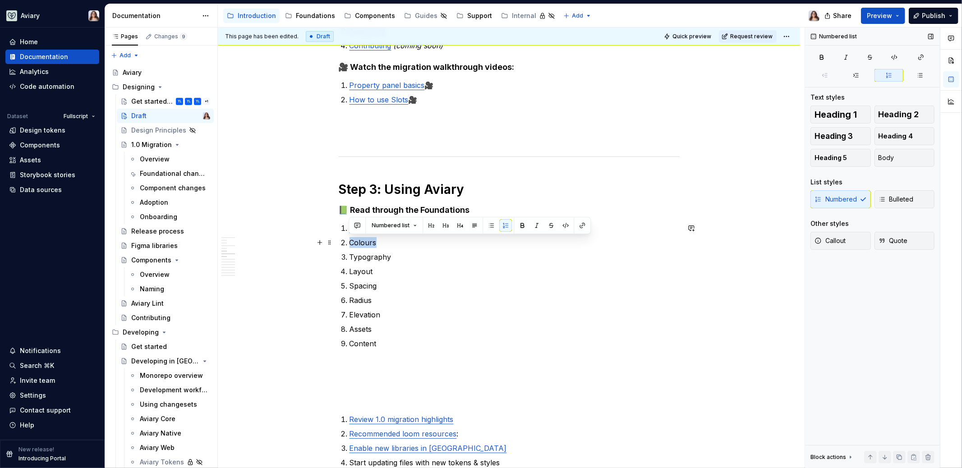
drag, startPoint x: 376, startPoint y: 242, endPoint x: 350, endPoint y: 242, distance: 25.7
click at [350, 242] on p "Colours" at bounding box center [514, 242] width 330 height 11
click at [579, 225] on button "button" at bounding box center [582, 225] width 13 height 13
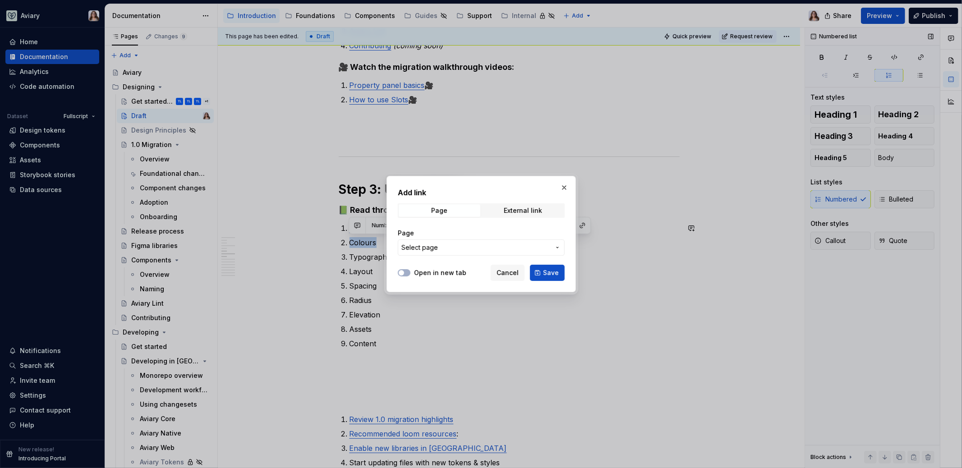
click at [469, 241] on button "Select page" at bounding box center [481, 247] width 167 height 16
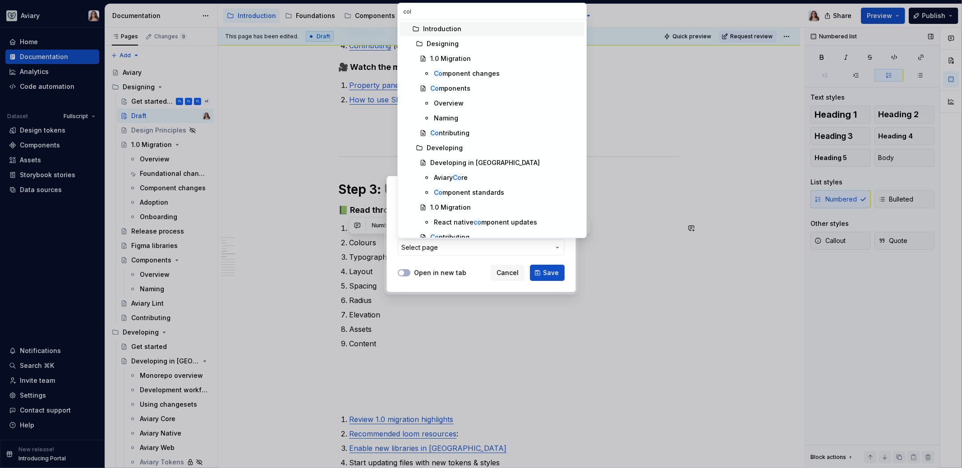
type input "colo"
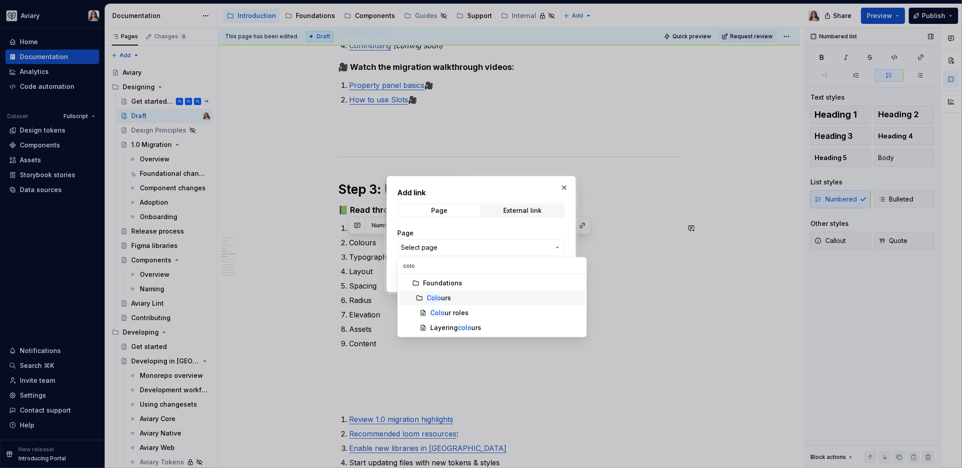
click at [459, 298] on div "Colo urs" at bounding box center [504, 298] width 154 height 9
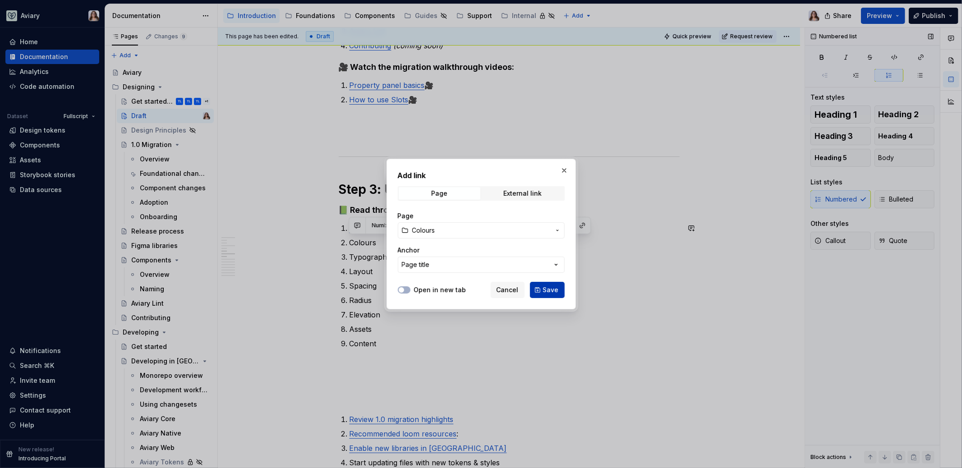
click at [547, 287] on span "Save" at bounding box center [551, 289] width 16 height 9
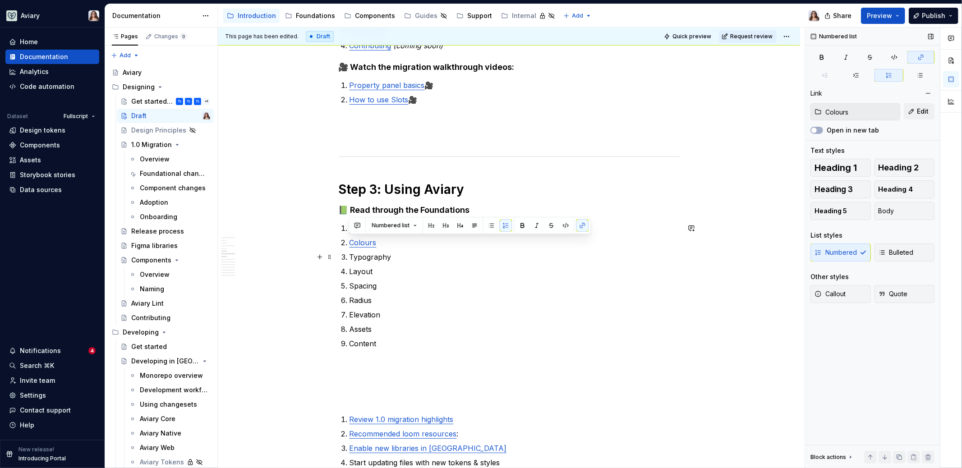
click at [377, 247] on p "Colours" at bounding box center [514, 242] width 330 height 11
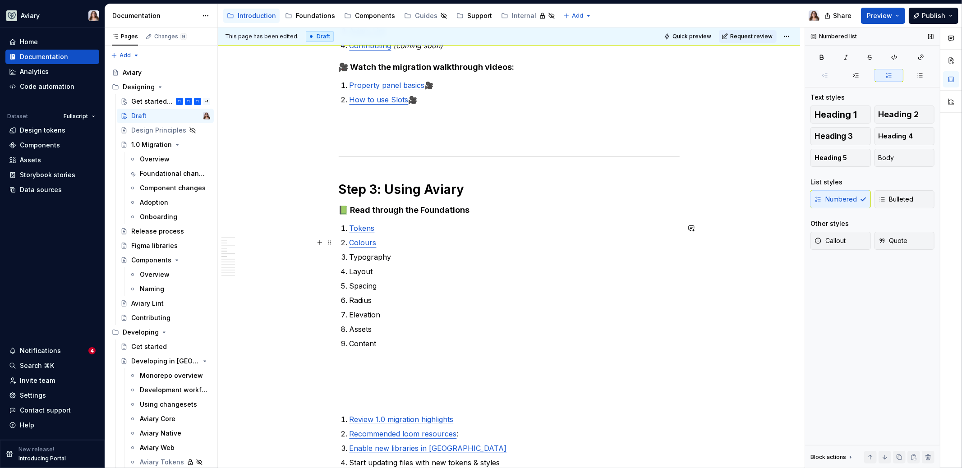
type textarea "*"
click at [374, 228] on p "Tokens" at bounding box center [514, 228] width 330 height 11
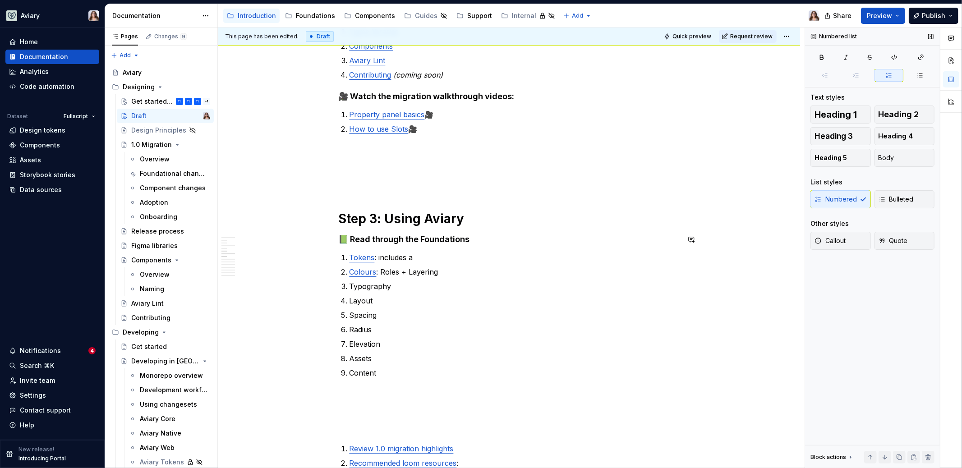
scroll to position [451, 0]
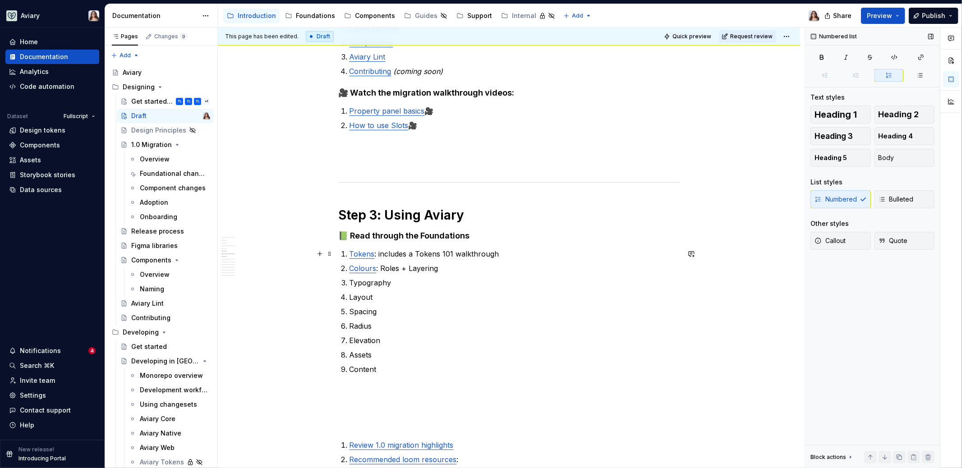
click at [380, 255] on p "Tokens : includes a Tokens 101 walkthrough" at bounding box center [514, 253] width 330 height 11
click at [418, 254] on p "Tokens : includes a Tokens 101 walkthrough" at bounding box center [514, 253] width 330 height 11
click at [370, 235] on h4 "📗 Read through the Foundations" at bounding box center [509, 235] width 341 height 11
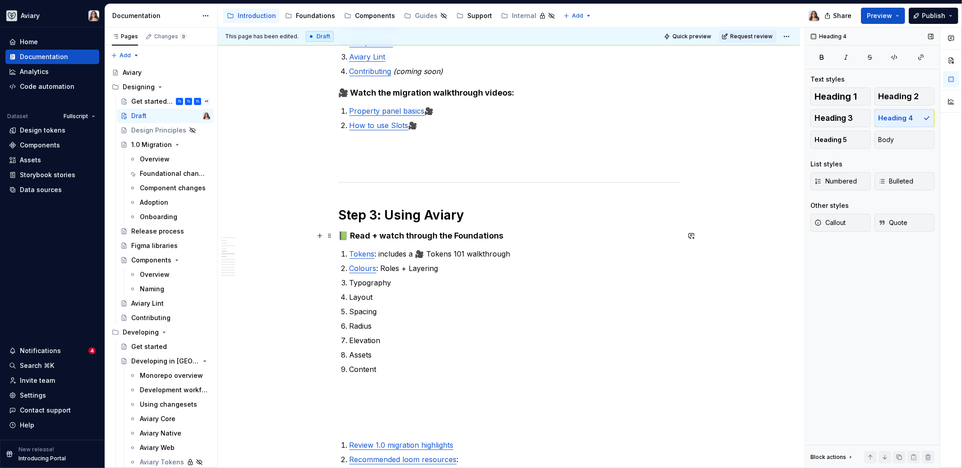
click at [406, 236] on h4 "📗 Read + watch through the Foundations" at bounding box center [509, 235] width 341 height 11
drag, startPoint x: 404, startPoint y: 236, endPoint x: 339, endPoint y: 235, distance: 64.9
click at [405, 234] on h4 "📗 Read + watch through the Foundations" at bounding box center [509, 235] width 341 height 11
drag, startPoint x: 404, startPoint y: 238, endPoint x: 343, endPoint y: 237, distance: 61.3
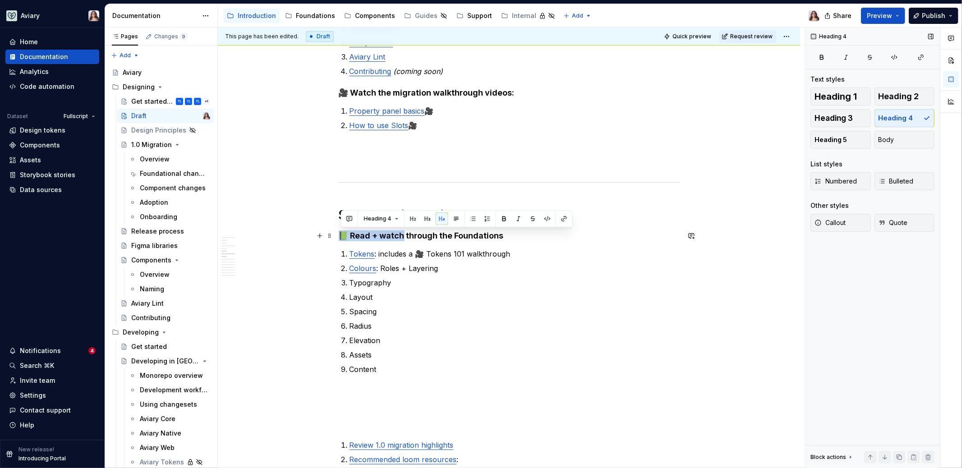
click at [342, 237] on h4 "📗 Read + watch through the Foundations" at bounding box center [509, 235] width 341 height 11
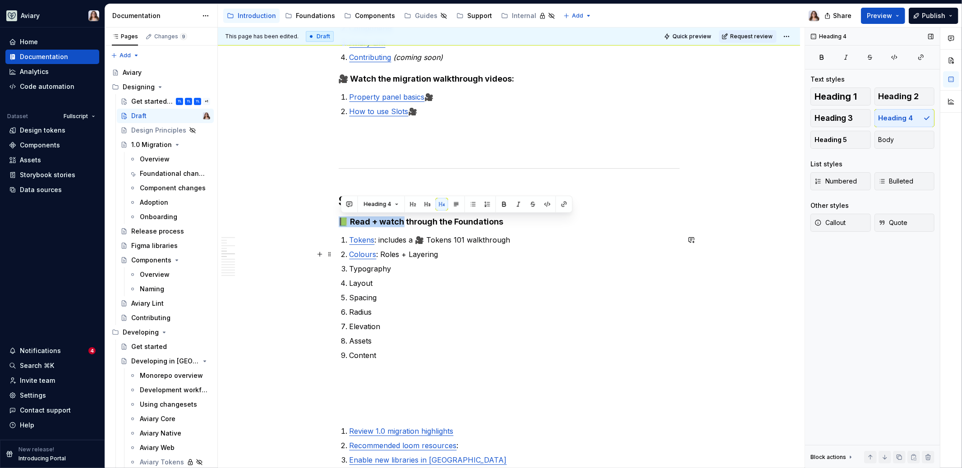
scroll to position [466, 0]
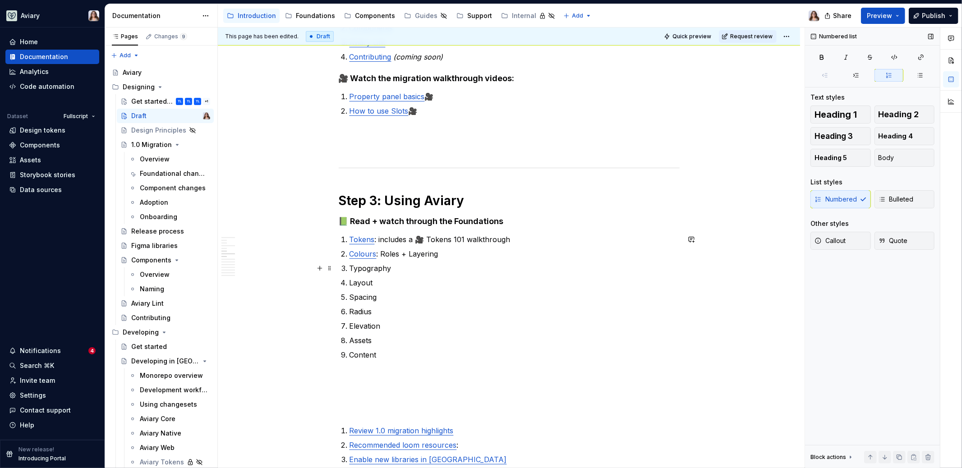
click at [403, 264] on p "Typography" at bounding box center [514, 268] width 330 height 11
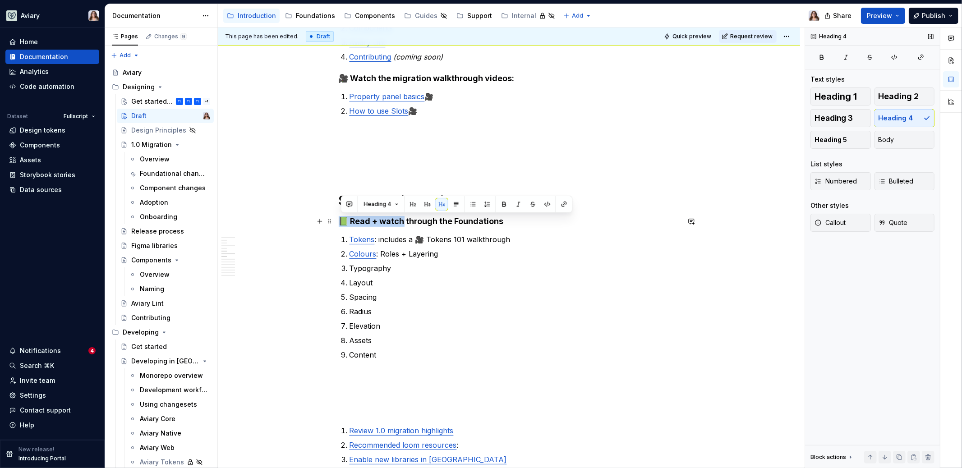
drag, startPoint x: 403, startPoint y: 221, endPoint x: 343, endPoint y: 220, distance: 60.0
click at [343, 220] on h4 "📗 Read + watch through the Foundations" at bounding box center [509, 221] width 341 height 11
drag, startPoint x: 392, startPoint y: 222, endPoint x: 471, endPoint y: 221, distance: 78.9
click at [471, 221] on h4 "Consume all content through the Foundations" at bounding box center [509, 221] width 341 height 11
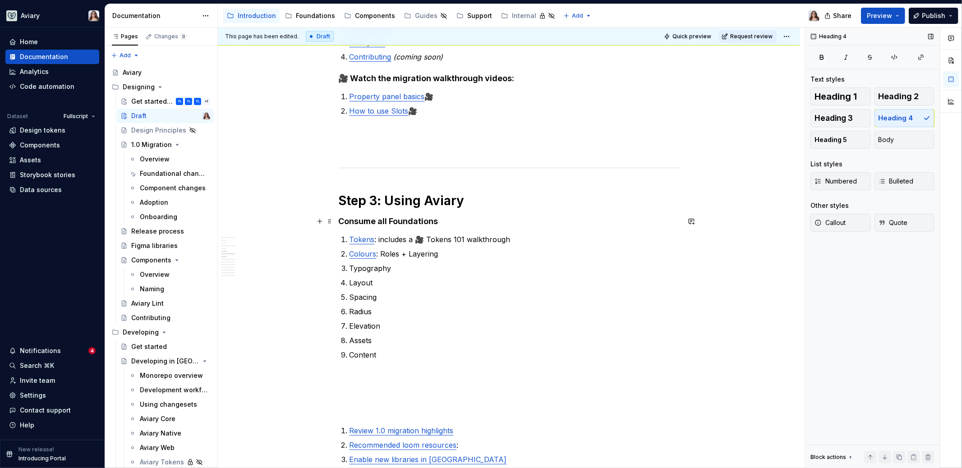
click at [443, 222] on h4 "Consume all Foundations" at bounding box center [509, 221] width 341 height 11
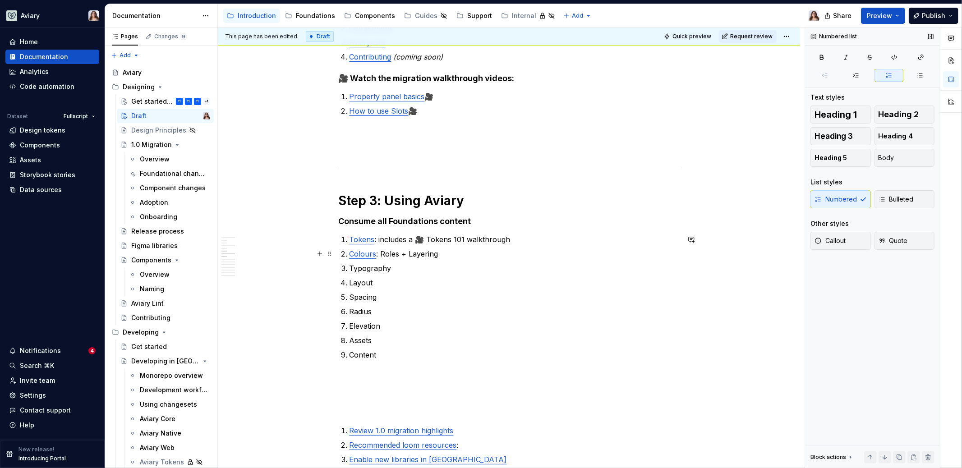
click at [450, 252] on p "Colours : Roles + Layering" at bounding box center [514, 253] width 330 height 11
drag, startPoint x: 392, startPoint y: 269, endPoint x: 350, endPoint y: 269, distance: 41.5
click at [350, 269] on li "Typography" at bounding box center [514, 268] width 330 height 11
click at [579, 252] on button "button" at bounding box center [585, 251] width 13 height 13
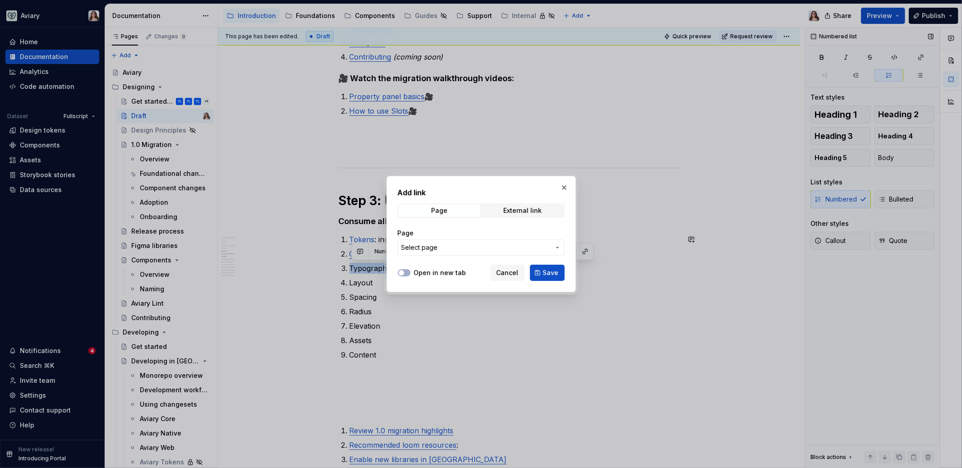
click at [528, 244] on span "Select page" at bounding box center [475, 247] width 149 height 9
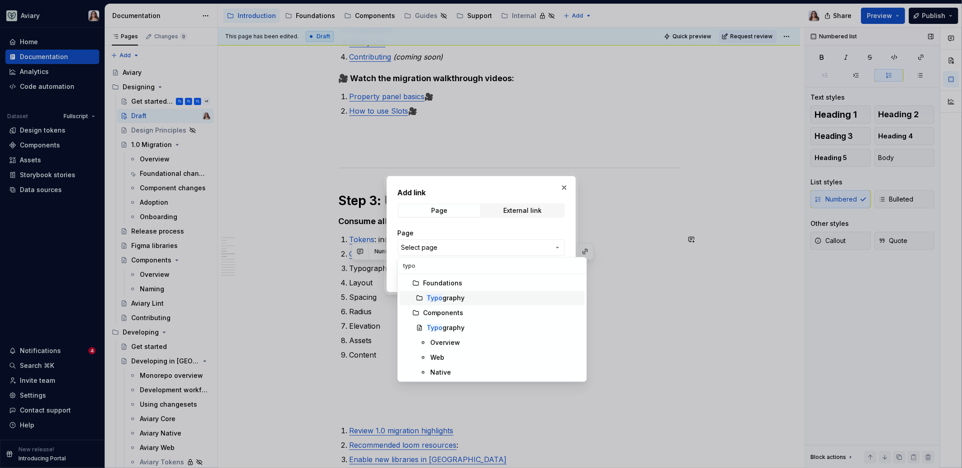
type input "typo"
click at [460, 294] on div "Typo graphy" at bounding box center [446, 298] width 38 height 9
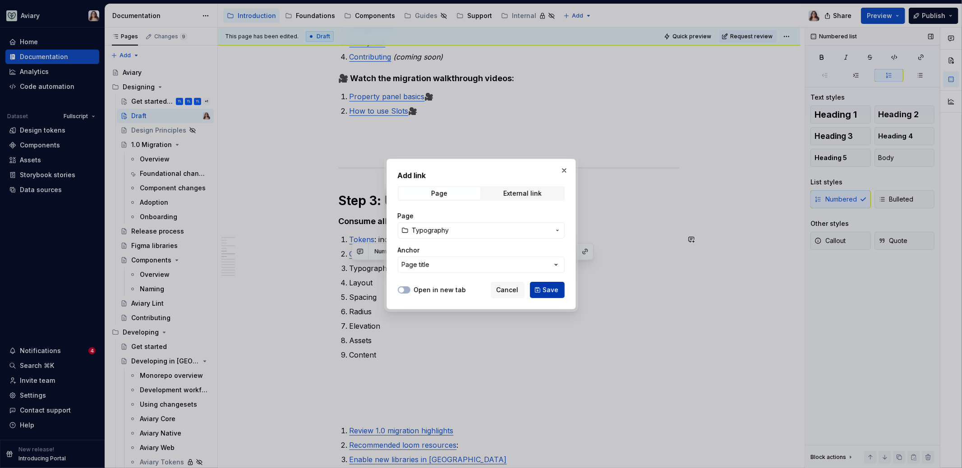
click at [551, 285] on span "Save" at bounding box center [551, 289] width 16 height 9
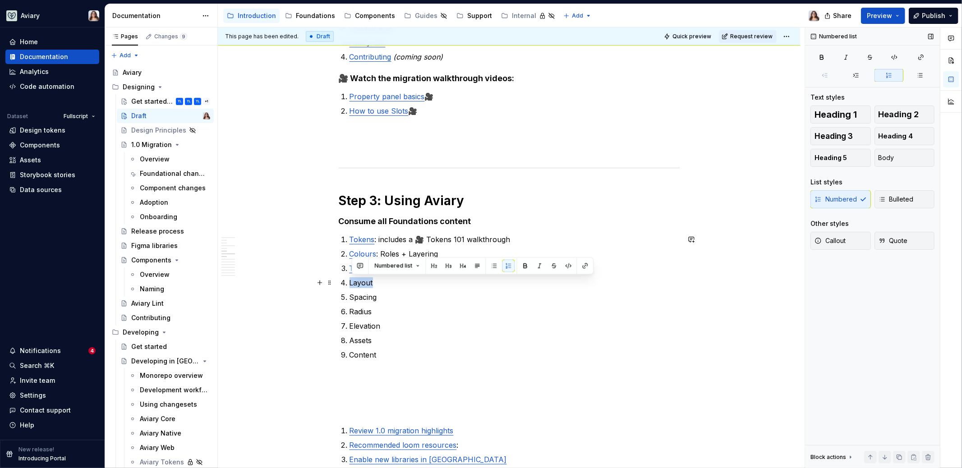
drag, startPoint x: 352, startPoint y: 280, endPoint x: 375, endPoint y: 280, distance: 23.0
click at [375, 280] on p "Layout" at bounding box center [514, 282] width 330 height 11
click at [579, 265] on button "button" at bounding box center [585, 266] width 13 height 13
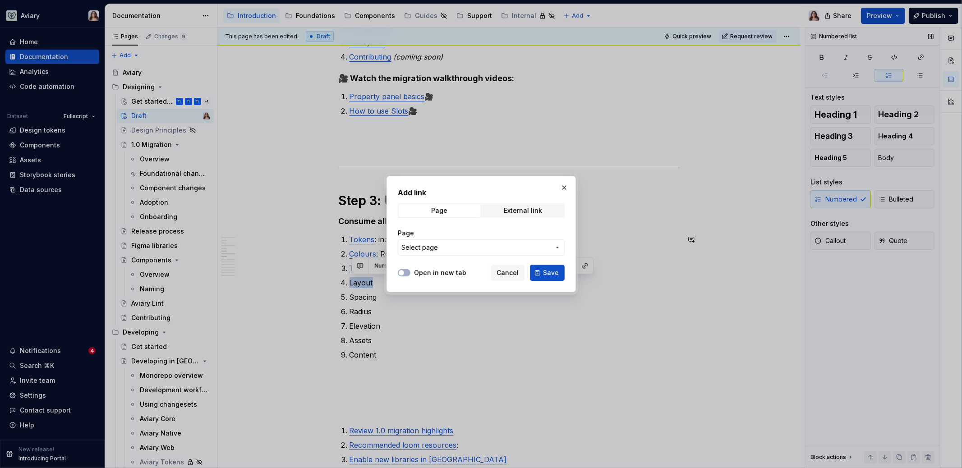
click at [445, 246] on span "Select page" at bounding box center [475, 247] width 149 height 9
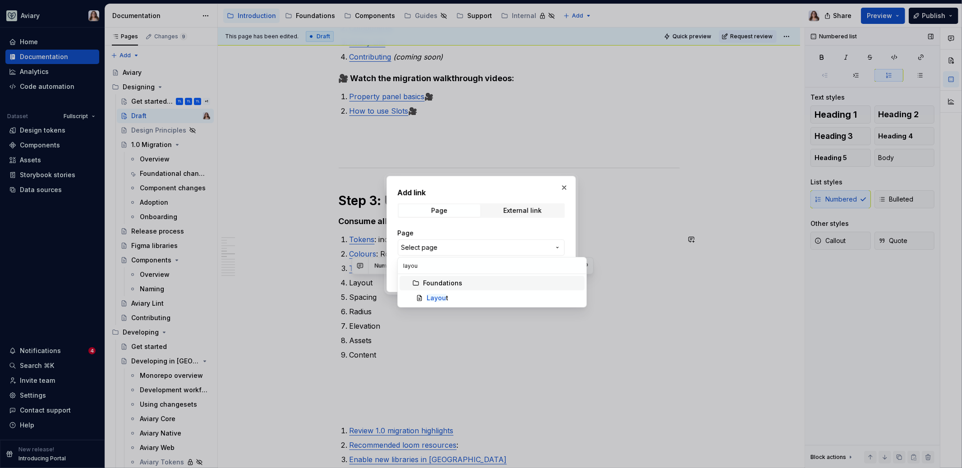
type input "layout"
click at [454, 299] on div "Layout" at bounding box center [504, 298] width 154 height 9
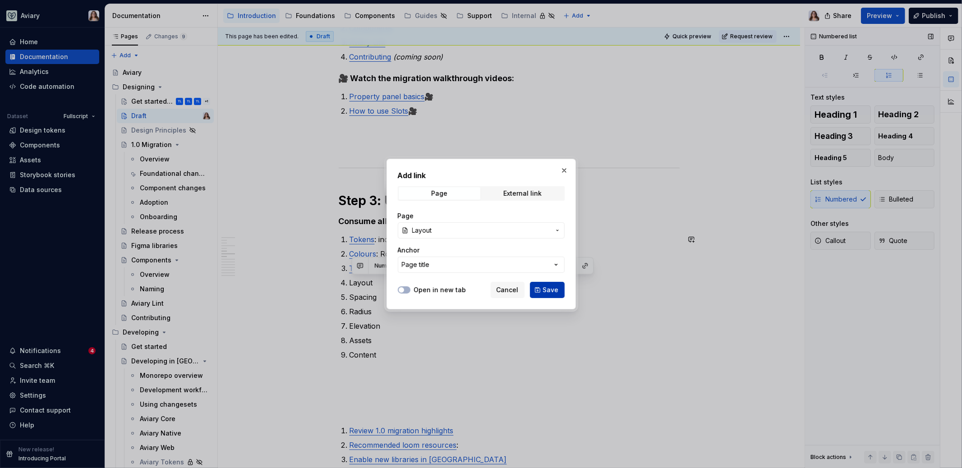
click at [552, 284] on button "Save" at bounding box center [547, 290] width 35 height 16
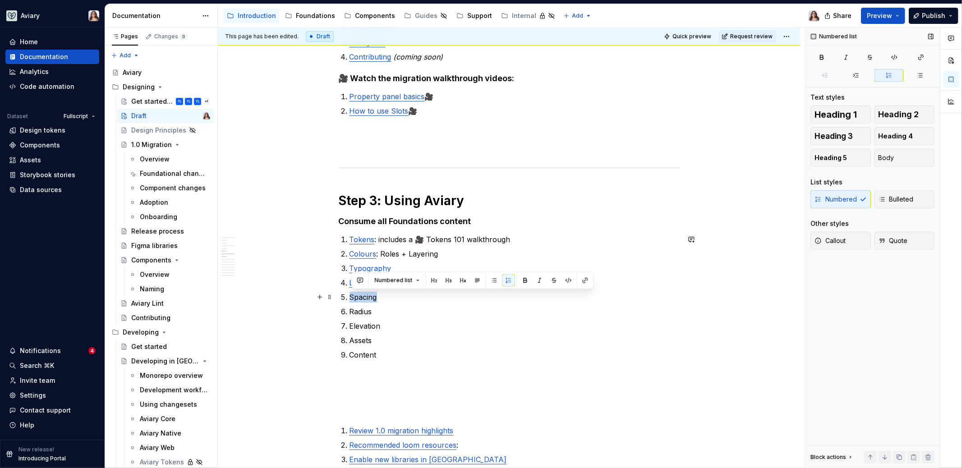
drag, startPoint x: 380, startPoint y: 296, endPoint x: 352, endPoint y: 296, distance: 28.0
click at [352, 296] on p "Spacing" at bounding box center [514, 297] width 330 height 11
click at [583, 284] on button "button" at bounding box center [585, 280] width 13 height 13
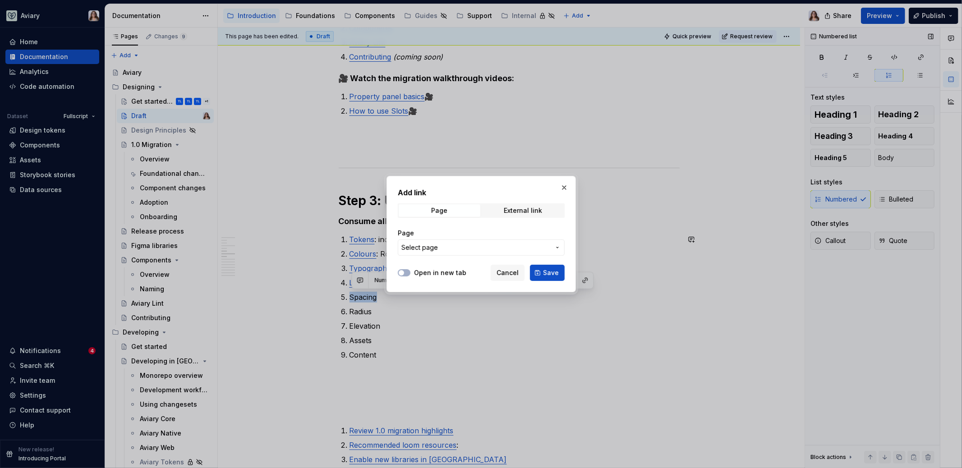
click at [438, 248] on span "Select page" at bounding box center [475, 247] width 149 height 9
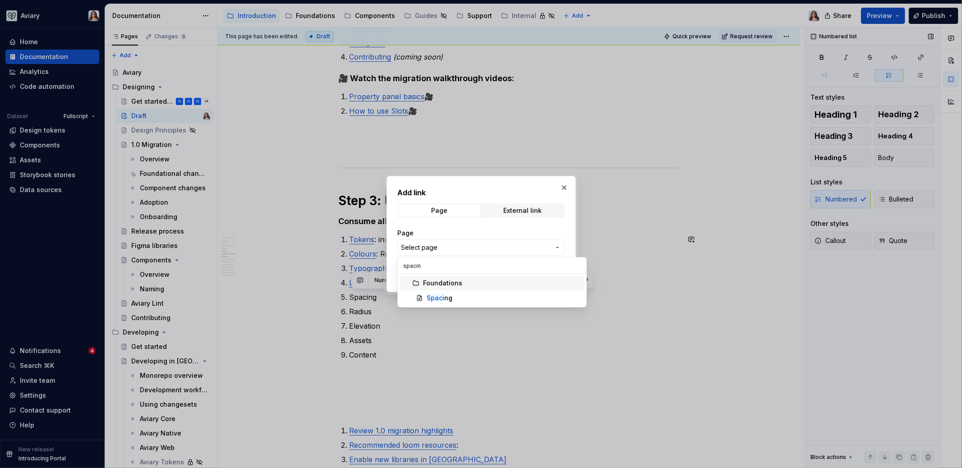
type input "spacing"
click at [455, 297] on div "Spacing" at bounding box center [504, 298] width 154 height 9
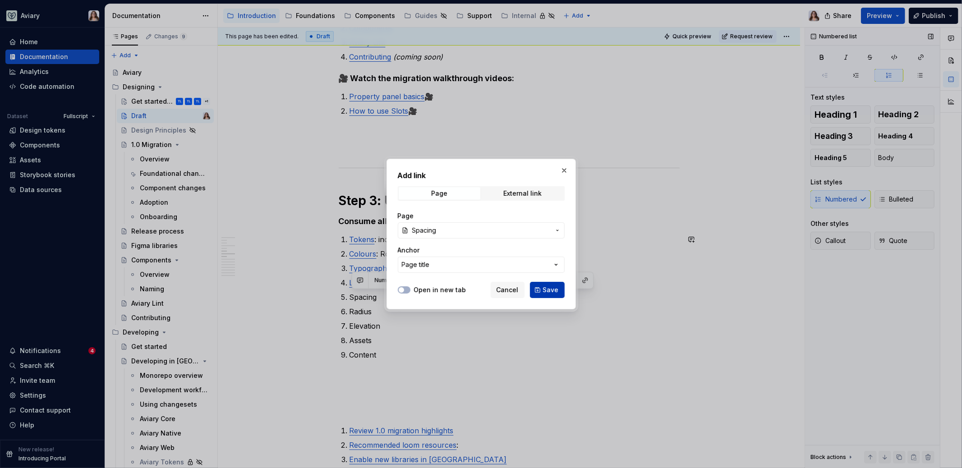
click at [558, 283] on button "Save" at bounding box center [547, 290] width 35 height 16
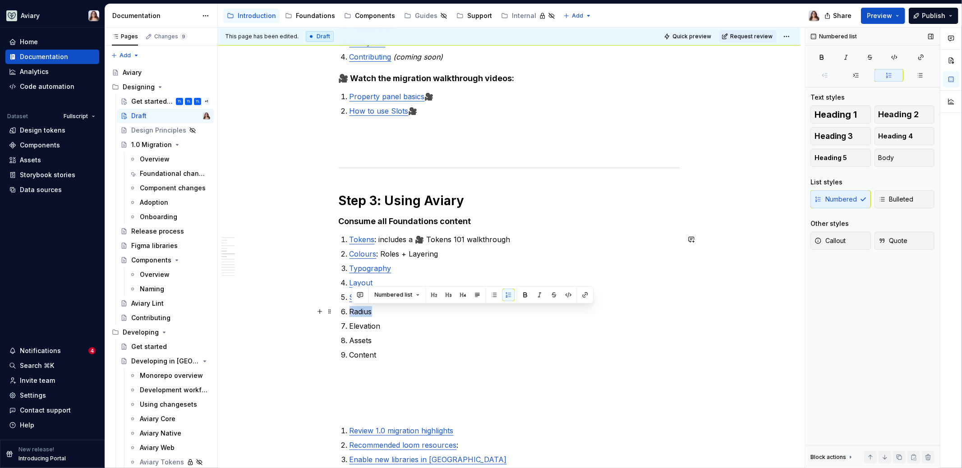
drag, startPoint x: 373, startPoint y: 313, endPoint x: 350, endPoint y: 313, distance: 23.5
click at [350, 313] on li "Radius" at bounding box center [514, 311] width 330 height 11
click at [584, 296] on button "button" at bounding box center [585, 295] width 13 height 13
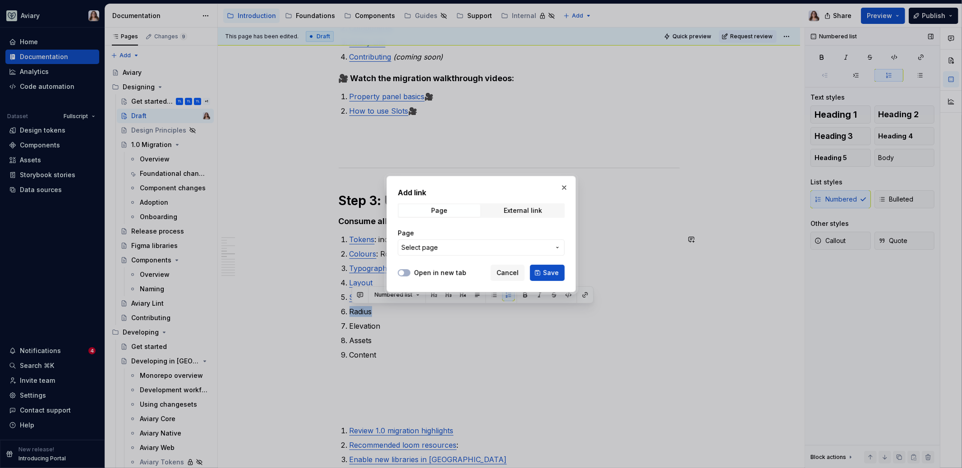
click at [439, 251] on span "Select page" at bounding box center [475, 247] width 149 height 9
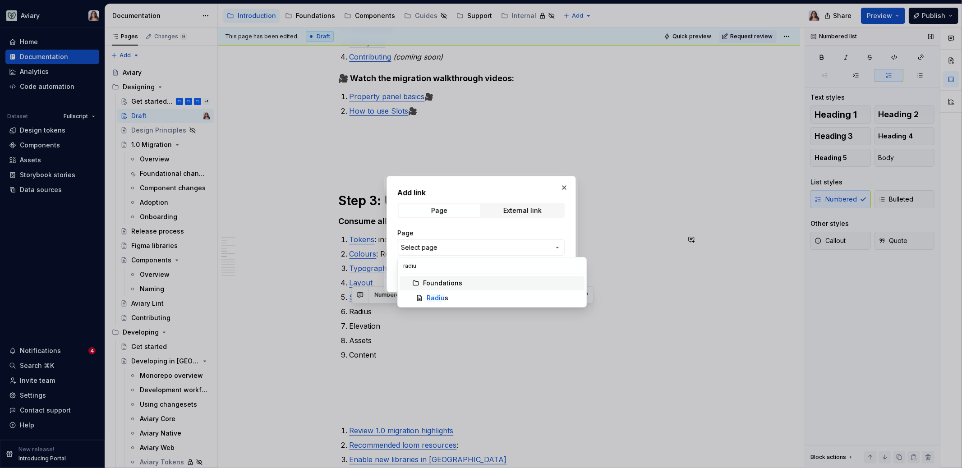
type input "radius"
click at [458, 300] on div "Radius" at bounding box center [504, 298] width 154 height 9
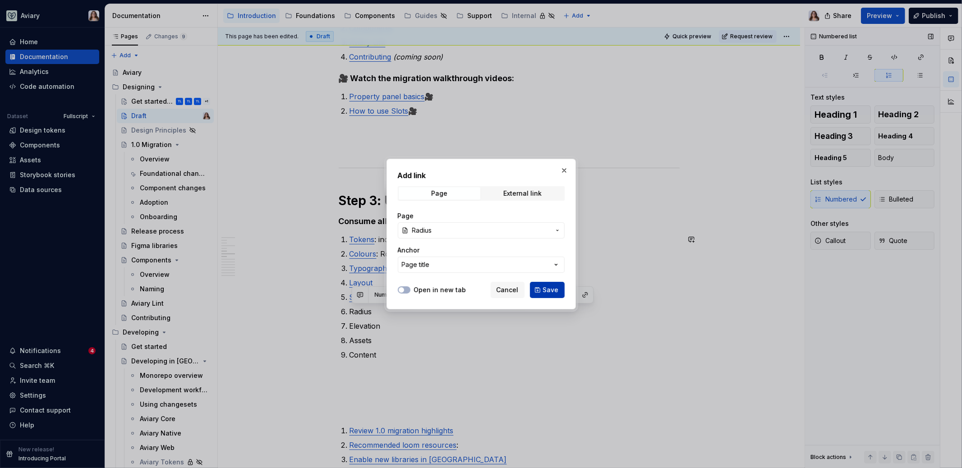
click at [555, 290] on span "Save" at bounding box center [551, 289] width 16 height 9
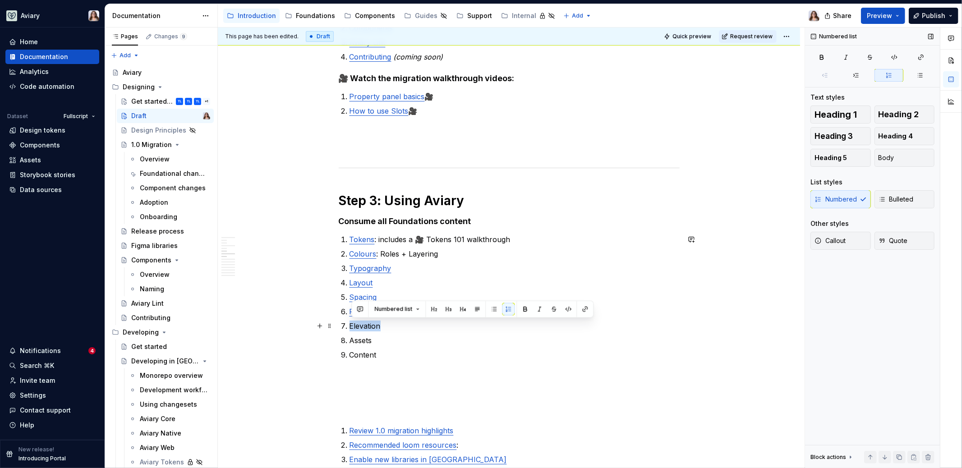
drag, startPoint x: 382, startPoint y: 325, endPoint x: 352, endPoint y: 325, distance: 29.3
click at [352, 325] on p "Elevation" at bounding box center [514, 326] width 330 height 11
click at [583, 309] on button "button" at bounding box center [585, 309] width 13 height 13
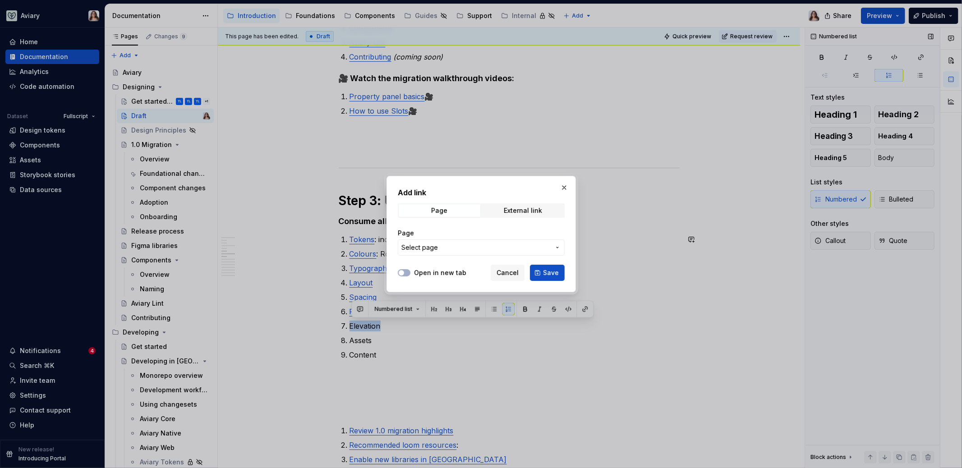
click at [465, 247] on span "Select page" at bounding box center [475, 247] width 149 height 9
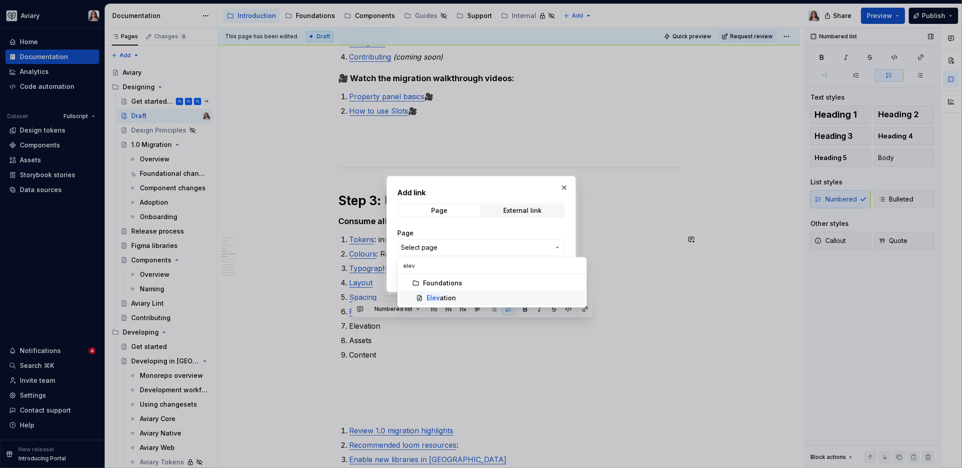
type input "elev"
click at [457, 299] on div "Elev ation" at bounding box center [504, 298] width 154 height 9
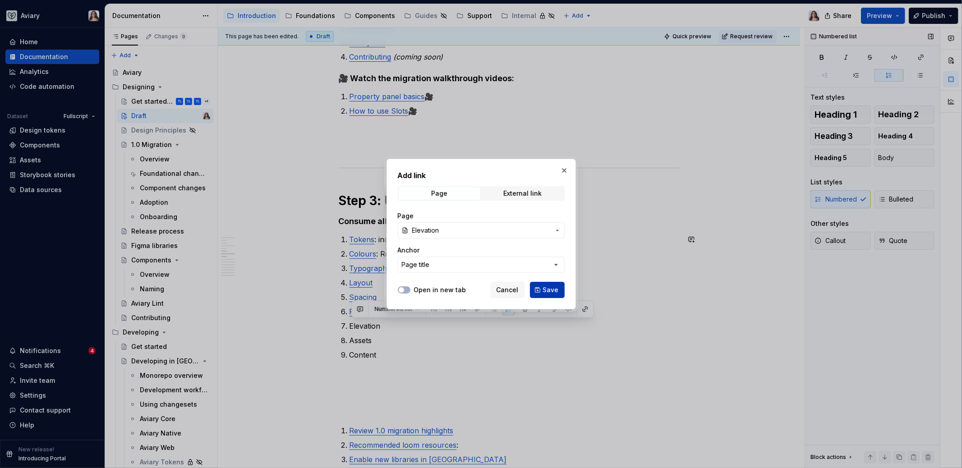
click at [549, 286] on span "Save" at bounding box center [551, 289] width 16 height 9
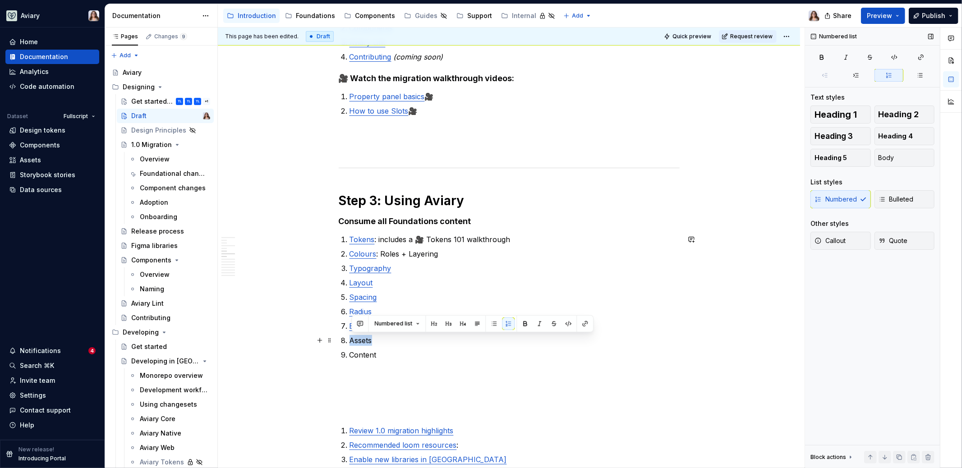
drag, startPoint x: 374, startPoint y: 341, endPoint x: 353, endPoint y: 341, distance: 21.2
click at [352, 341] on p "Assets" at bounding box center [514, 340] width 330 height 11
click at [583, 326] on button "button" at bounding box center [585, 323] width 13 height 13
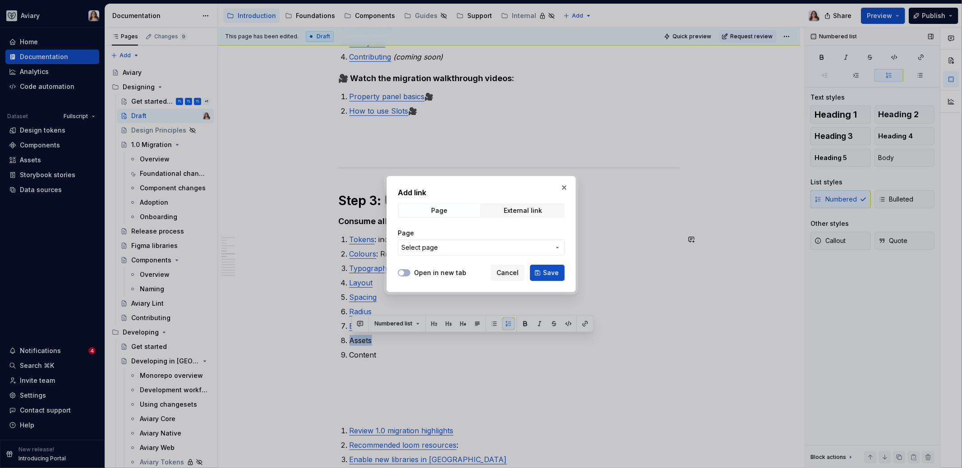
click at [483, 247] on span "Select page" at bounding box center [475, 247] width 149 height 9
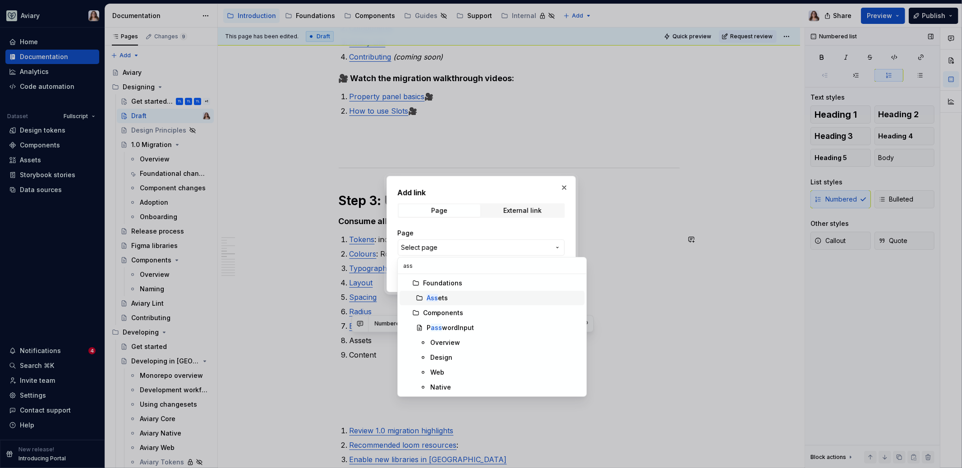
type input "ass"
click at [454, 294] on div "Ass ets" at bounding box center [504, 298] width 154 height 9
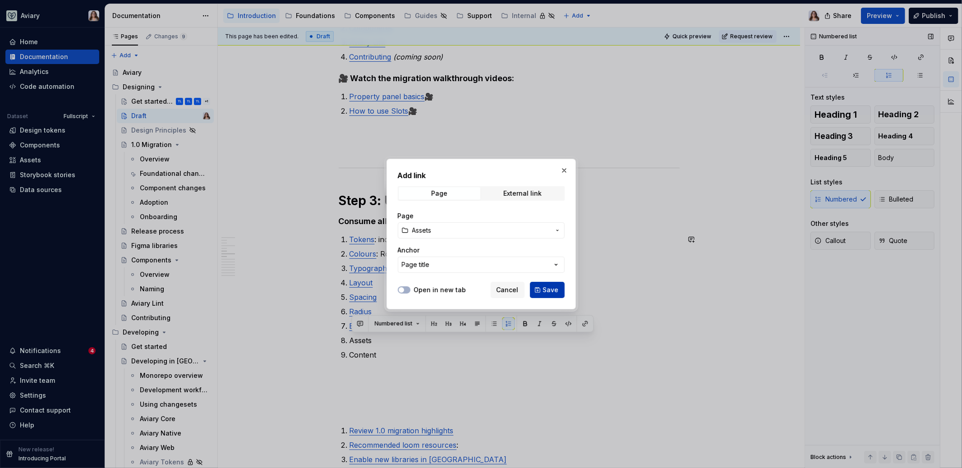
click at [540, 288] on button "Save" at bounding box center [547, 290] width 35 height 16
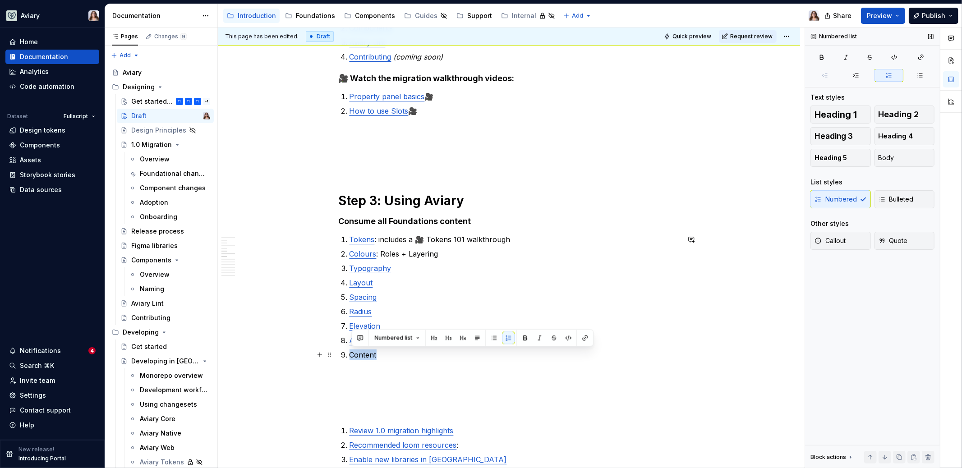
drag, startPoint x: 379, startPoint y: 356, endPoint x: 353, endPoint y: 356, distance: 26.2
click at [353, 356] on p "Content" at bounding box center [514, 354] width 330 height 11
click at [580, 336] on button "button" at bounding box center [585, 338] width 13 height 13
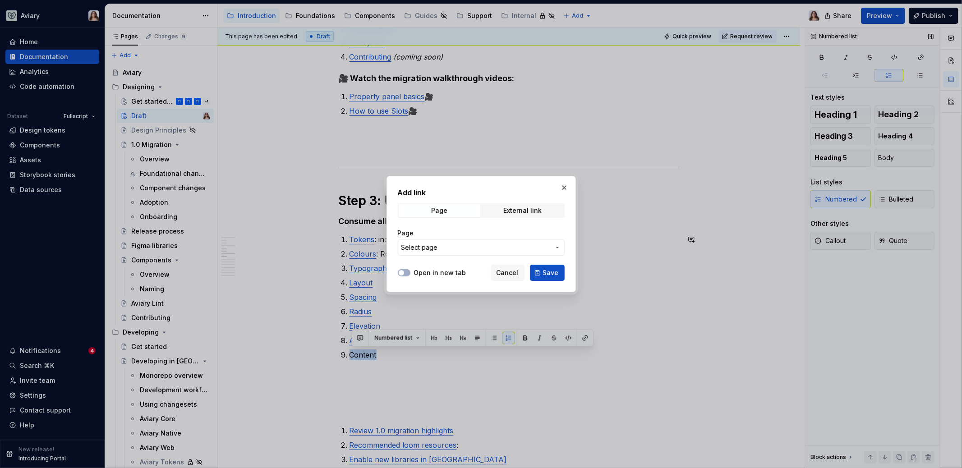
click at [511, 241] on button "Select page" at bounding box center [481, 247] width 167 height 16
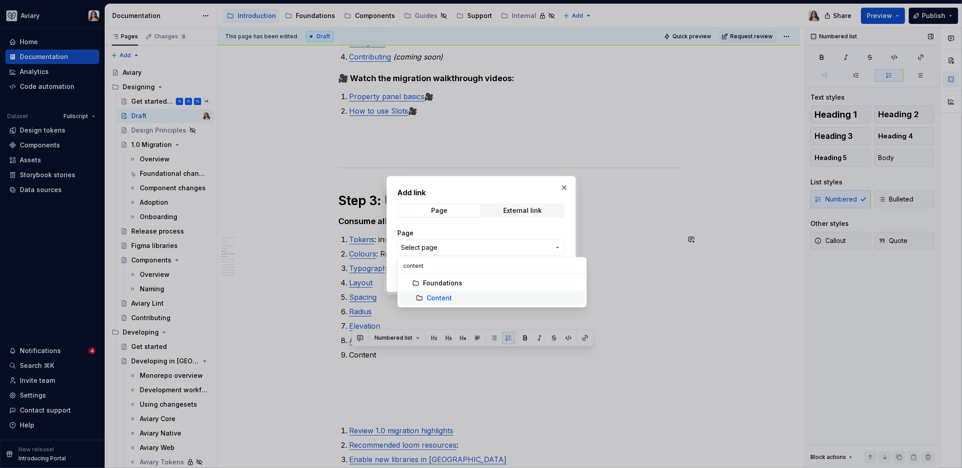
type input "content"
click at [460, 297] on div "Content" at bounding box center [504, 298] width 154 height 9
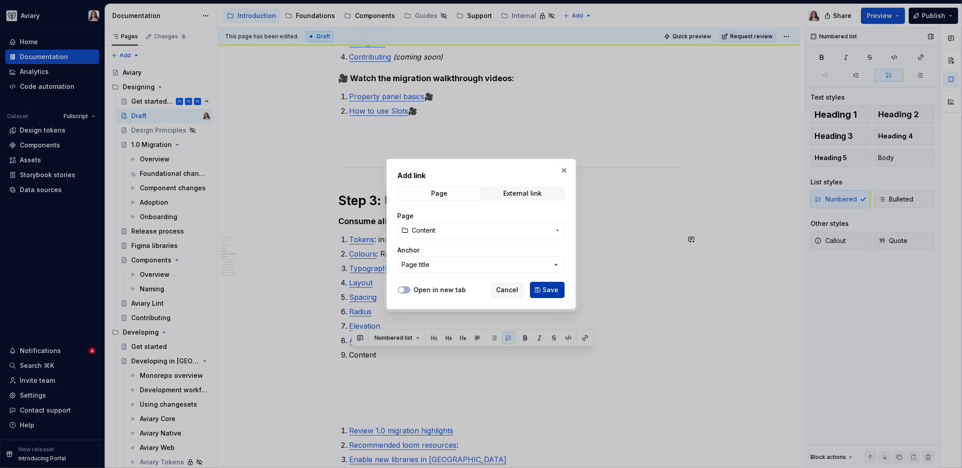
click at [544, 292] on button "Save" at bounding box center [547, 290] width 35 height 16
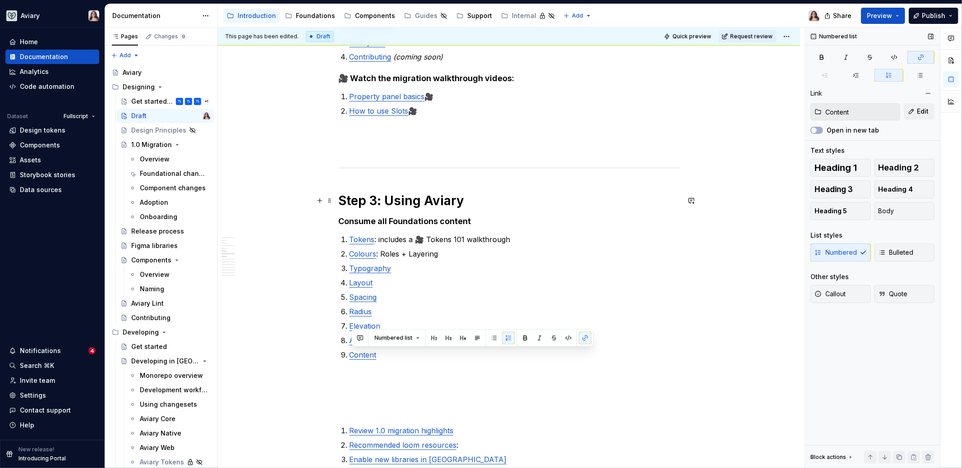
click at [467, 202] on h1 "Step 3: Using Aviary" at bounding box center [509, 201] width 341 height 16
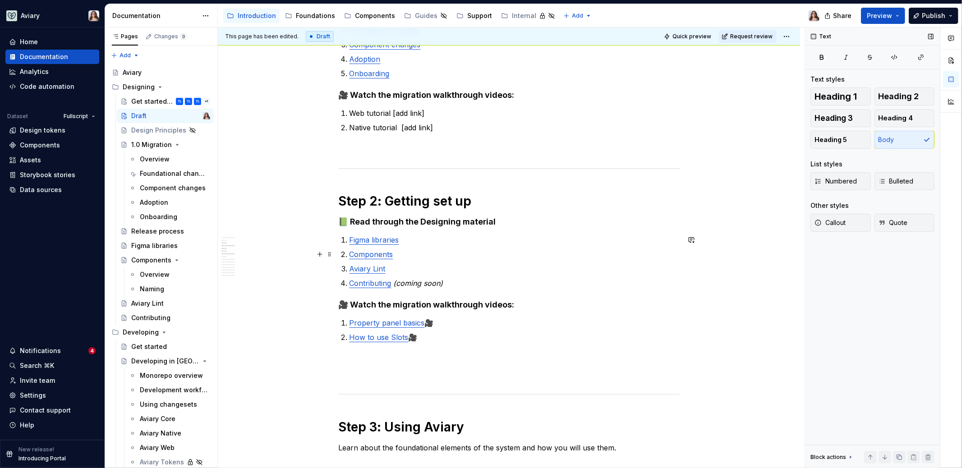
scroll to position [239, 0]
click at [485, 200] on h1 "Step 2: Getting set up" at bounding box center [509, 201] width 341 height 16
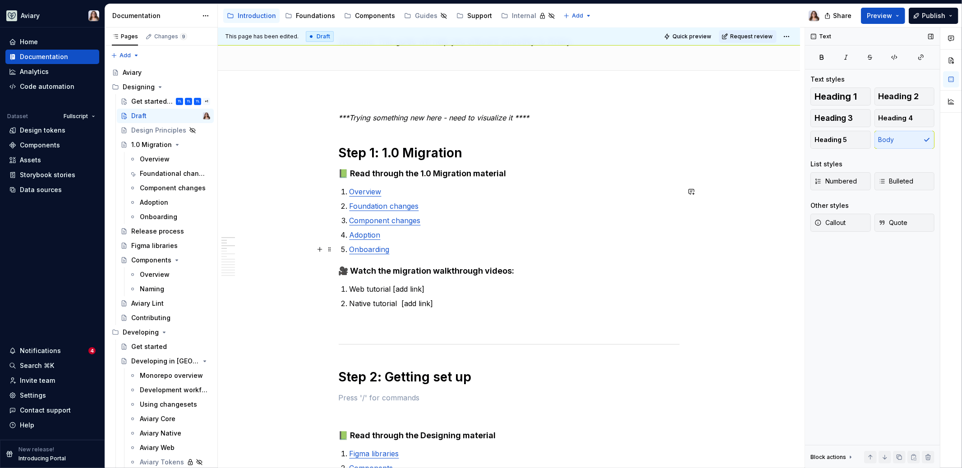
scroll to position [51, 0]
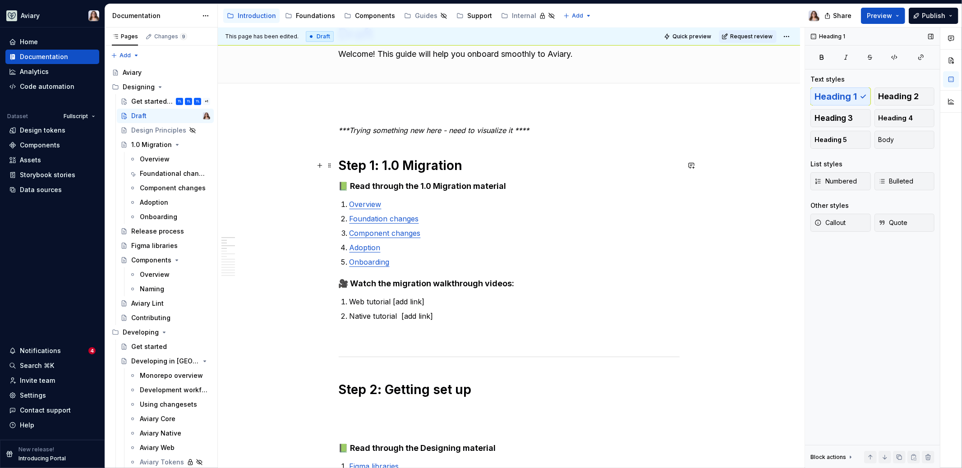
click at [470, 171] on h1 "Step 1: 1.0 Migration" at bounding box center [509, 165] width 341 height 16
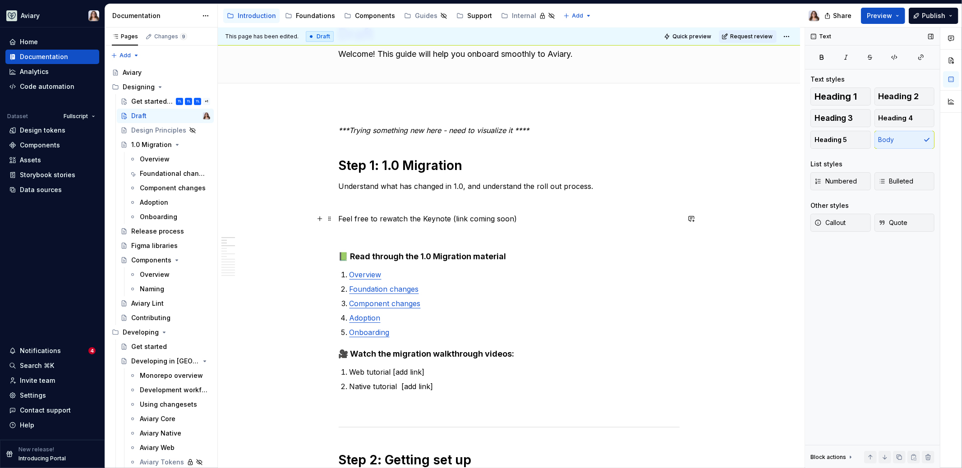
click at [342, 216] on p "Feel free to rewatch the Keynote (link coming soon)" at bounding box center [509, 218] width 341 height 11
drag, startPoint x: 341, startPoint y: 217, endPoint x: 451, endPoint y: 219, distance: 110.5
click at [451, 219] on p "Feel free to rewatch the Keynote (link coming soon)" at bounding box center [509, 218] width 341 height 11
click at [341, 216] on p "Feel free to rewatch the Keynote (link coming soon)" at bounding box center [509, 218] width 341 height 11
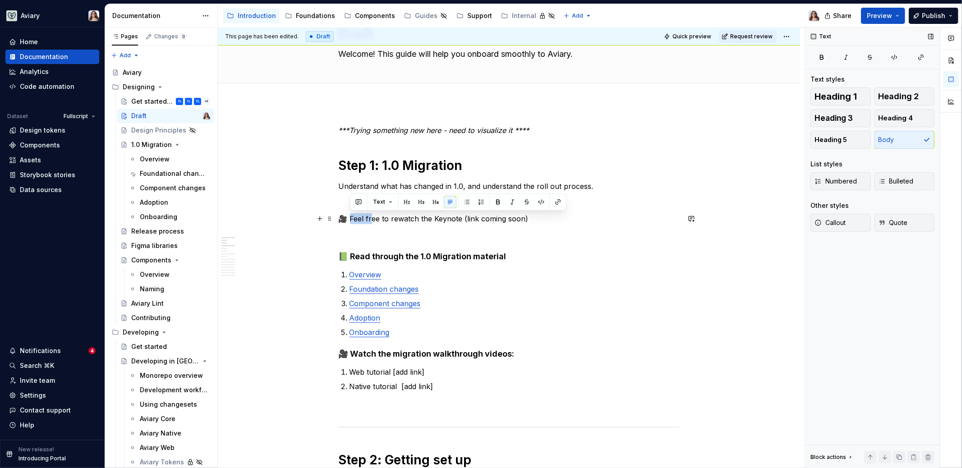
drag, startPoint x: 351, startPoint y: 218, endPoint x: 374, endPoint y: 217, distance: 23.5
click at [374, 217] on p "🎥 Feel free to rewatch the Keynote (link coming soon)" at bounding box center [509, 218] width 341 height 11
click at [351, 372] on p "Web tutorial [add link]" at bounding box center [514, 372] width 330 height 11
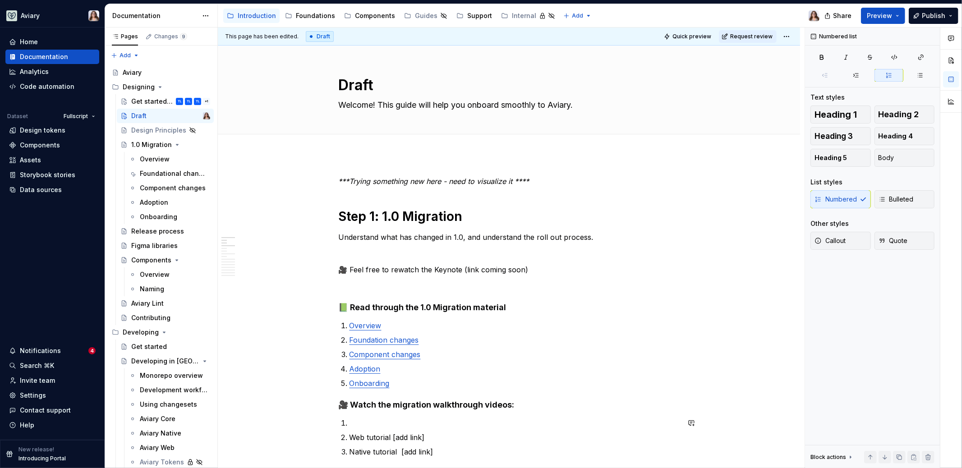
scroll to position [51, 0]
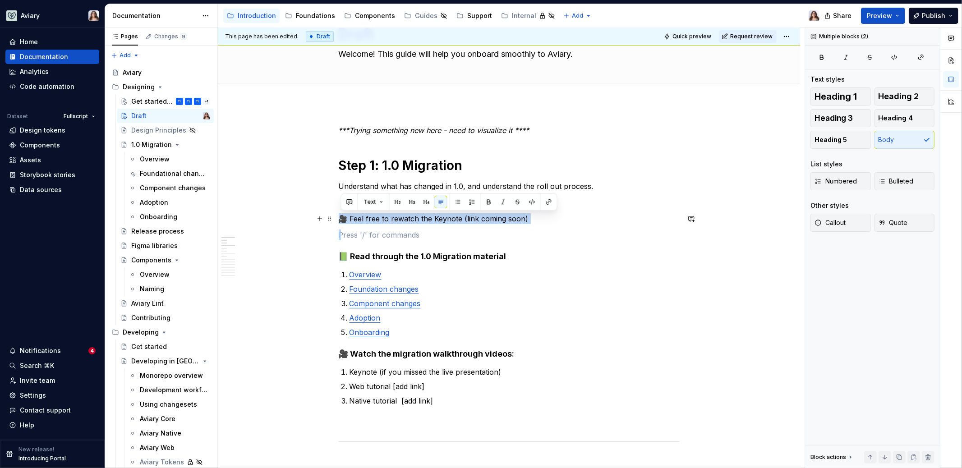
drag, startPoint x: 359, startPoint y: 232, endPoint x: 341, endPoint y: 214, distance: 25.5
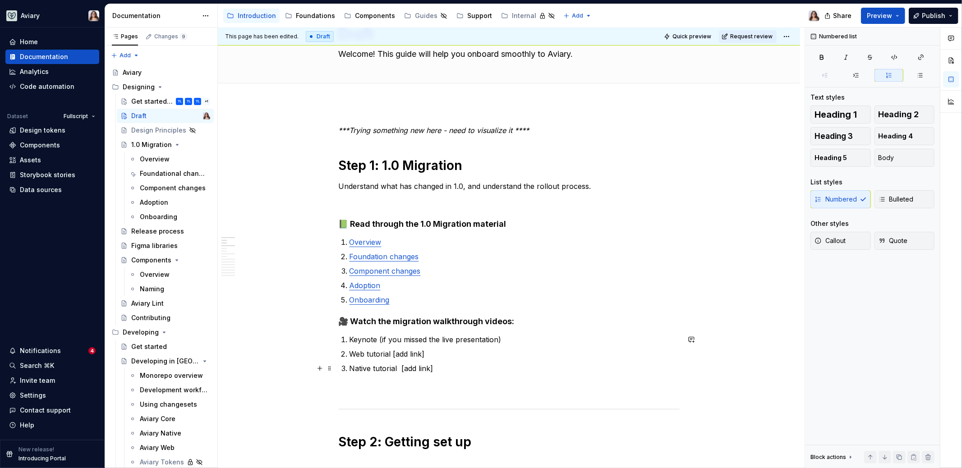
click at [441, 366] on p "Native tutorial [add link]" at bounding box center [514, 368] width 330 height 11
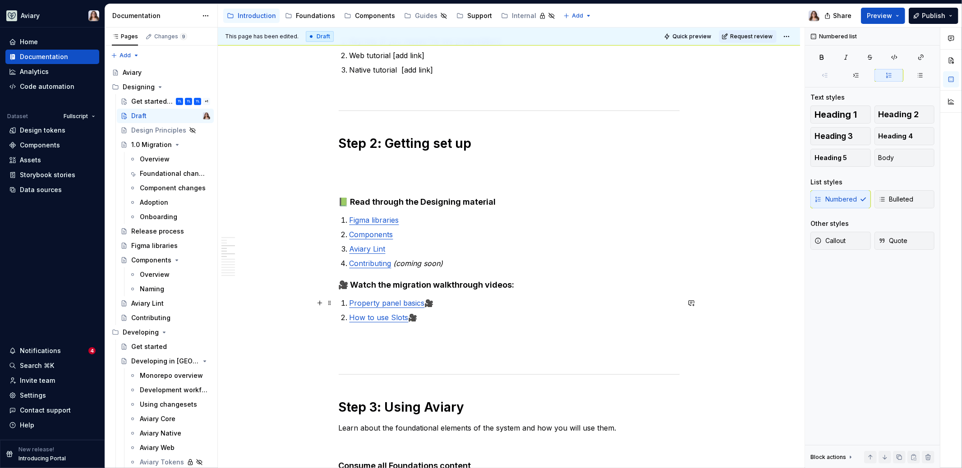
scroll to position [354, 0]
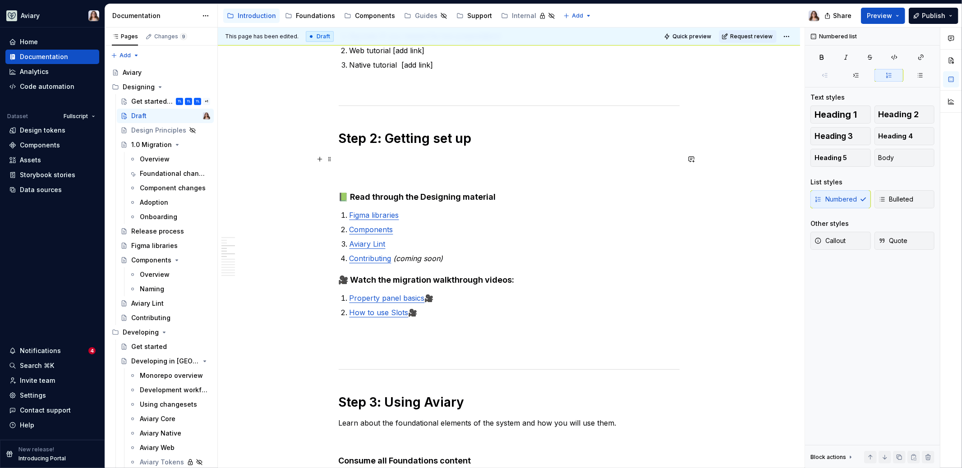
click at [381, 156] on p at bounding box center [509, 159] width 341 height 11
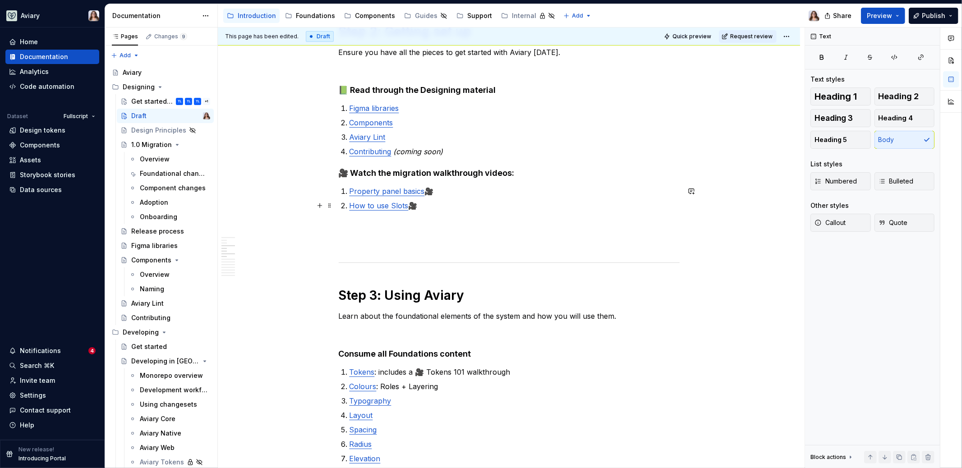
scroll to position [432, 0]
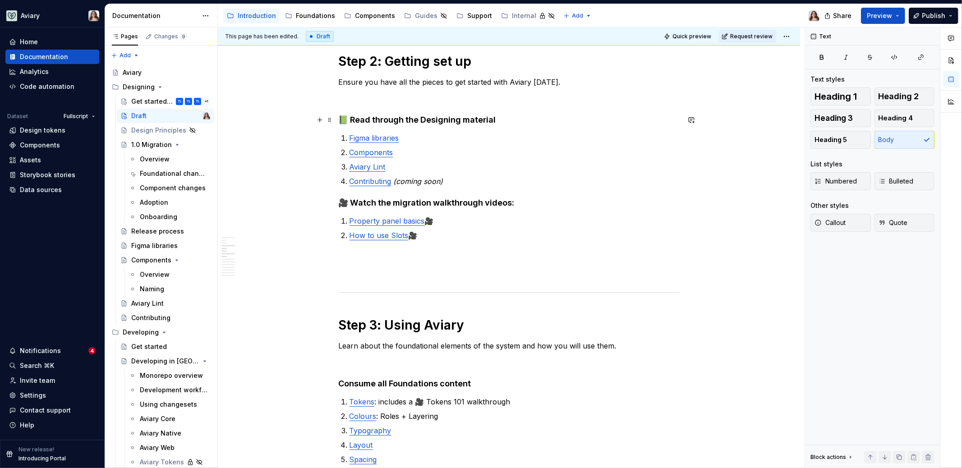
click at [420, 118] on h4 "📗 Read through the Designing material" at bounding box center [509, 120] width 341 height 11
drag, startPoint x: 407, startPoint y: 119, endPoint x: 422, endPoint y: 119, distance: 14.4
click at [422, 119] on h4 "📗 Read through the Designing material" at bounding box center [509, 120] width 341 height 11
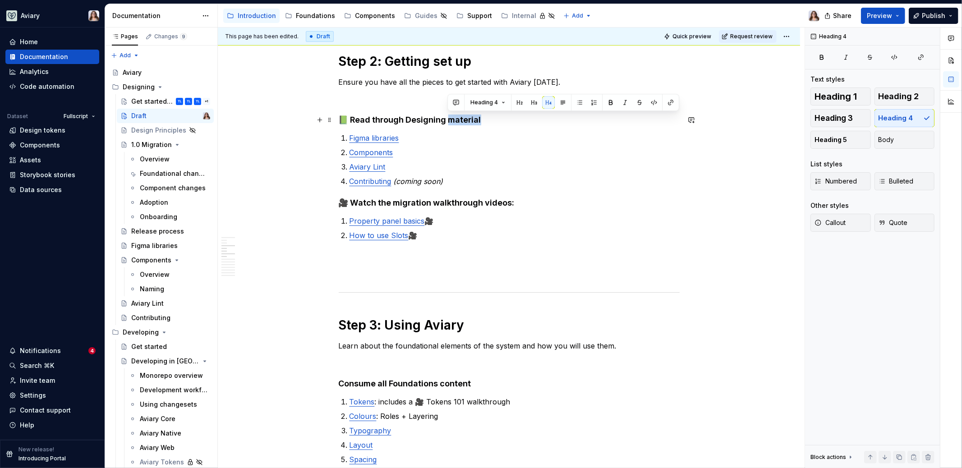
drag, startPoint x: 448, startPoint y: 118, endPoint x: 484, endPoint y: 118, distance: 35.6
click at [484, 118] on h4 "📗 Read through Designing material" at bounding box center [509, 120] width 341 height 11
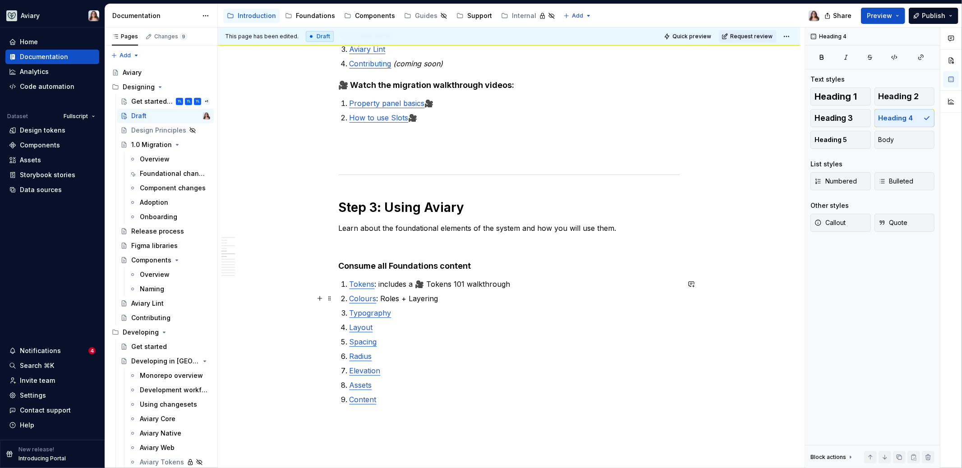
scroll to position [553, 0]
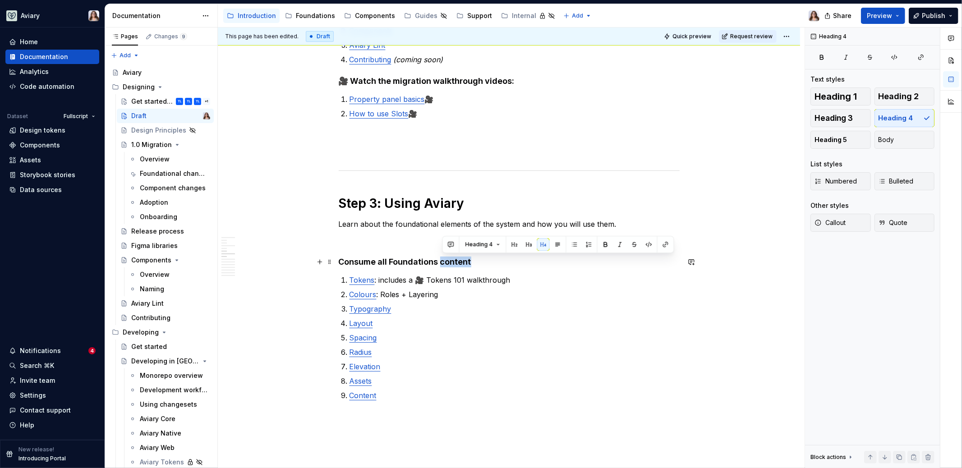
drag, startPoint x: 474, startPoint y: 263, endPoint x: 443, endPoint y: 262, distance: 30.7
click at [443, 262] on h4 "Consume all Foundations content" at bounding box center [509, 262] width 341 height 11
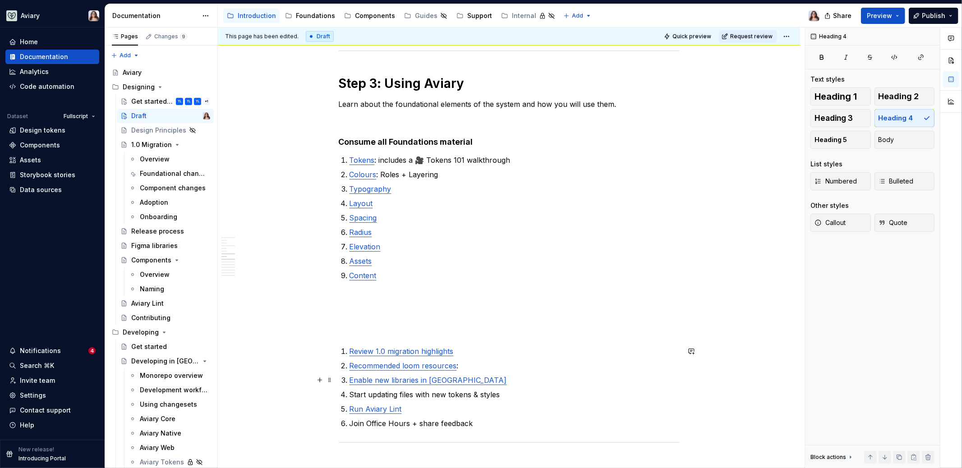
scroll to position [691, 0]
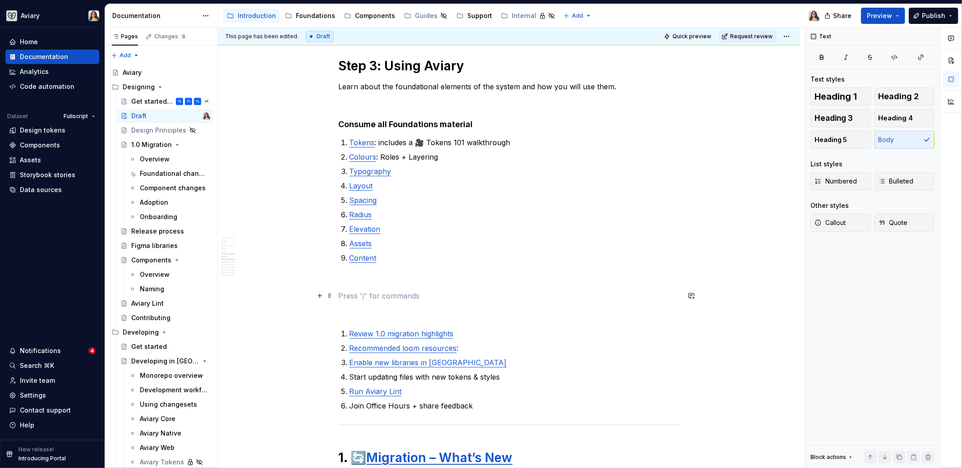
click at [359, 290] on p at bounding box center [509, 295] width 341 height 11
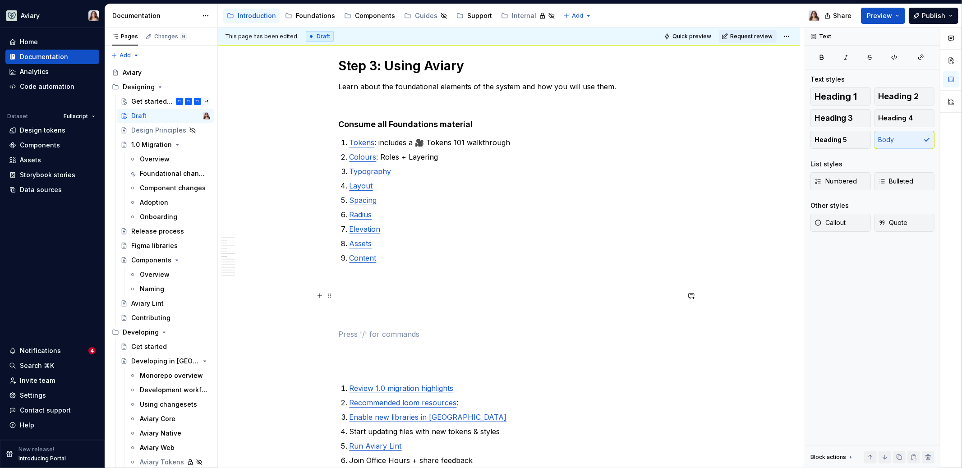
click at [354, 292] on p at bounding box center [509, 295] width 341 height 11
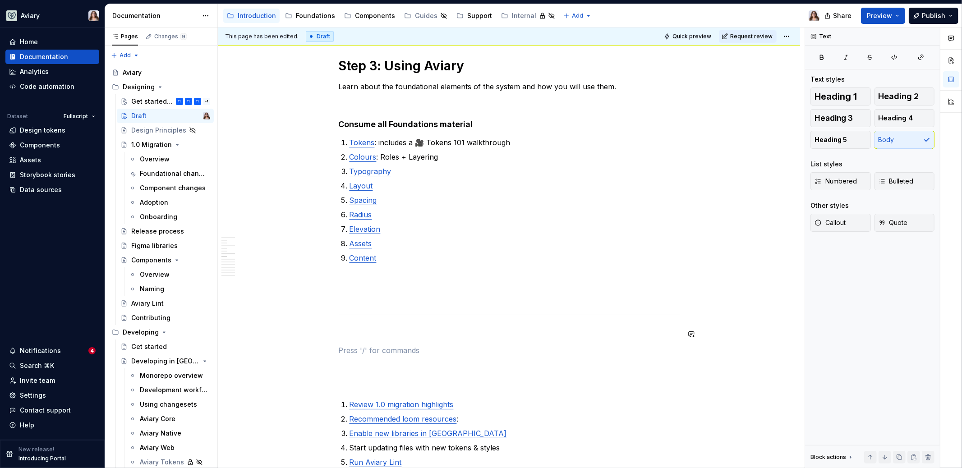
drag, startPoint x: 369, startPoint y: 335, endPoint x: 334, endPoint y: 335, distance: 34.7
click at [840, 99] on span "Heading 1" at bounding box center [835, 96] width 42 height 9
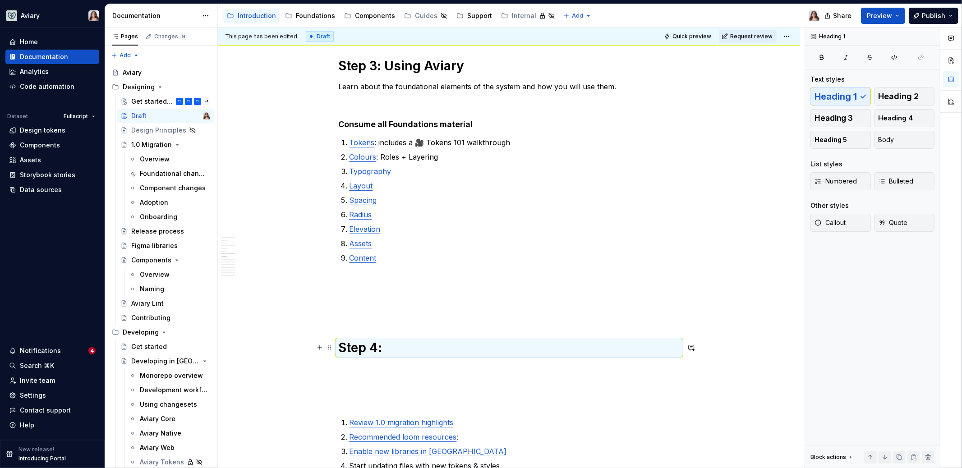
click at [398, 346] on h1 "Step 4:" at bounding box center [509, 348] width 341 height 16
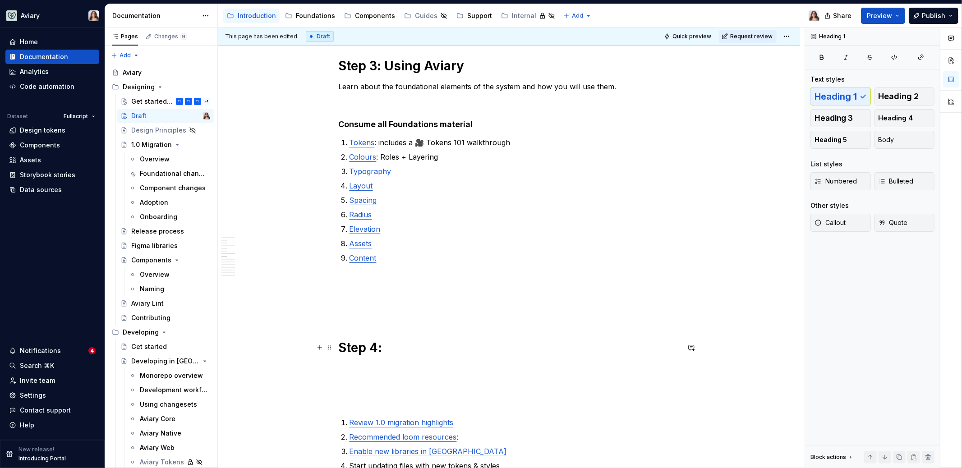
click at [386, 349] on h1 "Step 4:" at bounding box center [509, 348] width 341 height 16
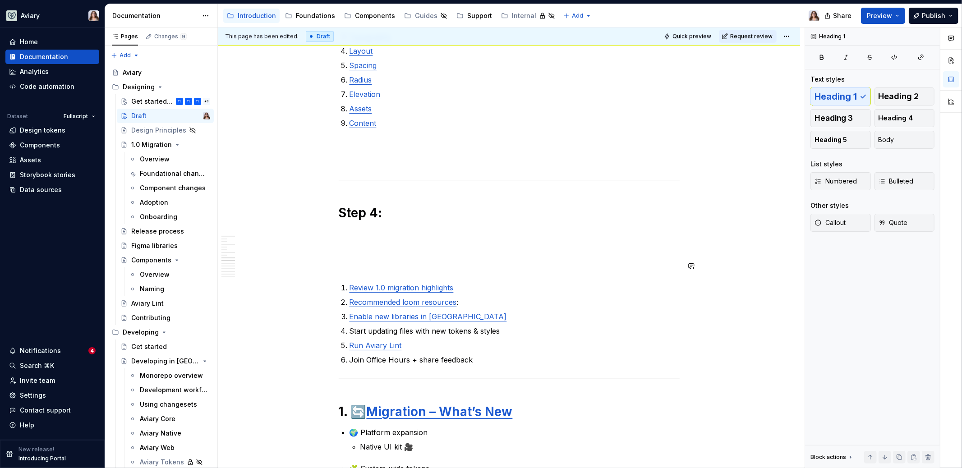
scroll to position [826, 0]
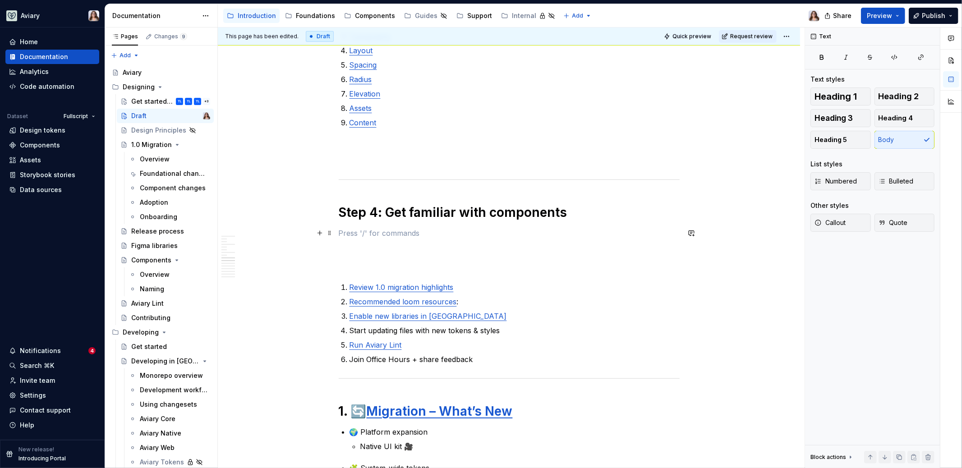
click at [364, 234] on p at bounding box center [509, 233] width 341 height 11
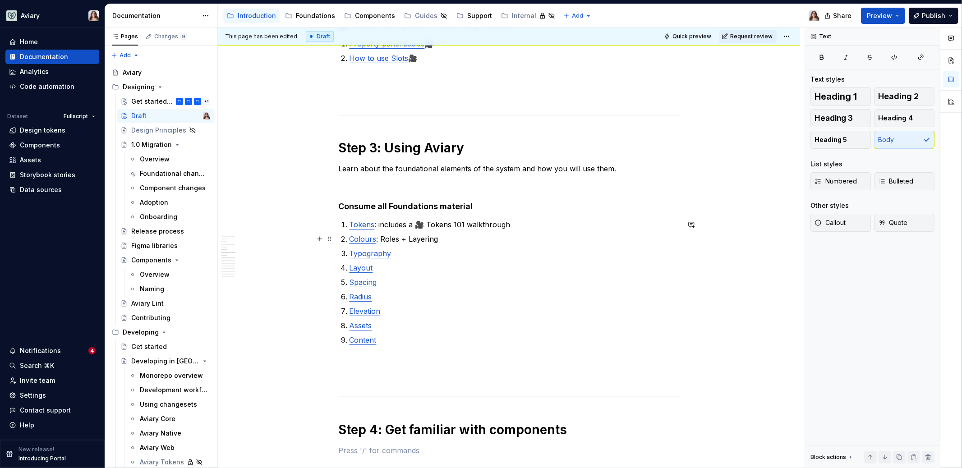
scroll to position [727, 0]
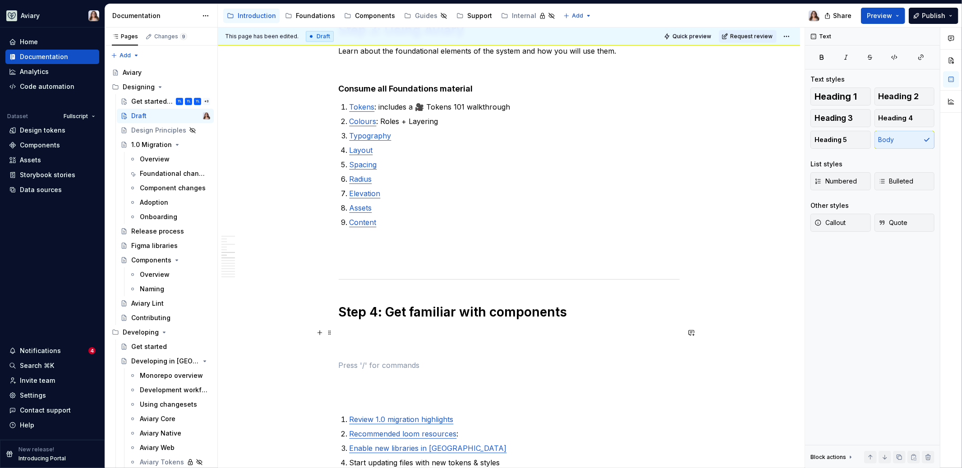
click at [352, 331] on p at bounding box center [509, 332] width 341 height 11
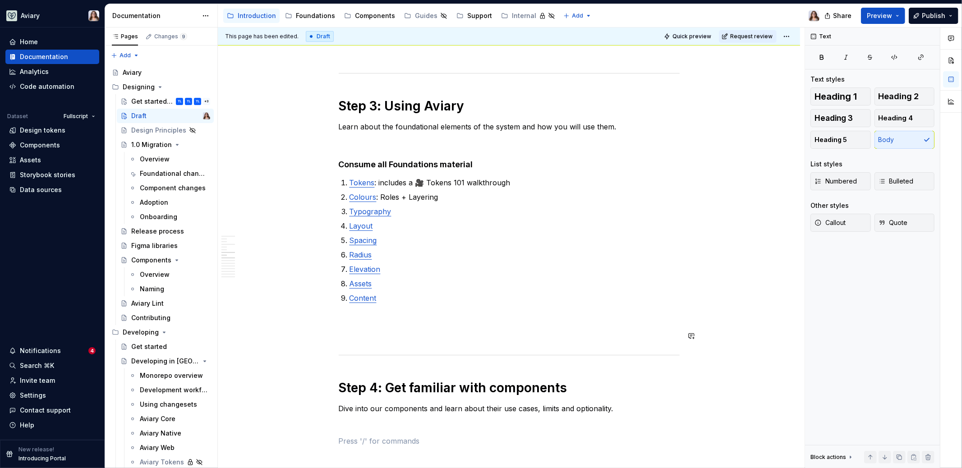
scroll to position [839, 0]
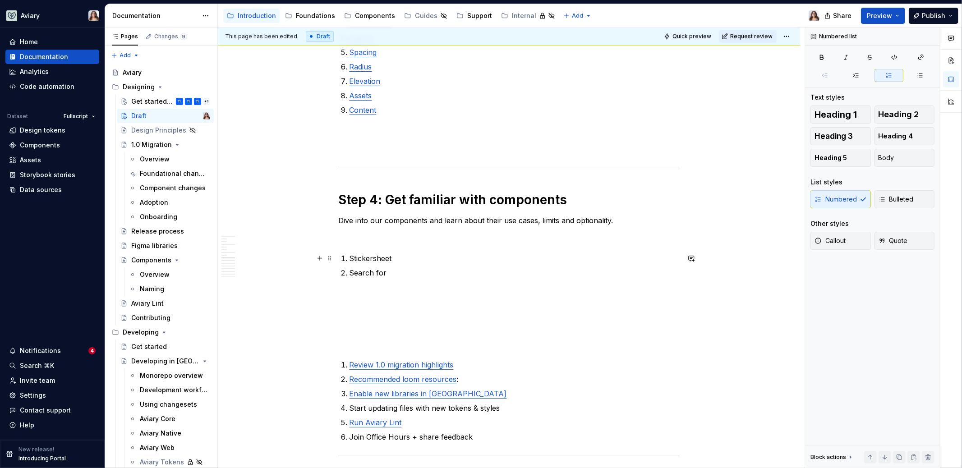
click at [375, 258] on p "Stickersheet" at bounding box center [514, 258] width 330 height 11
click at [398, 259] on p "Sticker sheet" at bounding box center [514, 258] width 330 height 11
drag, startPoint x: 399, startPoint y: 256, endPoint x: 351, endPoint y: 256, distance: 47.8
click at [351, 256] on li "Sticker sheet" at bounding box center [514, 258] width 330 height 11
click at [352, 257] on p "Sticker sheet" at bounding box center [514, 258] width 330 height 11
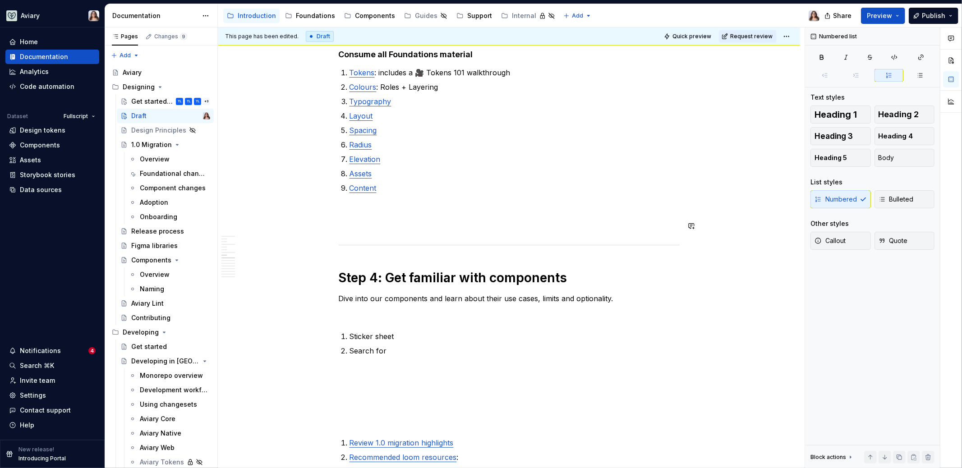
scroll to position [765, 0]
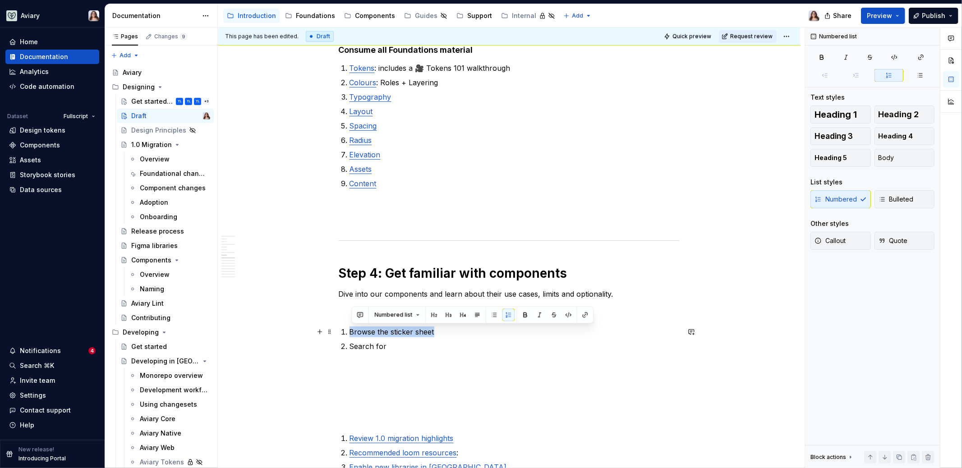
drag, startPoint x: 437, startPoint y: 332, endPoint x: 351, endPoint y: 331, distance: 86.1
click at [351, 331] on li "Browse the sticker sheet" at bounding box center [514, 331] width 330 height 11
click at [583, 316] on button "button" at bounding box center [585, 314] width 13 height 13
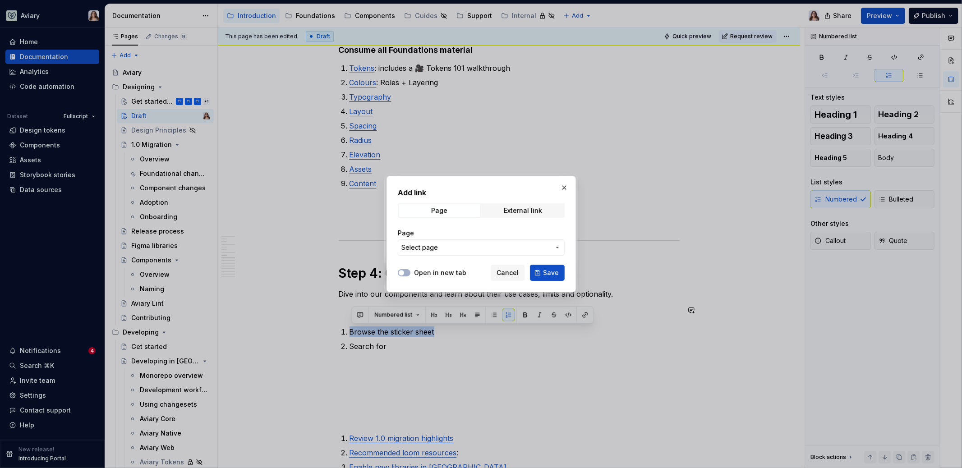
click at [473, 248] on span "Select page" at bounding box center [475, 247] width 149 height 9
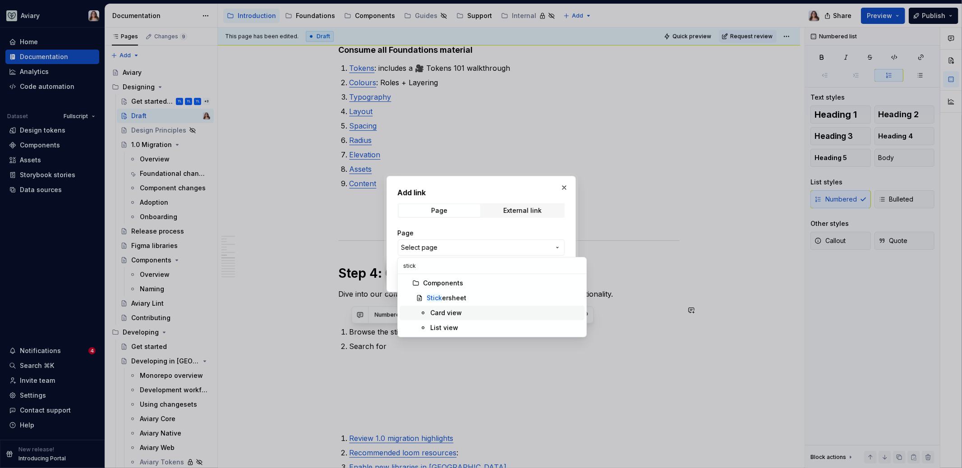
type input "stick"
click at [457, 309] on div "Card view" at bounding box center [446, 312] width 32 height 9
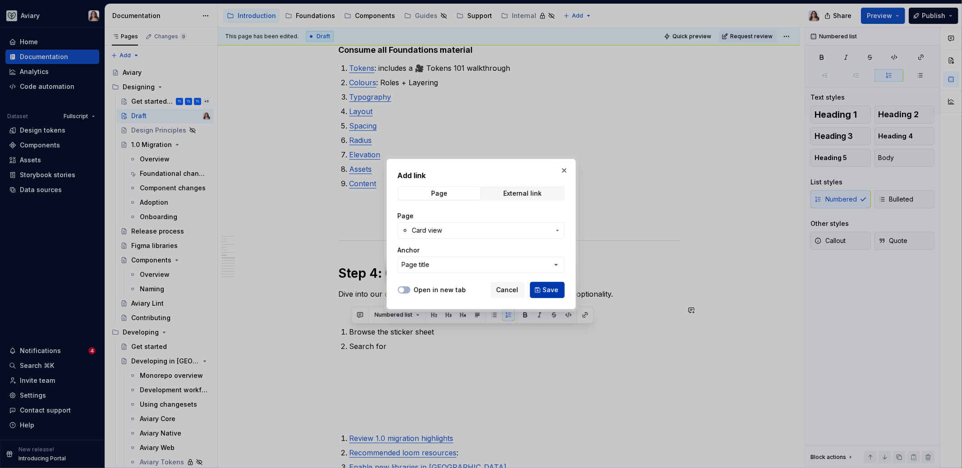
click at [548, 288] on span "Save" at bounding box center [551, 289] width 16 height 9
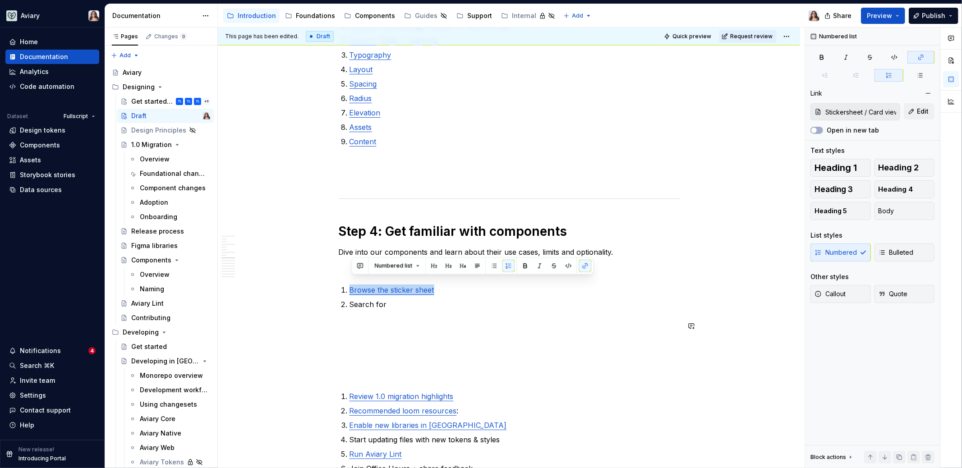
scroll to position [814, 0]
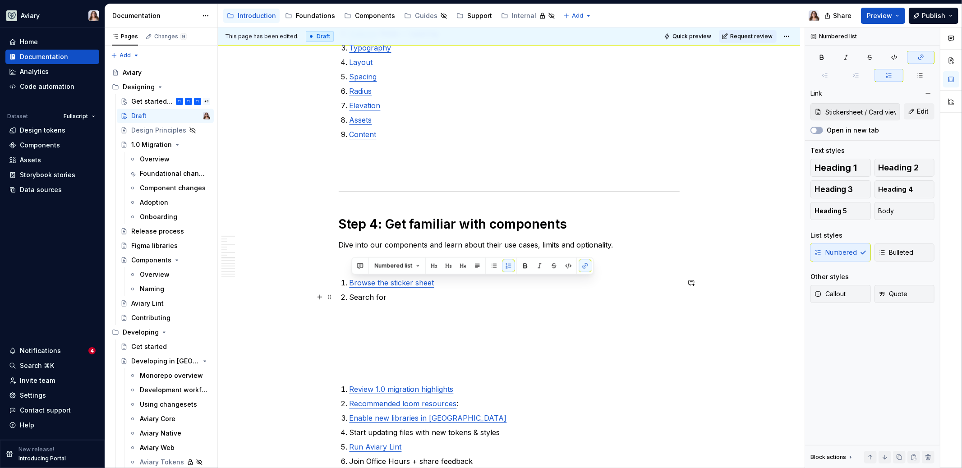
click at [387, 297] on p "Search for" at bounding box center [514, 297] width 330 height 11
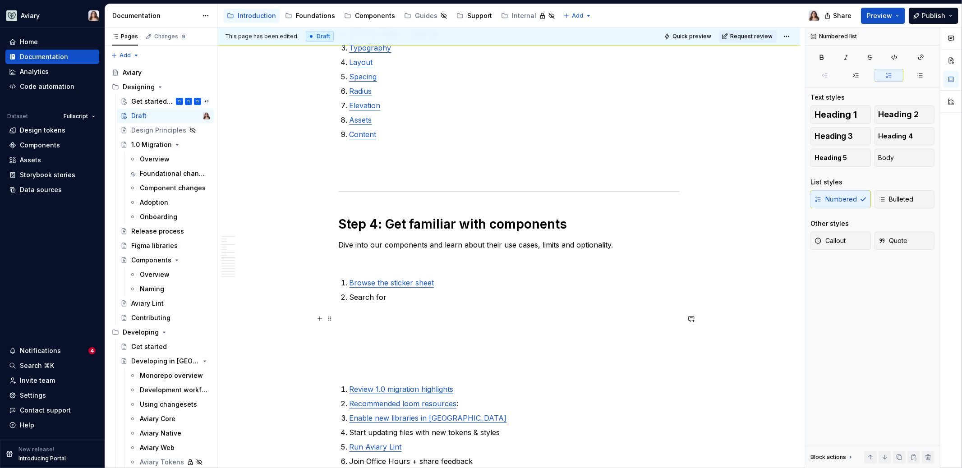
scroll to position [838, 0]
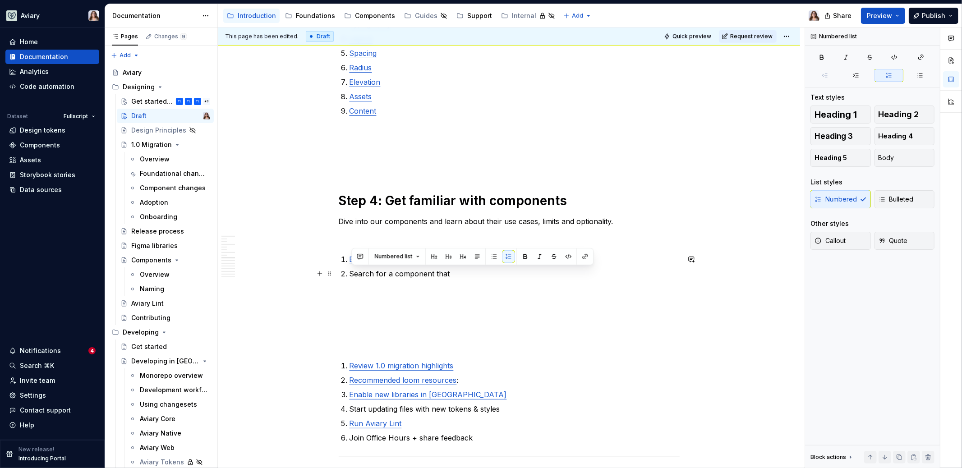
drag, startPoint x: 451, startPoint y: 271, endPoint x: 349, endPoint y: 271, distance: 102.4
click at [349, 271] on li "Search for a component that" at bounding box center [514, 273] width 330 height 11
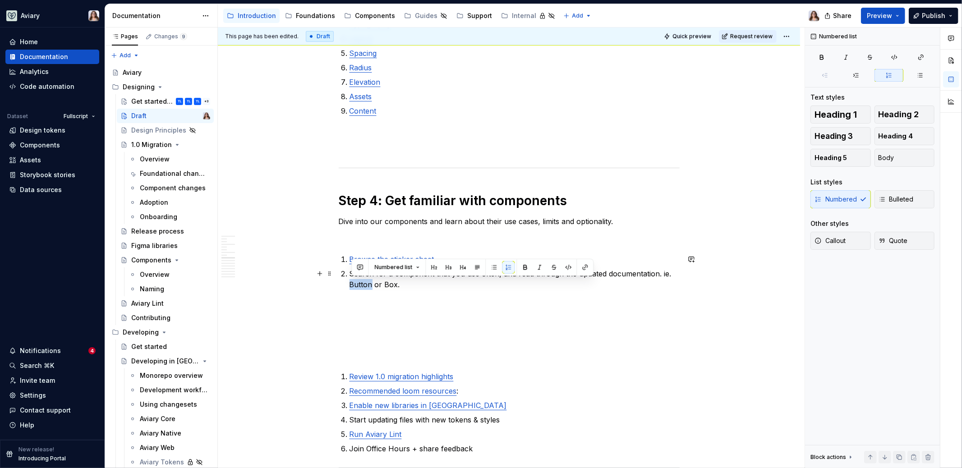
drag, startPoint x: 373, startPoint y: 283, endPoint x: 349, endPoint y: 283, distance: 24.4
click at [349, 283] on div "***Trying something new here - need to visualize it **** Step 1: 1.0 Migration …" at bounding box center [509, 408] width 341 height 2141
click at [583, 265] on button "button" at bounding box center [585, 267] width 13 height 13
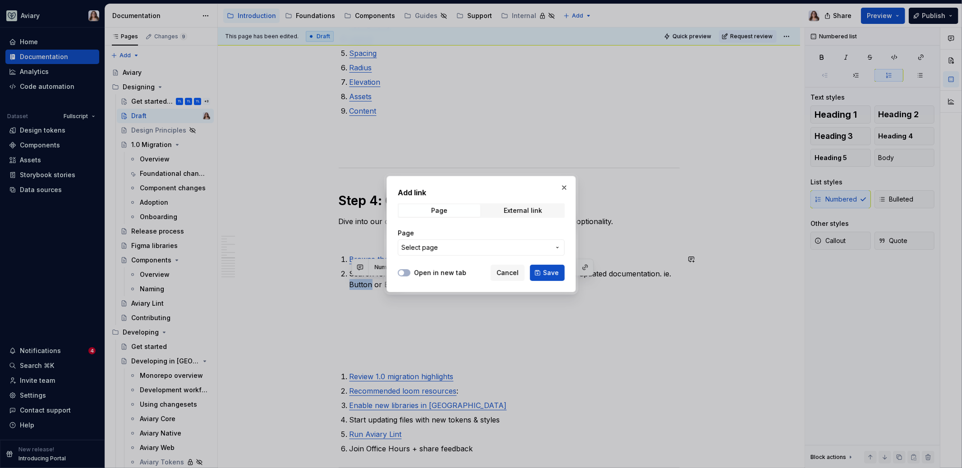
click at [492, 252] on span "Select page" at bounding box center [475, 247] width 149 height 9
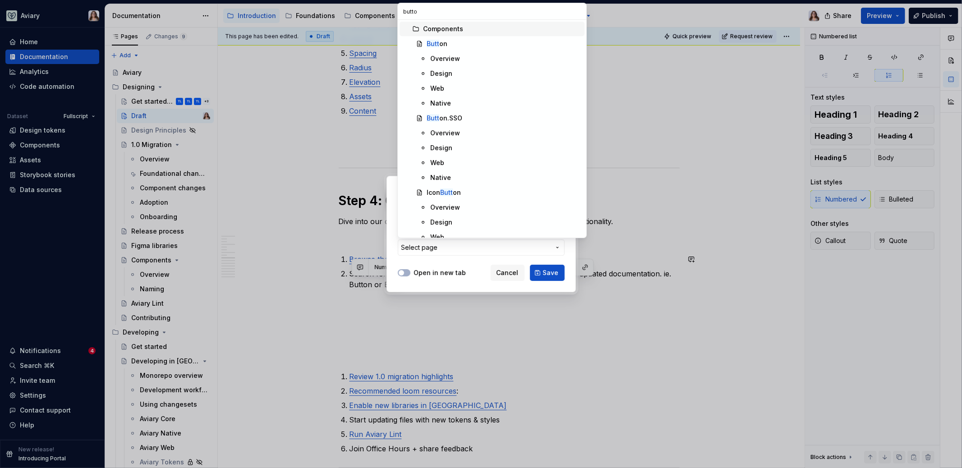
type input "button"
click at [451, 58] on div "Overview" at bounding box center [445, 58] width 30 height 9
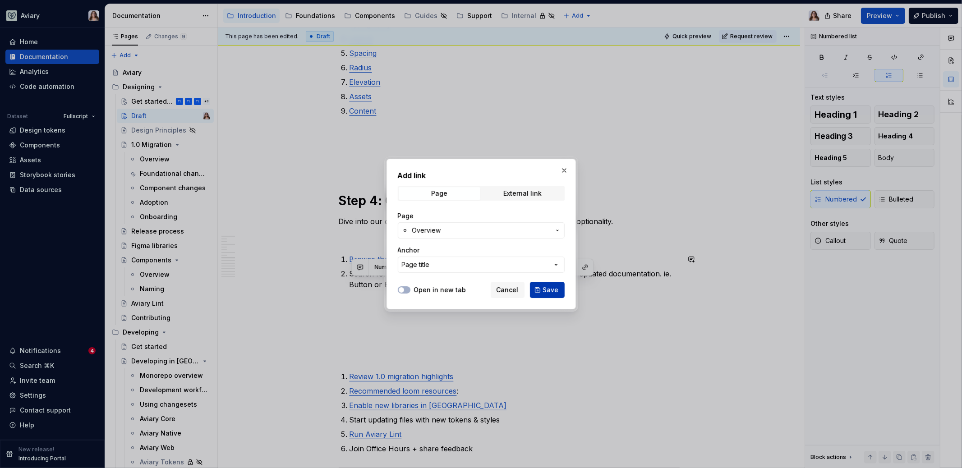
click at [544, 292] on span "Save" at bounding box center [551, 289] width 16 height 9
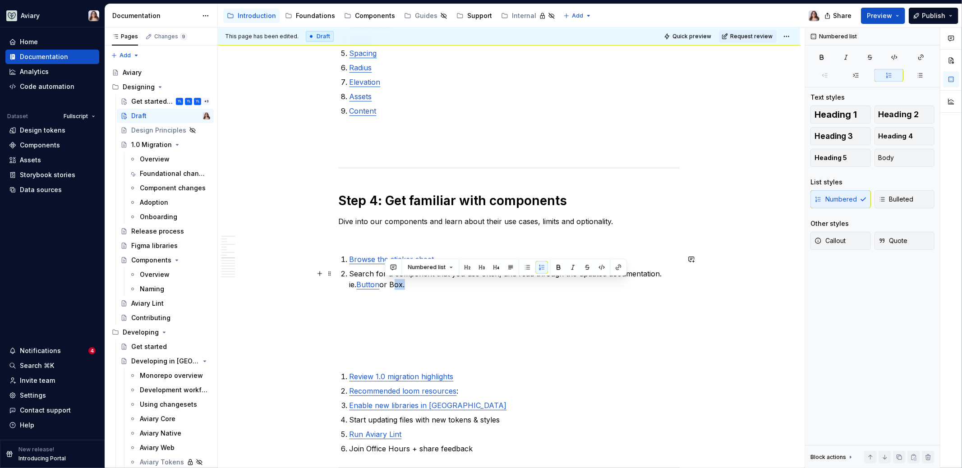
drag, startPoint x: 396, startPoint y: 286, endPoint x: 386, endPoint y: 286, distance: 10.4
click at [386, 286] on p "Search for a component that you use often, and read through the updated documen…" at bounding box center [514, 279] width 330 height 22
click at [617, 270] on button "button" at bounding box center [618, 267] width 13 height 13
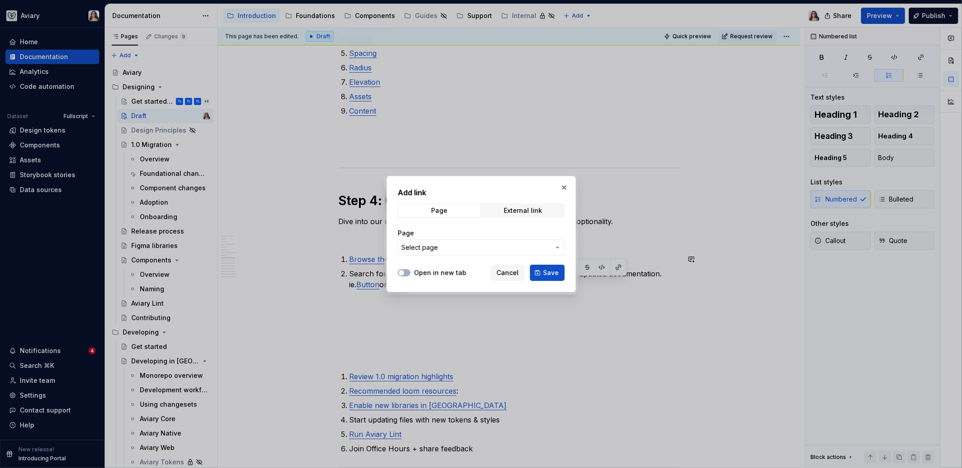
click at [464, 252] on span "Select page" at bounding box center [475, 247] width 149 height 9
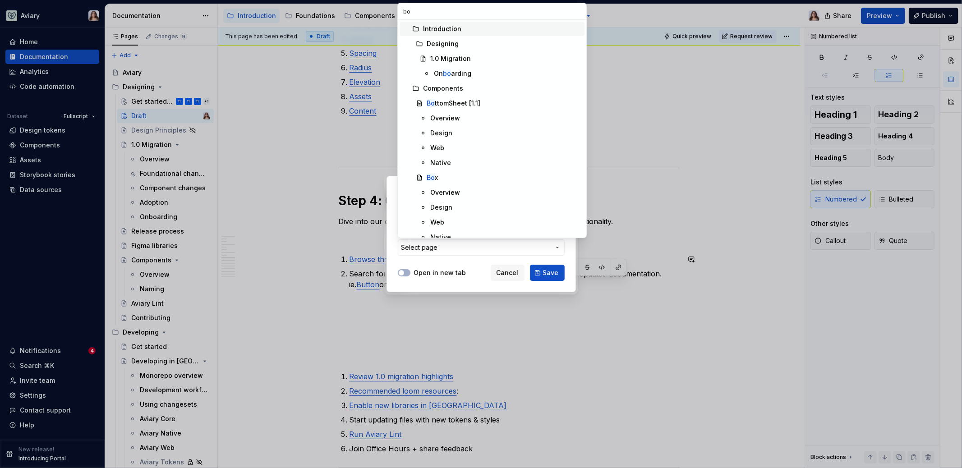
type input "box"
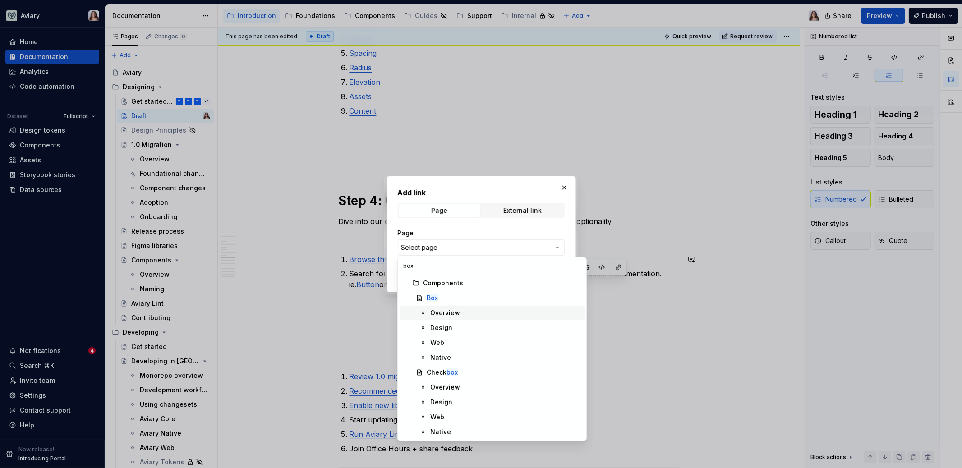
click at [458, 312] on div "Overview" at bounding box center [445, 312] width 30 height 9
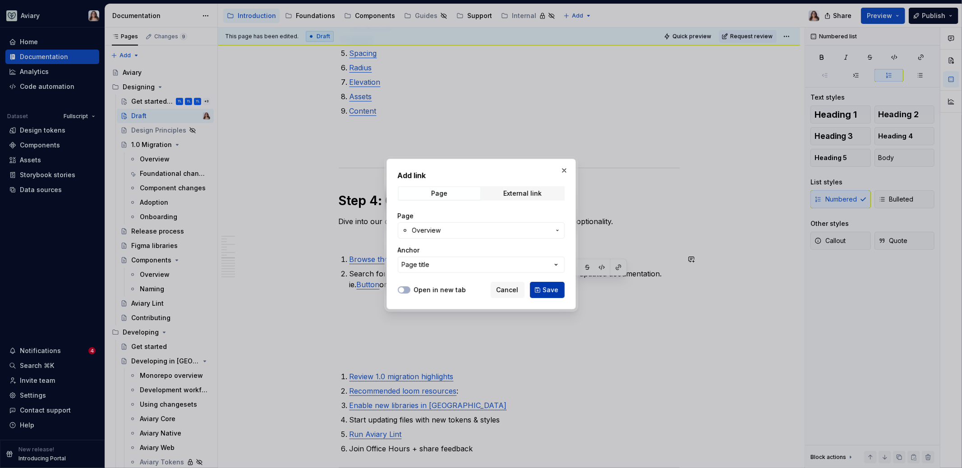
click at [557, 290] on span "Save" at bounding box center [551, 289] width 16 height 9
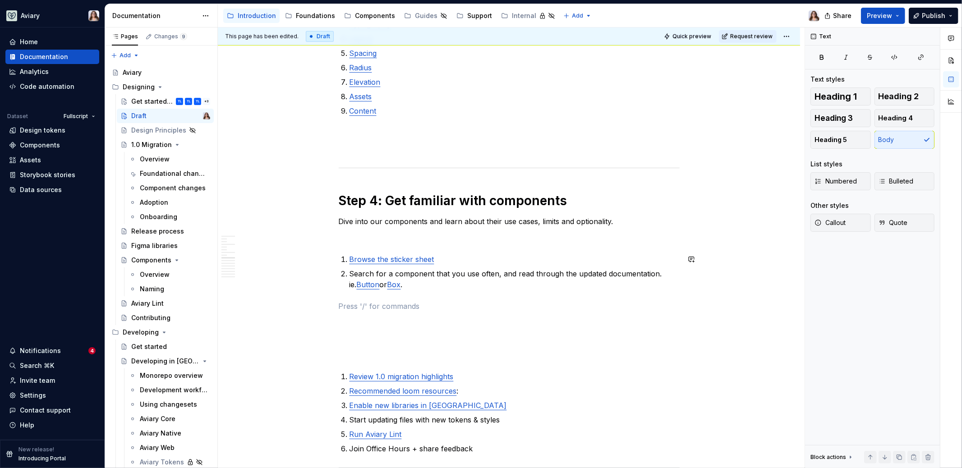
click at [419, 289] on div "***Trying something new here - need to visualize it **** Step 1: 1.0 Migration …" at bounding box center [509, 408] width 341 height 2141
click at [406, 285] on p "Search for a component that you use often, and read through the updated documen…" at bounding box center [514, 279] width 330 height 22
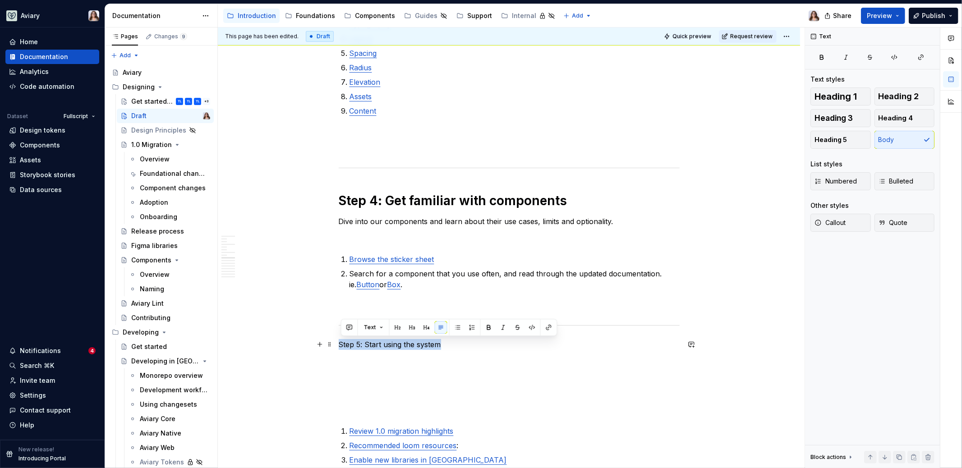
drag, startPoint x: 445, startPoint y: 345, endPoint x: 312, endPoint y: 340, distance: 133.1
click at [839, 99] on span "Heading 1" at bounding box center [835, 96] width 42 height 9
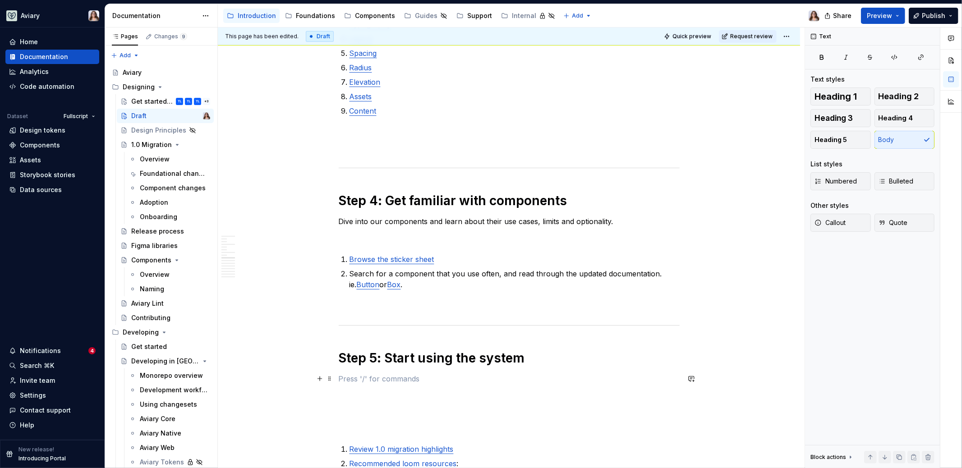
click at [359, 374] on p at bounding box center [509, 378] width 341 height 11
click at [358, 312] on div "***Trying something new here - need to visualize it **** Step 1: 1.0 Migration …" at bounding box center [509, 444] width 341 height 2213
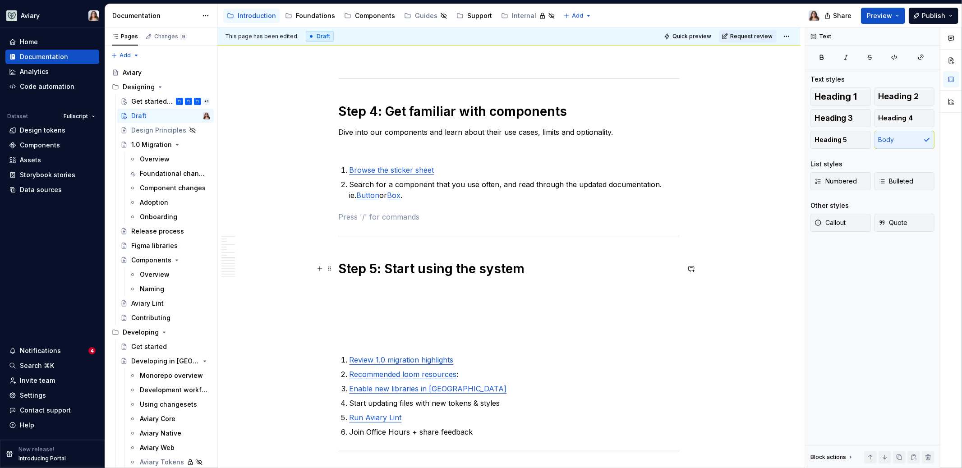
scroll to position [935, 0]
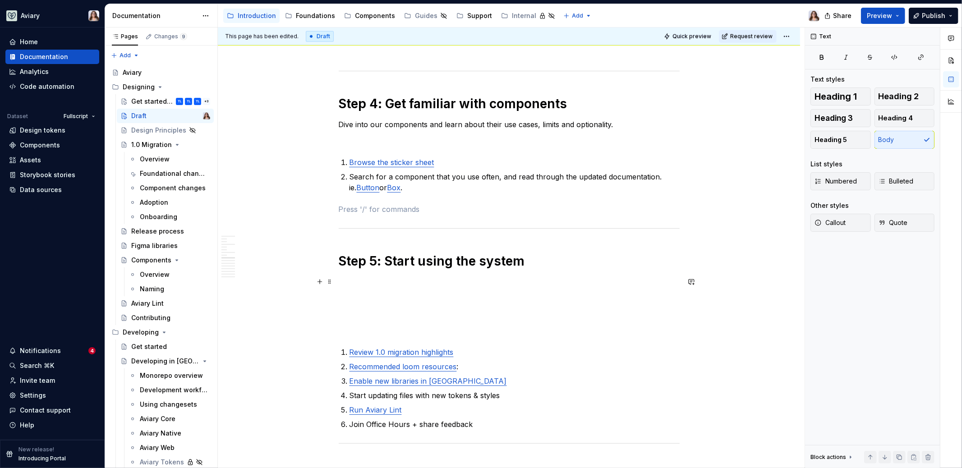
click at [352, 278] on p at bounding box center [509, 281] width 341 height 11
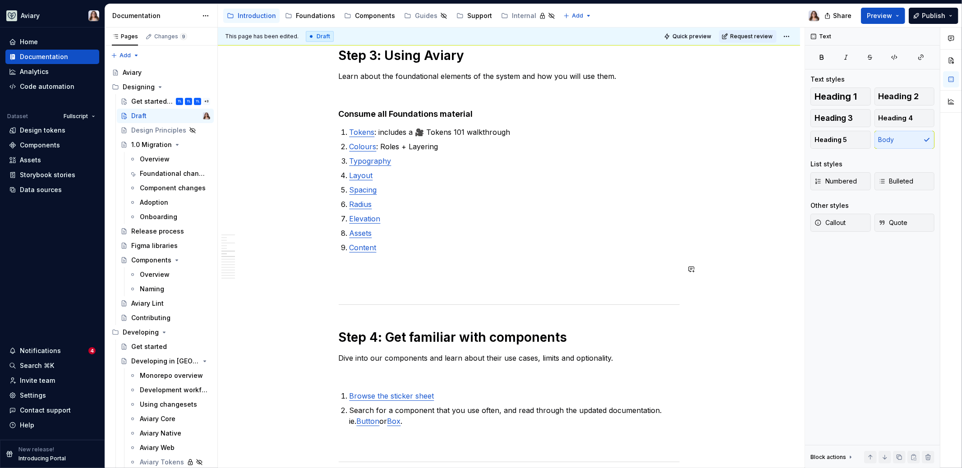
scroll to position [705, 0]
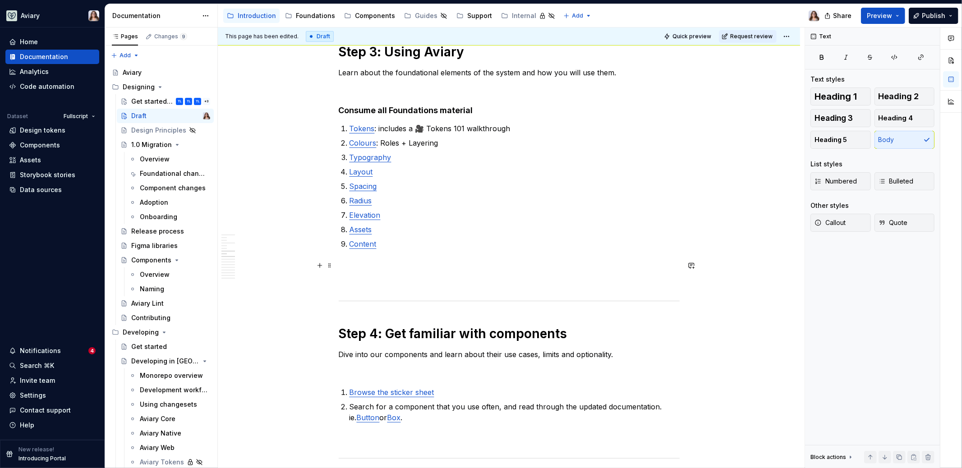
click at [387, 262] on p at bounding box center [509, 265] width 341 height 11
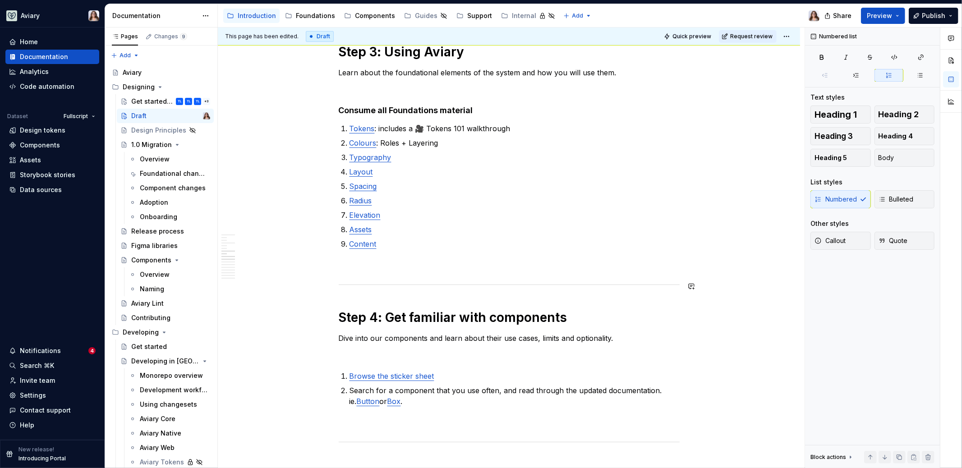
scroll to position [856, 0]
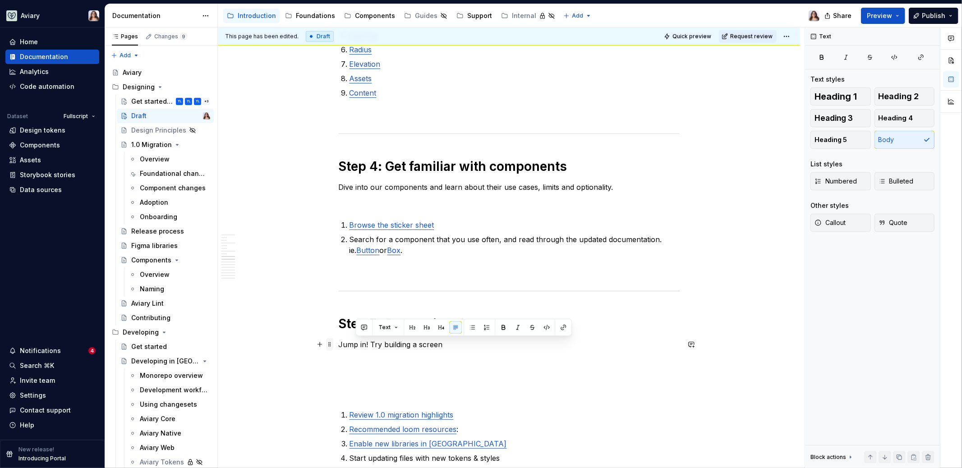
drag, startPoint x: 447, startPoint y: 347, endPoint x: 335, endPoint y: 346, distance: 112.7
click at [339, 346] on div "***Trying something new here - need to visualize it **** Step 1: 1.0 Migration …" at bounding box center [509, 424] width 341 height 2208
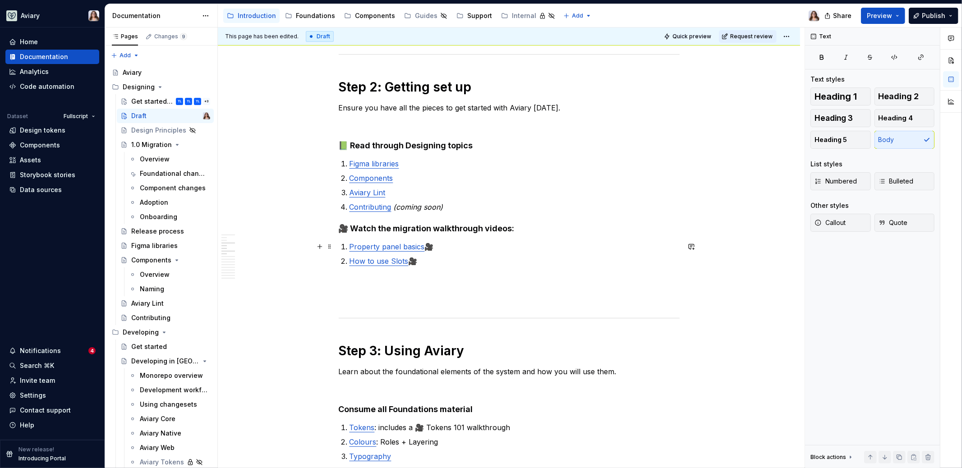
scroll to position [405, 0]
click at [398, 279] on p at bounding box center [509, 283] width 341 height 11
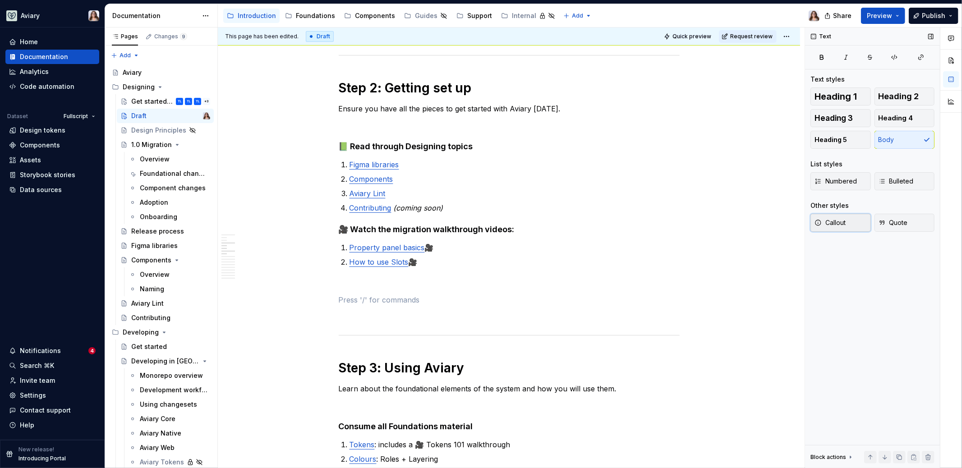
click at [831, 226] on span "Callout" at bounding box center [829, 222] width 31 height 9
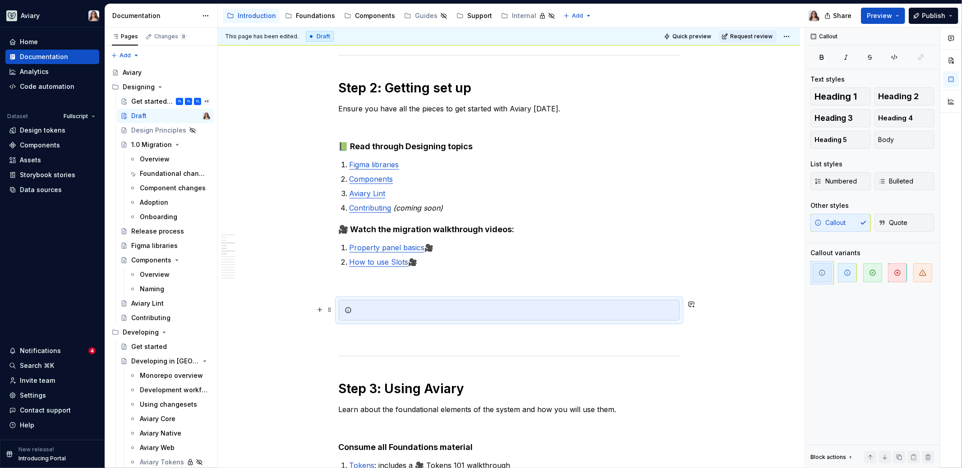
click at [410, 306] on div at bounding box center [514, 310] width 318 height 9
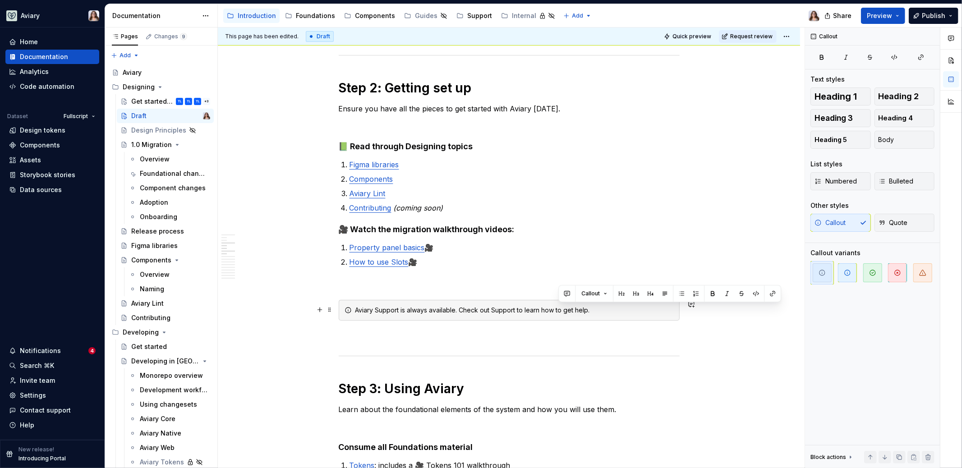
drag, startPoint x: 596, startPoint y: 308, endPoint x: 558, endPoint y: 309, distance: 37.9
click at [558, 309] on div "Aviary Support is always available. Check out Support to learn how to get help." at bounding box center [514, 310] width 318 height 9
drag, startPoint x: 495, startPoint y: 309, endPoint x: 519, endPoint y: 310, distance: 23.9
click at [519, 310] on div "Aviary Support is always available. Check out Support to learn how to reach us." at bounding box center [514, 310] width 318 height 9
click at [708, 294] on button "button" at bounding box center [708, 293] width 13 height 13
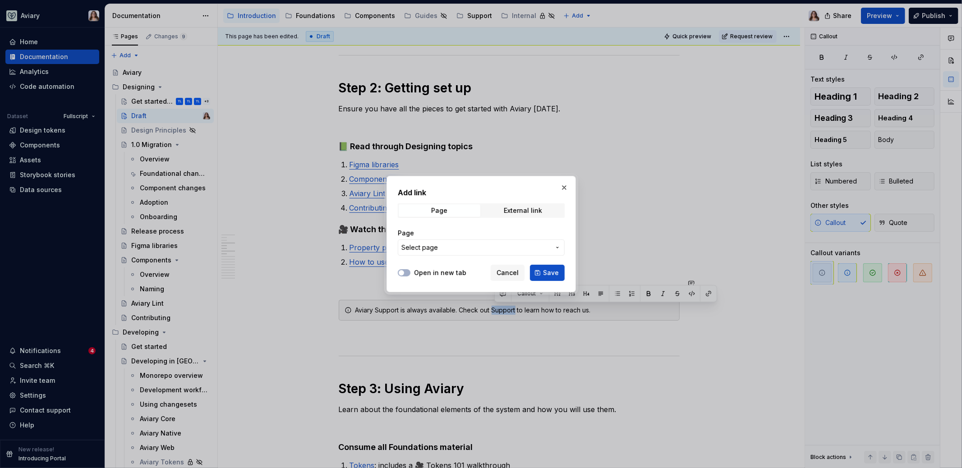
click at [503, 244] on span "Select page" at bounding box center [475, 247] width 149 height 9
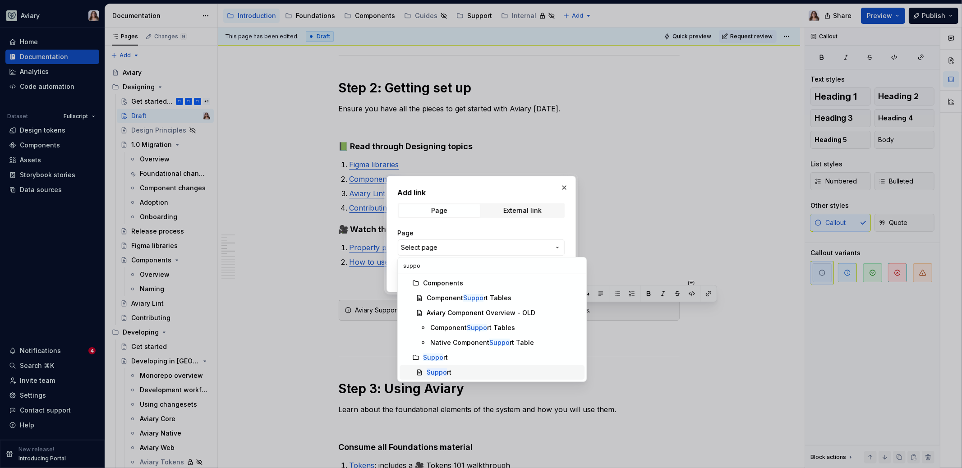
type input "suppo"
click at [456, 372] on div "Suppo rt" at bounding box center [504, 372] width 154 height 9
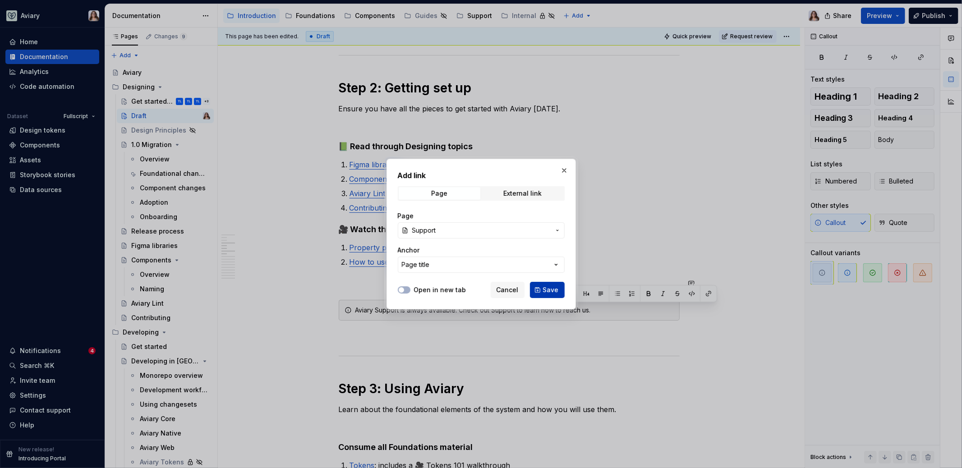
click at [551, 287] on span "Save" at bounding box center [551, 289] width 16 height 9
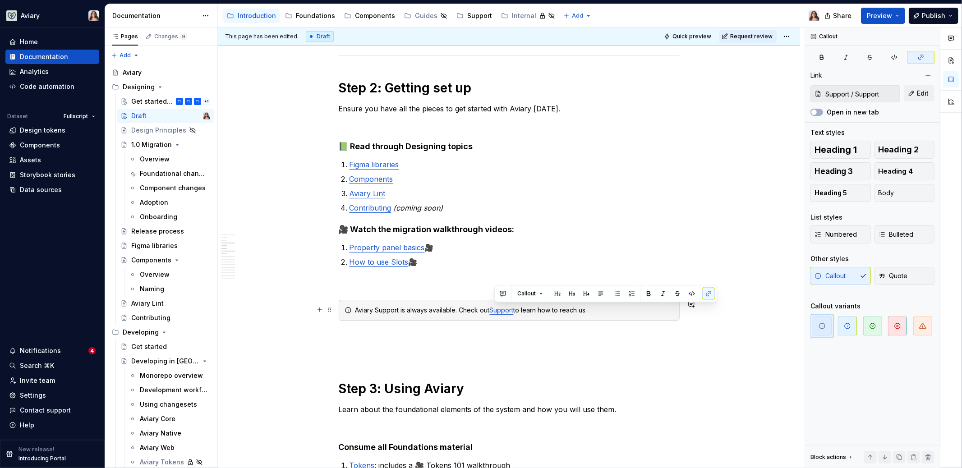
click at [599, 311] on div "Aviary Support is always available. Check out Support to learn how to reach us." at bounding box center [514, 310] width 318 height 9
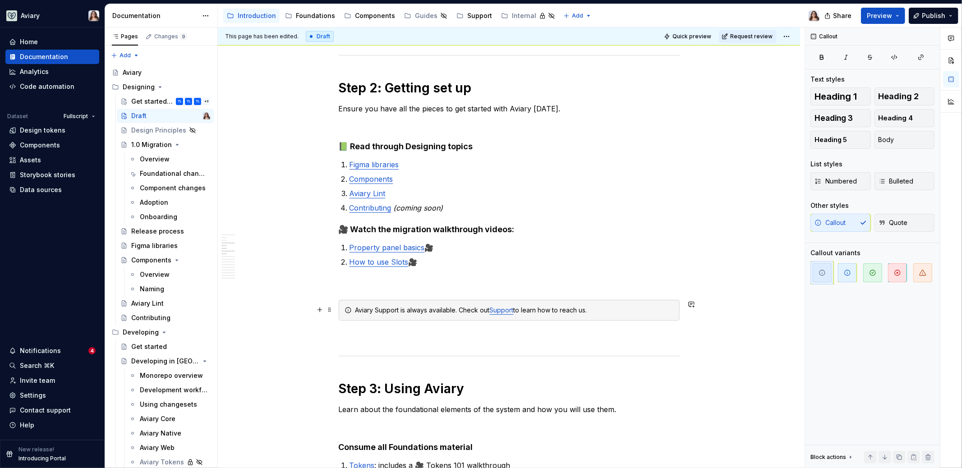
click at [493, 310] on div "Aviary Support is always available. Check out Support to learn how to reach us." at bounding box center [514, 310] width 318 height 9
click at [628, 306] on div "Aviary Support is always available. Check out our Support page to learn how to …" at bounding box center [514, 310] width 318 height 9
drag, startPoint x: 556, startPoint y: 309, endPoint x: 593, endPoint y: 310, distance: 36.5
click at [593, 310] on div "Aviary Support is always available. Check out our Support page to learn how to …" at bounding box center [514, 310] width 318 height 9
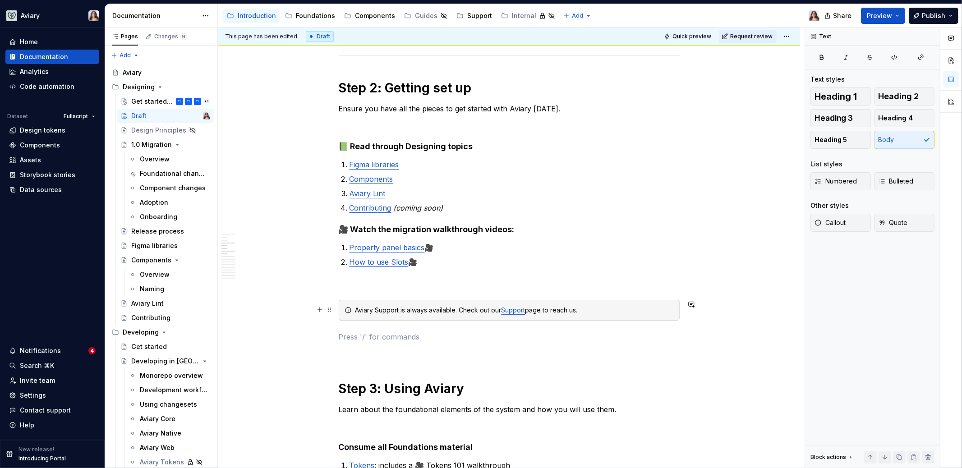
click at [555, 310] on div "Aviary Support is always available. Check out our Support page to reach us." at bounding box center [514, 310] width 318 height 9
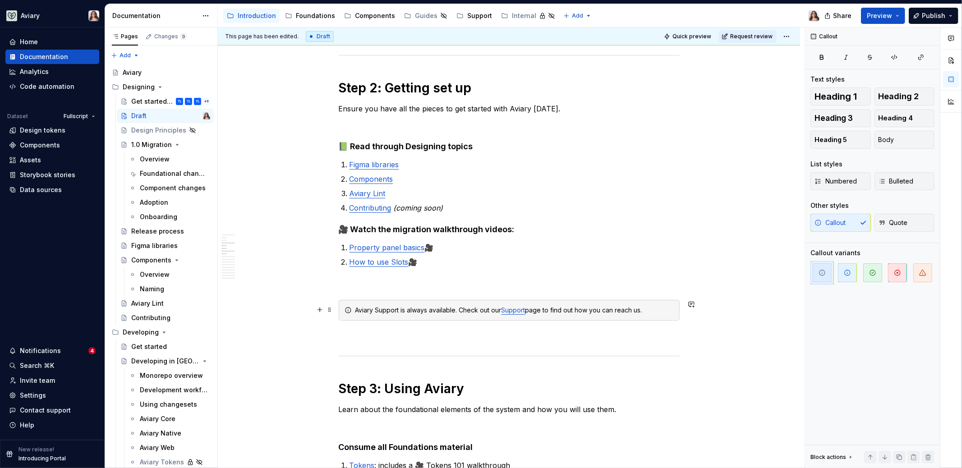
click at [460, 311] on div "Aviary Support is always available. Check out our Support page to find out how …" at bounding box center [514, 310] width 318 height 9
drag, startPoint x: 461, startPoint y: 308, endPoint x: 353, endPoint y: 308, distance: 107.8
click at [353, 308] on div "Aviary Support is always available: Check out our Support page to find out how …" at bounding box center [509, 310] width 341 height 21
click at [388, 333] on p at bounding box center [509, 336] width 341 height 11
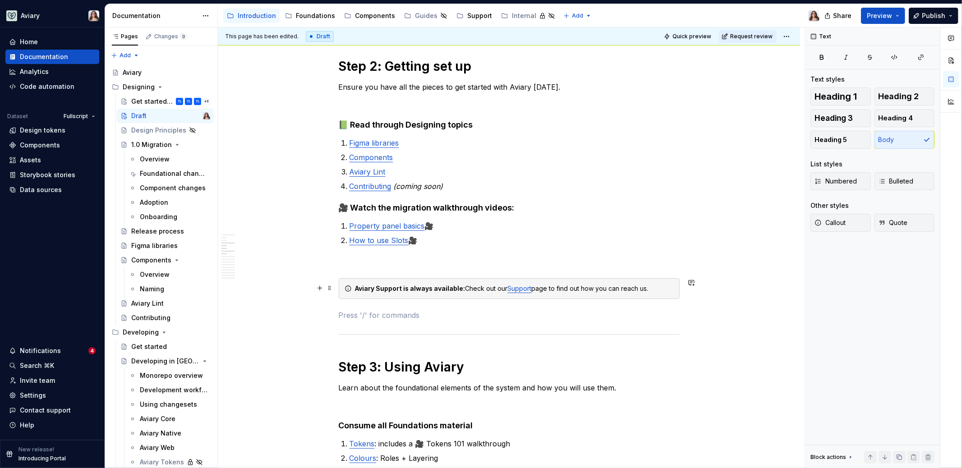
scroll to position [432, 0]
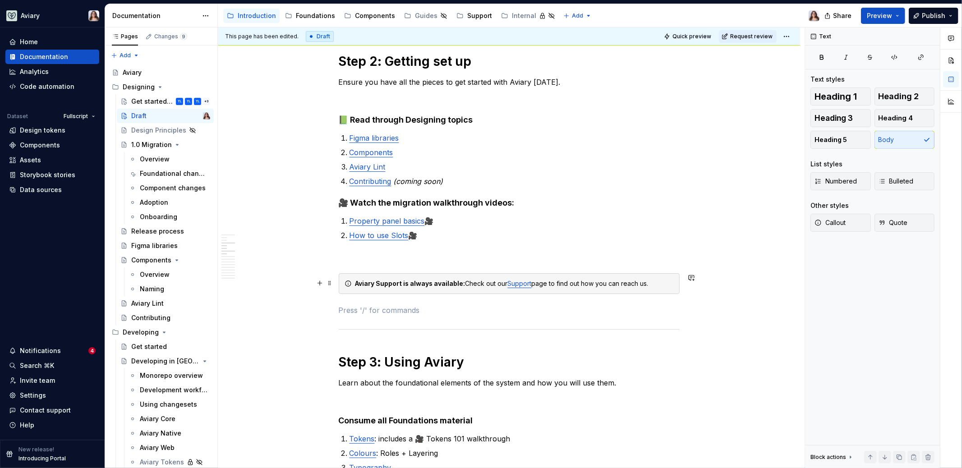
click at [388, 281] on strong "Aviary Support is always available:" at bounding box center [410, 284] width 110 height 8
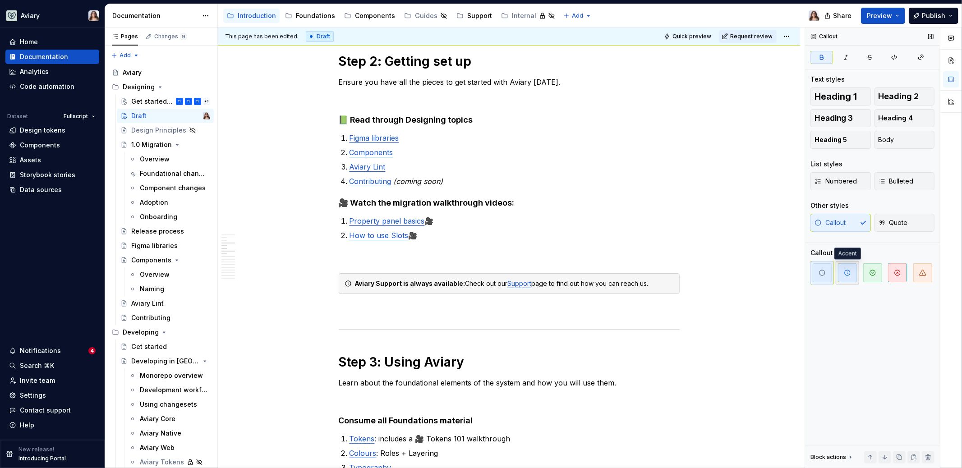
click at [850, 276] on span "button" at bounding box center [847, 272] width 19 height 19
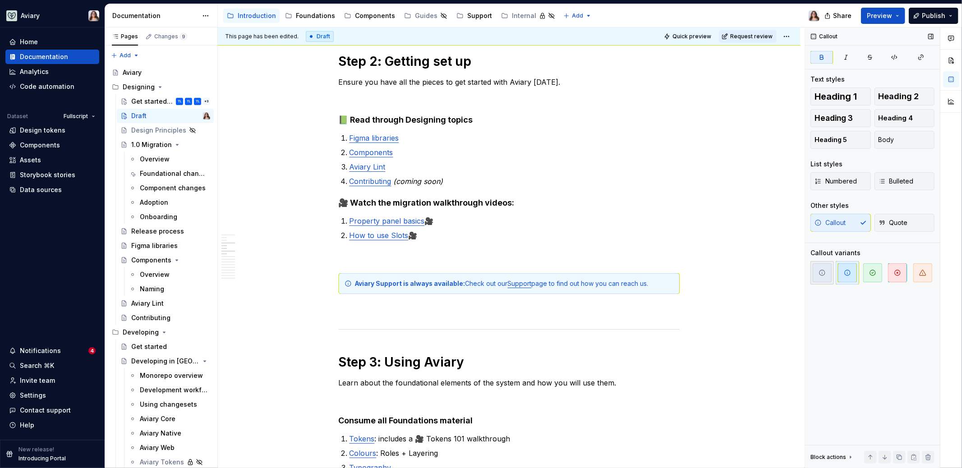
click at [826, 270] on span "button" at bounding box center [822, 272] width 19 height 19
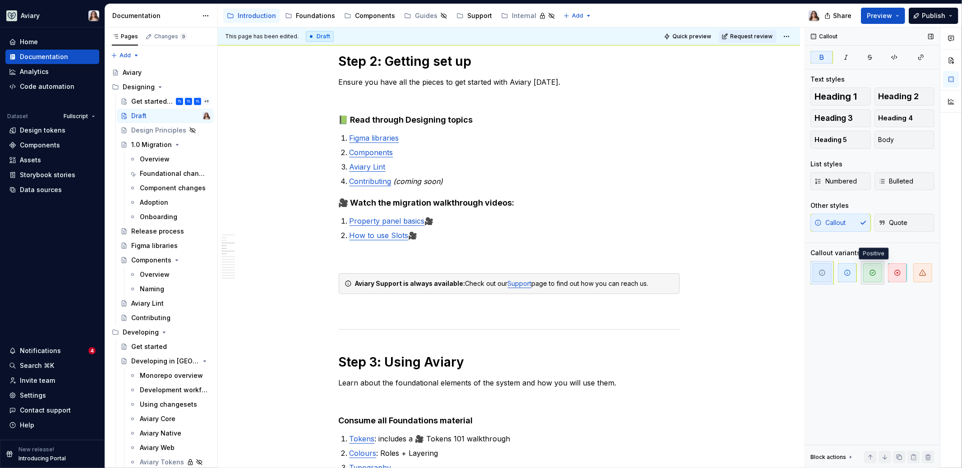
click at [866, 267] on span "button" at bounding box center [872, 272] width 19 height 19
click at [821, 270] on icon "button" at bounding box center [821, 272] width 5 height 5
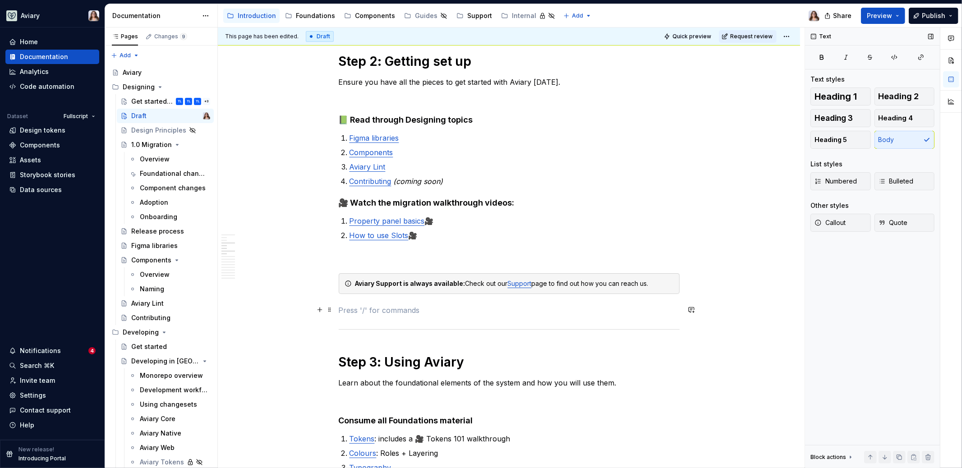
click at [414, 305] on p at bounding box center [509, 310] width 341 height 11
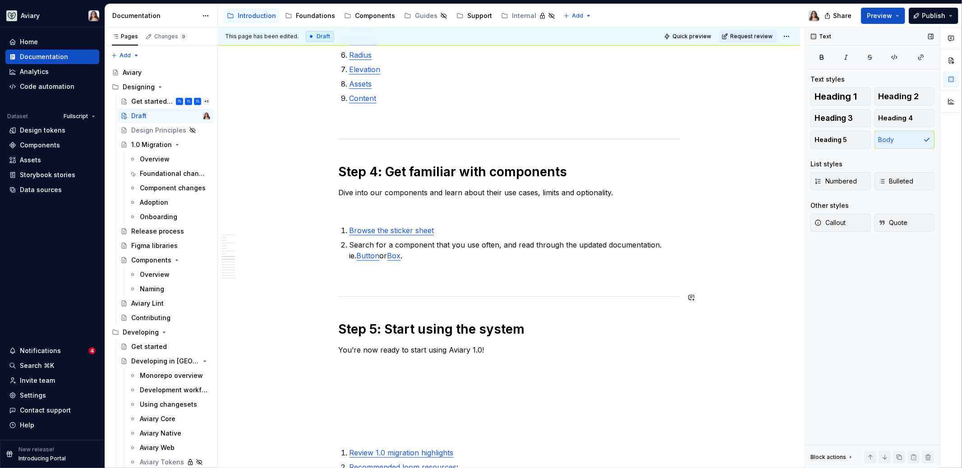
scroll to position [899, 0]
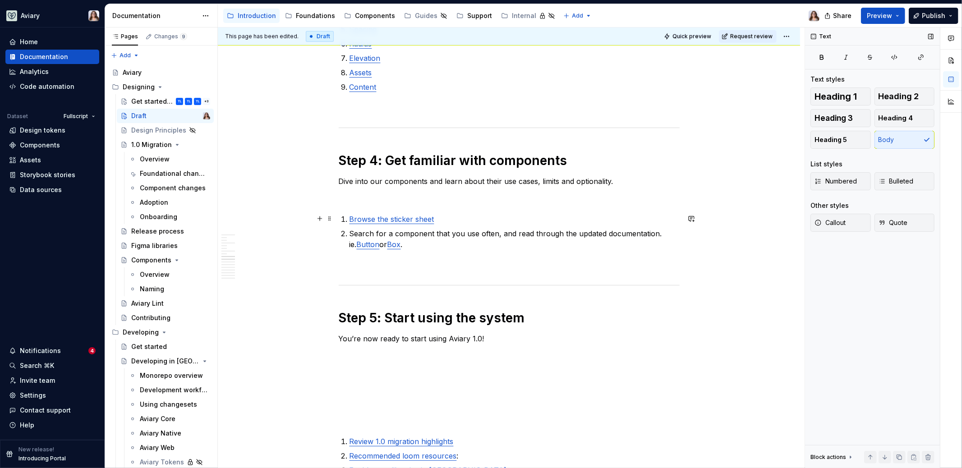
click at [443, 220] on p "Browse the sticker sheet" at bounding box center [514, 219] width 330 height 11
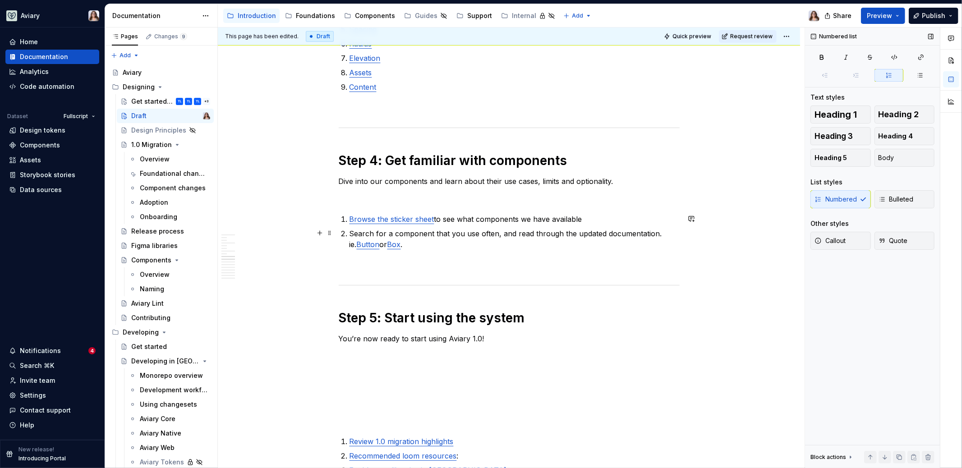
click at [428, 246] on p "Search for a component that you use often, and read through the updated documen…" at bounding box center [514, 239] width 330 height 22
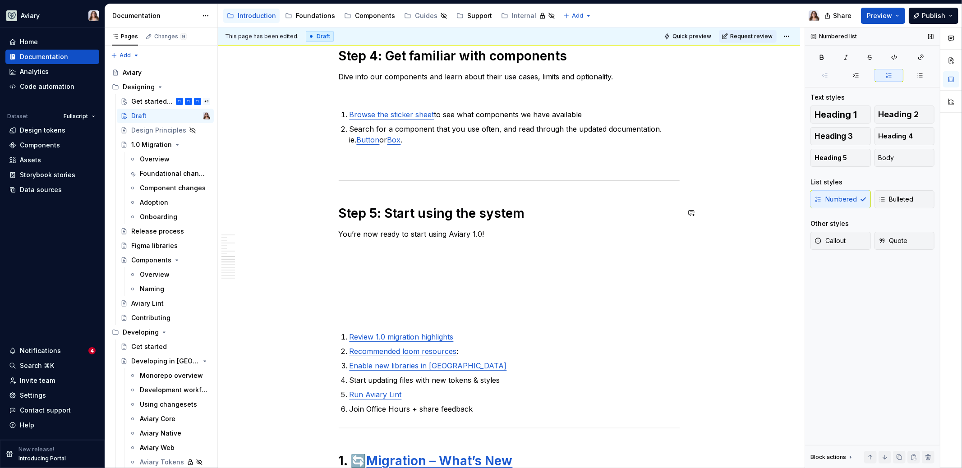
scroll to position [1005, 0]
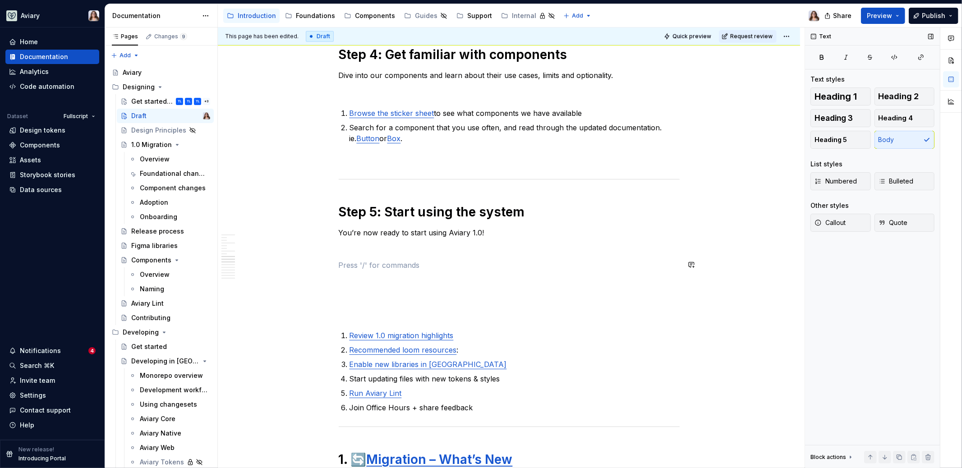
click at [405, 255] on div "***Trying something new here - need to visualize it **** Step 1: 1.0 Migration …" at bounding box center [509, 304] width 341 height 2267
click at [387, 250] on p at bounding box center [509, 249] width 341 height 11
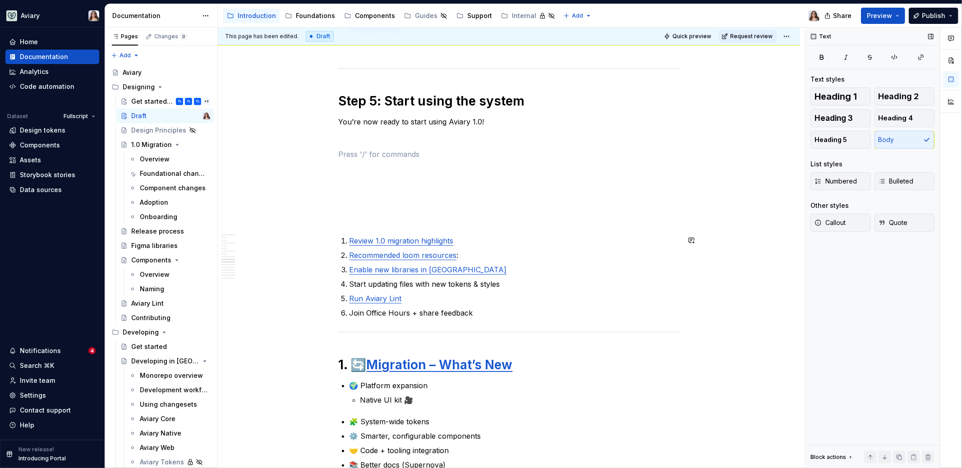
scroll to position [1114, 0]
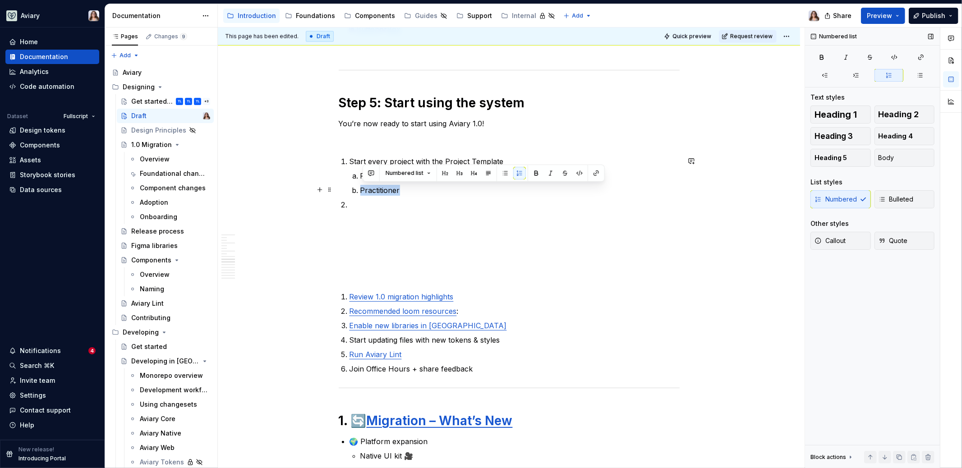
drag, startPoint x: 401, startPoint y: 190, endPoint x: 359, endPoint y: 190, distance: 41.9
click at [360, 190] on li "Practitioner" at bounding box center [519, 190] width 319 height 11
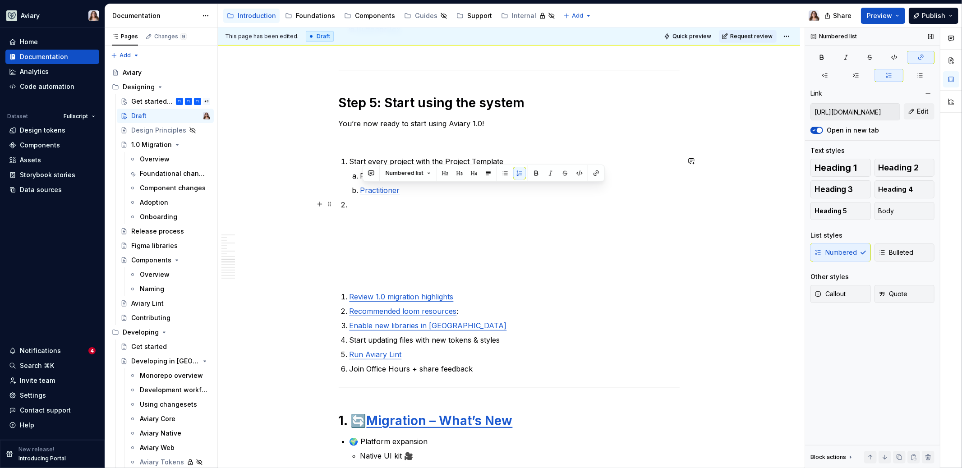
click at [371, 202] on p at bounding box center [514, 204] width 330 height 11
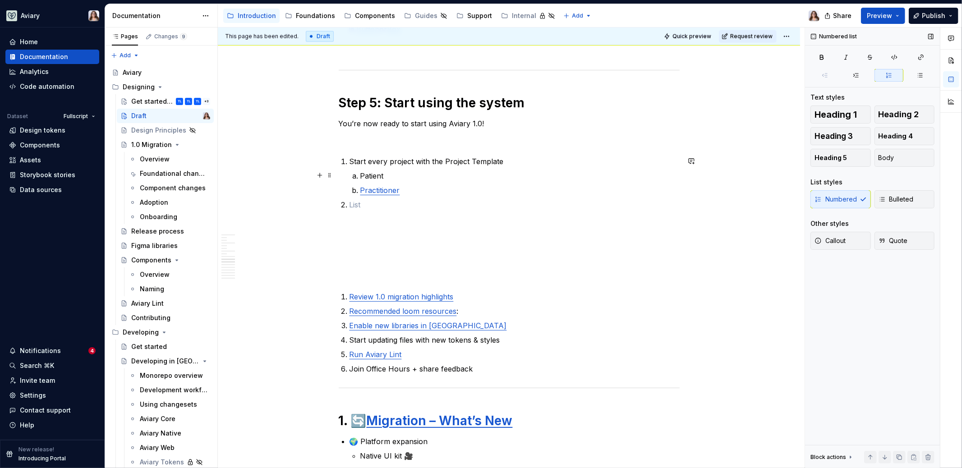
click at [387, 178] on p "Patient" at bounding box center [519, 175] width 319 height 11
drag, startPoint x: 387, startPoint y: 176, endPoint x: 358, endPoint y: 176, distance: 28.9
click at [360, 176] on li "Patient" at bounding box center [519, 175] width 319 height 11
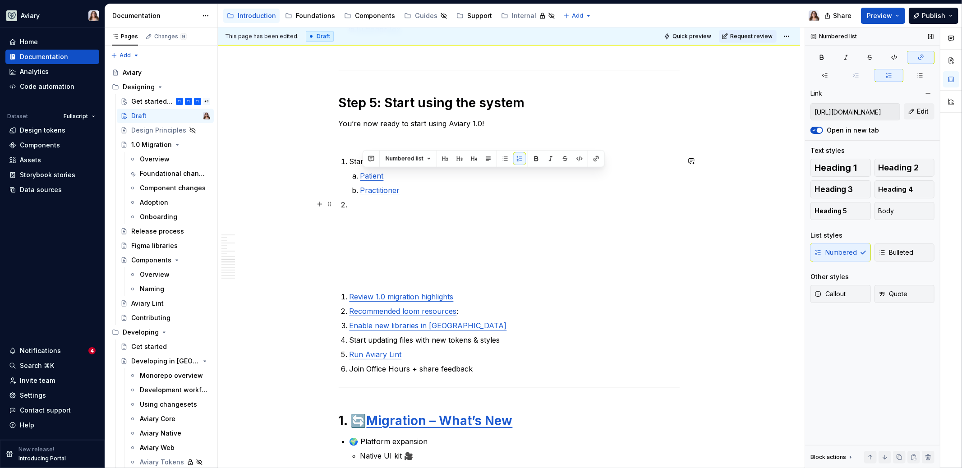
click at [364, 200] on p at bounding box center [514, 204] width 330 height 11
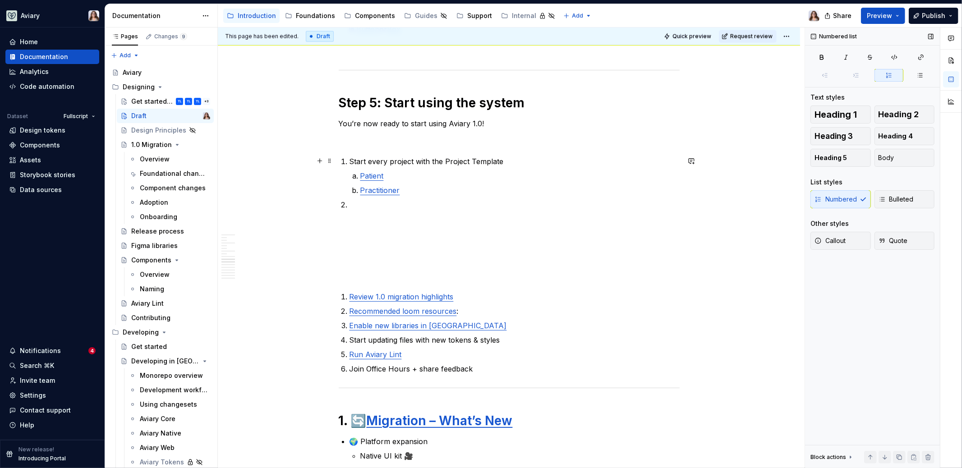
click at [502, 160] on p "Start every project with the Project Template" at bounding box center [514, 161] width 330 height 11
click at [350, 204] on li at bounding box center [514, 204] width 330 height 11
drag, startPoint x: 443, startPoint y: 161, endPoint x: 434, endPoint y: 161, distance: 9.0
click at [434, 161] on p "Start every project with the Project Template:" at bounding box center [514, 161] width 330 height 11
click at [353, 201] on p at bounding box center [514, 204] width 330 height 11
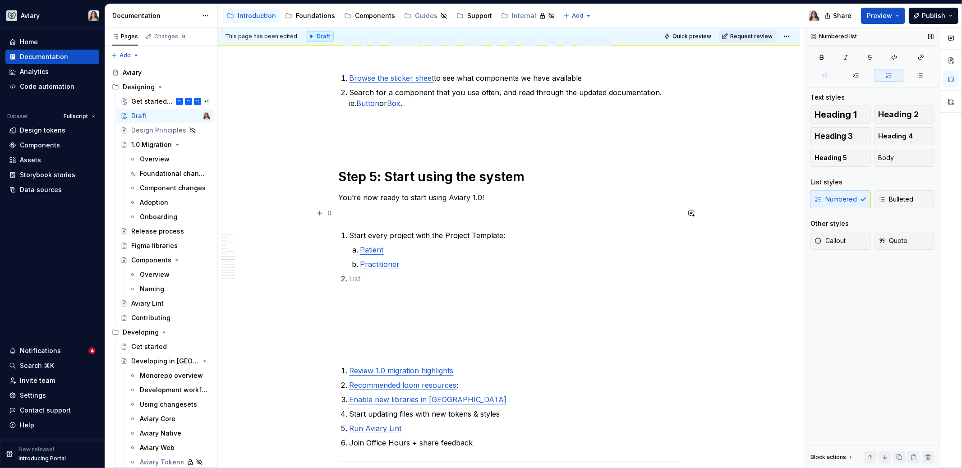
scroll to position [1042, 0]
click at [506, 232] on p "Start every project with the Project Template:" at bounding box center [514, 233] width 330 height 11
click at [352, 278] on p at bounding box center [514, 276] width 330 height 11
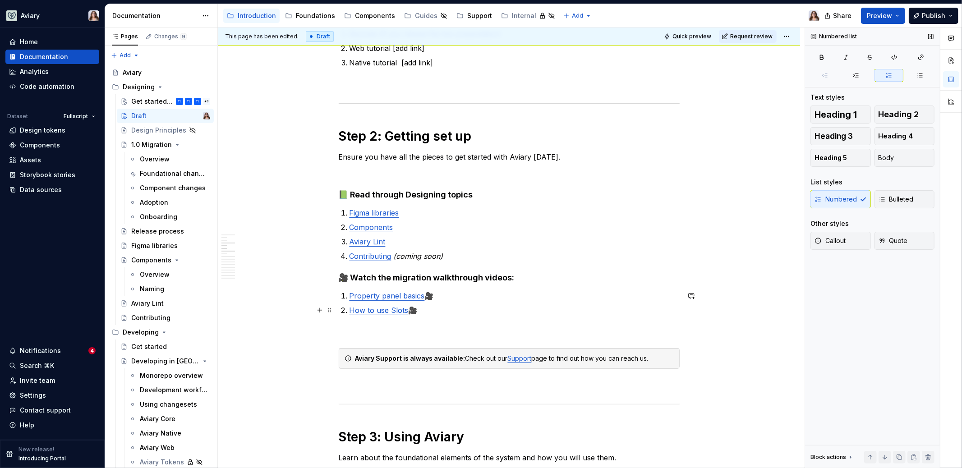
scroll to position [356, 0]
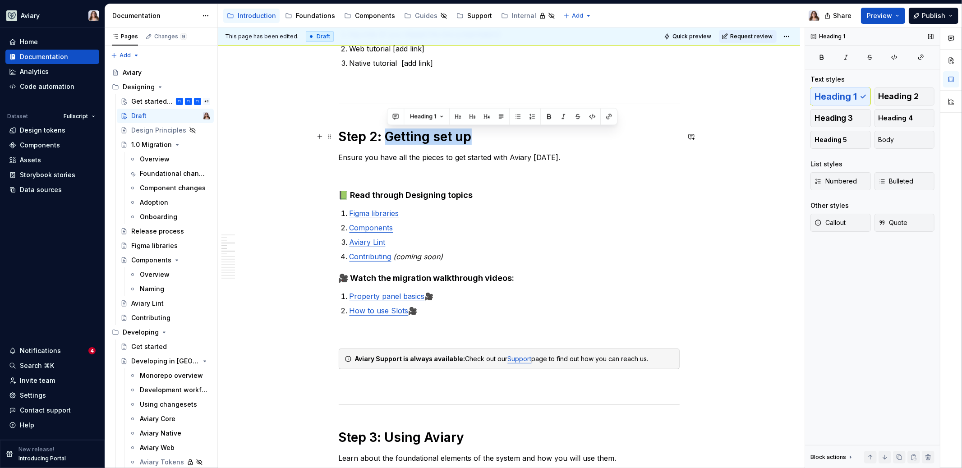
drag, startPoint x: 389, startPoint y: 135, endPoint x: 473, endPoint y: 137, distance: 84.3
click at [473, 137] on h1 "Step 2: Getting set up" at bounding box center [509, 137] width 341 height 16
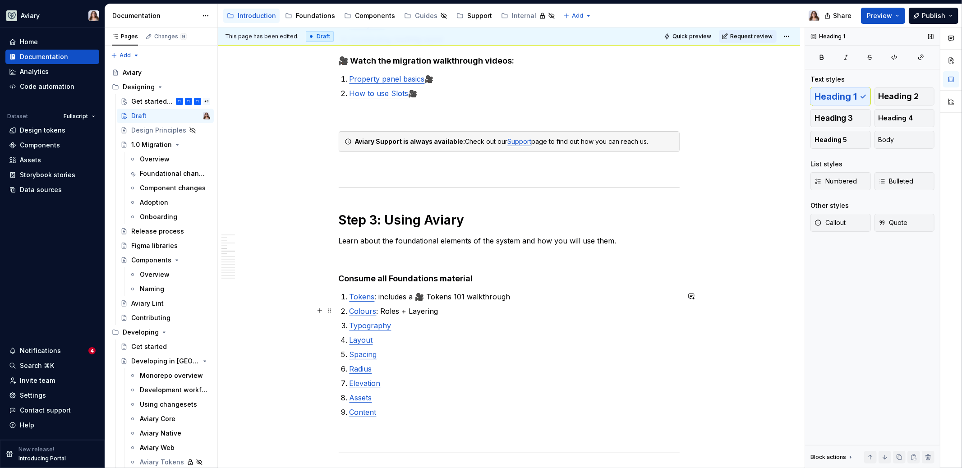
scroll to position [577, 0]
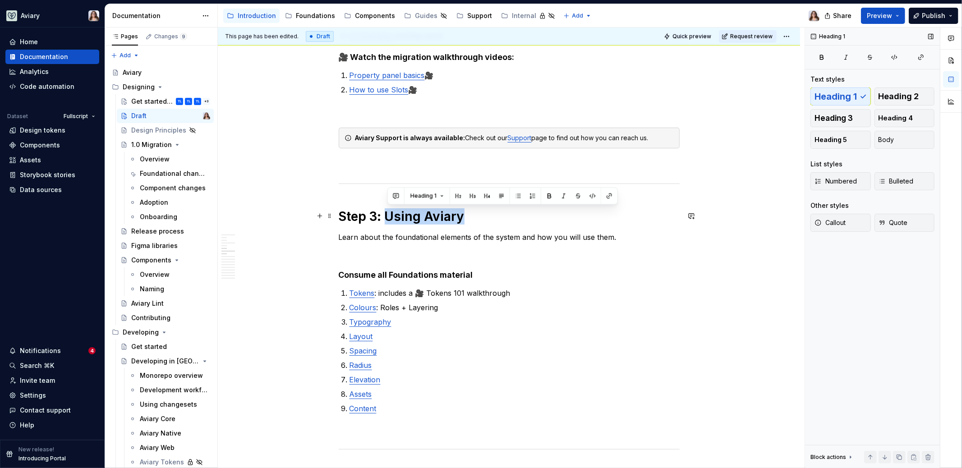
drag, startPoint x: 389, startPoint y: 215, endPoint x: 463, endPoint y: 215, distance: 74.4
click at [463, 215] on h1 "Step 3: Using Aviary" at bounding box center [509, 216] width 341 height 16
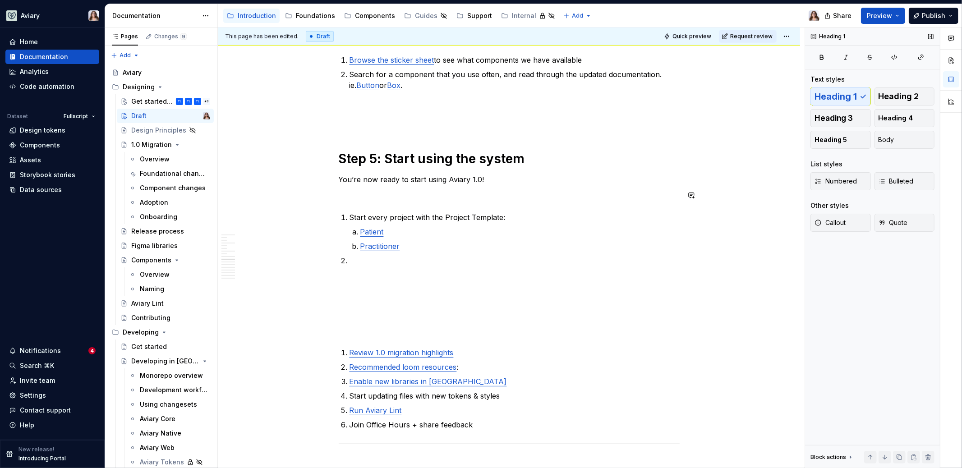
scroll to position [1058, 0]
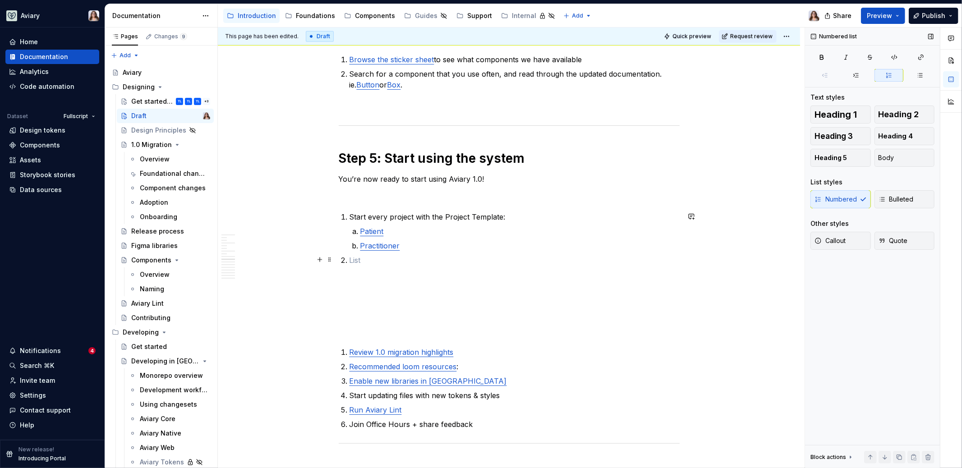
click at [351, 259] on li at bounding box center [514, 260] width 330 height 11
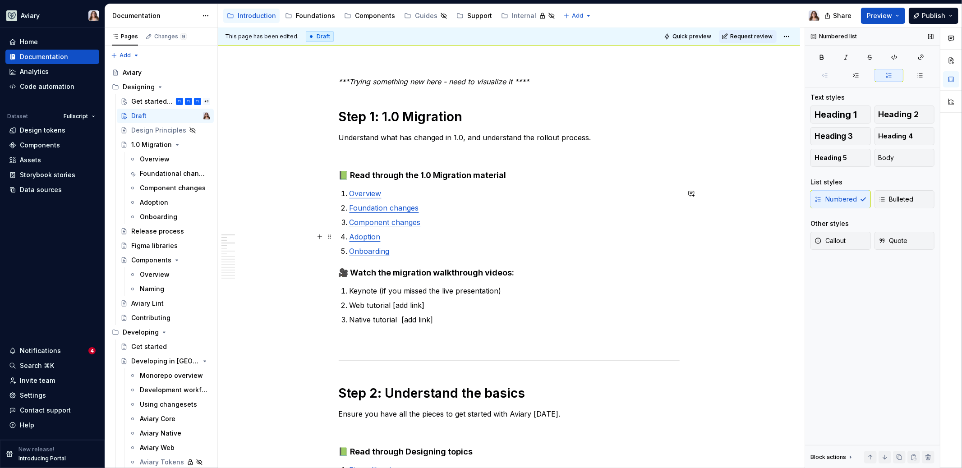
scroll to position [98, 0]
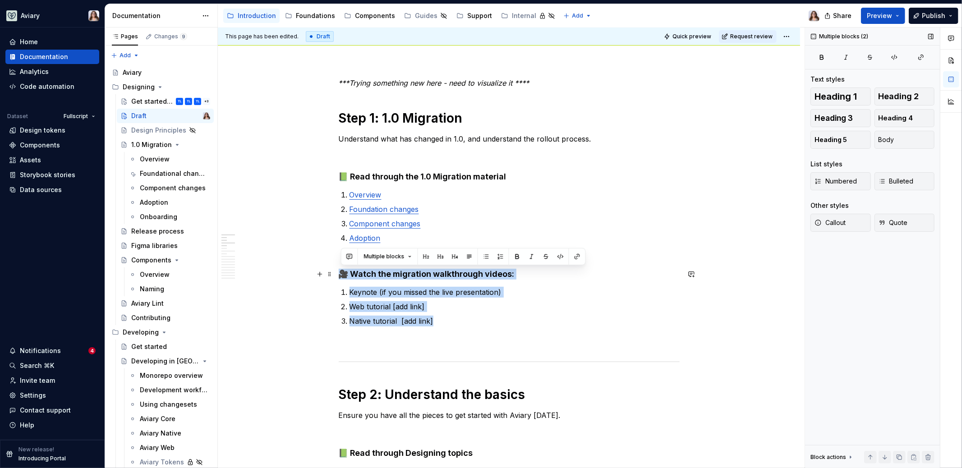
drag, startPoint x: 437, startPoint y: 323, endPoint x: 342, endPoint y: 271, distance: 107.8
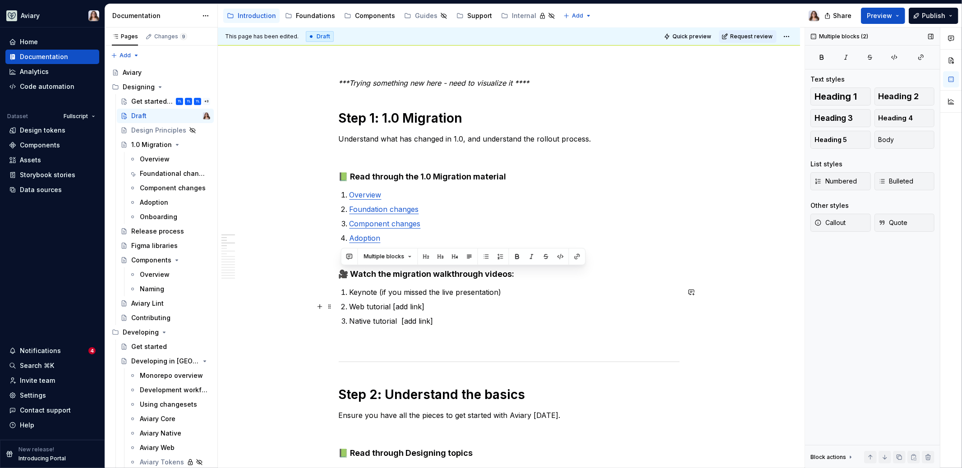
click at [432, 309] on p "Web tutorial [add link]" at bounding box center [514, 306] width 330 height 11
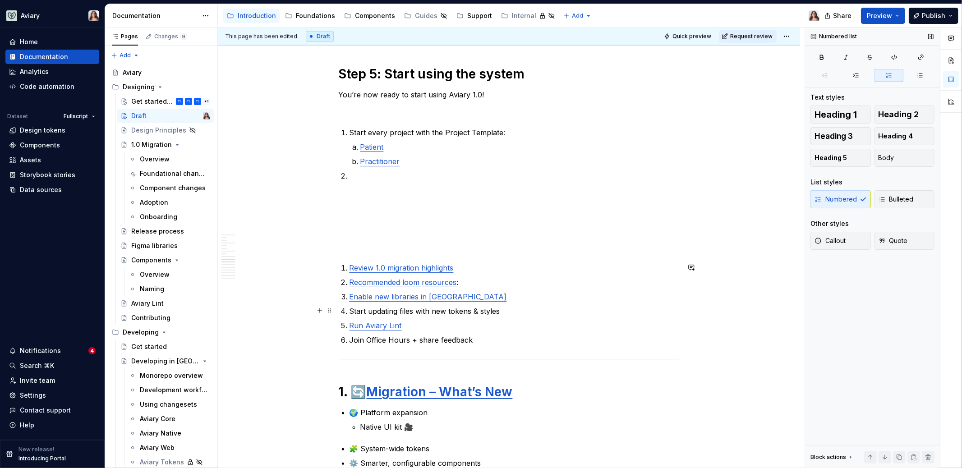
scroll to position [1146, 0]
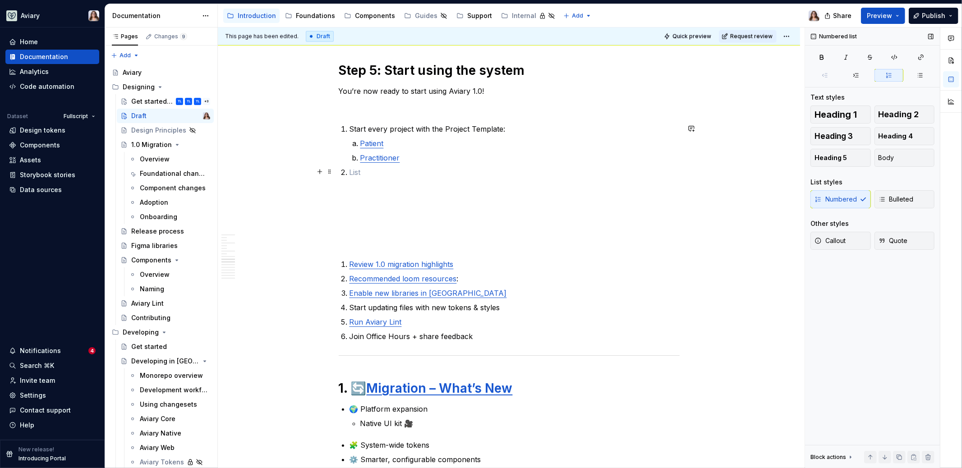
click at [354, 172] on p at bounding box center [514, 172] width 330 height 11
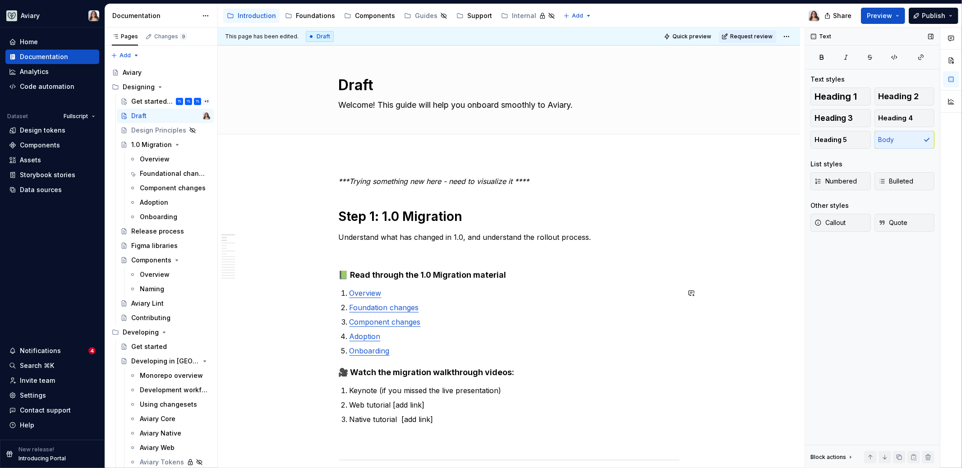
scroll to position [0, 0]
click at [380, 84] on textarea "Draft" at bounding box center [507, 85] width 341 height 22
click at [387, 84] on textarea "Draft" at bounding box center [507, 85] width 341 height 22
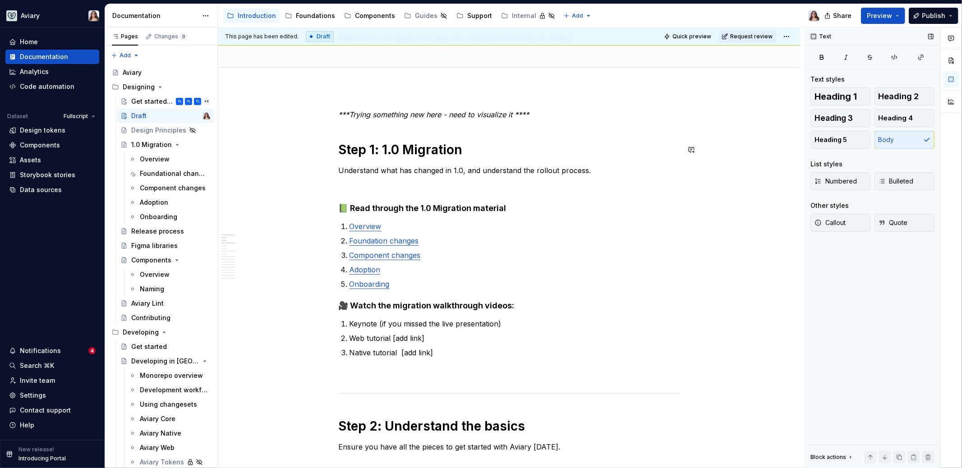
scroll to position [69, 0]
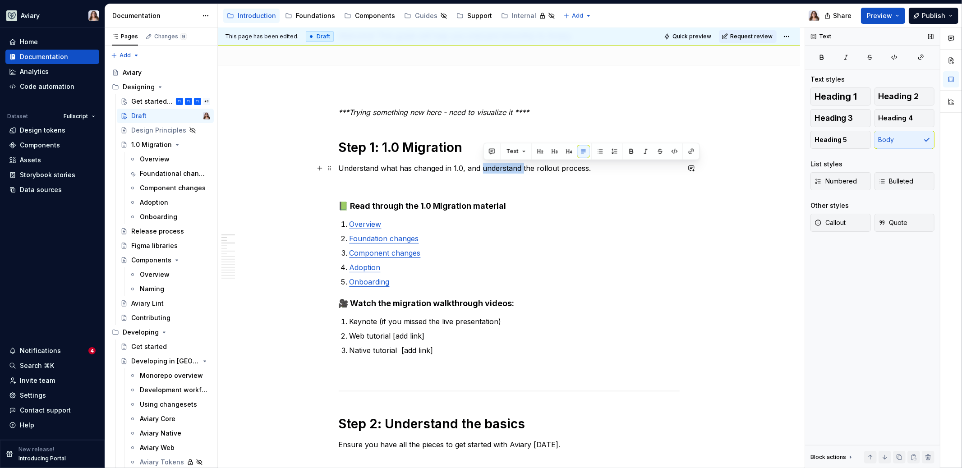
drag, startPoint x: 483, startPoint y: 169, endPoint x: 524, endPoint y: 170, distance: 40.6
click at [524, 170] on p "Understand what has changed in 1.0, and understand the rollout process." at bounding box center [509, 168] width 341 height 11
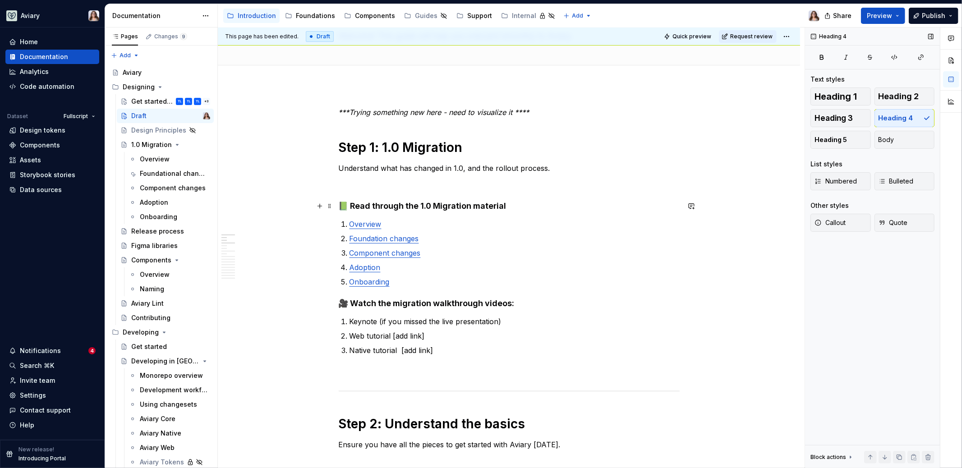
click at [513, 205] on h4 "📗 Read through the 1.0 Migration material" at bounding box center [509, 206] width 341 height 11
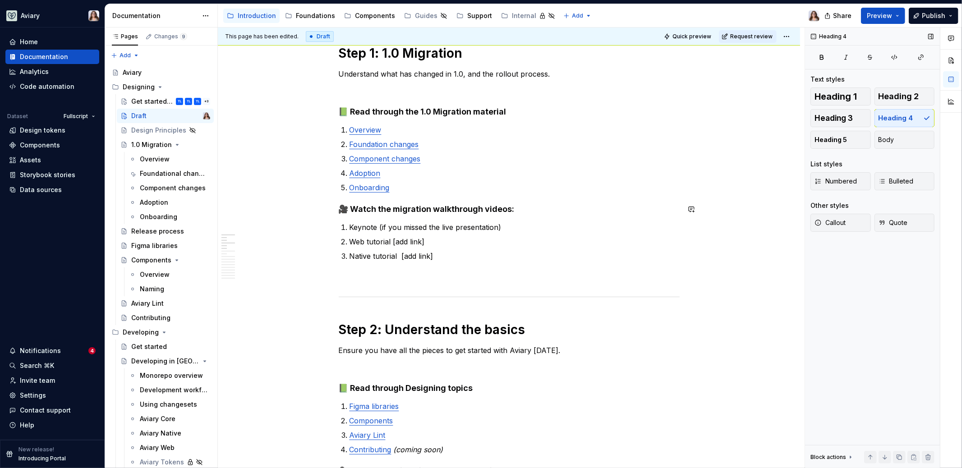
scroll to position [166, 0]
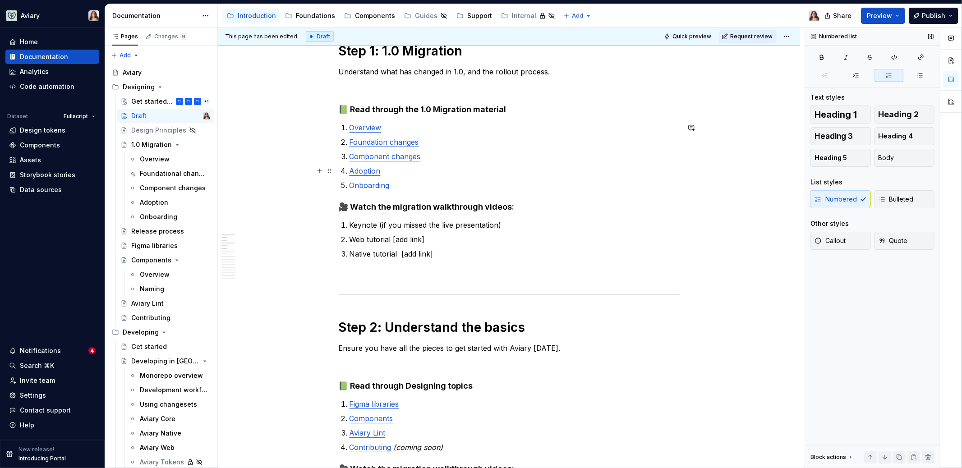
click at [384, 170] on p "Adoption" at bounding box center [514, 171] width 330 height 11
click at [421, 156] on link "Component changes" at bounding box center [384, 156] width 71 height 9
click at [422, 141] on p "Foundation changes" at bounding box center [514, 142] width 330 height 11
click at [385, 127] on p "Overview" at bounding box center [514, 127] width 330 height 11
click at [394, 185] on p "Onboarding" at bounding box center [514, 185] width 330 height 11
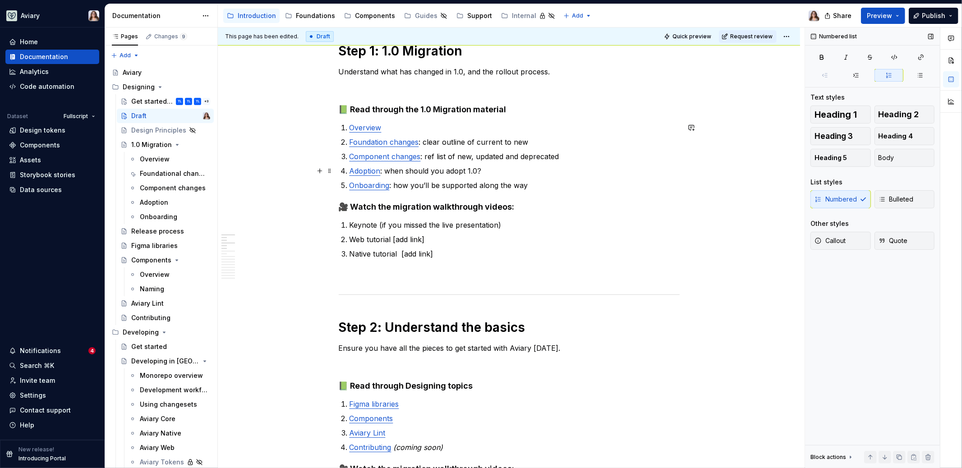
click at [494, 170] on p "Adoption : when should you adopt 1.0?" at bounding box center [514, 171] width 330 height 11
click at [492, 167] on p "Adoption : when should you adopt 1.0?" at bounding box center [514, 171] width 330 height 11
click at [436, 156] on p "Component changes : ref list of new, updated and deprecated" at bounding box center [514, 156] width 330 height 11
click at [482, 169] on p "Adoption : when should you adopt 1.0?" at bounding box center [514, 171] width 330 height 11
click at [543, 140] on p "Foundation changes : clear outline of the current to new" at bounding box center [514, 142] width 330 height 11
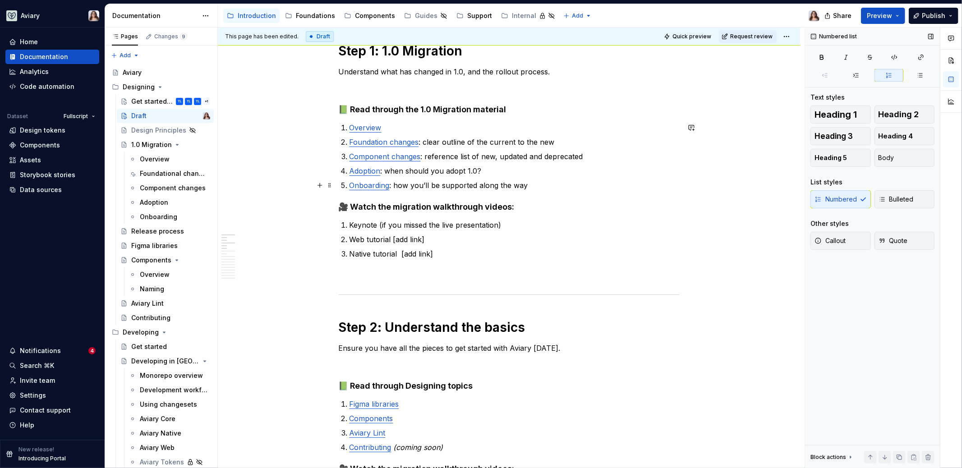
click at [505, 182] on p "Onboarding : how you’ll be supported along the way" at bounding box center [514, 185] width 330 height 11
drag, startPoint x: 552, startPoint y: 142, endPoint x: 478, endPoint y: 142, distance: 73.5
click at [478, 142] on p "Foundation changes : clear outline of the current to the new" at bounding box center [514, 142] width 330 height 11
click at [529, 186] on p "Onboarding : how you’ll be supported along the way" at bounding box center [514, 185] width 330 height 11
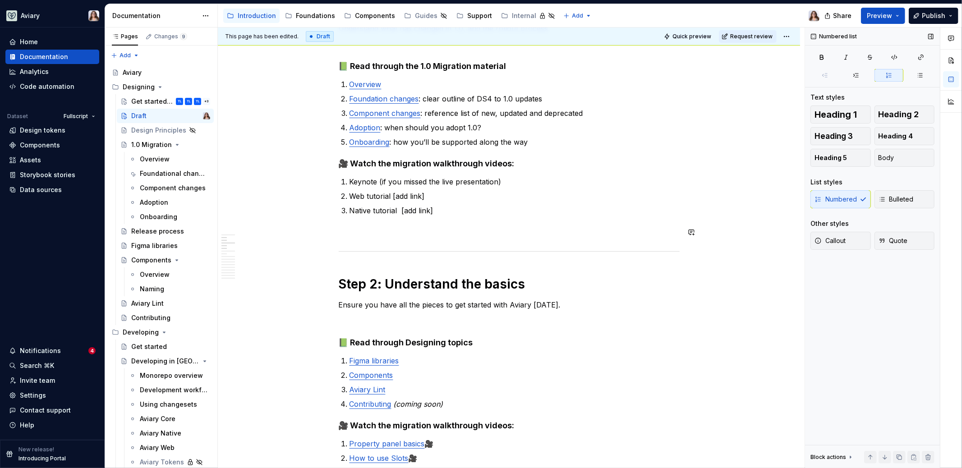
scroll to position [223, 0]
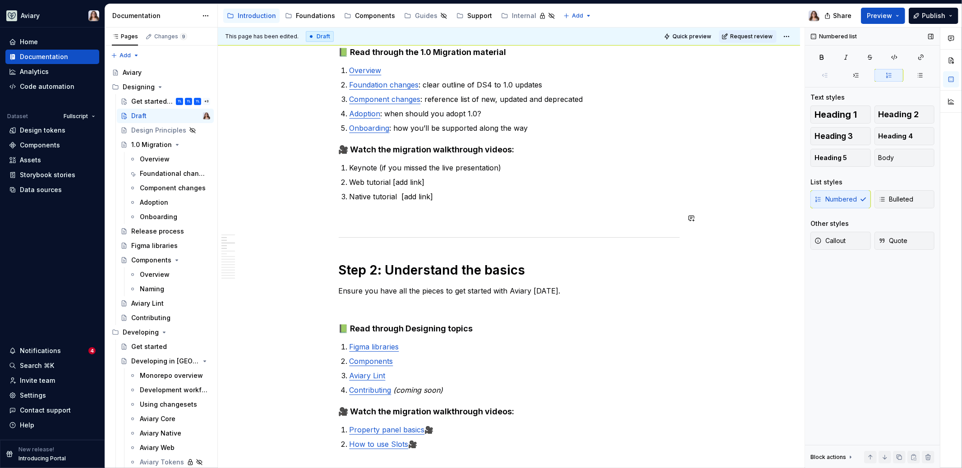
click at [443, 200] on p "Native tutorial [add link]" at bounding box center [514, 196] width 330 height 11
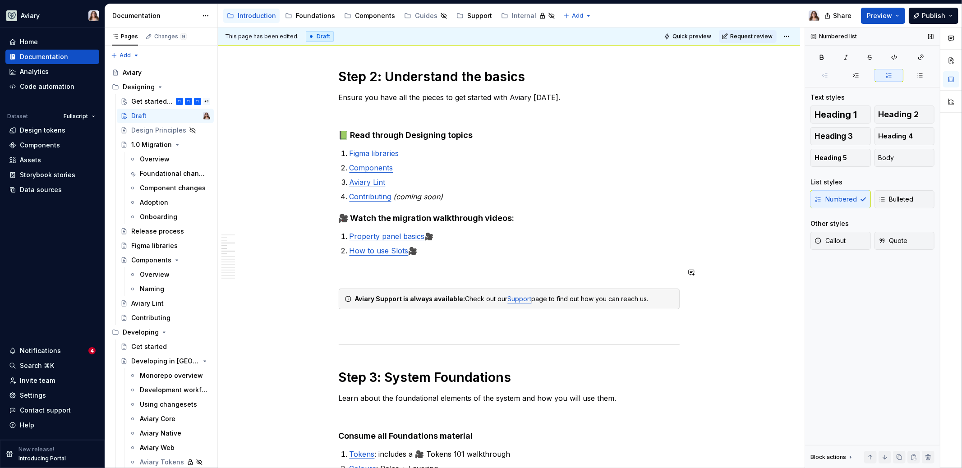
scroll to position [417, 0]
click at [395, 167] on p "Components" at bounding box center [514, 166] width 330 height 11
click at [403, 151] on p "Figma libraries" at bounding box center [514, 152] width 330 height 11
click at [386, 184] on link "Aviary Lint" at bounding box center [367, 181] width 36 height 9
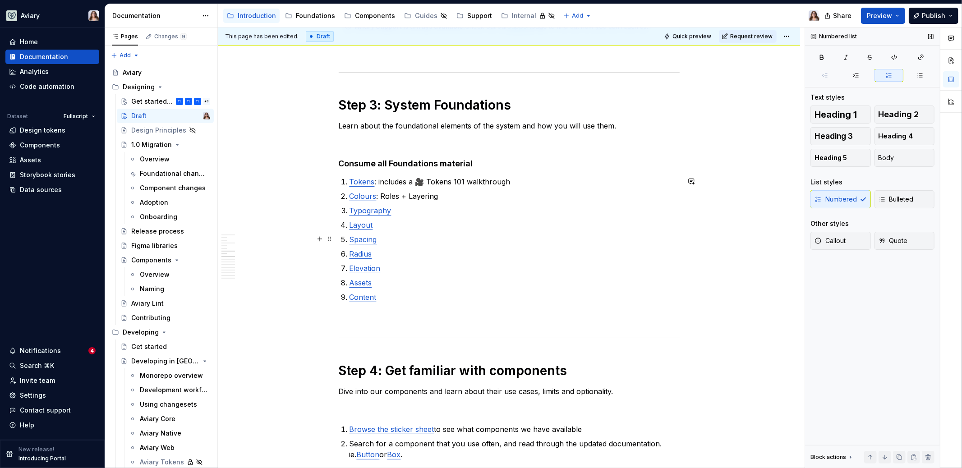
scroll to position [691, 0]
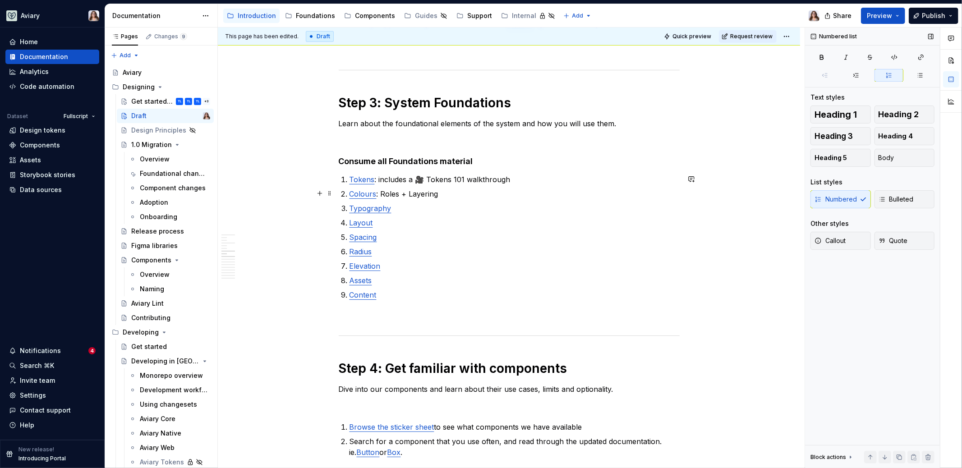
click at [412, 195] on p "Colours : Roles + Layering" at bounding box center [514, 194] width 330 height 11
click at [385, 196] on p "Colours : Roles + layering" at bounding box center [514, 194] width 330 height 11
click at [405, 208] on p "Typography" at bounding box center [514, 208] width 330 height 11
click at [509, 179] on p "Tokens : includes a 🎥 Tokens 101 walkthrough" at bounding box center [514, 179] width 330 height 11
drag, startPoint x: 417, startPoint y: 179, endPoint x: 506, endPoint y: 178, distance: 88.8
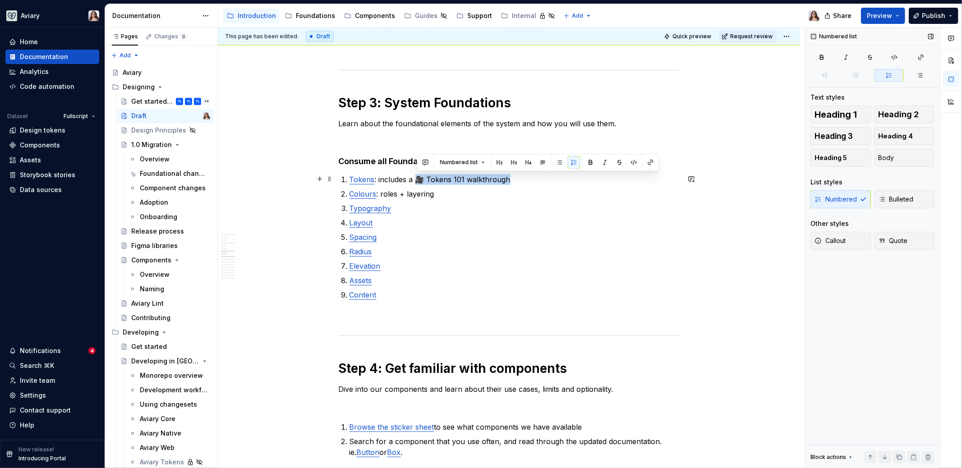
click at [506, 178] on p "Tokens : includes a 🎥 Tokens 101 walkthrough" at bounding box center [514, 179] width 330 height 11
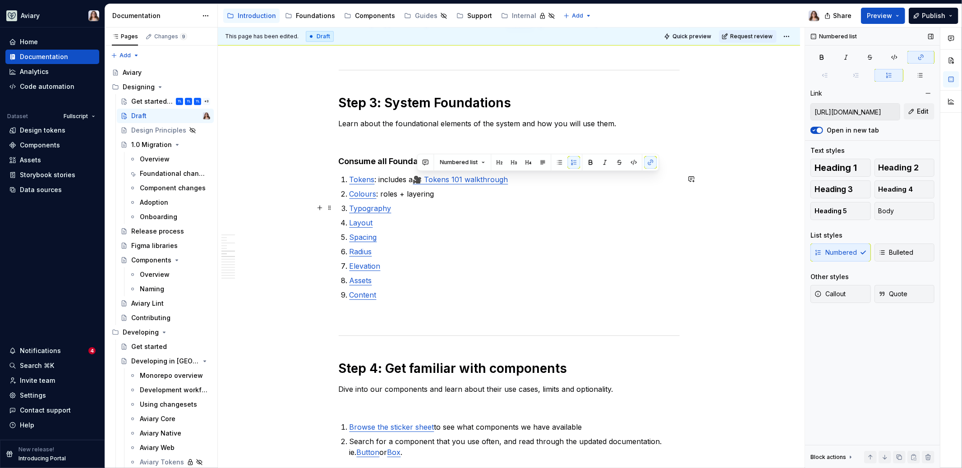
click at [455, 203] on p "Typography" at bounding box center [514, 208] width 330 height 11
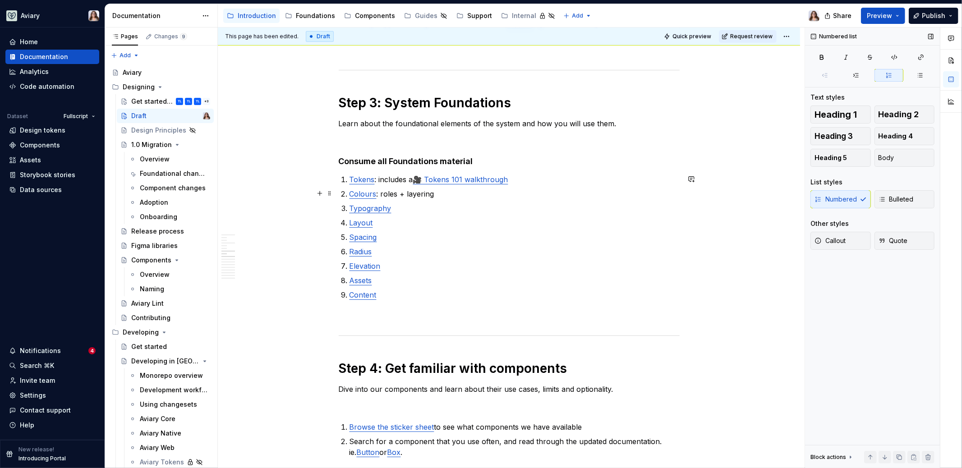
click at [436, 189] on p "Colours : roles + layering" at bounding box center [514, 194] width 330 height 11
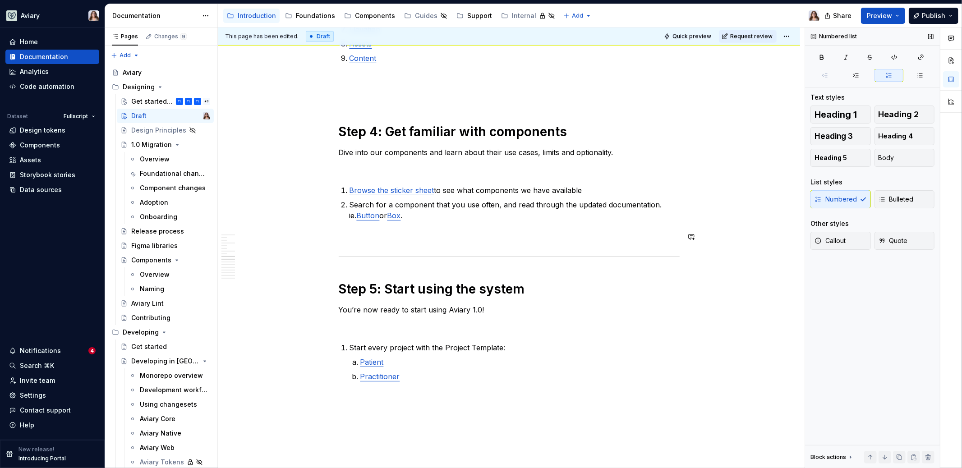
scroll to position [955, 0]
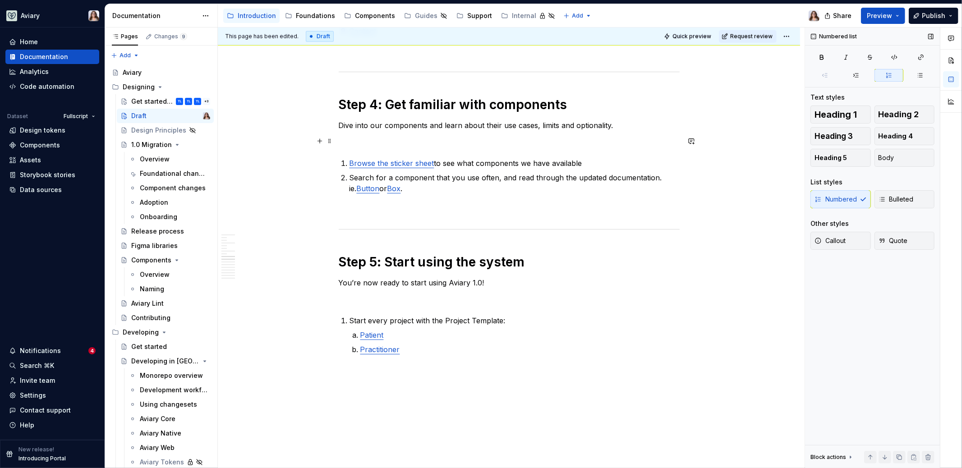
click at [387, 136] on p at bounding box center [509, 141] width 341 height 11
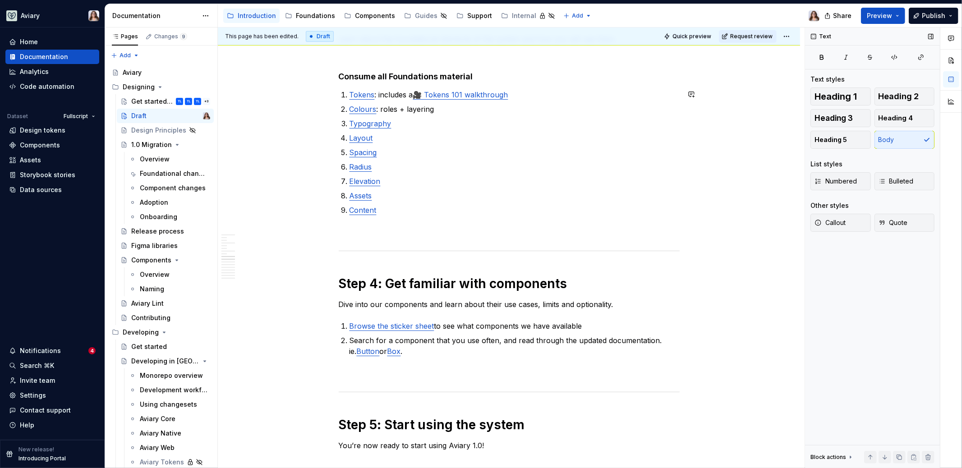
scroll to position [918, 0]
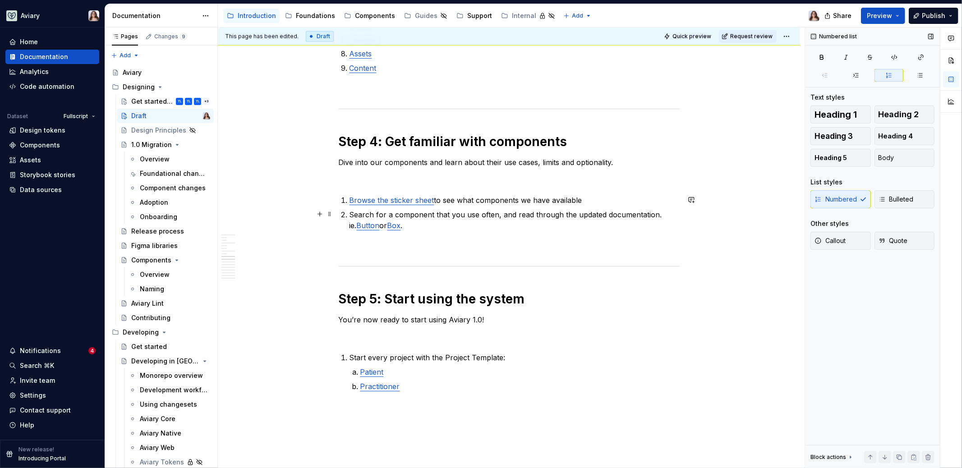
click at [412, 226] on p "Search for a component that you use often, and read through the updated documen…" at bounding box center [514, 220] width 330 height 22
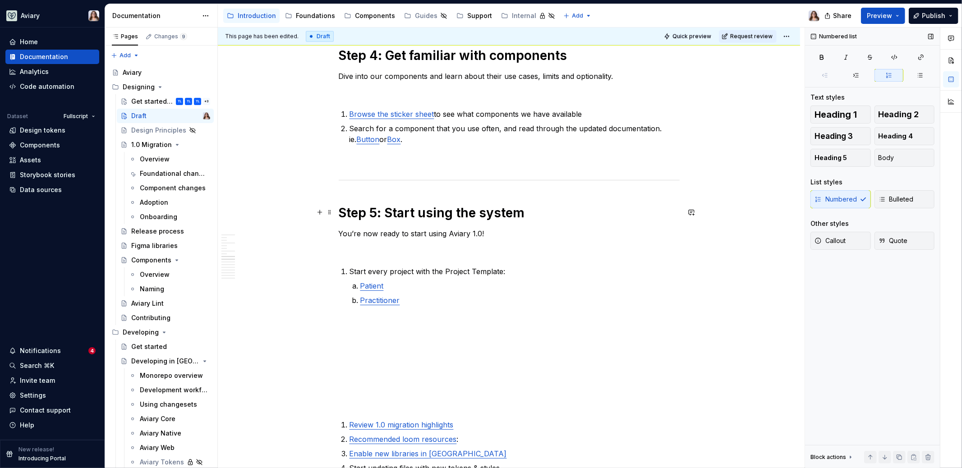
scroll to position [1034, 0]
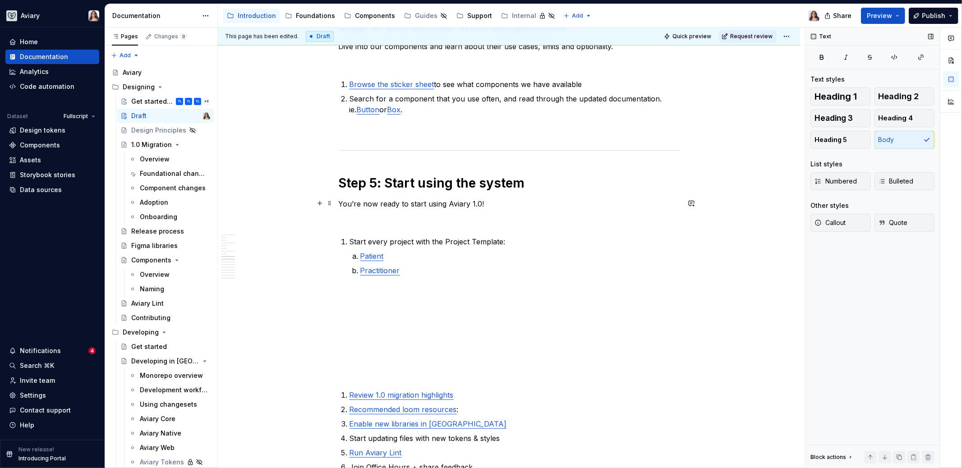
click at [487, 203] on p "You’re now ready to start using Aviary 1.0!" at bounding box center [509, 203] width 341 height 11
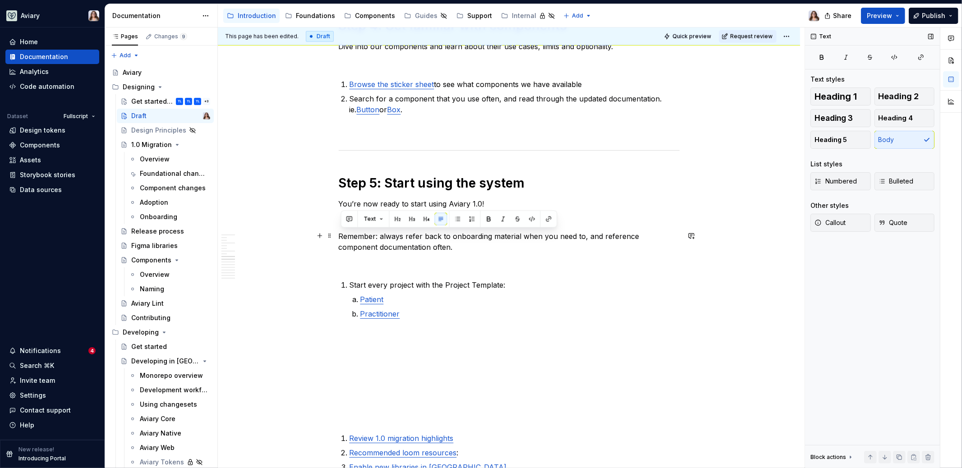
drag, startPoint x: 417, startPoint y: 245, endPoint x: 337, endPoint y: 234, distance: 80.6
click at [337, 234] on div "***Trying something new here - need to visualize it **** Step 1: 1.0 Migration …" at bounding box center [509, 406] width 582 height 2571
click at [839, 223] on span "Callout" at bounding box center [829, 222] width 31 height 9
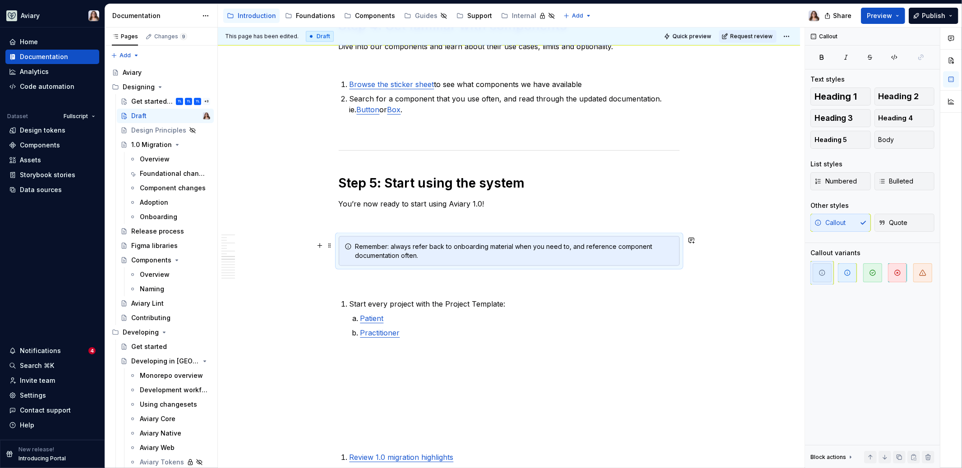
click at [432, 255] on div "Remember: always refer back to onboarding material when you need to, and refere…" at bounding box center [514, 251] width 318 height 18
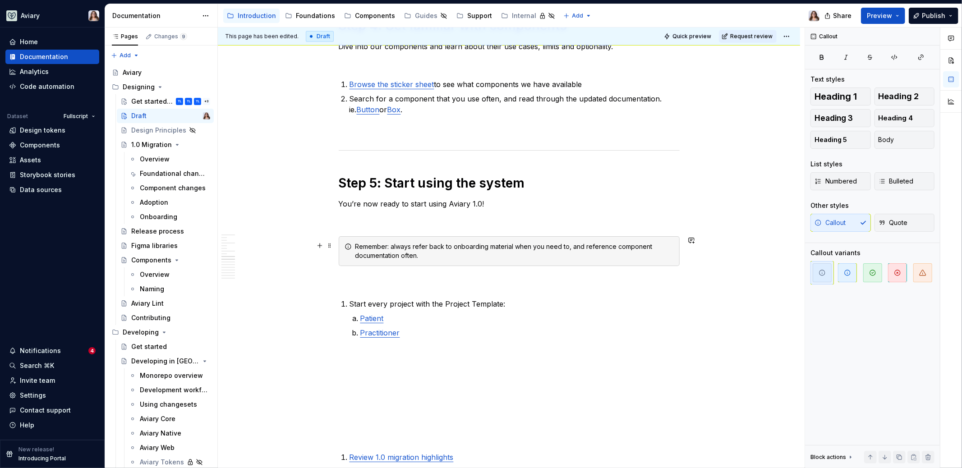
click at [393, 245] on div "Remember: always refer back to onboarding material when you need to, and refere…" at bounding box center [514, 251] width 318 height 18
drag, startPoint x: 420, startPoint y: 245, endPoint x: 398, endPoint y: 245, distance: 22.1
click at [398, 245] on div "Remember to always refer back to onboarding material when you need to, and refe…" at bounding box center [514, 251] width 318 height 18
click at [492, 250] on div "Remember to refer back to the onboarding material when you need to, and referen…" at bounding box center [514, 251] width 318 height 18
drag, startPoint x: 566, startPoint y: 246, endPoint x: 581, endPoint y: 246, distance: 14.9
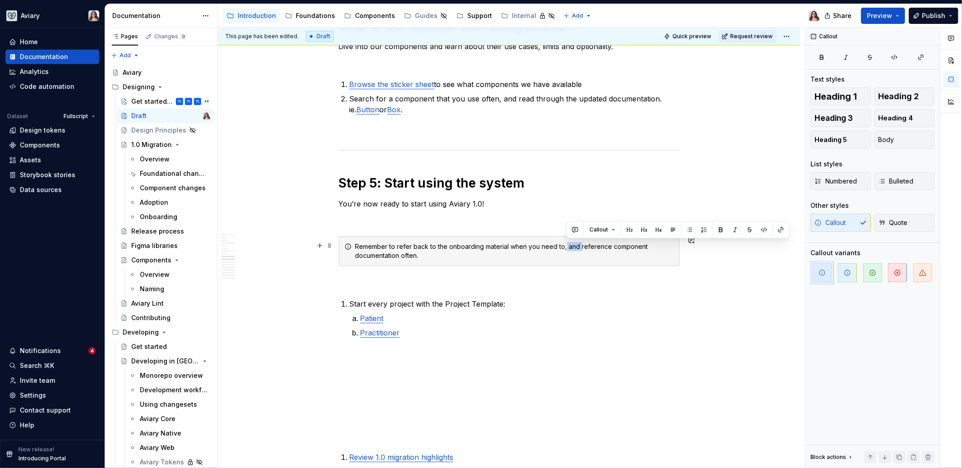
click at [581, 246] on div "Remember to refer back to the onboarding material when you need to, and referen…" at bounding box center [514, 251] width 318 height 18
click at [578, 245] on div "Remember to refer back to the onboarding material when you need to, and referen…" at bounding box center [514, 251] width 318 height 18
click at [582, 248] on div "Remember to refer back to the onboarding material when you need to, and referen…" at bounding box center [514, 251] width 318 height 18
drag, startPoint x: 609, startPoint y: 246, endPoint x: 581, endPoint y: 246, distance: 28.0
click at [581, 246] on div "Remember to refer back to the onboarding material when you need to, and referen…" at bounding box center [514, 251] width 318 height 18
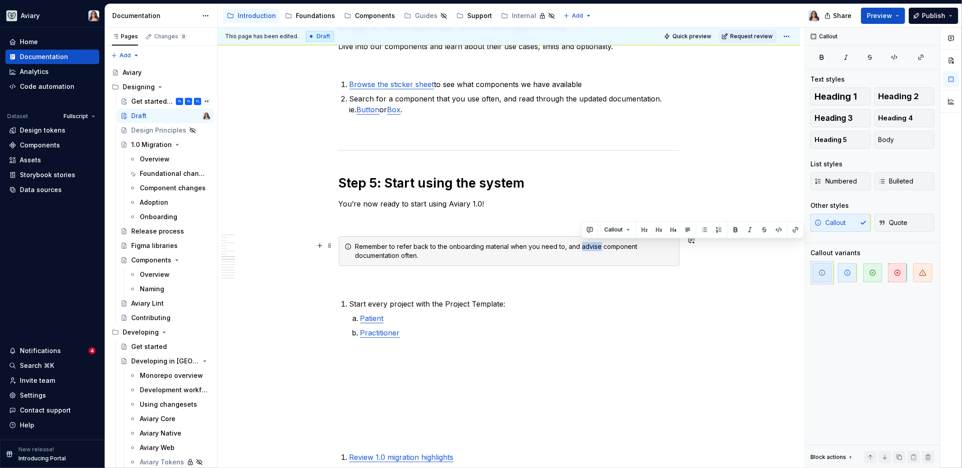
drag, startPoint x: 600, startPoint y: 247, endPoint x: 581, endPoint y: 247, distance: 19.4
click at [581, 247] on div "Remember to refer back to the onboarding material when you need to, and advise …" at bounding box center [514, 251] width 318 height 18
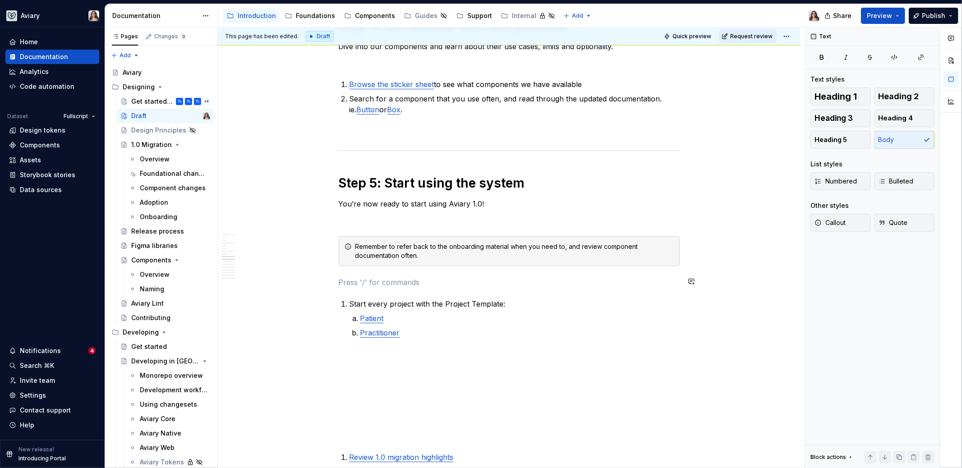
click at [392, 275] on div "***Trying something new here - need to visualize it **** Step 1: 1.0 Migration …" at bounding box center [509, 350] width 341 height 2417
click at [491, 208] on div "***Trying something new here - need to visualize it **** Step 1: 1.0 Migration …" at bounding box center [509, 350] width 341 height 2417
click at [424, 216] on p at bounding box center [509, 220] width 341 height 11
click at [381, 286] on div "***Trying something new here - need to visualize it **** Step 1: 1.0 Migration …" at bounding box center [509, 350] width 341 height 2417
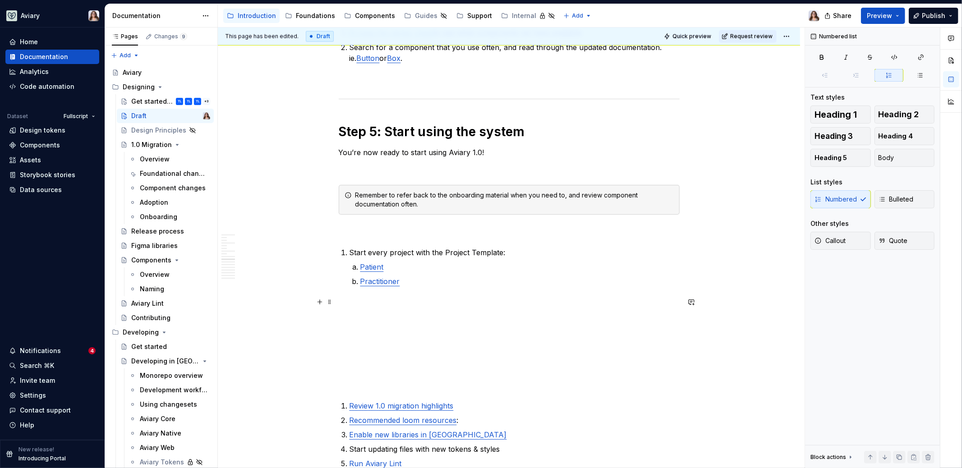
scroll to position [1088, 0]
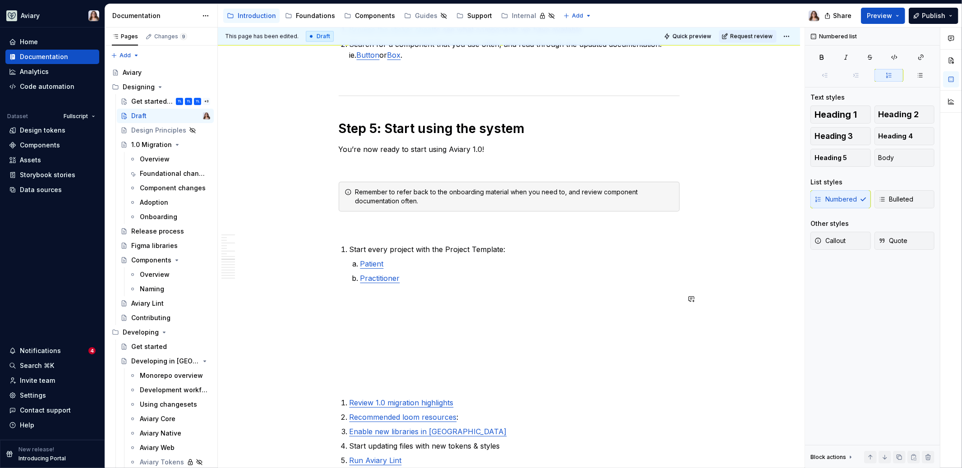
click at [411, 280] on p "Practitioner" at bounding box center [519, 278] width 319 height 11
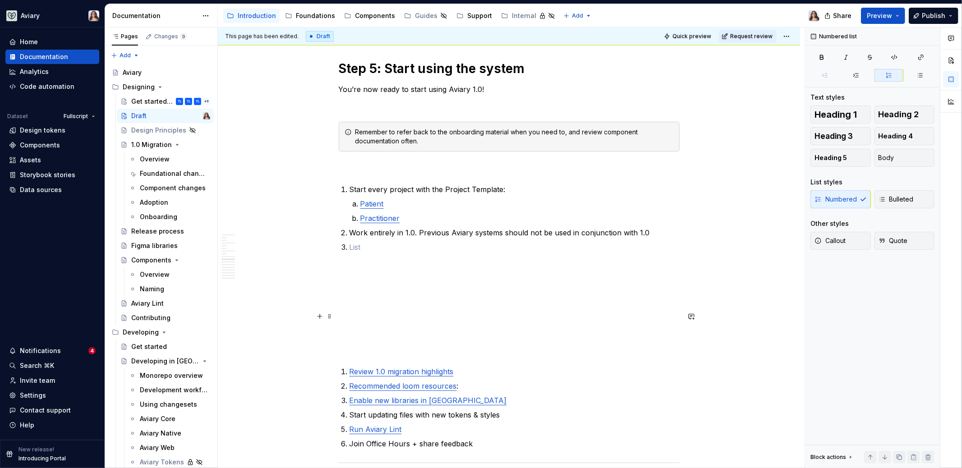
scroll to position [1151, 0]
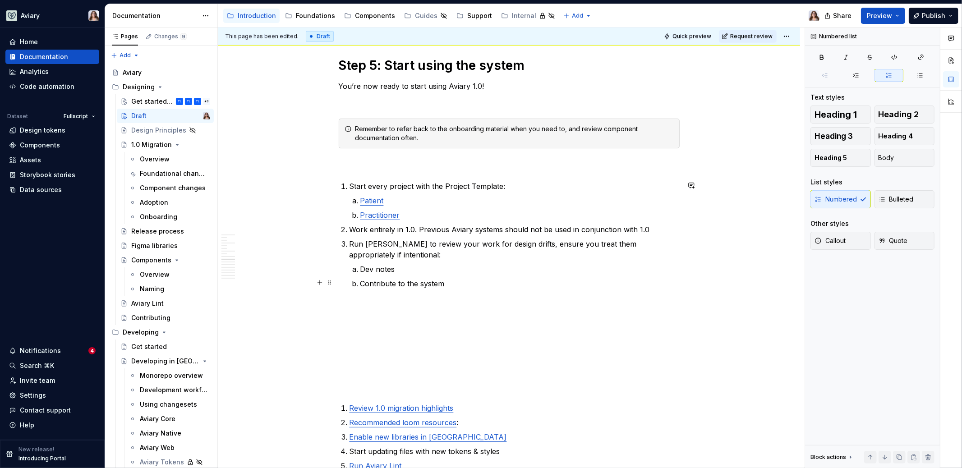
click at [449, 283] on p "Contribute to the system" at bounding box center [519, 283] width 319 height 11
click at [447, 285] on p "Contribute to the system" at bounding box center [519, 283] width 319 height 11
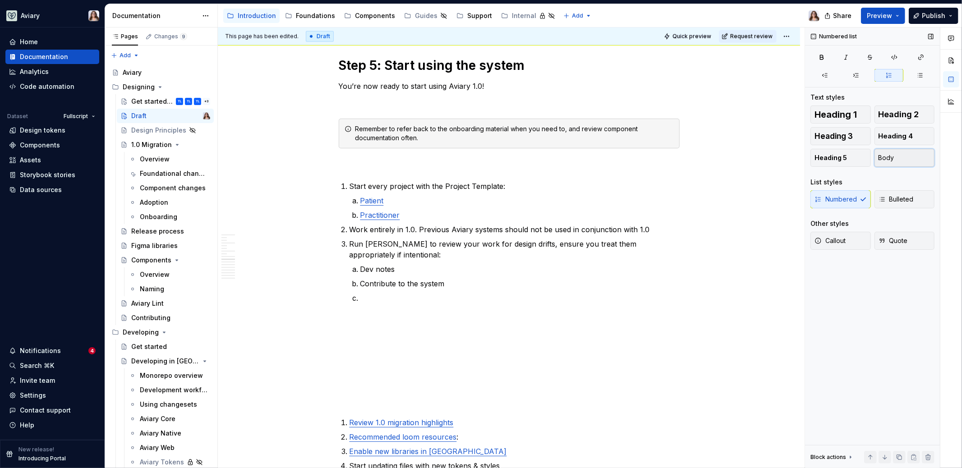
click at [884, 165] on button "Body" at bounding box center [904, 158] width 60 height 18
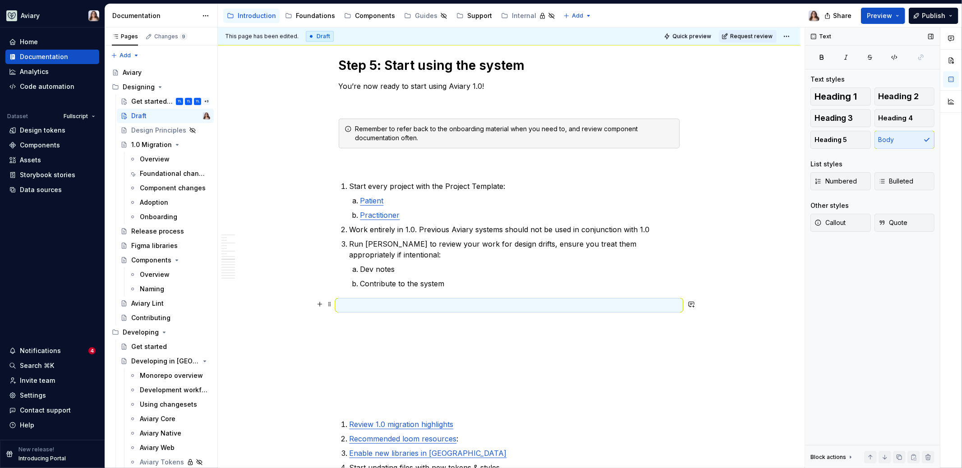
click at [344, 304] on p at bounding box center [509, 305] width 341 height 11
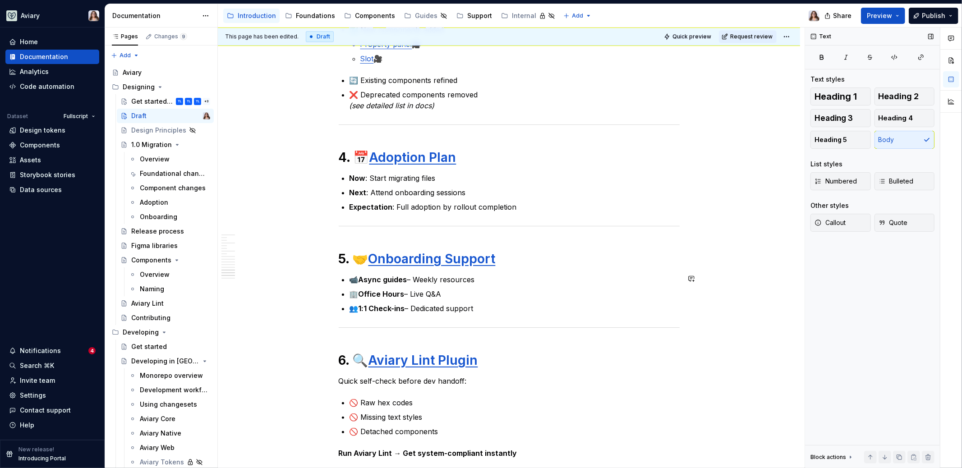
scroll to position [2102, 0]
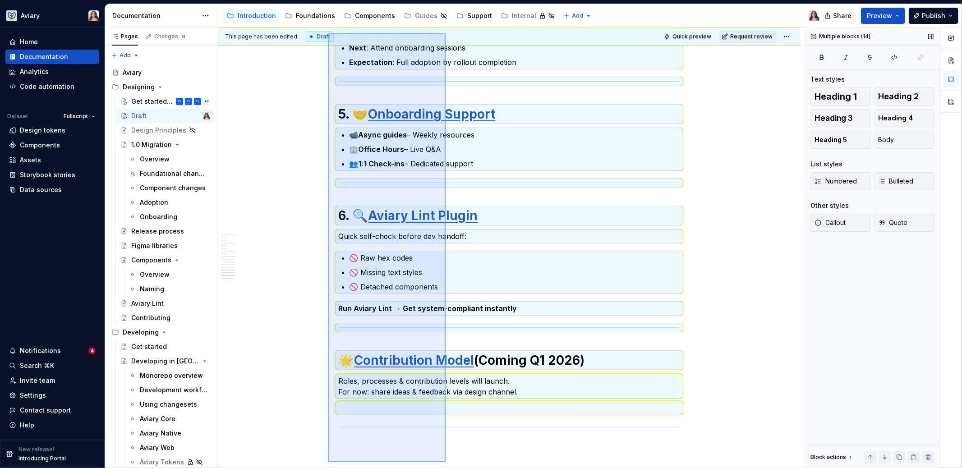
drag, startPoint x: 328, startPoint y: 132, endPoint x: 457, endPoint y: 471, distance: 362.4
click at [457, 468] on html "Aviary Home Documentation Analytics Code automation Dataset Fullscript Design t…" at bounding box center [481, 234] width 962 height 468
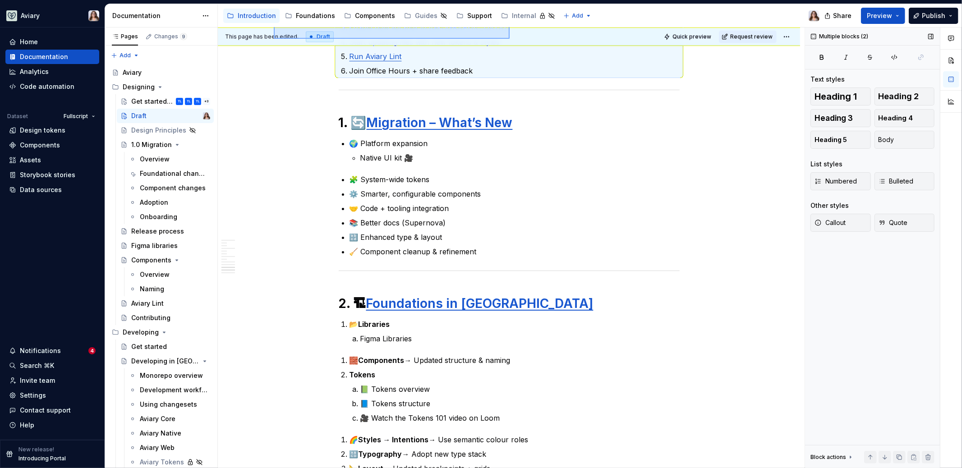
scroll to position [1540, 0]
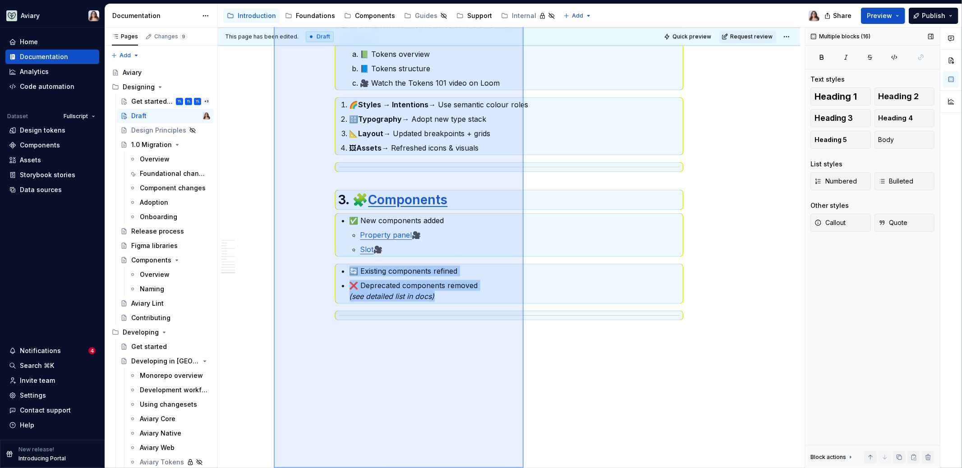
drag, startPoint x: 274, startPoint y: 103, endPoint x: 528, endPoint y: 453, distance: 432.2
click at [528, 453] on div "This page has been edited. Draft Quick preview Request review Draft Welcome! Th…" at bounding box center [511, 248] width 587 height 441
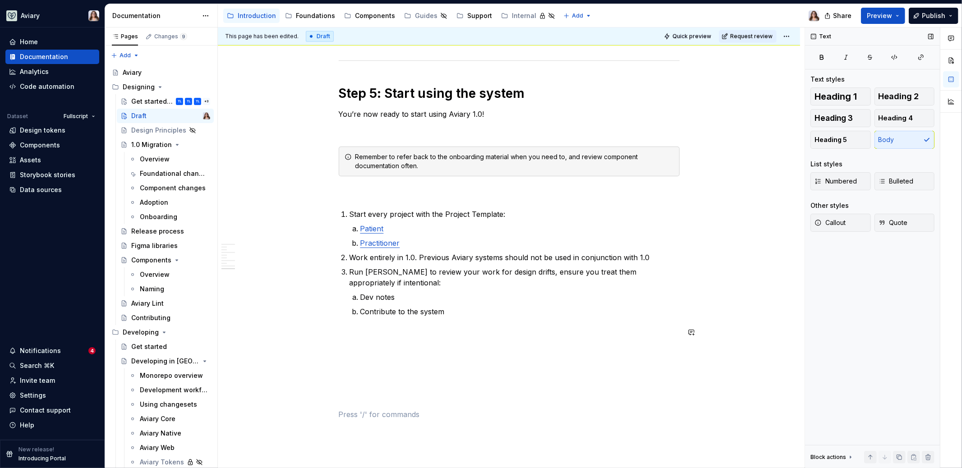
scroll to position [1123, 0]
click at [453, 309] on p "Contribute to the system" at bounding box center [519, 312] width 319 height 11
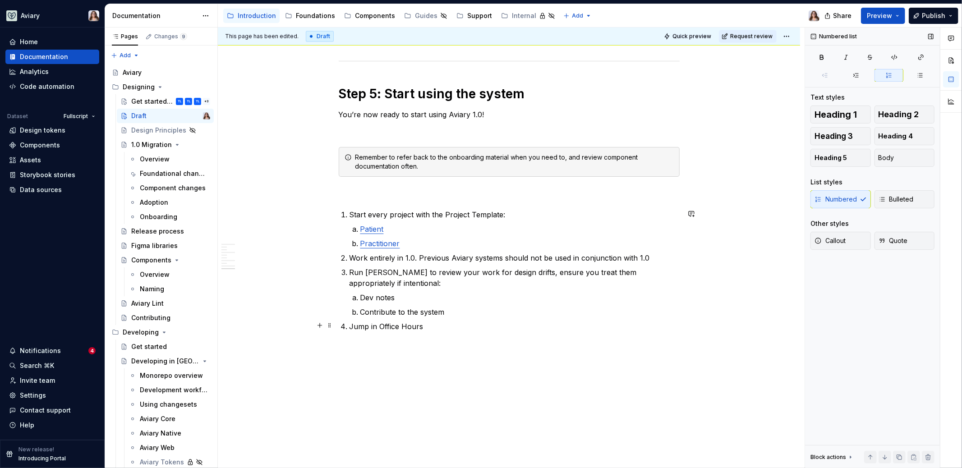
click at [380, 325] on p "Jump in Office Hours" at bounding box center [514, 326] width 330 height 11
click at [449, 324] on p "Jump in Aviary Office Hours" at bounding box center [514, 326] width 330 height 11
click at [379, 326] on p "Jump in Aviary Office Hours to get help o" at bounding box center [514, 326] width 330 height 11
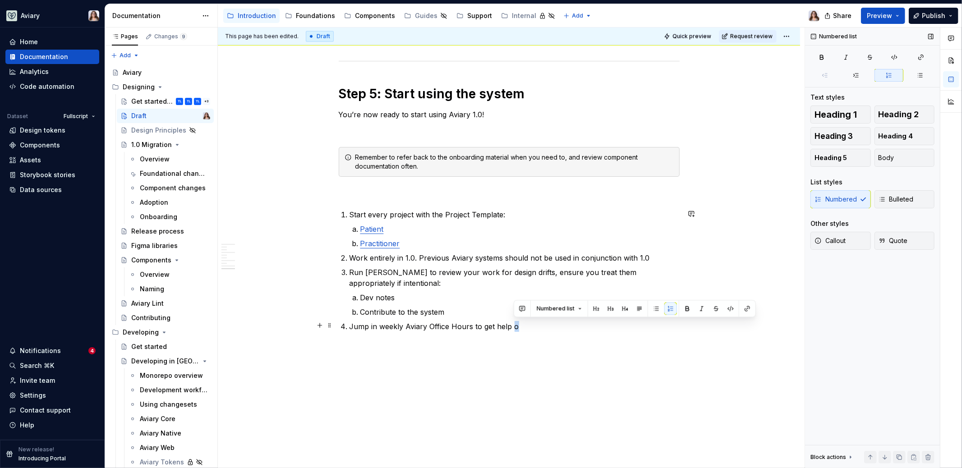
drag, startPoint x: 520, startPoint y: 327, endPoint x: 515, endPoint y: 327, distance: 5.0
click at [515, 327] on p "Jump in weekly Aviary Office Hours to get help o" at bounding box center [514, 326] width 330 height 11
click at [497, 326] on p "Jump in weekly Aviary Office Hours to get help" at bounding box center [514, 326] width 330 height 11
click at [534, 326] on p "Jump in weekly Aviary Office Hours to get personalize help" at bounding box center [514, 326] width 330 height 11
click at [557, 326] on p "Jump in weekly Aviary Office Hours to get personalized help" at bounding box center [514, 326] width 330 height 11
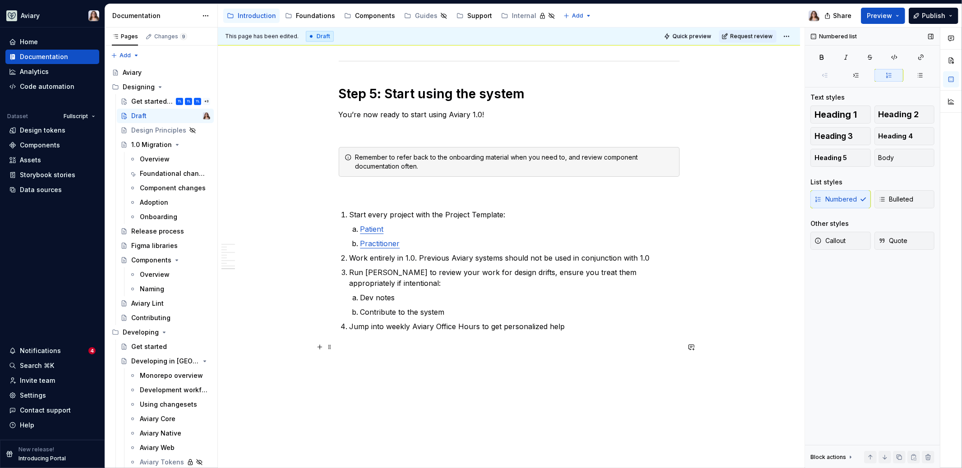
click at [367, 344] on p at bounding box center [509, 348] width 341 height 11
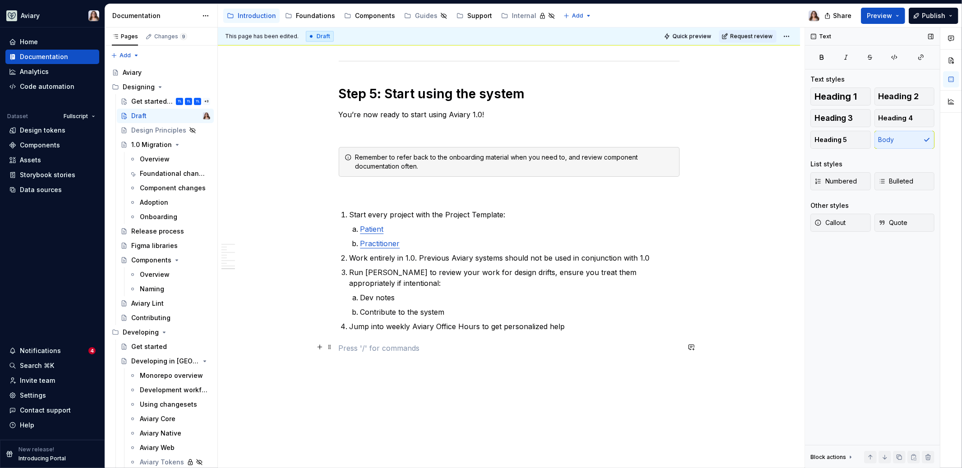
click at [359, 351] on p at bounding box center [509, 348] width 341 height 11
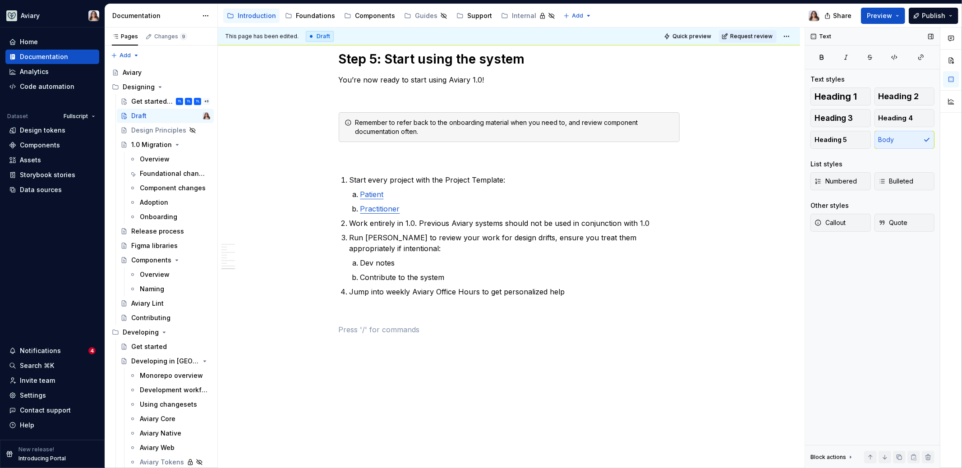
scroll to position [1159, 0]
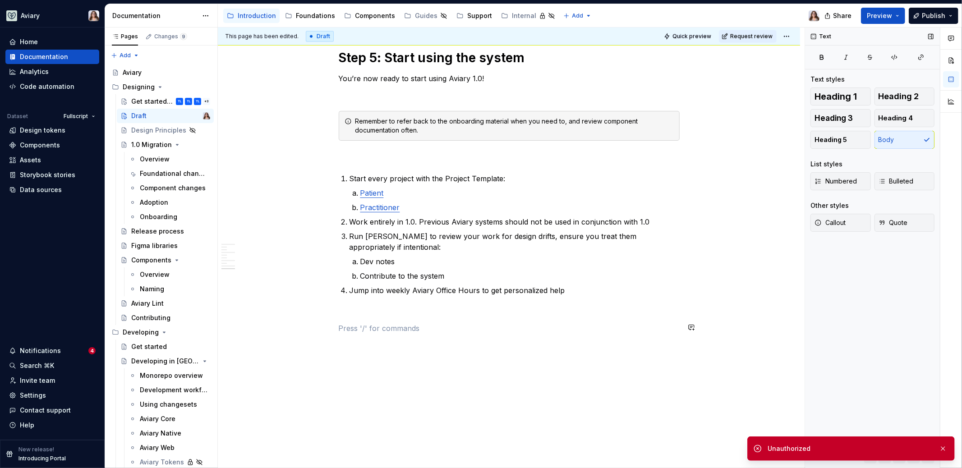
click at [340, 313] on p at bounding box center [509, 312] width 341 height 11
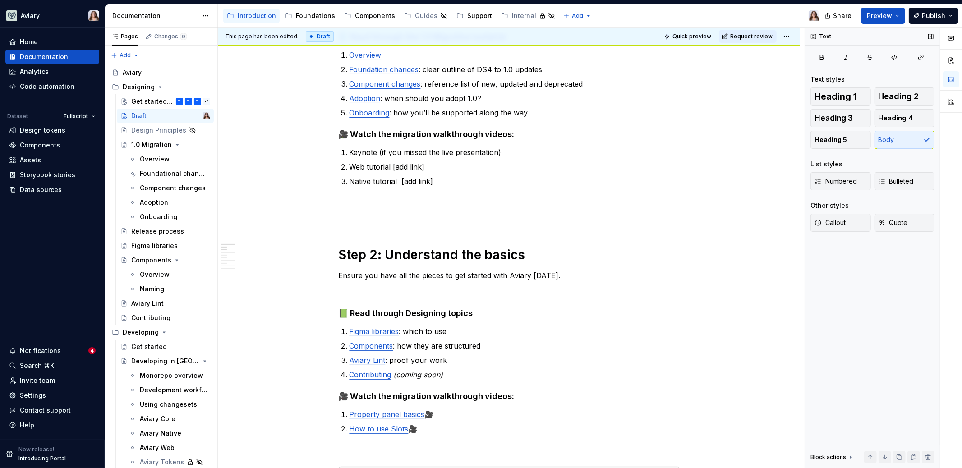
scroll to position [0, 0]
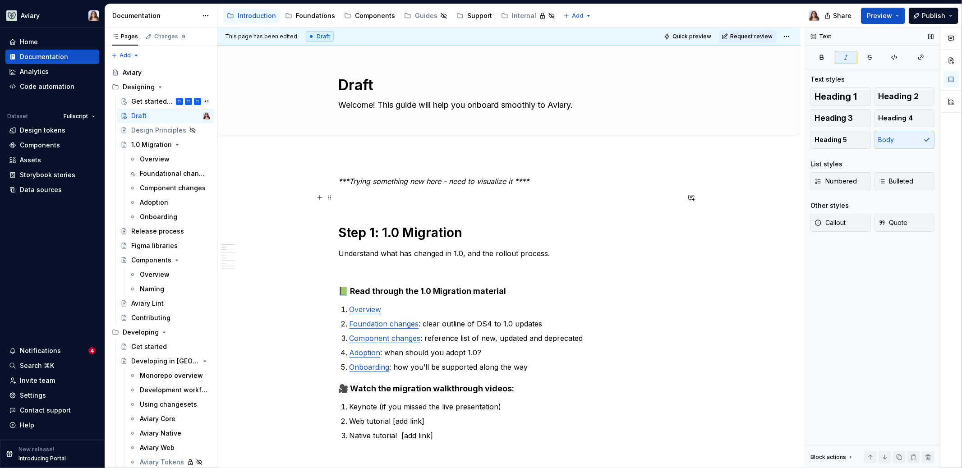
click at [354, 197] on p at bounding box center [509, 197] width 341 height 11
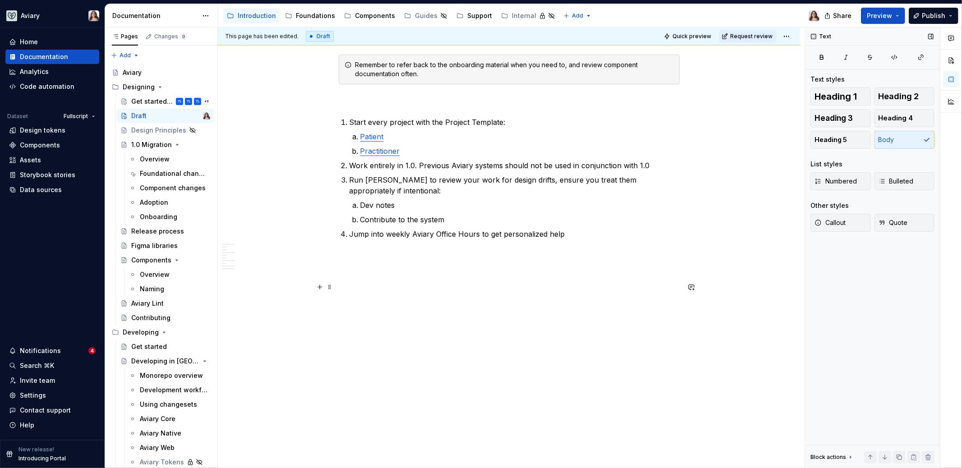
scroll to position [1232, 0]
click at [373, 273] on p at bounding box center [509, 271] width 341 height 11
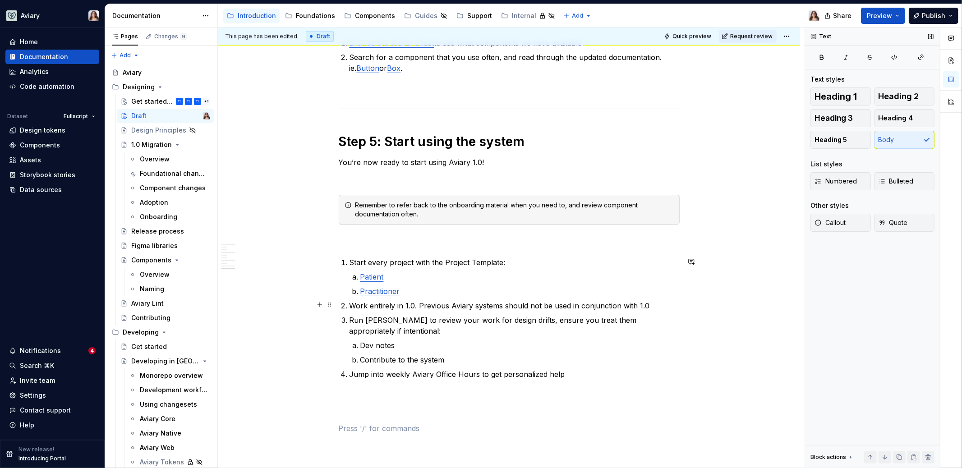
scroll to position [1091, 0]
click at [397, 236] on p at bounding box center [509, 240] width 341 height 11
click at [364, 181] on p at bounding box center [509, 178] width 341 height 11
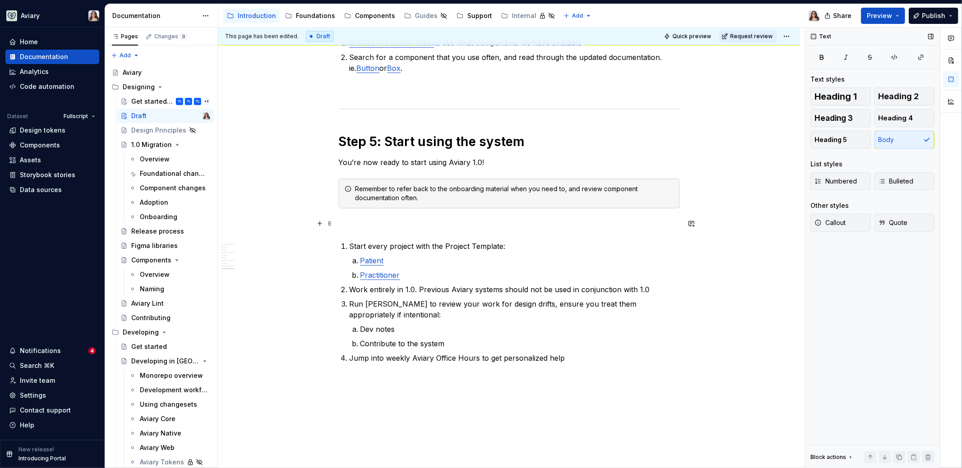
click at [382, 223] on p at bounding box center [509, 224] width 341 height 11
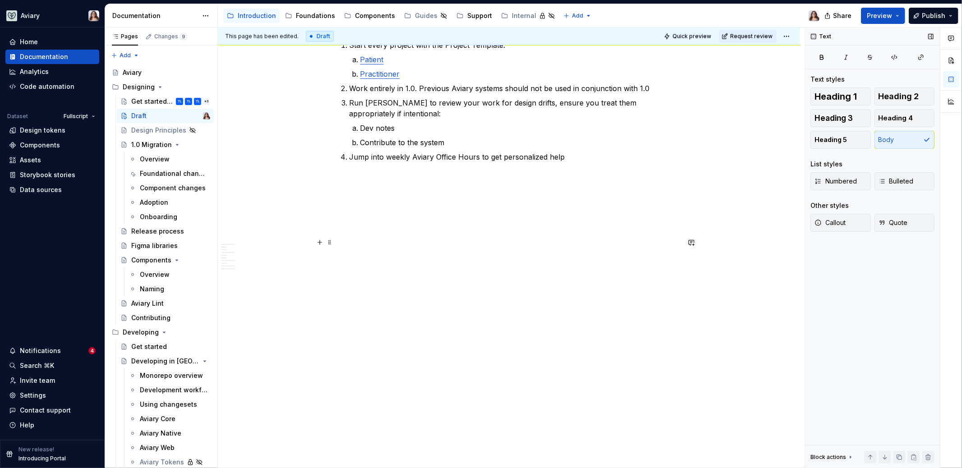
scroll to position [1304, 0]
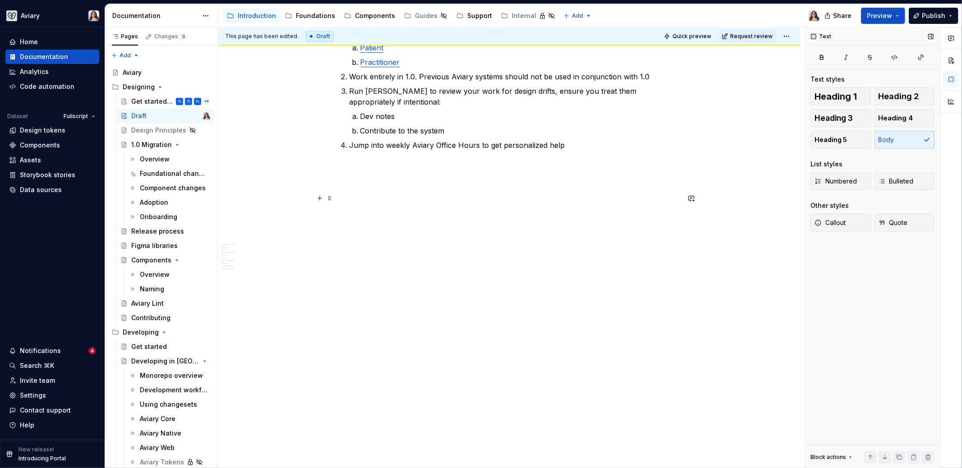
click at [371, 203] on p at bounding box center [509, 199] width 341 height 11
click at [384, 203] on p "Helpful Links" at bounding box center [509, 205] width 341 height 11
drag, startPoint x: 384, startPoint y: 203, endPoint x: 340, endPoint y: 202, distance: 44.2
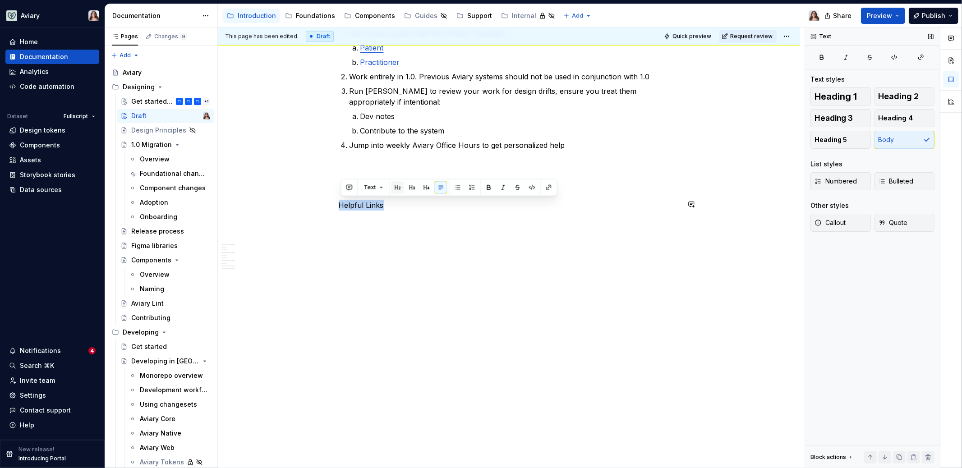
click at [400, 188] on button "button" at bounding box center [397, 187] width 13 height 13
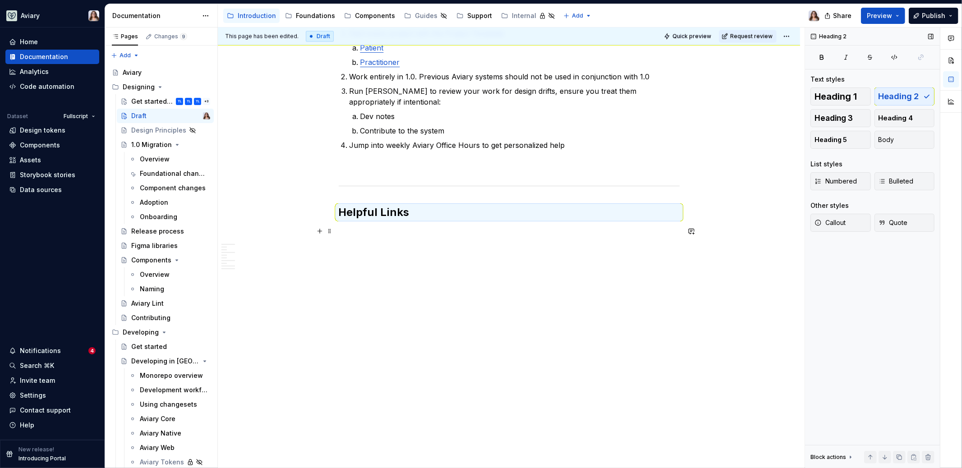
click at [368, 234] on p at bounding box center [509, 232] width 341 height 11
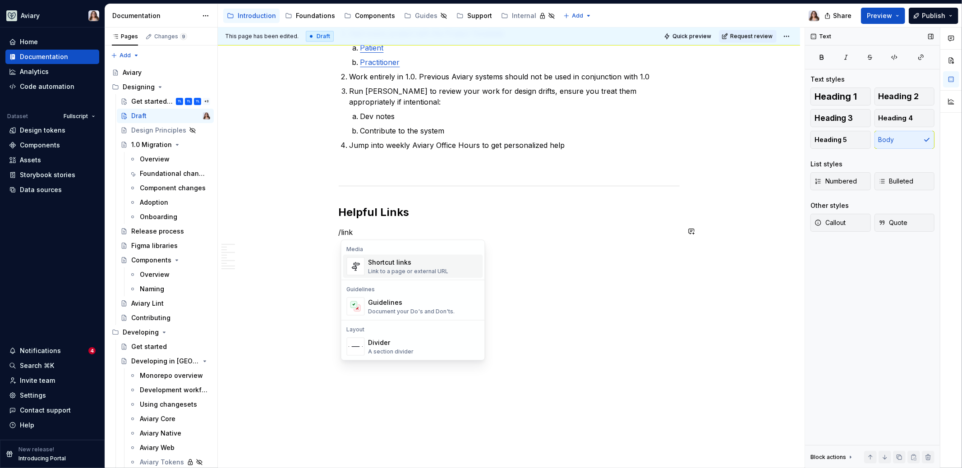
click at [386, 269] on div "Link to a page or external URL" at bounding box center [408, 271] width 80 height 7
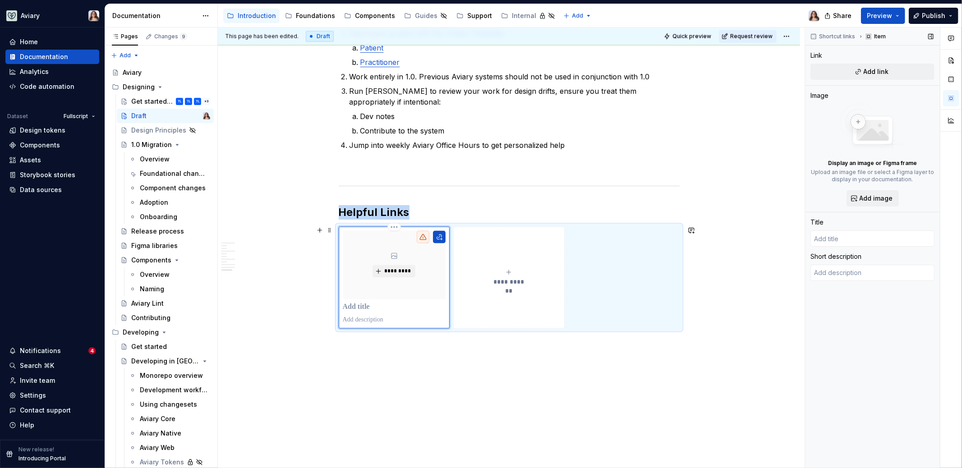
click at [407, 278] on div "*********" at bounding box center [394, 265] width 103 height 69
click at [856, 74] on button "Add link" at bounding box center [872, 72] width 124 height 16
type textarea "*"
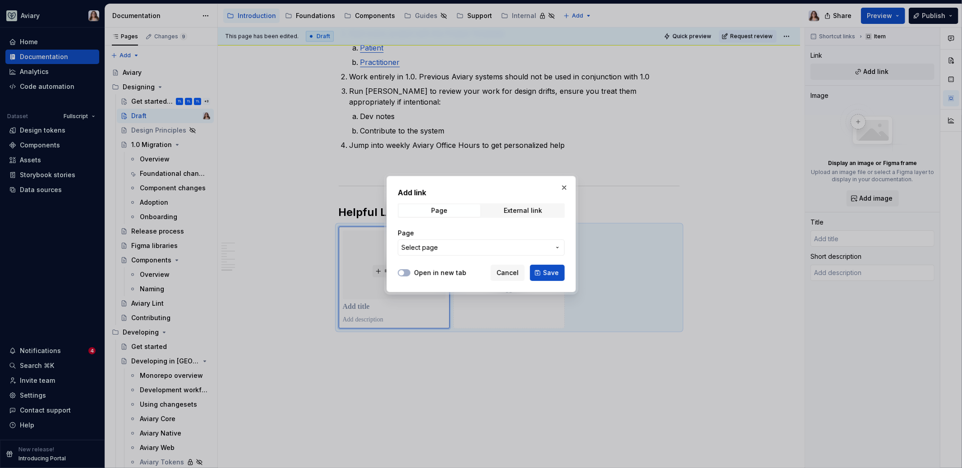
click at [458, 248] on span "Select page" at bounding box center [475, 247] width 149 height 9
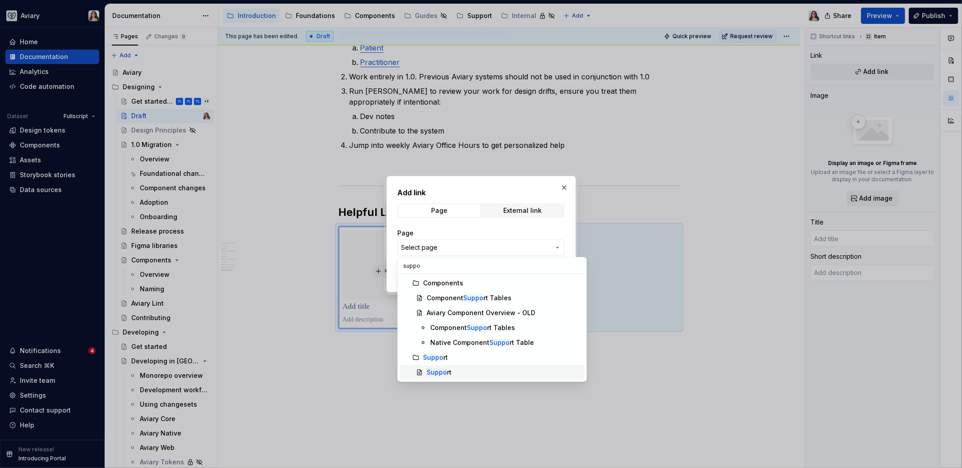
type input "suppo"
click at [463, 372] on div "Suppo rt" at bounding box center [504, 372] width 154 height 9
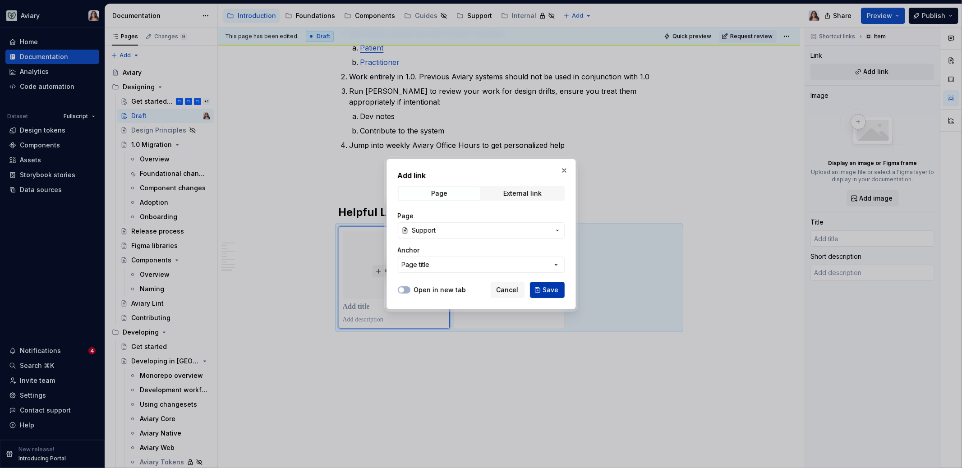
click at [547, 293] on span "Save" at bounding box center [551, 289] width 16 height 9
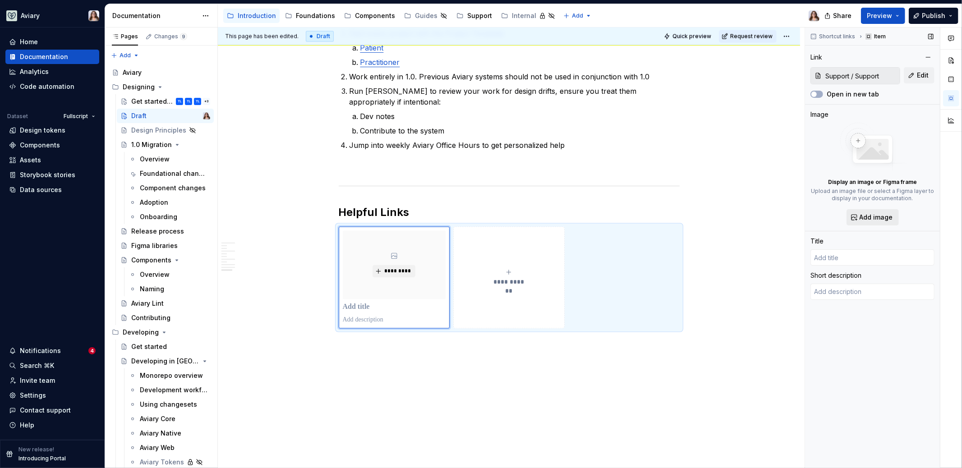
click at [872, 219] on span "Add image" at bounding box center [876, 217] width 33 height 9
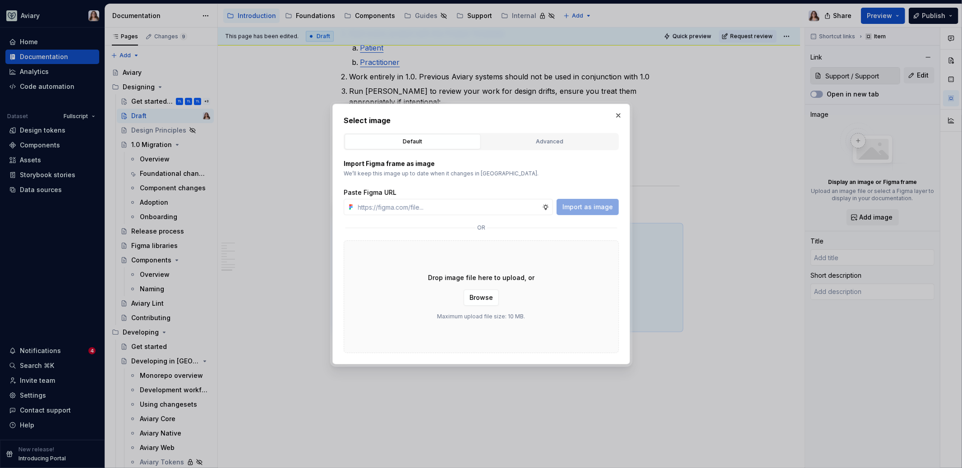
type textarea "*"
type input "Support"
type textarea "Team Phoenix is here to support all your Design System needs"
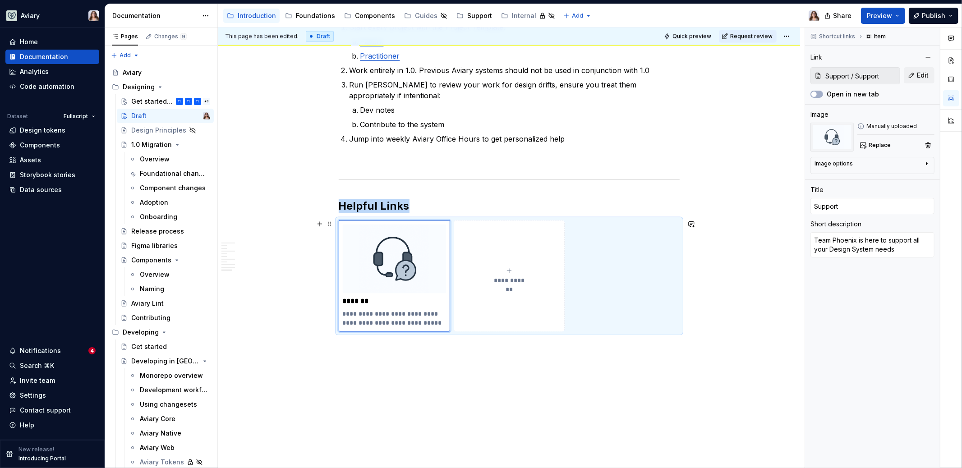
click at [485, 307] on button "**********" at bounding box center [509, 276] width 111 height 111
type textarea "*"
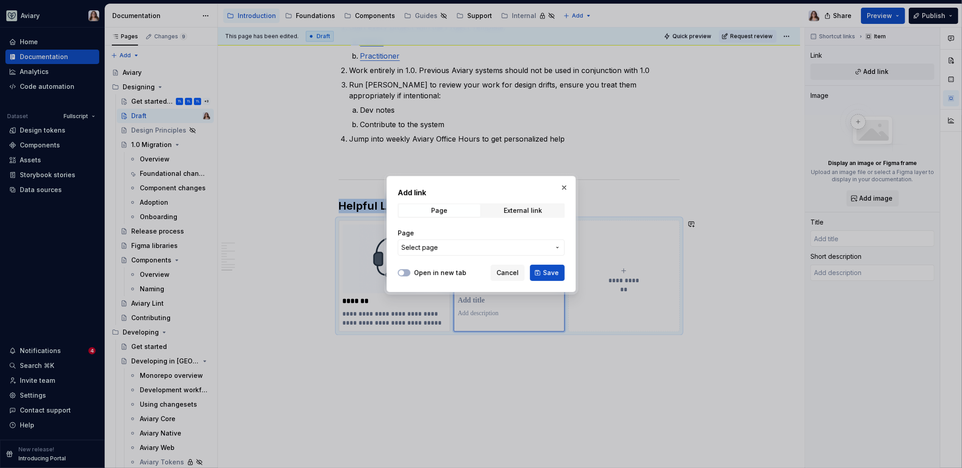
click at [470, 247] on span "Select page" at bounding box center [475, 247] width 149 height 9
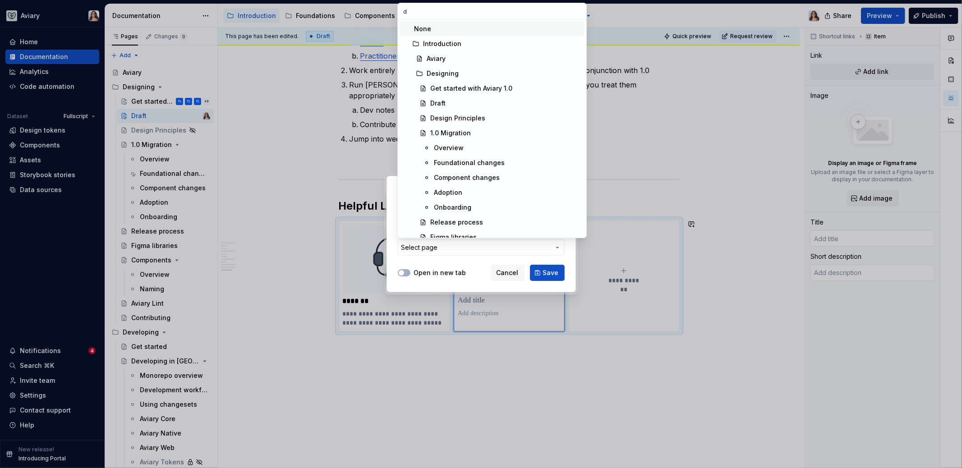
type input "de"
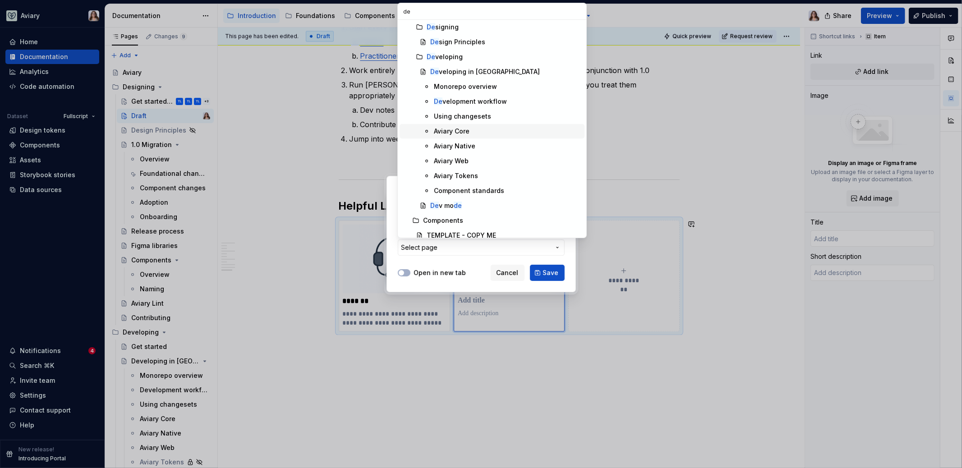
scroll to position [0, 0]
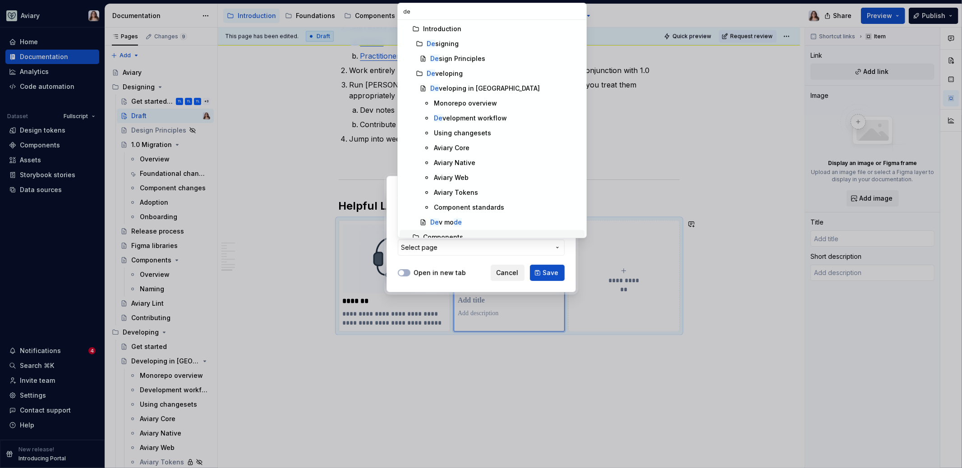
click at [509, 277] on div "Add link Page External link Page Select page Open in new tab Cancel Save" at bounding box center [481, 234] width 962 height 468
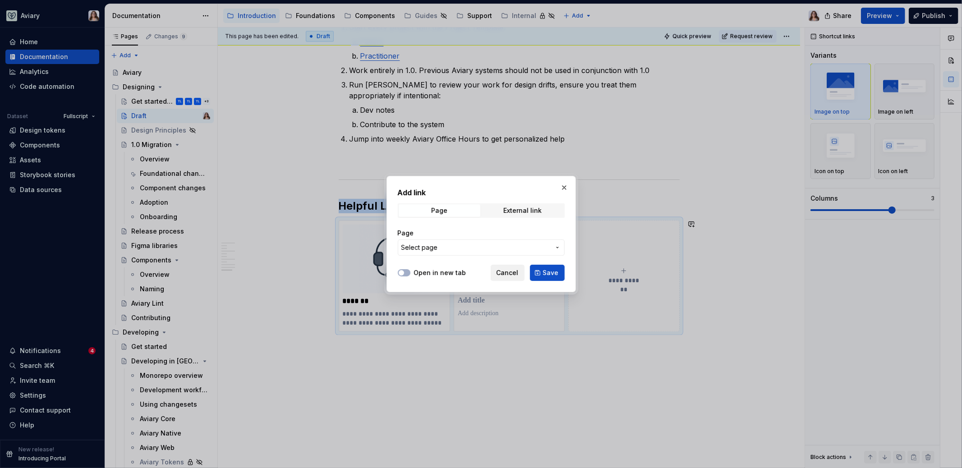
click at [509, 269] on span "Cancel" at bounding box center [508, 272] width 22 height 9
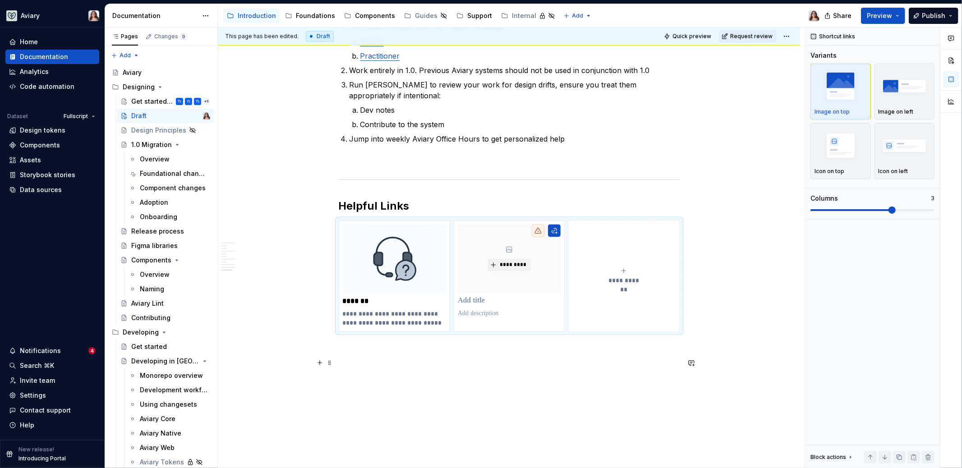
click at [437, 375] on p at bounding box center [509, 380] width 341 height 11
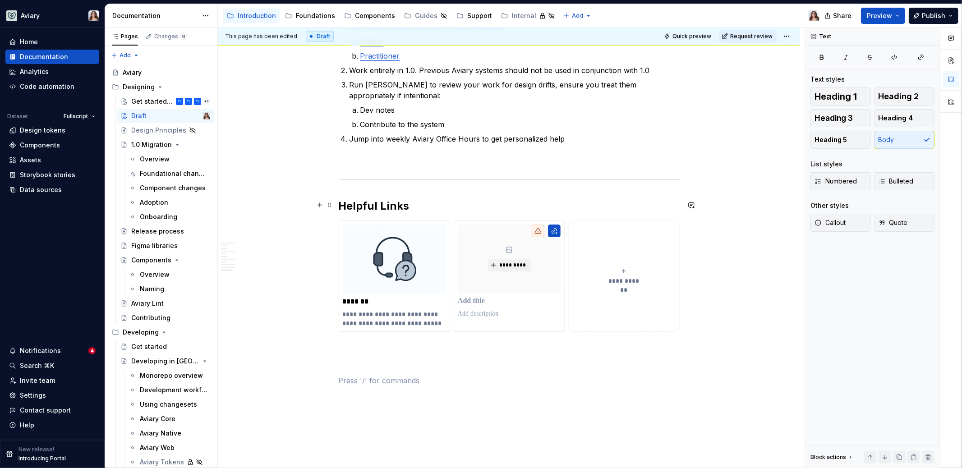
click at [415, 221] on div "**********" at bounding box center [509, 276] width 341 height 111
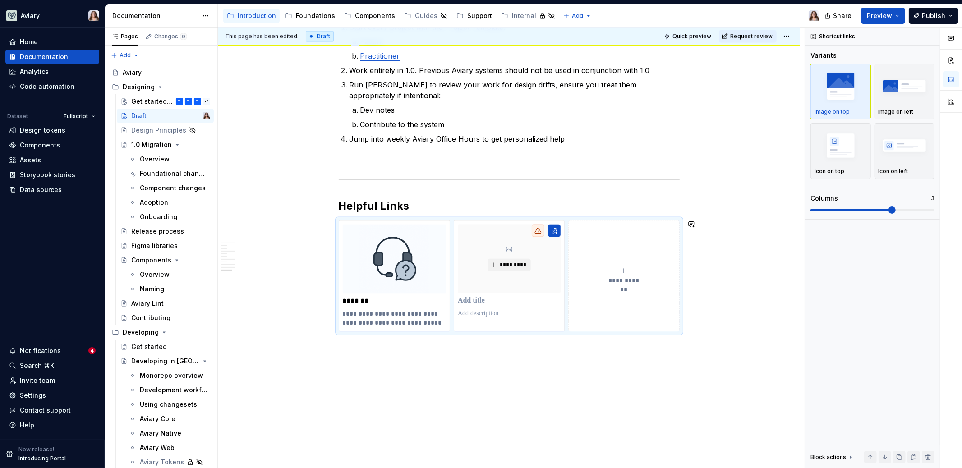
click at [414, 207] on h2 "Helpful Links" at bounding box center [509, 206] width 341 height 14
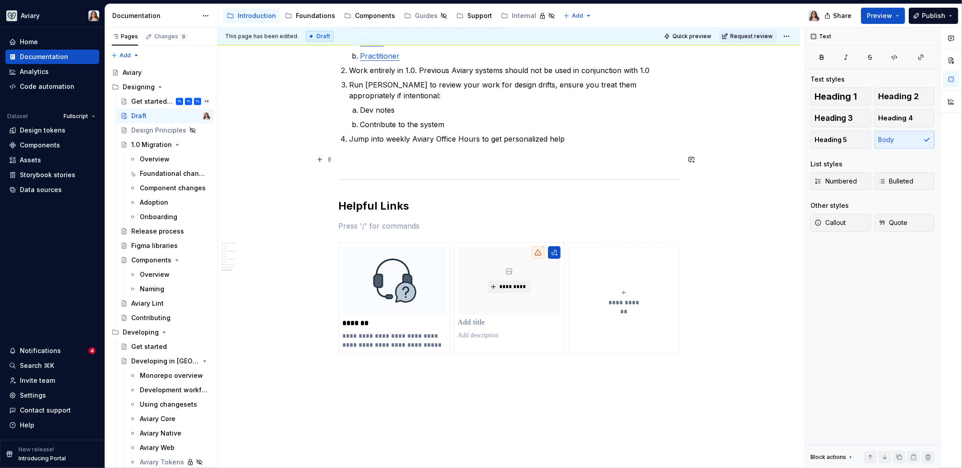
click at [388, 159] on p at bounding box center [509, 160] width 341 height 11
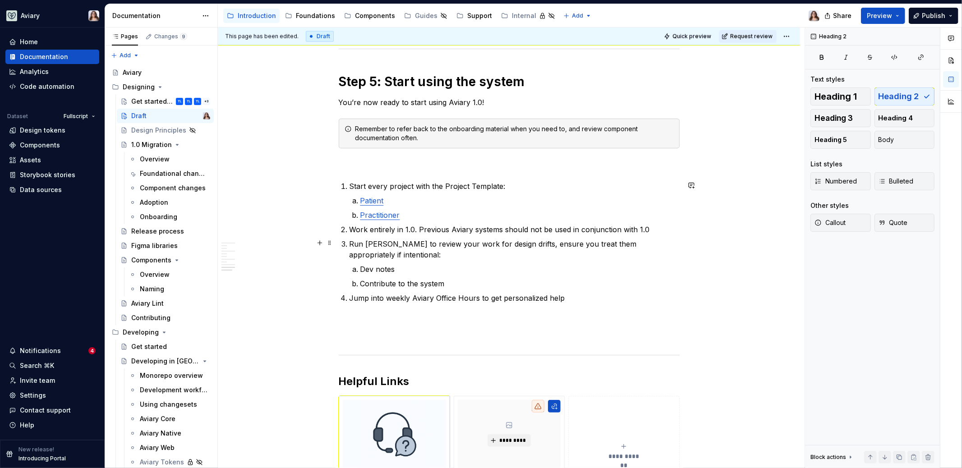
scroll to position [1152, 0]
click at [377, 314] on p at bounding box center [509, 319] width 341 height 11
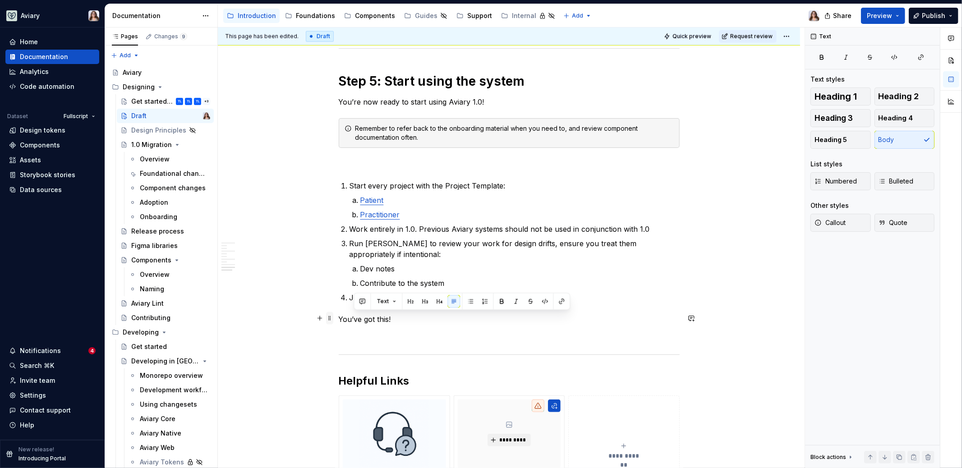
drag, startPoint x: 400, startPoint y: 319, endPoint x: 335, endPoint y: 319, distance: 65.4
click at [390, 318] on p "You’ve got this!" at bounding box center [509, 319] width 341 height 11
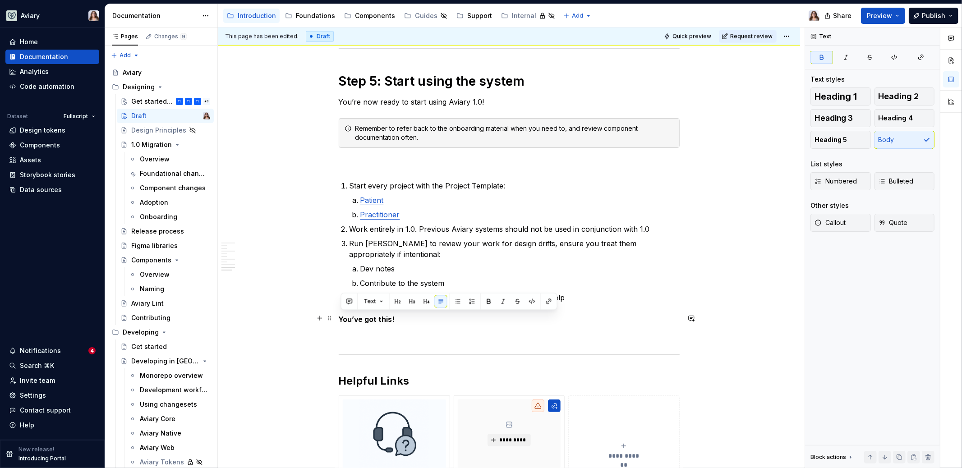
click at [399, 318] on p "You’ve got this!" at bounding box center [509, 319] width 341 height 11
drag, startPoint x: 407, startPoint y: 317, endPoint x: 399, endPoint y: 317, distance: 8.1
click at [399, 317] on p "You’ve got this! 🎉" at bounding box center [509, 319] width 341 height 11
copy strong "🎉"
click at [487, 99] on p "You’re now ready to start using Aviary 1.0!" at bounding box center [509, 102] width 341 height 11
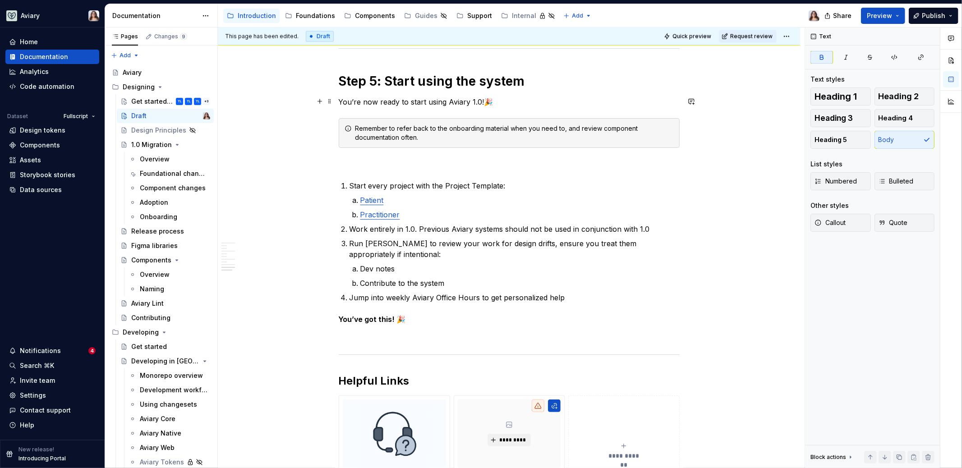
click at [342, 100] on p "You’re now ready to start using Aviary 1.0! 🎉" at bounding box center [509, 102] width 341 height 11
click at [508, 99] on p "🎉 You’re now ready to start using Aviary 1.0! 🎉" at bounding box center [509, 102] width 341 height 11
click at [405, 315] on p "You’ve got this! 🎉" at bounding box center [509, 319] width 341 height 11
click at [398, 335] on p at bounding box center [509, 335] width 341 height 11
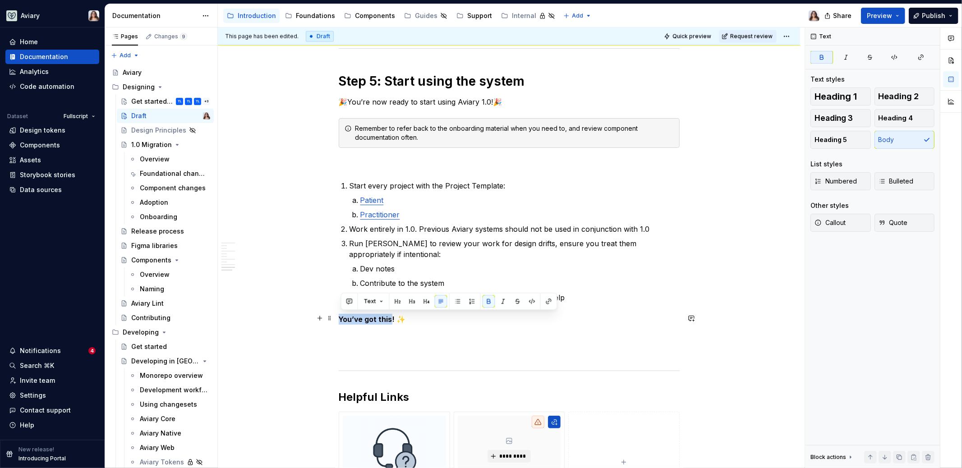
drag, startPoint x: 393, startPoint y: 317, endPoint x: 337, endPoint y: 317, distance: 55.5
click at [414, 316] on p "You’ve got this! ✨" at bounding box center [509, 319] width 341 height 11
drag, startPoint x: 406, startPoint y: 317, endPoint x: 337, endPoint y: 317, distance: 69.0
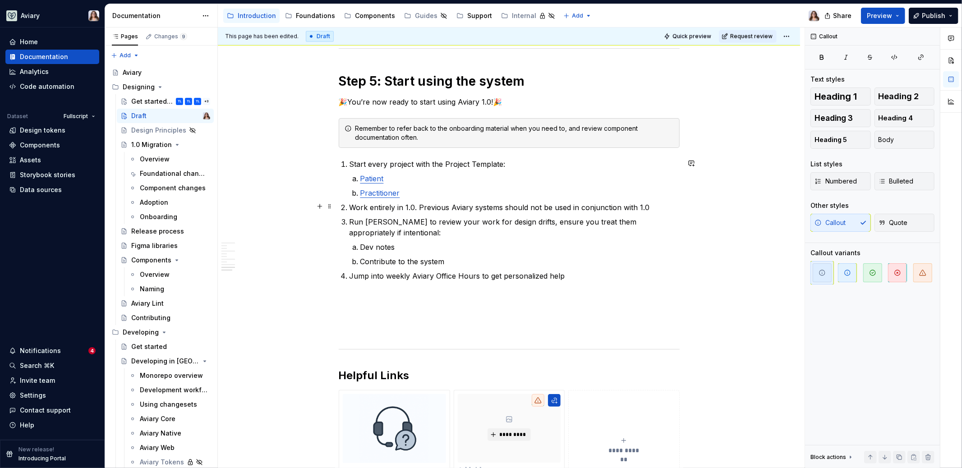
click at [407, 206] on p "Work entirely in 1.0. Previous Aviary systems should not be used in conjunction…" at bounding box center [514, 207] width 330 height 11
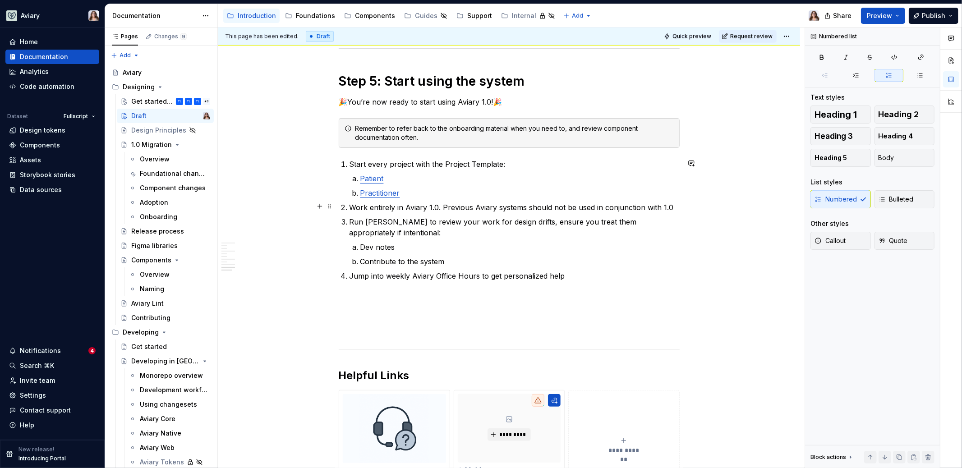
click at [353, 207] on p "Work entirely in Aviary 1.0. Previous Aviary systems should not be used in conj…" at bounding box center [514, 207] width 330 height 11
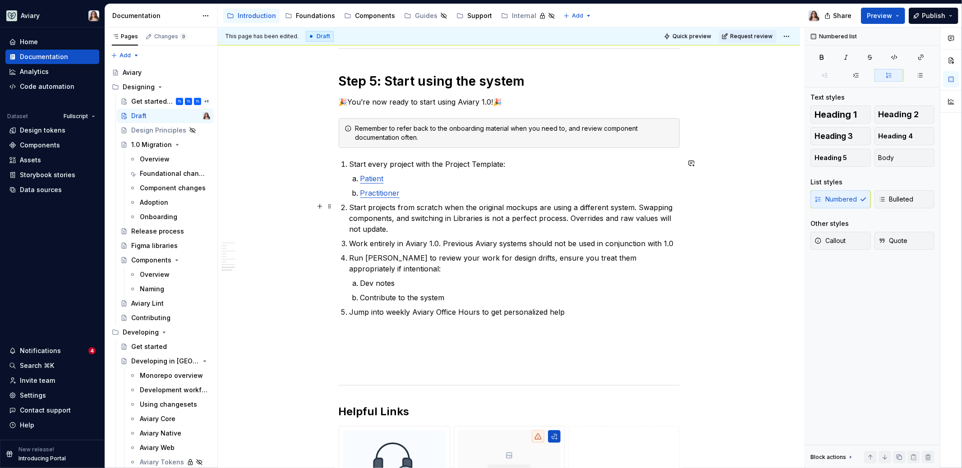
click at [636, 206] on p "Start projects from scratch when the original mockups are using a different sys…" at bounding box center [514, 218] width 330 height 32
click at [399, 230] on p "Start projects from scratch when the original mockups are using a different sys…" at bounding box center [514, 218] width 330 height 32
click at [412, 270] on p "Run [PERSON_NAME] to review your work for design drifts, ensure you treat them …" at bounding box center [514, 264] width 330 height 22
click at [442, 241] on p "Work entirely in Aviary 1.0. Previous Aviary systems should not be used in conj…" at bounding box center [514, 243] width 330 height 11
click at [643, 204] on p "Start projects from scratch when the original mockups are using a different sys…" at bounding box center [514, 218] width 330 height 32
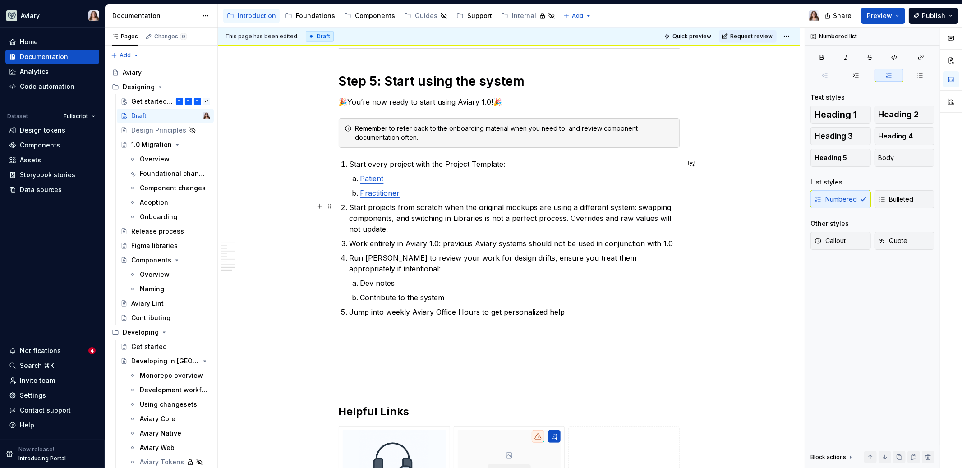
click at [406, 227] on p "Start projects from scratch when the original mockups are using a different sys…" at bounding box center [514, 218] width 330 height 32
click at [451, 216] on p "Start projects from scratch when the original mockups are using a different sys…" at bounding box center [514, 218] width 330 height 32
click at [507, 225] on p "Start projects from scratch when the original mockups are using a different sys…" at bounding box center [514, 218] width 330 height 32
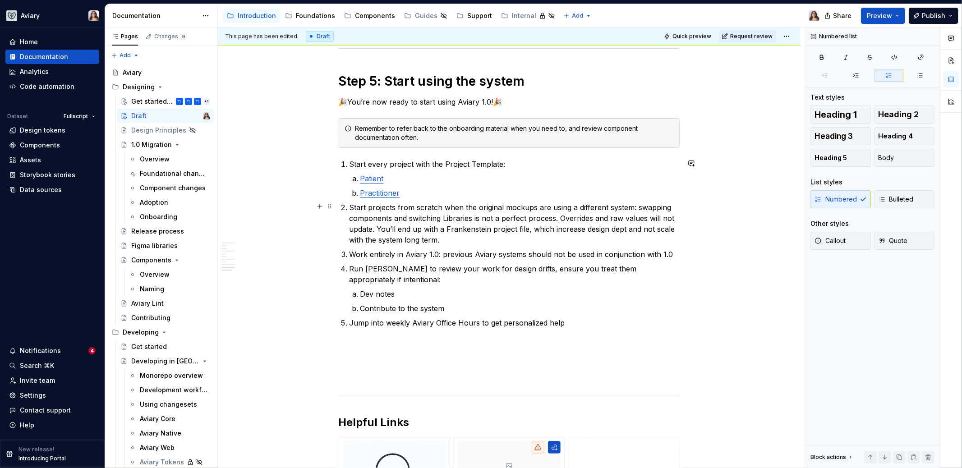
click at [489, 239] on p "Start projects from scratch when the original mockups are using a different sys…" at bounding box center [514, 223] width 330 height 43
click at [627, 228] on p "Start projects from scratch when the original mockups are using a different sys…" at bounding box center [514, 223] width 330 height 43
click at [639, 234] on p "Start projects from scratch when the original mockups are using a different sys…" at bounding box center [514, 223] width 330 height 43
click at [474, 241] on p "Start projects from scratch when the original mockups are using a different sys…" at bounding box center [514, 223] width 330 height 43
click at [406, 281] on p "Run [PERSON_NAME] to review your work for design drifts, ensure you treat them …" at bounding box center [514, 274] width 330 height 22
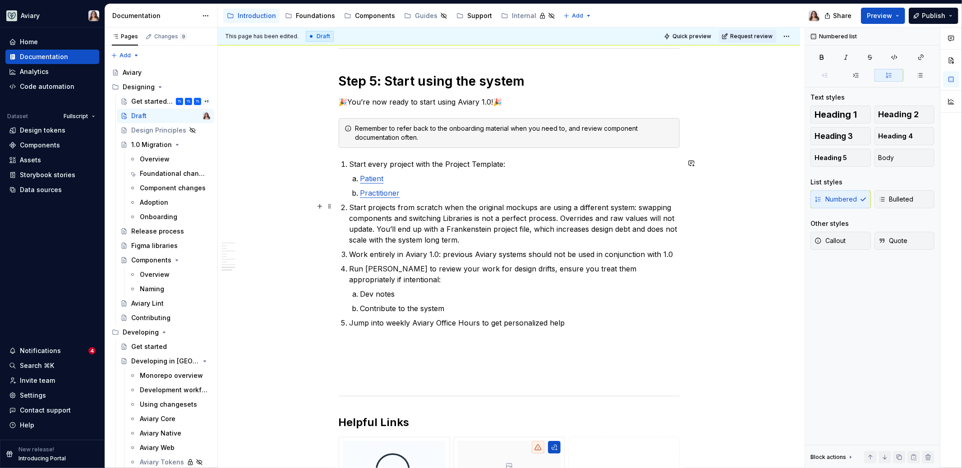
click at [465, 235] on p "Start projects from scratch when the original mockups are using a different sys…" at bounding box center [514, 223] width 330 height 43
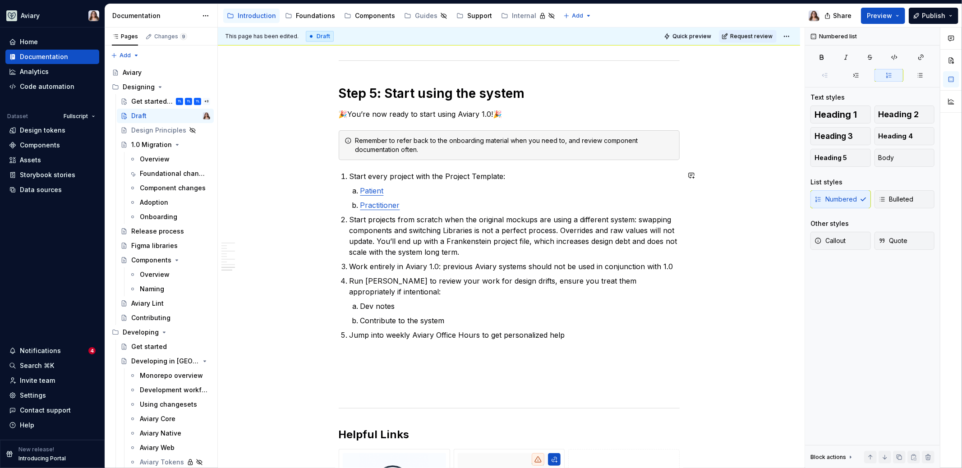
scroll to position [1139, 0]
click at [351, 175] on p "Start every project with the Project Template:" at bounding box center [514, 177] width 330 height 11
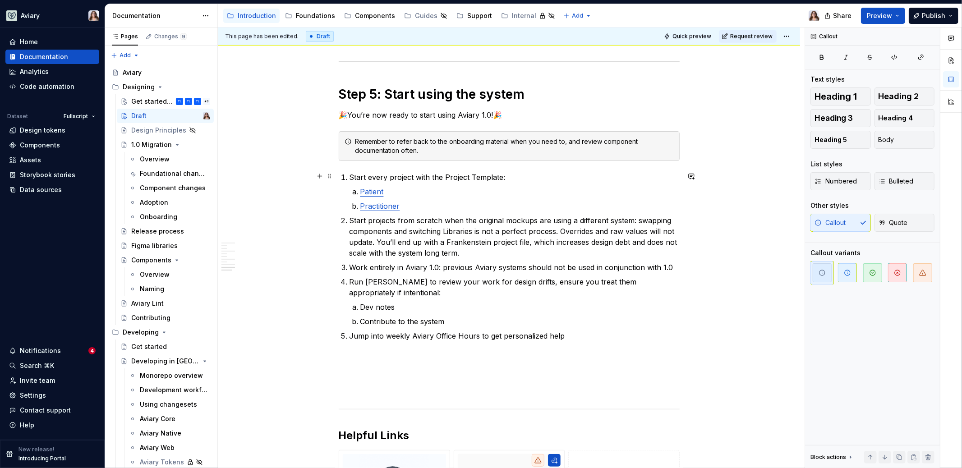
click at [349, 179] on li "Start every project with the Project Template: Patient Practitioner" at bounding box center [514, 192] width 330 height 40
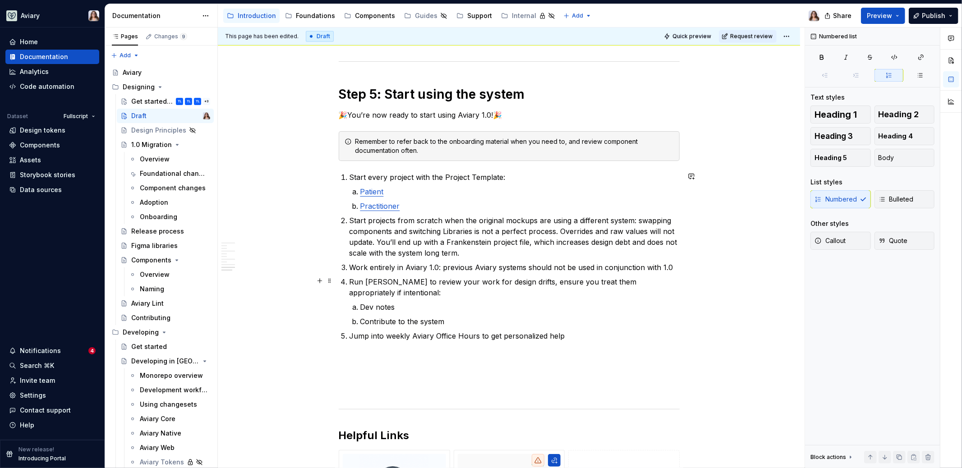
click at [395, 290] on p "Run [PERSON_NAME] to review your work for design drifts, ensure you treat them …" at bounding box center [514, 287] width 330 height 22
click at [364, 304] on p "Dev notes" at bounding box center [519, 307] width 319 height 11
click at [414, 305] on p "add Dev notes" at bounding box center [519, 307] width 319 height 11
click at [447, 320] on p "Contribute to the system" at bounding box center [519, 321] width 319 height 11
click at [400, 321] on p "Contribute to the system" at bounding box center [519, 321] width 319 height 11
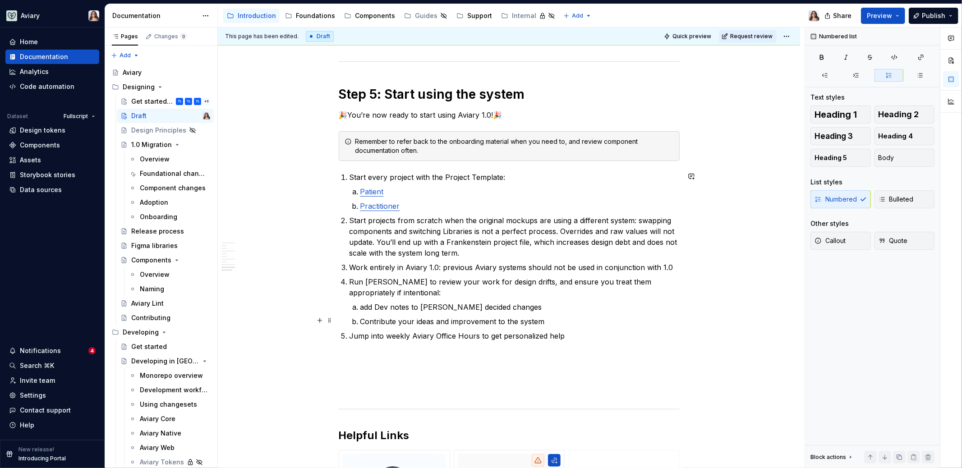
click at [546, 318] on p "Contribute your ideas and improvement to the system" at bounding box center [519, 321] width 319 height 11
click at [569, 331] on p "Jump into weekly Aviary Office Hours to get personalized help" at bounding box center [514, 336] width 330 height 11
click at [405, 354] on p at bounding box center [509, 357] width 341 height 11
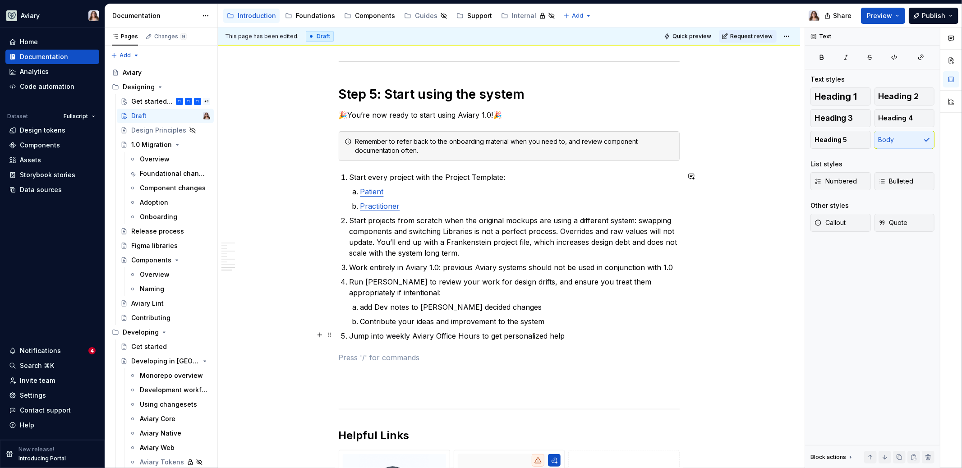
click at [566, 337] on p "Jump into weekly Aviary Office Hours to get personalized help" at bounding box center [514, 336] width 330 height 11
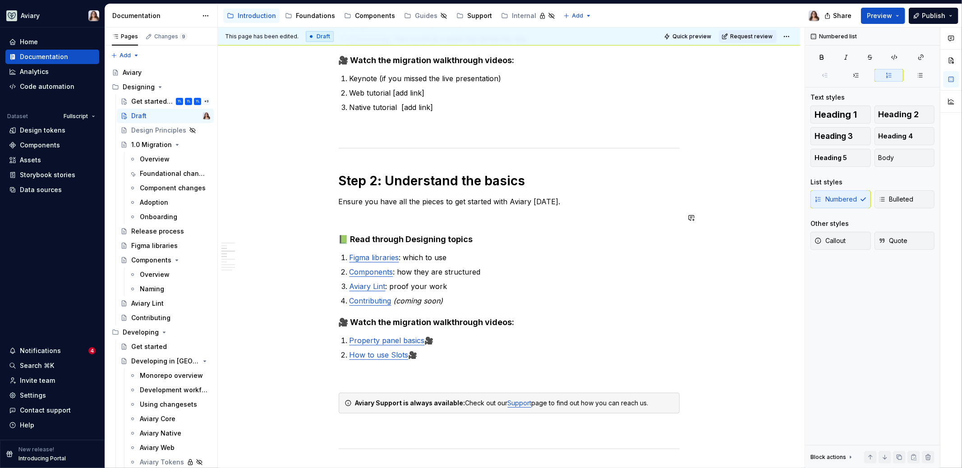
scroll to position [341, 0]
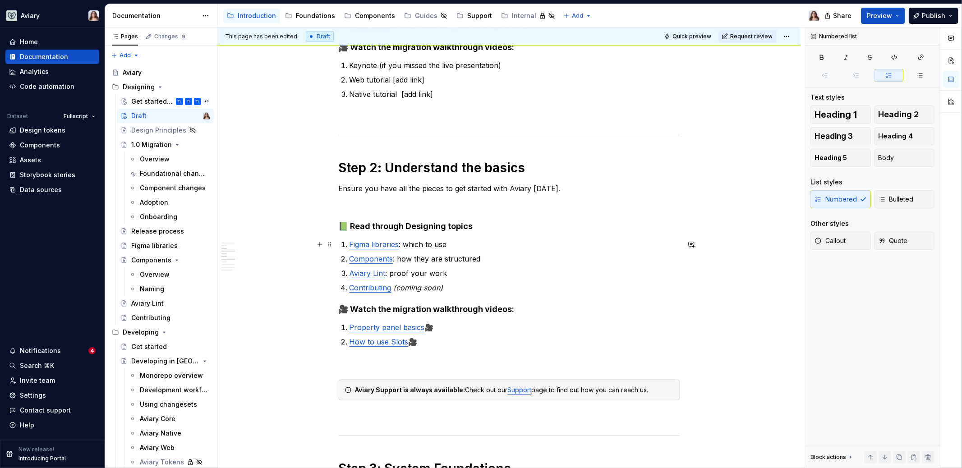
click at [352, 243] on link "Figma libraries" at bounding box center [374, 244] width 50 height 9
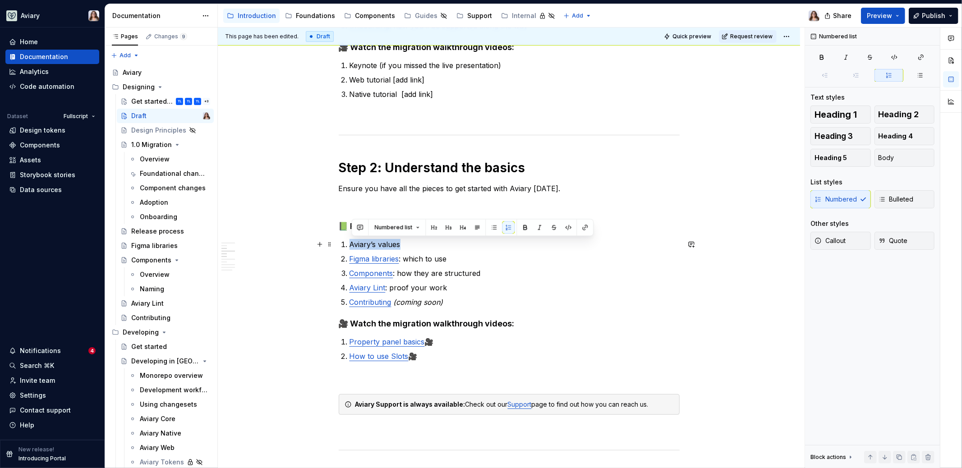
drag, startPoint x: 402, startPoint y: 243, endPoint x: 352, endPoint y: 243, distance: 50.1
click at [352, 243] on p "Aviary’s values" at bounding box center [514, 244] width 330 height 11
click at [581, 231] on button "button" at bounding box center [585, 227] width 13 height 13
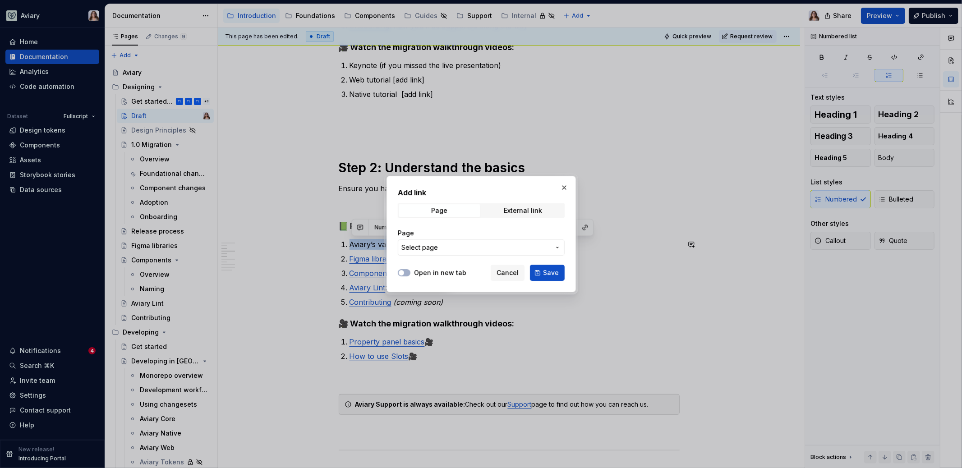
click at [458, 242] on button "Select page" at bounding box center [481, 247] width 167 height 16
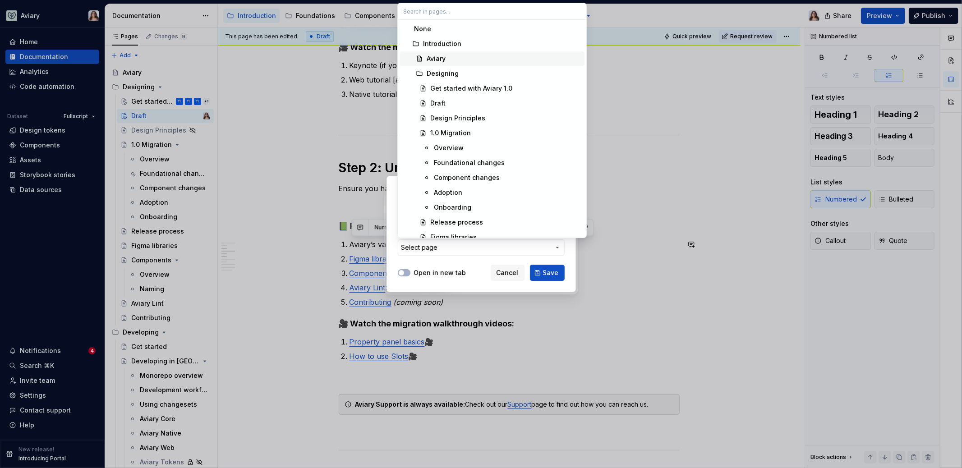
click at [441, 56] on div "Aviary" at bounding box center [436, 58] width 19 height 9
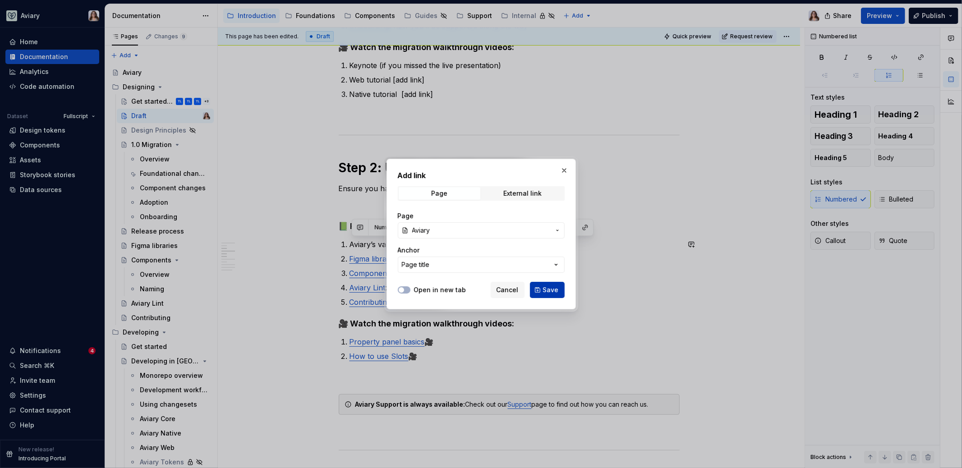
click at [551, 290] on span "Save" at bounding box center [551, 289] width 16 height 9
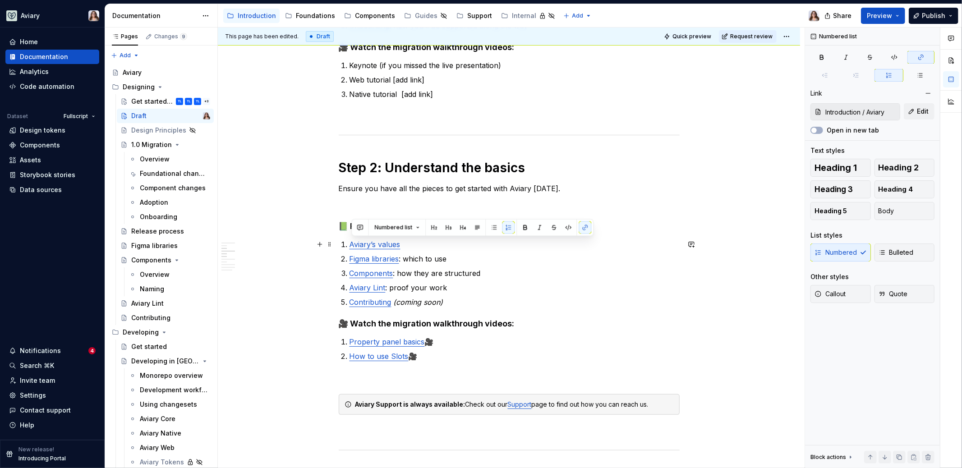
click at [409, 245] on p "Aviary’s values" at bounding box center [514, 244] width 330 height 11
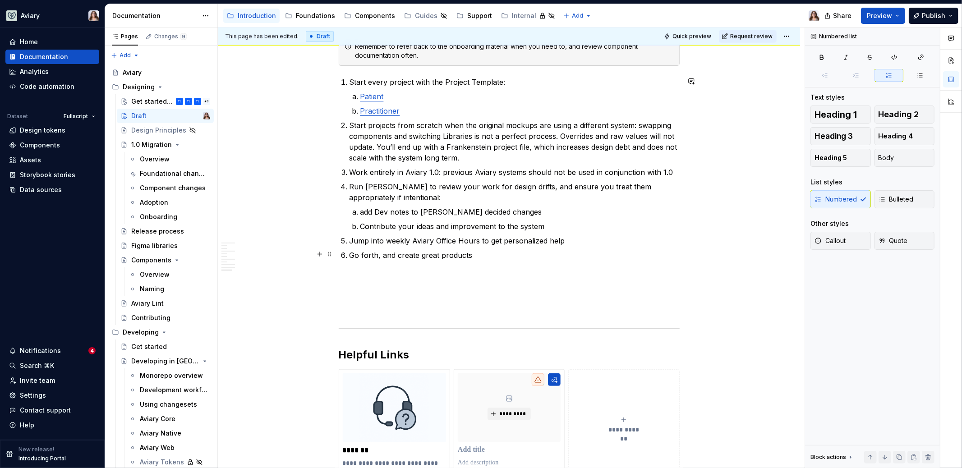
scroll to position [1252, 0]
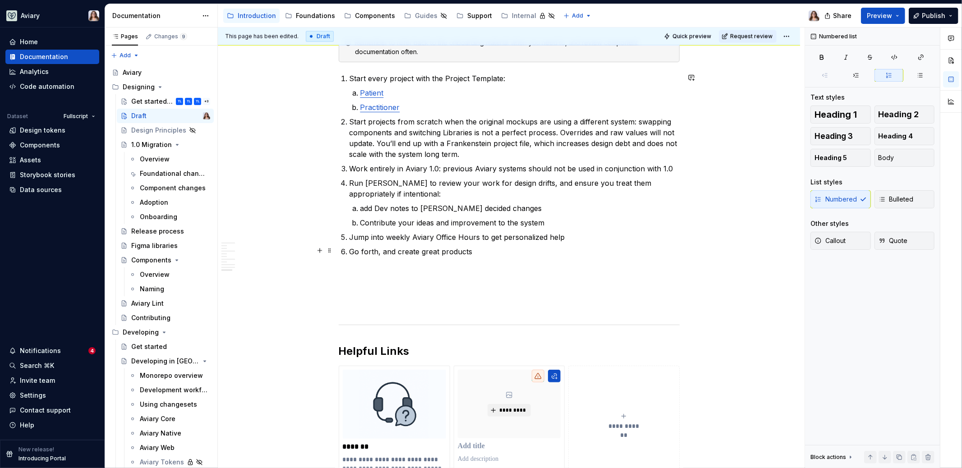
click at [476, 247] on p "Go forth, and create great products" at bounding box center [514, 251] width 330 height 11
click at [471, 251] on p "Go forth, and create great products" at bounding box center [514, 251] width 330 height 11
click at [441, 252] on p "Go forth, and create great products" at bounding box center [514, 251] width 330 height 11
drag, startPoint x: 473, startPoint y: 250, endPoint x: 422, endPoint y: 250, distance: 51.4
click at [421, 250] on p "Go forth, and create great products" at bounding box center [514, 251] width 330 height 11
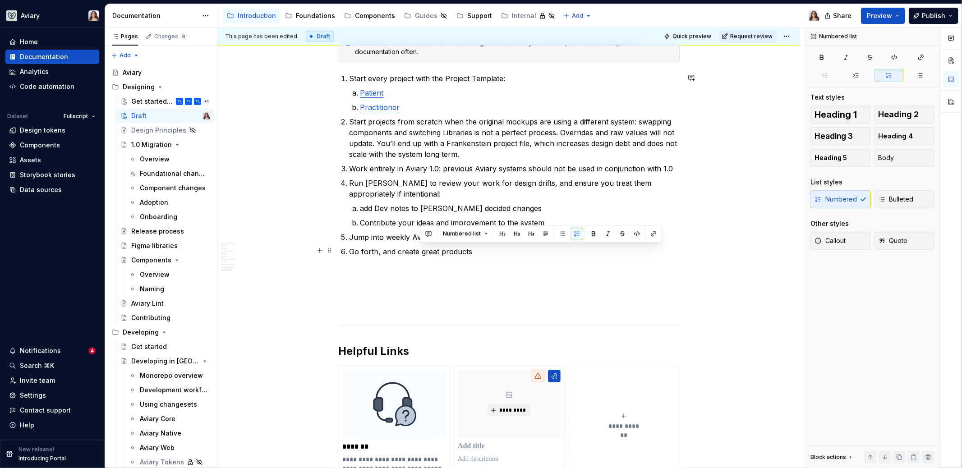
click at [470, 251] on p "Go forth, and create great products" at bounding box center [514, 251] width 330 height 11
drag, startPoint x: 475, startPoint y: 251, endPoint x: 441, endPoint y: 250, distance: 33.4
click at [441, 250] on p "Go forth, and create great products" at bounding box center [514, 251] width 330 height 11
click at [446, 268] on p at bounding box center [509, 273] width 341 height 11
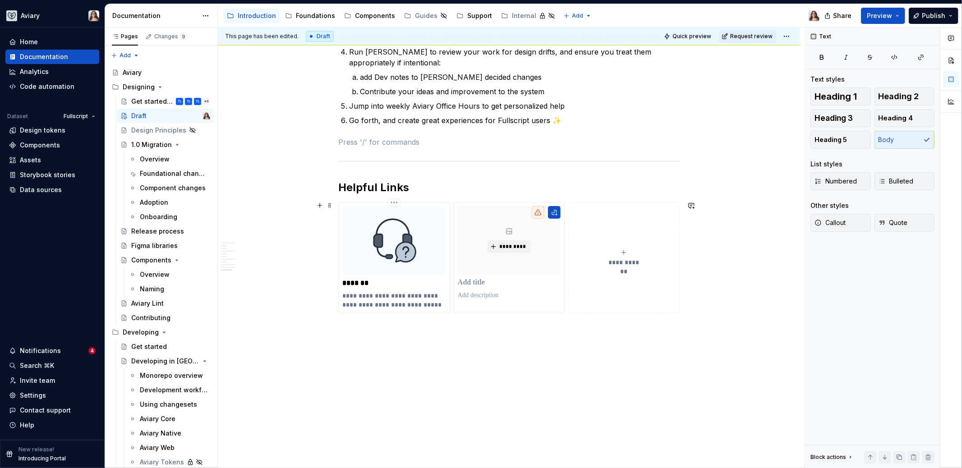
scroll to position [1384, 0]
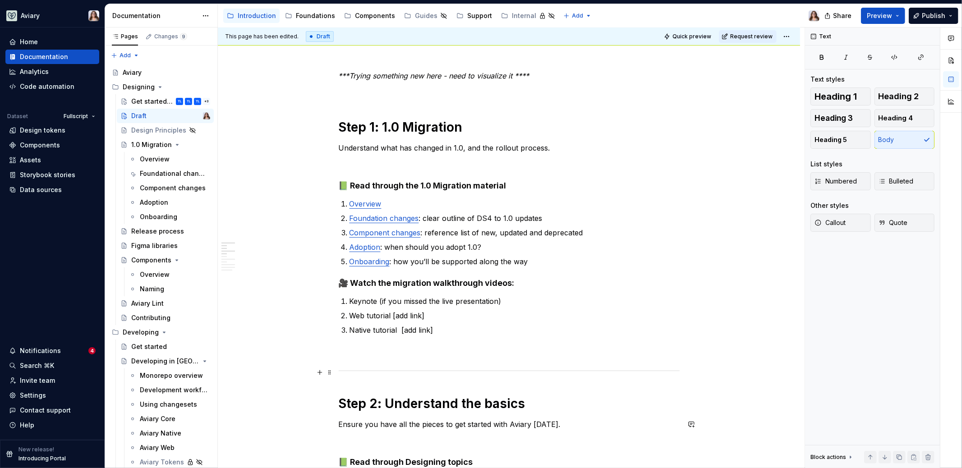
scroll to position [0, 0]
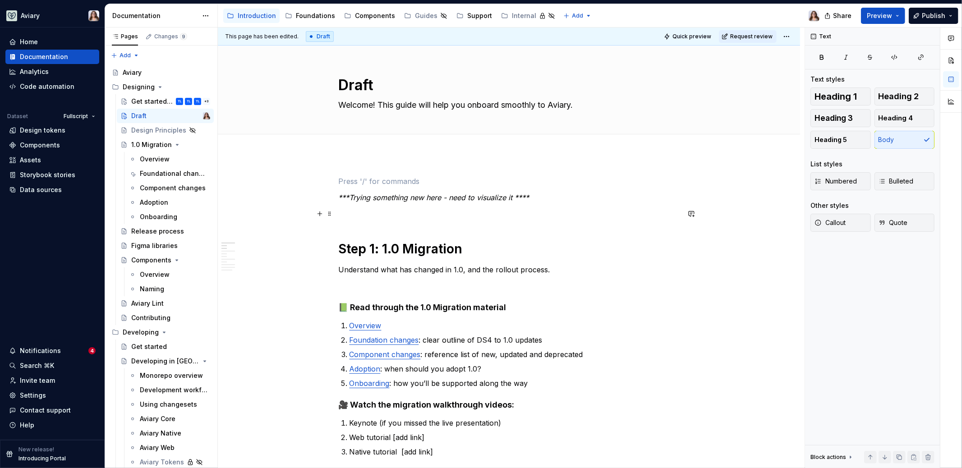
click at [352, 214] on p at bounding box center [509, 213] width 341 height 11
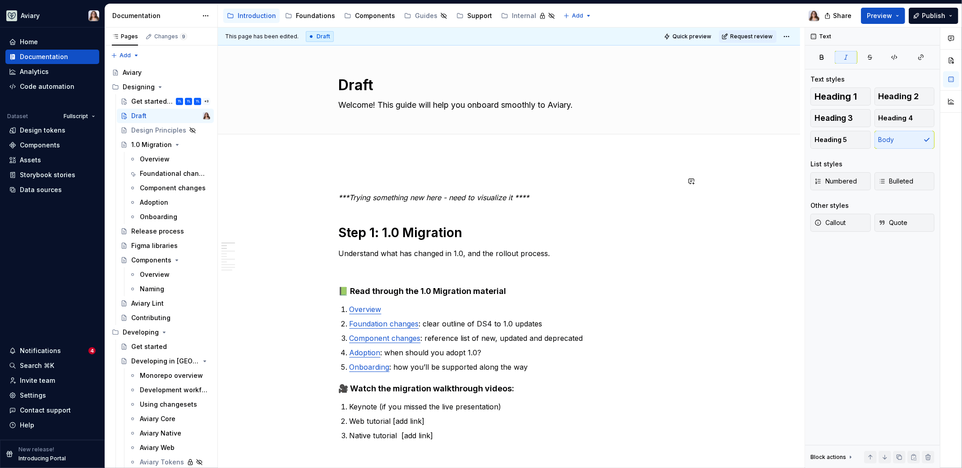
click at [342, 195] on em "***Trying something new here - need to visualize it ****" at bounding box center [434, 197] width 191 height 9
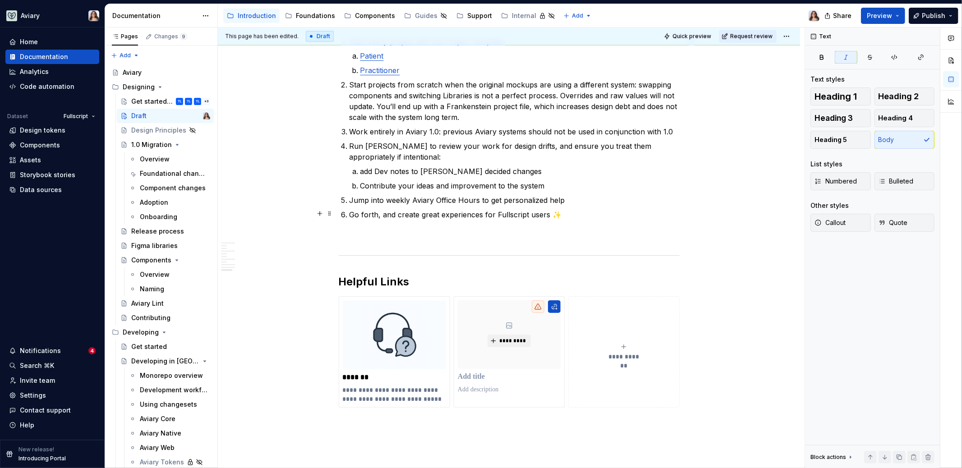
scroll to position [1449, 0]
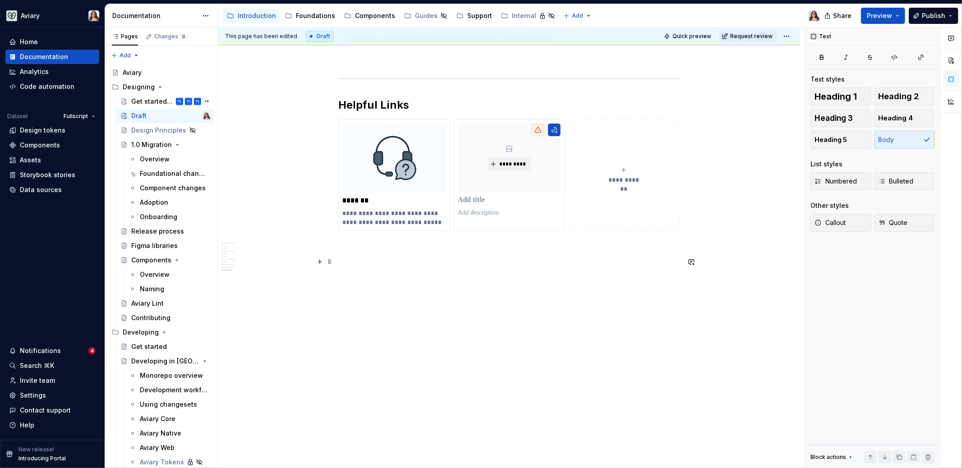
click at [433, 263] on p at bounding box center [509, 263] width 341 height 11
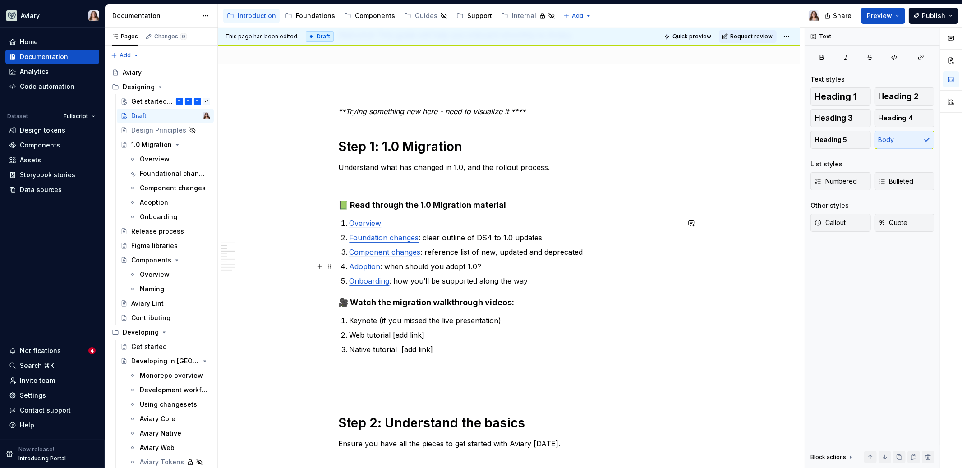
scroll to position [0, 0]
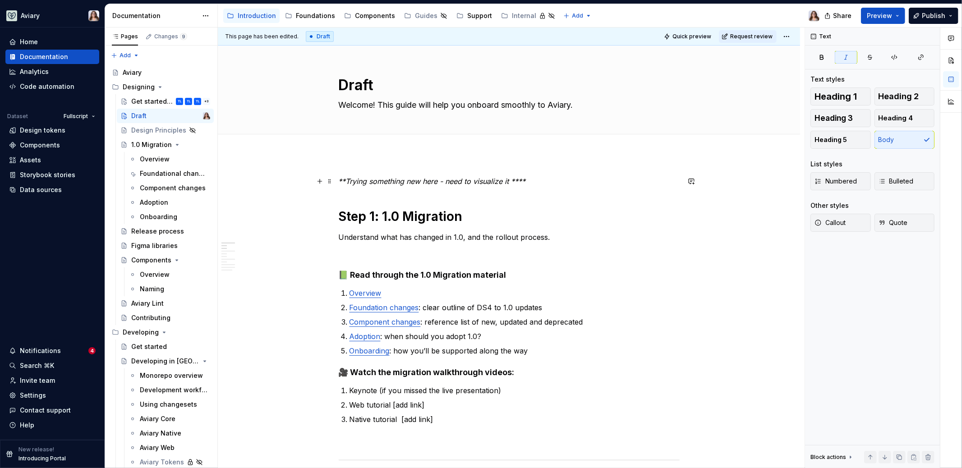
click at [536, 181] on p "**Trying something new here - need to visualize it ****" at bounding box center [509, 181] width 341 height 11
type textarea "*"
click at [791, 37] on html "Aviary Home Documentation Analytics Code automation Dataset Fullscript Design t…" at bounding box center [481, 234] width 962 height 468
click at [533, 183] on html "Aviary Home Documentation Analytics Code automation Dataset Fullscript Design t…" at bounding box center [481, 234] width 962 height 468
